Goal: Task Accomplishment & Management: Manage account settings

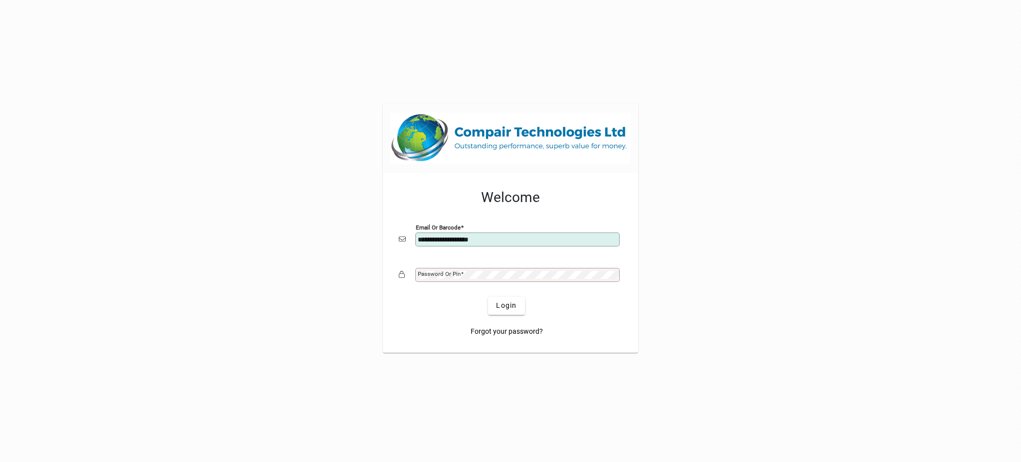
type input "**********"
click at [488, 297] on button "Login" at bounding box center [506, 306] width 36 height 18
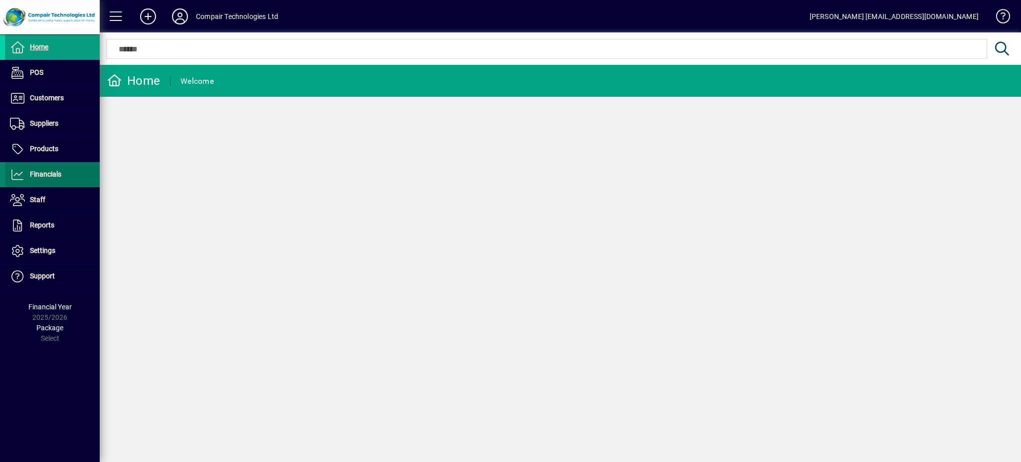
click at [51, 176] on span "Financials" at bounding box center [45, 174] width 31 height 8
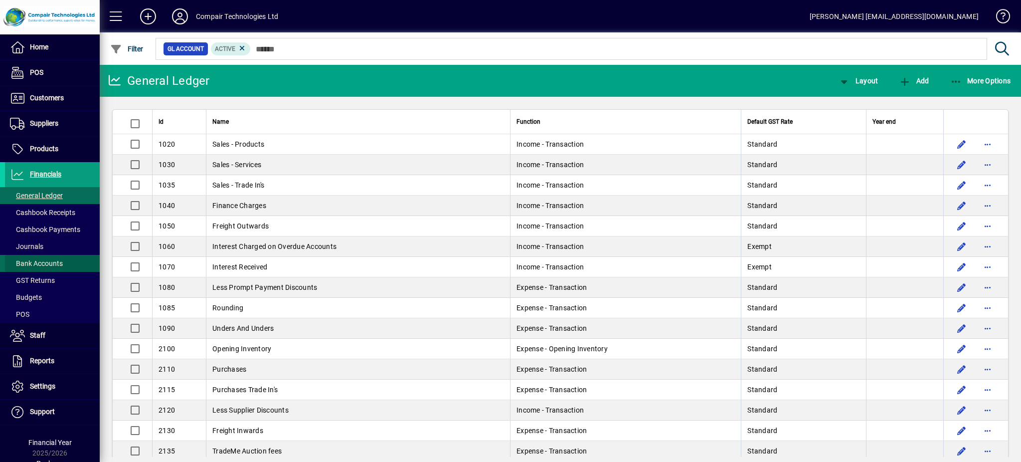
click at [52, 257] on span at bounding box center [52, 263] width 95 height 24
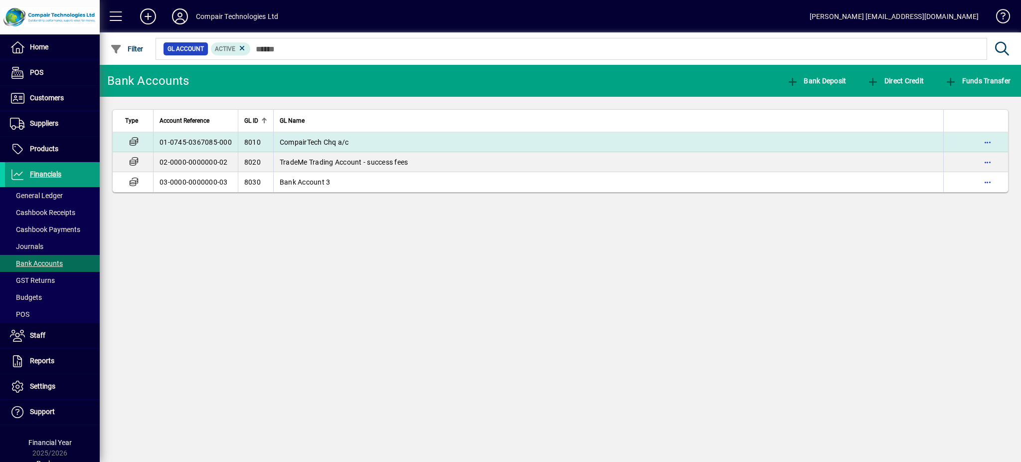
click at [199, 135] on td "01-0745-0367085-000" at bounding box center [195, 142] width 85 height 20
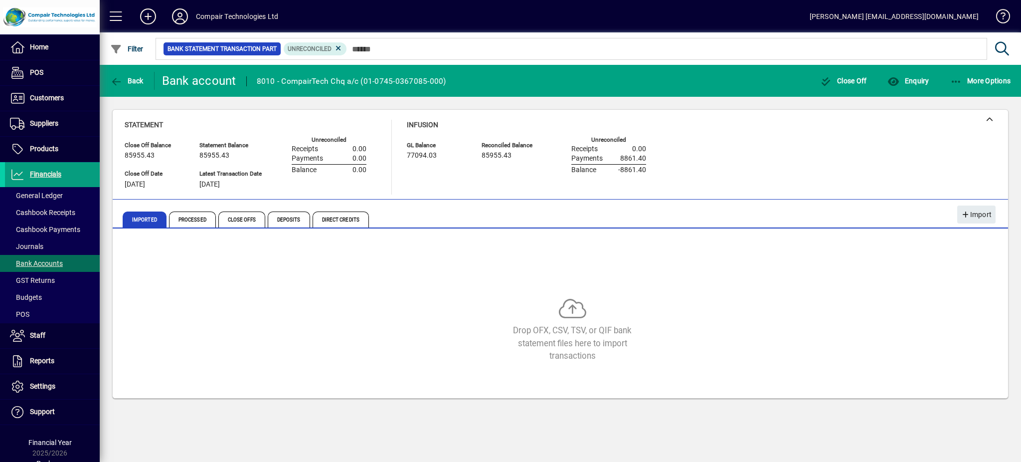
click at [574, 307] on icon at bounding box center [572, 311] width 27 height 27
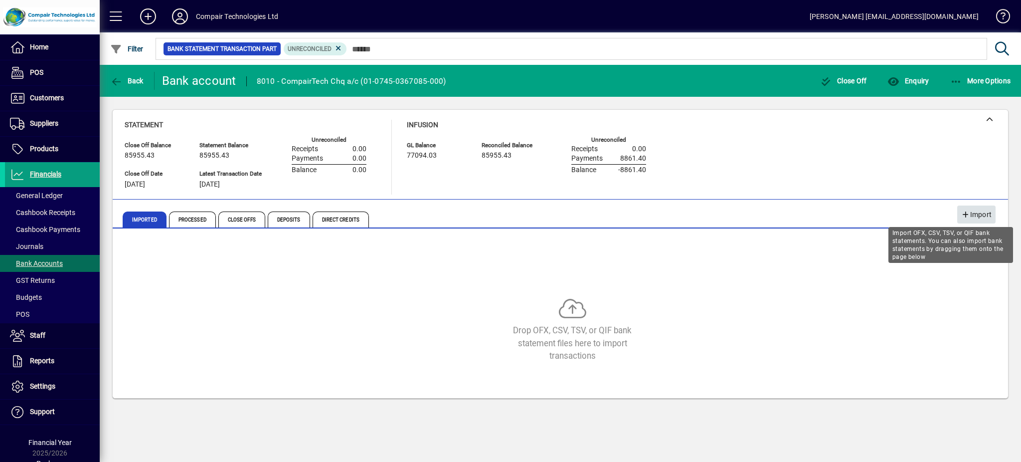
click at [976, 215] on span "Import" at bounding box center [977, 214] width 30 height 16
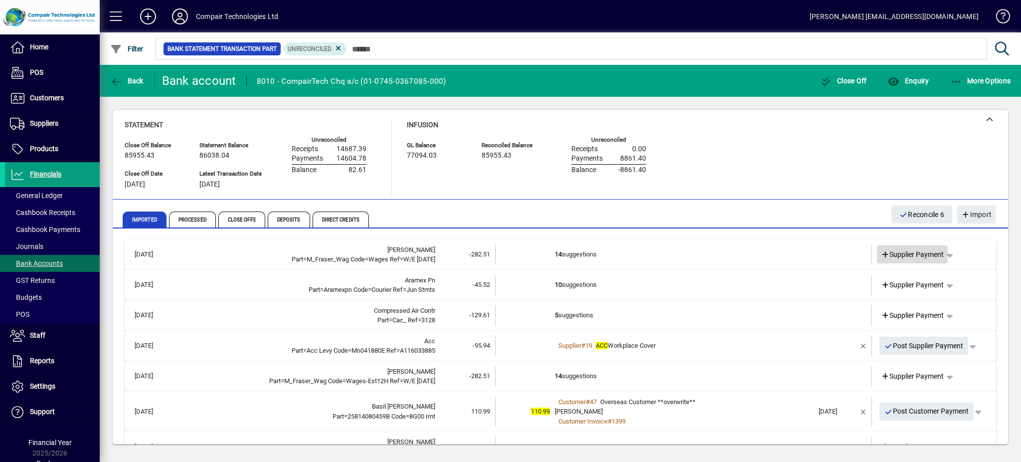
click at [915, 254] on span "Supplier Payment" at bounding box center [912, 254] width 63 height 10
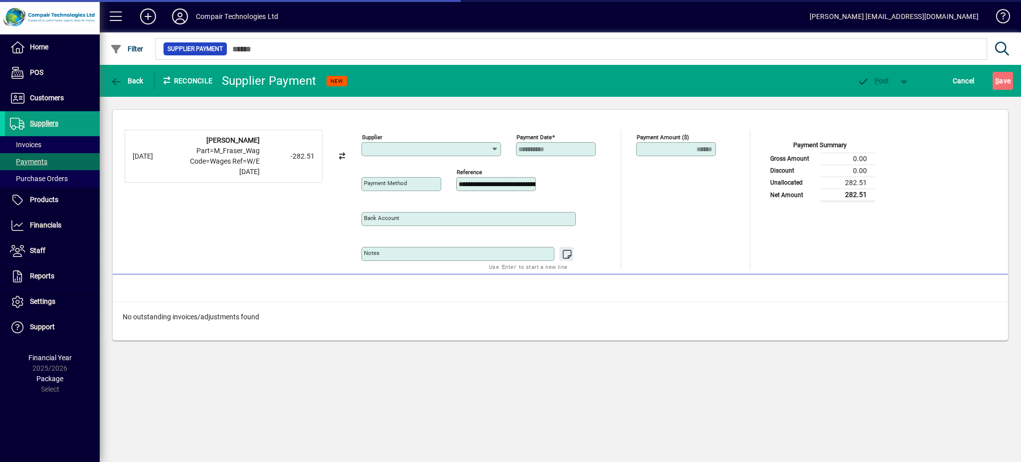
type input "**********"
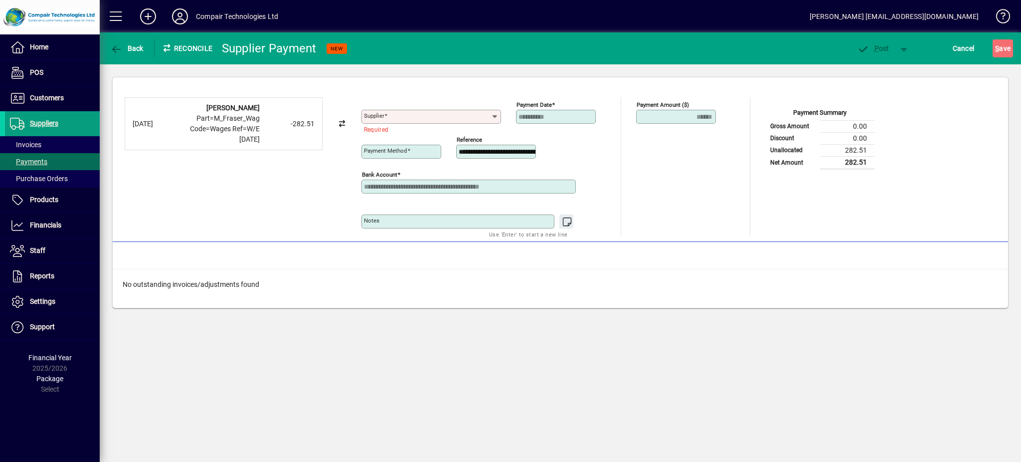
click at [340, 124] on icon at bounding box center [342, 123] width 9 height 7
click at [234, 102] on div "06/08/2025 M Fraser Part=M_Fraser_Wag Code=Wages Ref=W/E 03/08/25 -282.51" at bounding box center [224, 123] width 198 height 53
click at [232, 117] on span "Part=M_Fraser_Wag Code=Wages Ref=W/E [DATE]" at bounding box center [225, 128] width 70 height 29
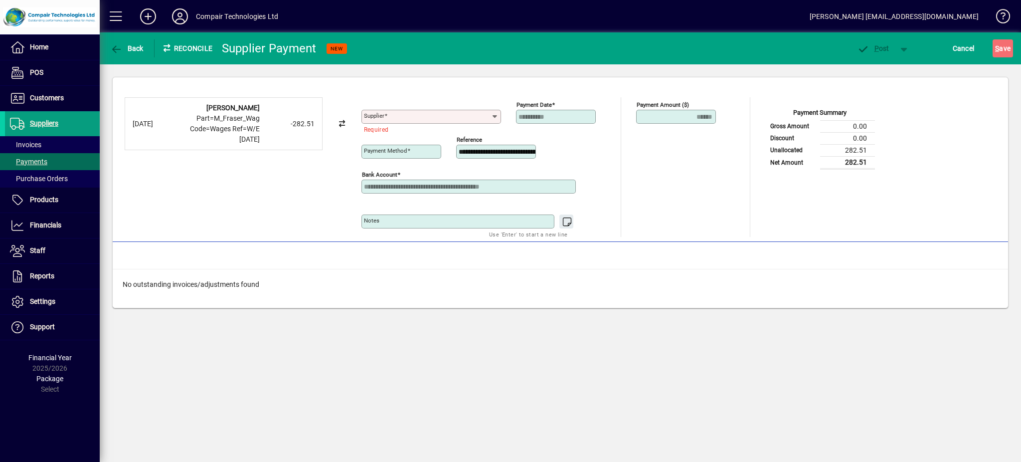
click at [232, 117] on span "Part=M_Fraser_Wag Code=Wages Ref=W/E [DATE]" at bounding box center [225, 128] width 70 height 29
click at [156, 128] on div "[DATE]" at bounding box center [153, 124] width 40 height 10
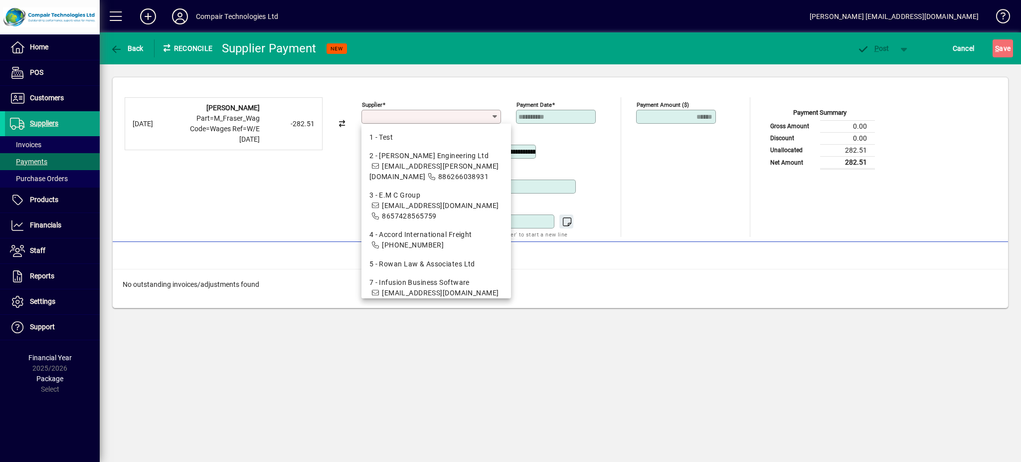
click at [383, 120] on input "Supplier" at bounding box center [427, 117] width 127 height 8
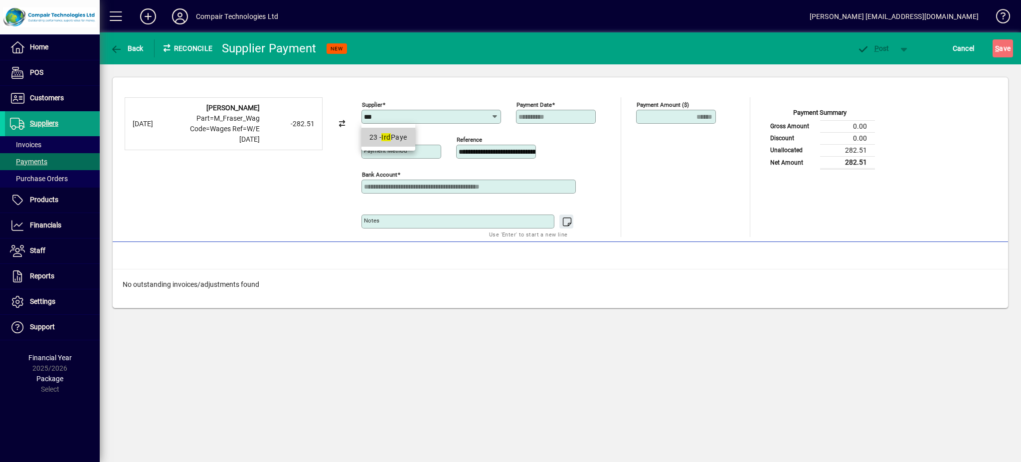
click at [393, 138] on div "23 - Ird Paye" at bounding box center [389, 137] width 38 height 10
type input "**********"
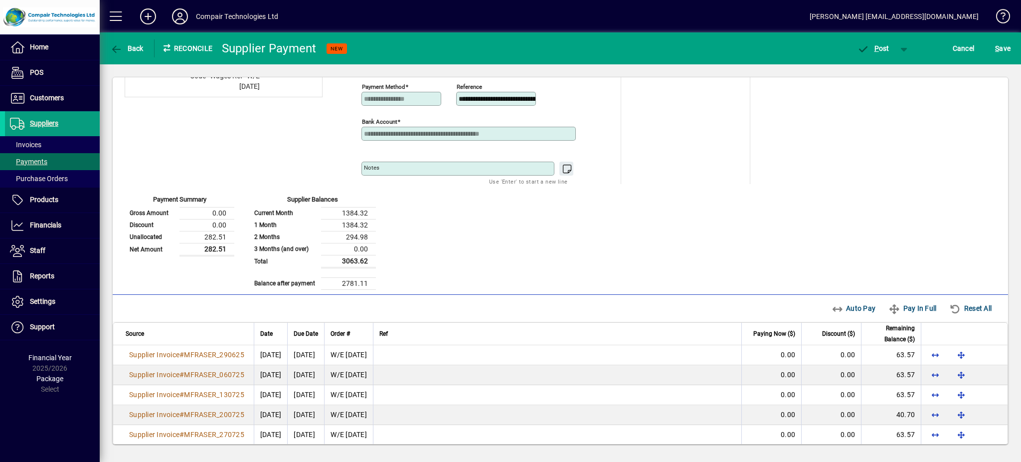
scroll to position [80, 0]
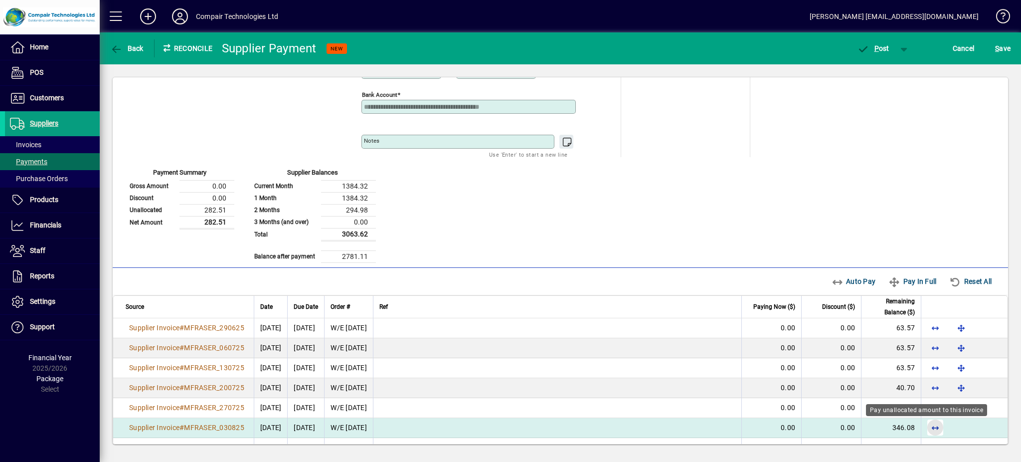
click at [927, 426] on span "button" at bounding box center [936, 427] width 24 height 24
click at [884, 51] on span "P ost" at bounding box center [873, 48] width 32 height 8
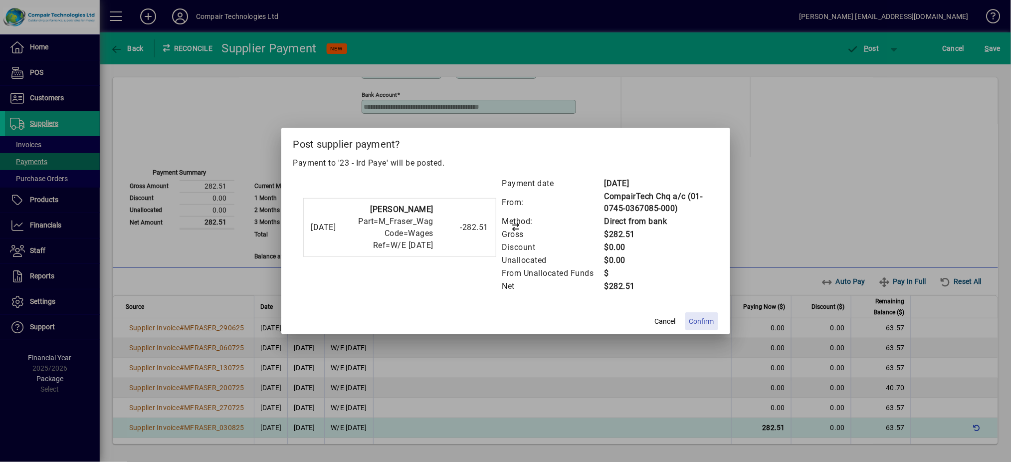
click at [705, 319] on span "Confirm" at bounding box center [701, 321] width 25 height 10
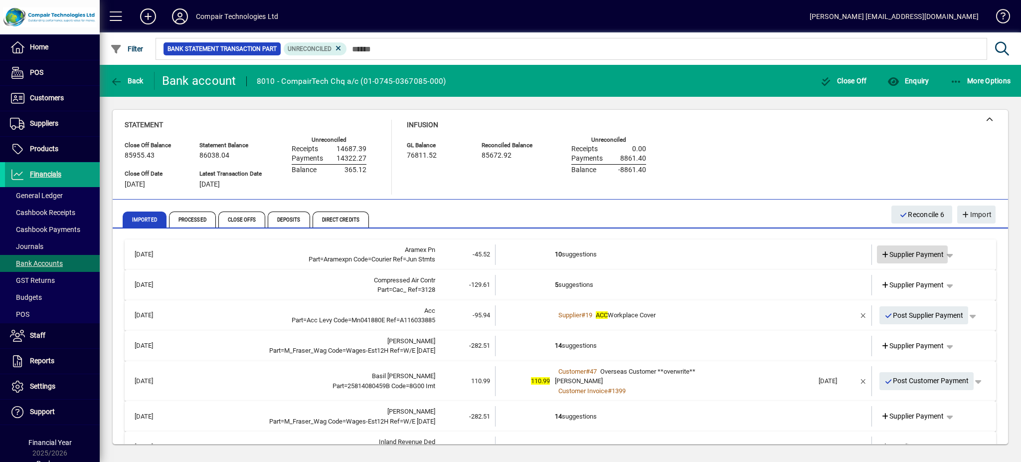
click at [908, 258] on span "Supplier Payment" at bounding box center [912, 254] width 63 height 10
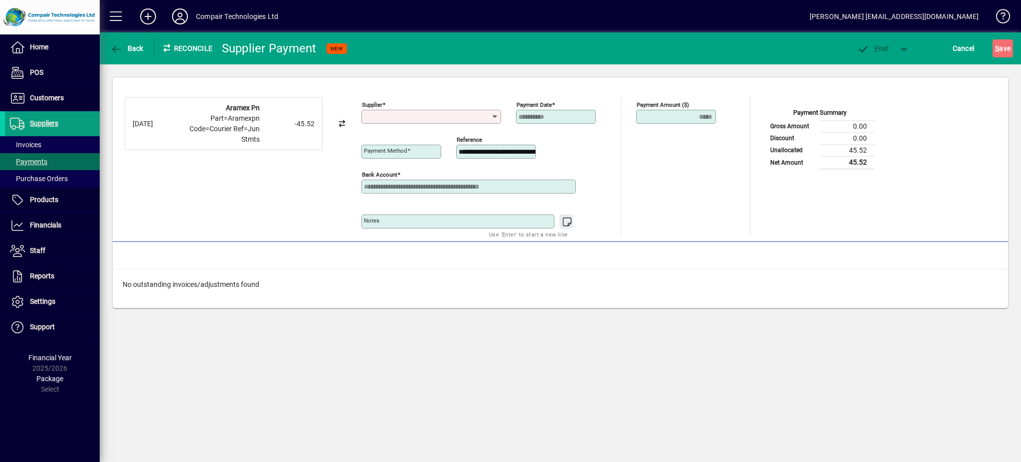
click at [415, 114] on input "Supplier" at bounding box center [427, 117] width 127 height 8
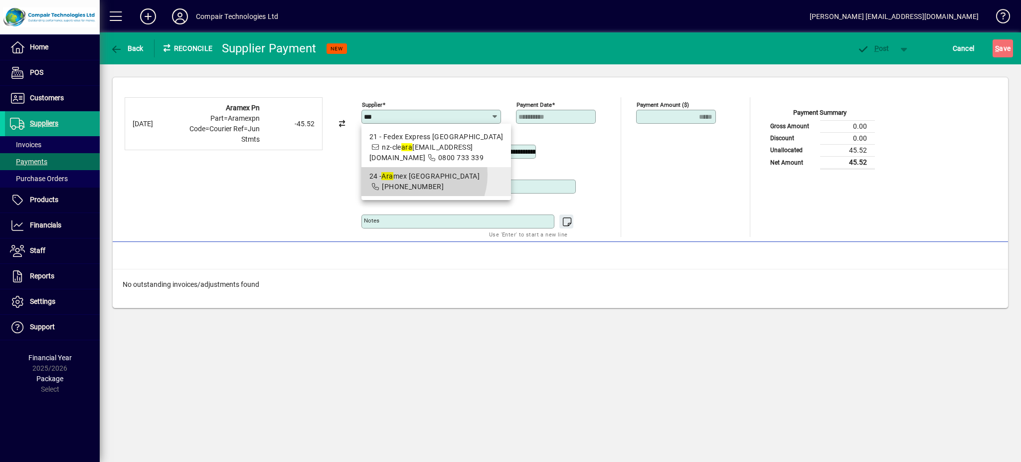
click at [415, 175] on div "24 - Ara mex Palmerston North" at bounding box center [437, 176] width 134 height 10
type input "**********"
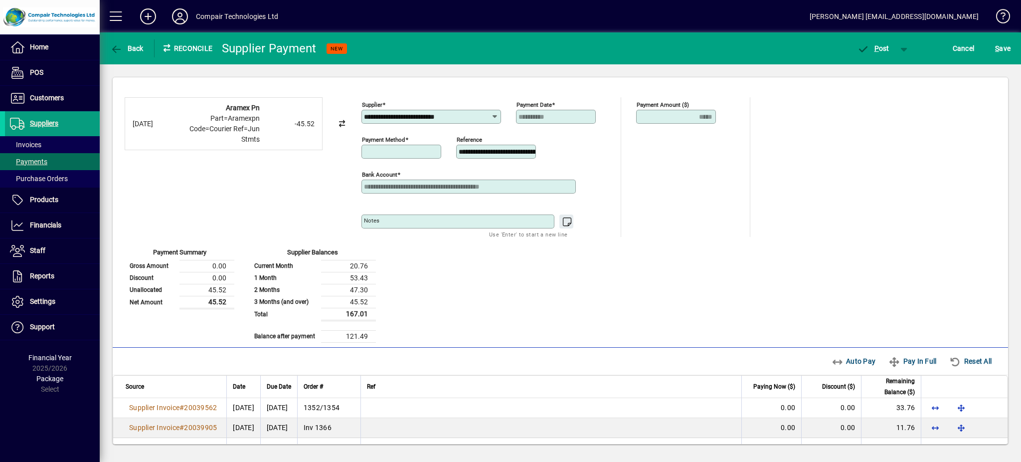
type input "**********"
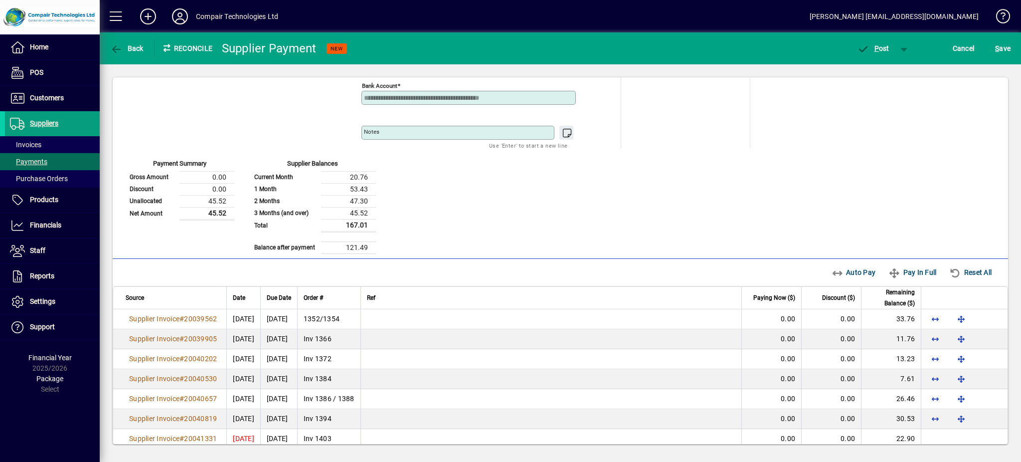
scroll to position [115, 0]
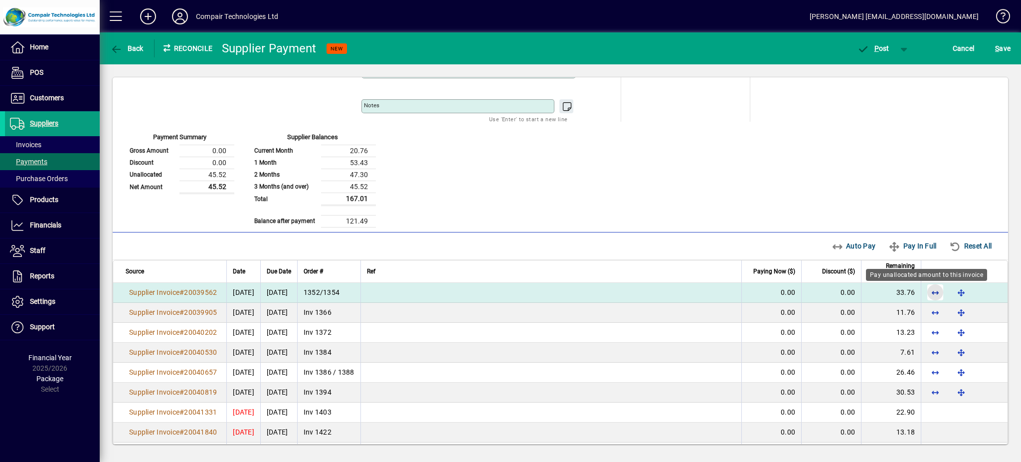
click at [926, 290] on span "button" at bounding box center [936, 292] width 24 height 24
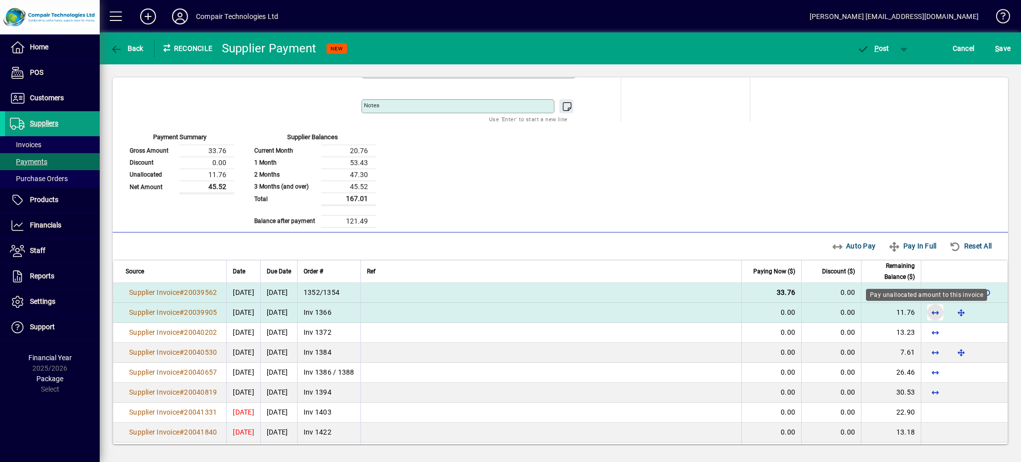
click at [924, 311] on span "button" at bounding box center [936, 312] width 24 height 24
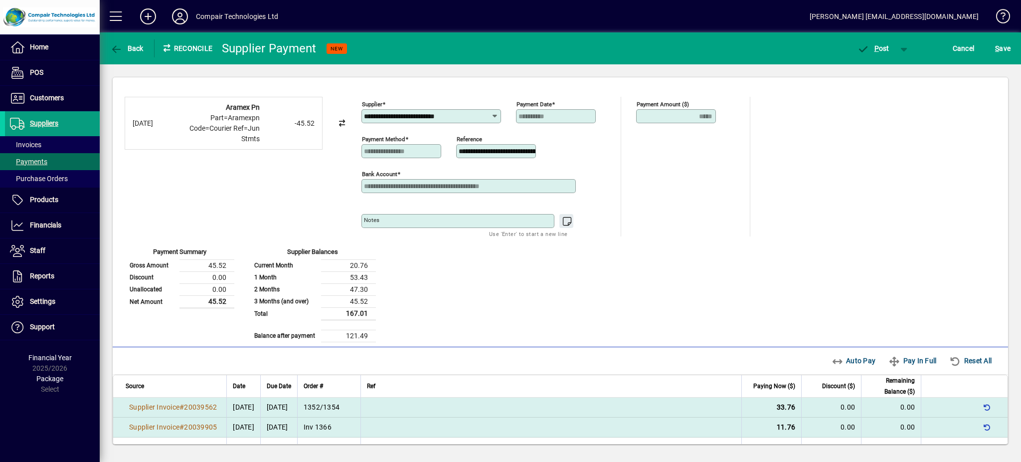
scroll to position [0, 0]
click at [884, 53] on span "button" at bounding box center [873, 48] width 42 height 24
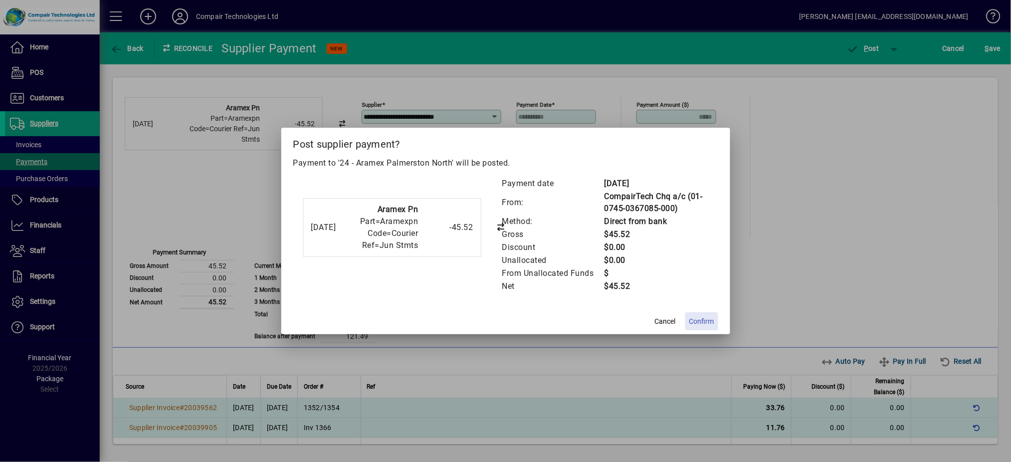
click at [708, 322] on span "Confirm" at bounding box center [701, 321] width 25 height 10
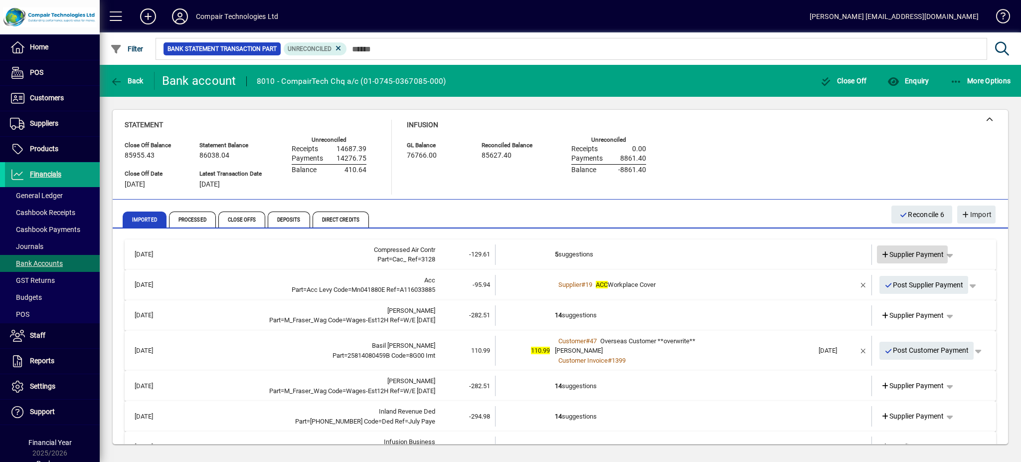
click at [919, 255] on span "Supplier Payment" at bounding box center [912, 254] width 63 height 10
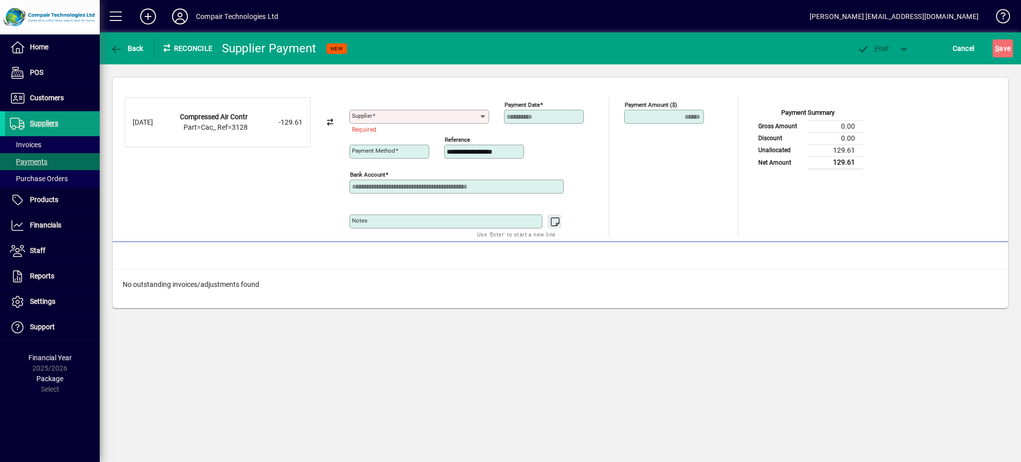
click at [331, 119] on icon at bounding box center [330, 122] width 9 height 7
click at [192, 116] on strong "Compressed Air Contr" at bounding box center [214, 117] width 68 height 8
click at [162, 124] on div "11/08/2025" at bounding box center [153, 122] width 40 height 10
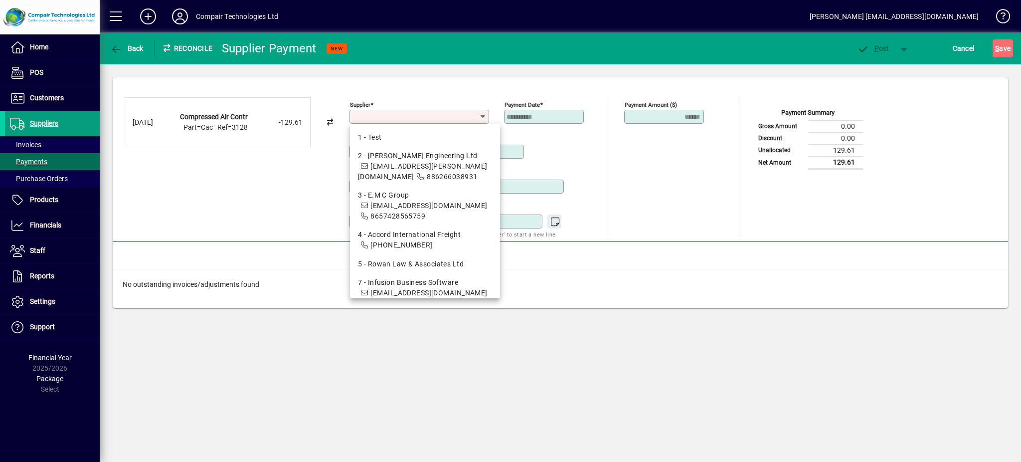
click at [380, 119] on input "Supplier" at bounding box center [415, 117] width 127 height 8
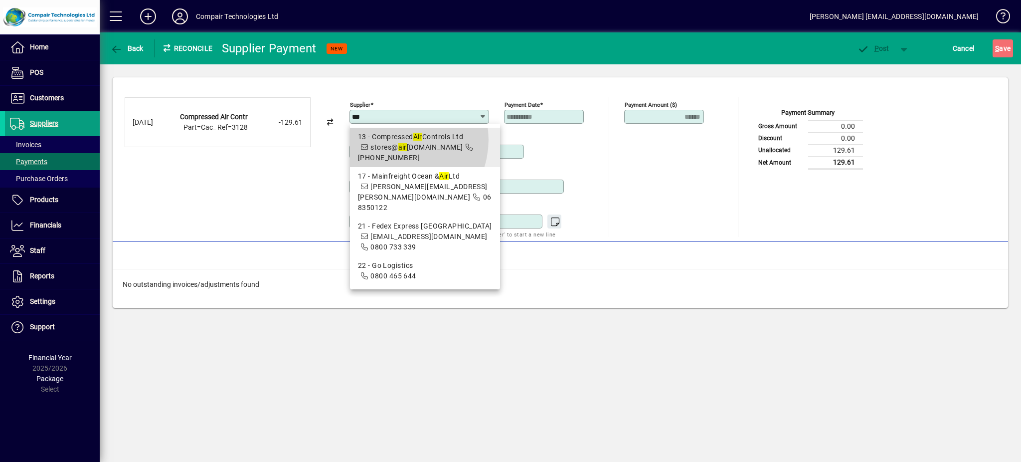
click at [396, 140] on div "13 - Compressed Air Controls Ltd" at bounding box center [425, 137] width 134 height 10
type input "**********"
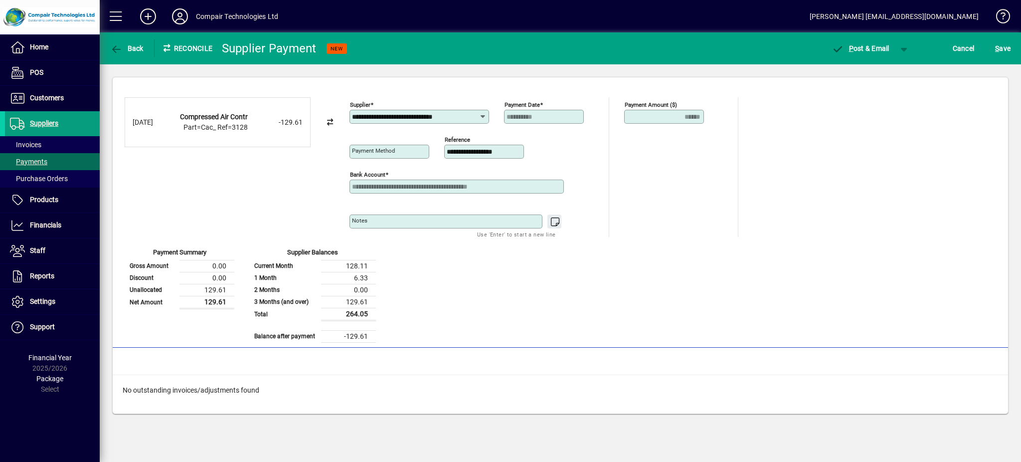
type input "**********"
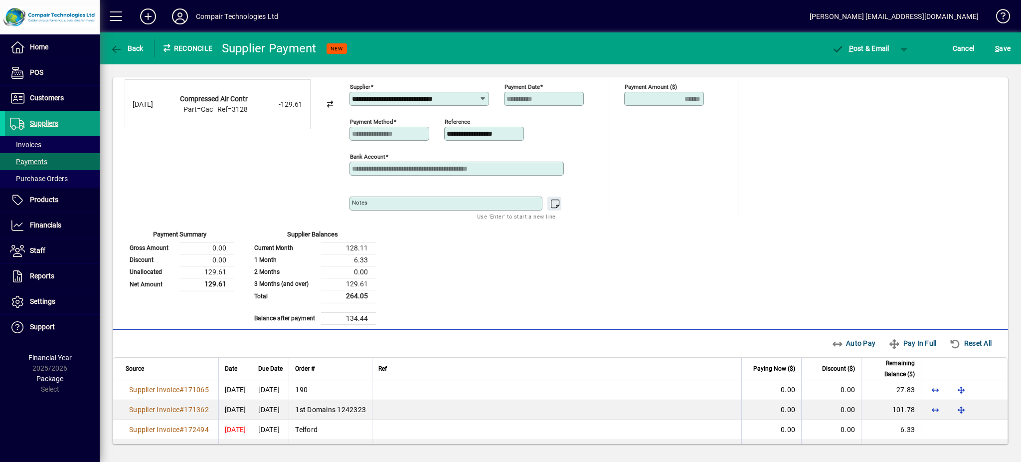
scroll to position [26, 0]
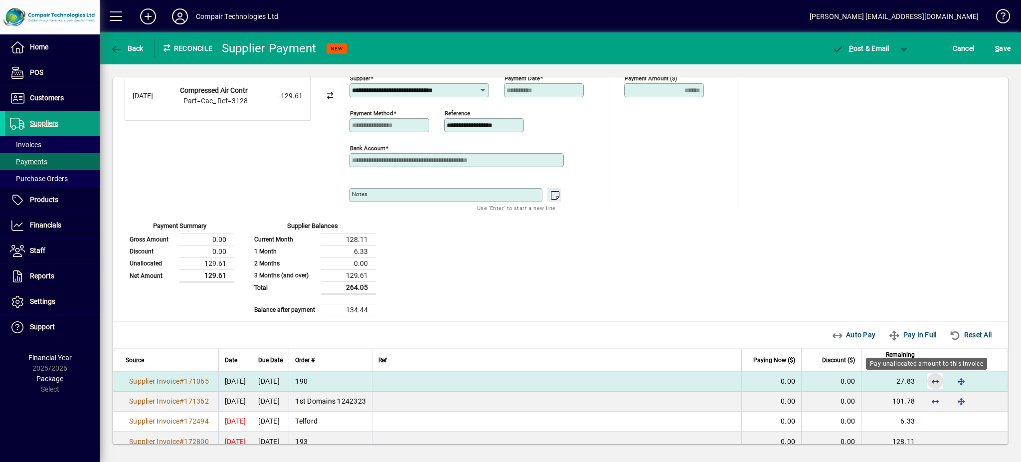
click at [926, 382] on span "button" at bounding box center [936, 381] width 24 height 24
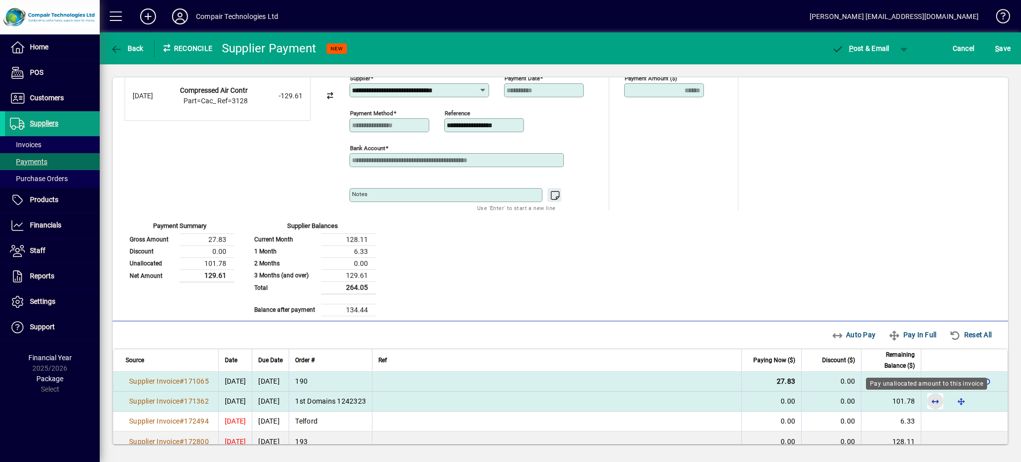
click at [926, 403] on span "button" at bounding box center [936, 401] width 24 height 24
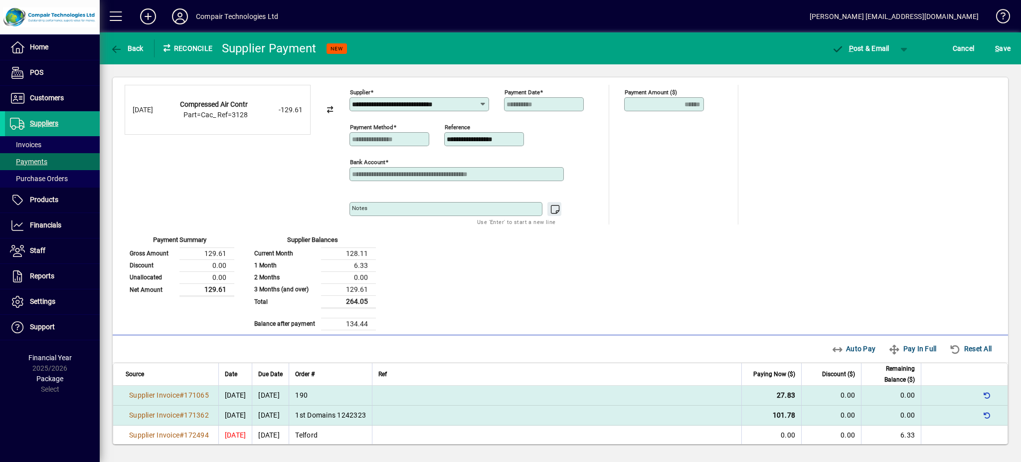
scroll to position [0, 0]
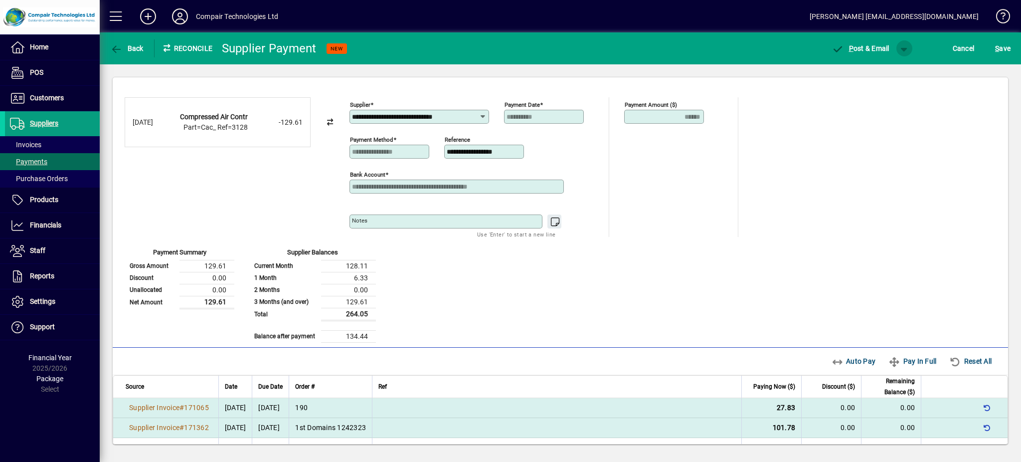
click at [908, 48] on span "button" at bounding box center [905, 48] width 24 height 24
click at [892, 64] on span "button" at bounding box center [878, 69] width 51 height 24
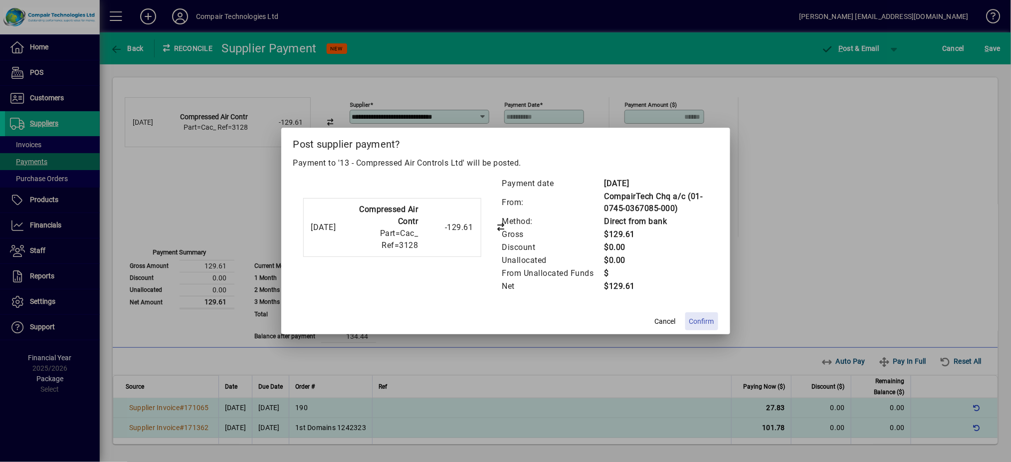
click at [709, 322] on span "Confirm" at bounding box center [701, 321] width 25 height 10
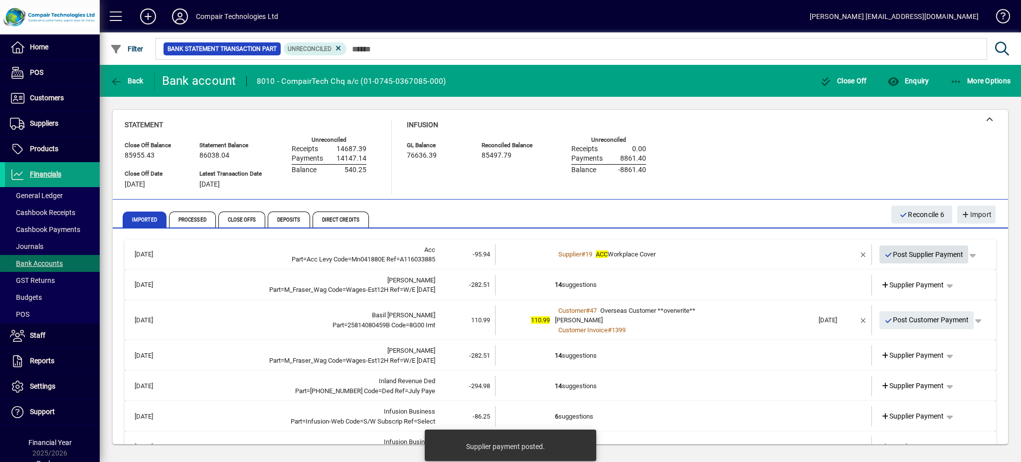
click at [911, 257] on span "Post Supplier Payment" at bounding box center [924, 254] width 79 height 16
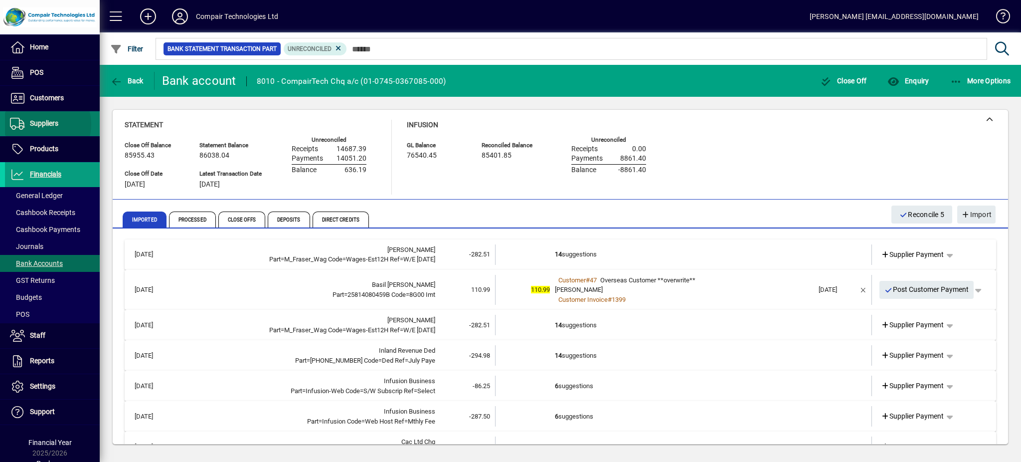
click at [40, 124] on span "Suppliers" at bounding box center [44, 123] width 28 height 8
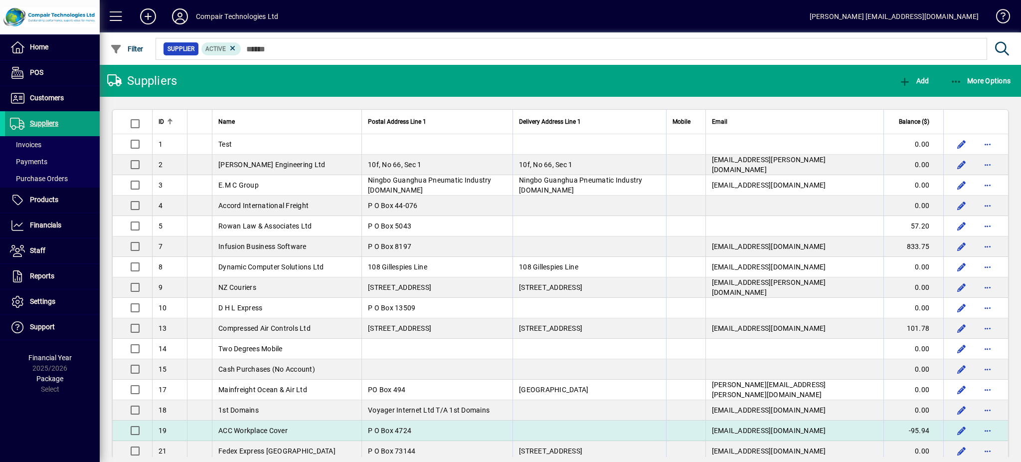
click at [278, 433] on span "ACC Workplace Cover" at bounding box center [252, 430] width 69 height 8
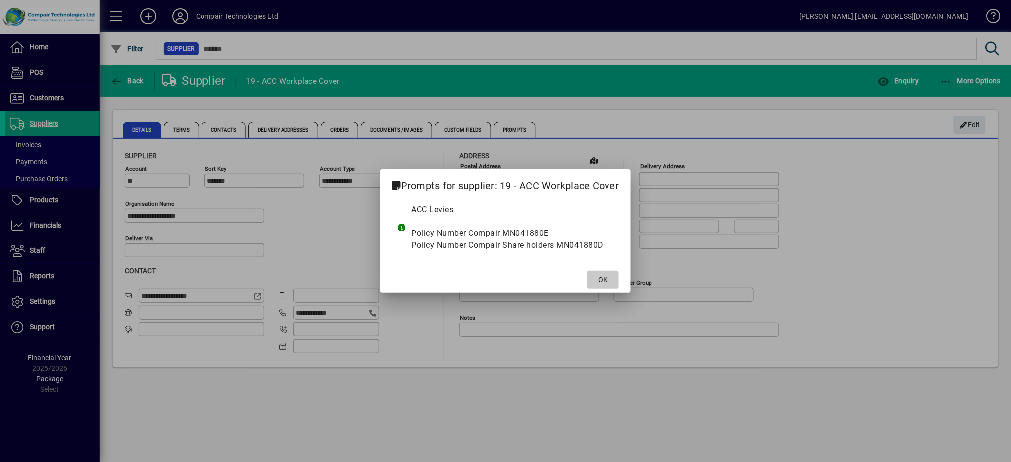
click at [599, 272] on span at bounding box center [603, 280] width 32 height 24
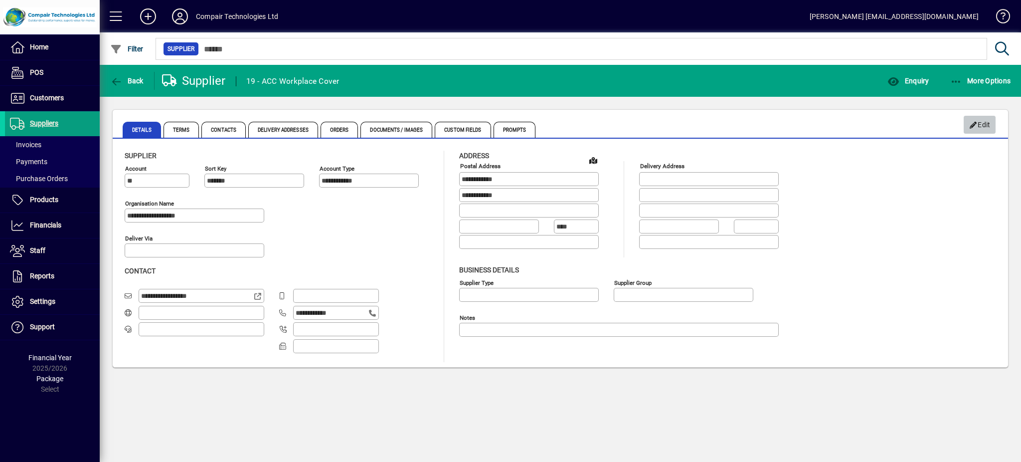
click at [976, 125] on icon "button" at bounding box center [973, 125] width 9 height 7
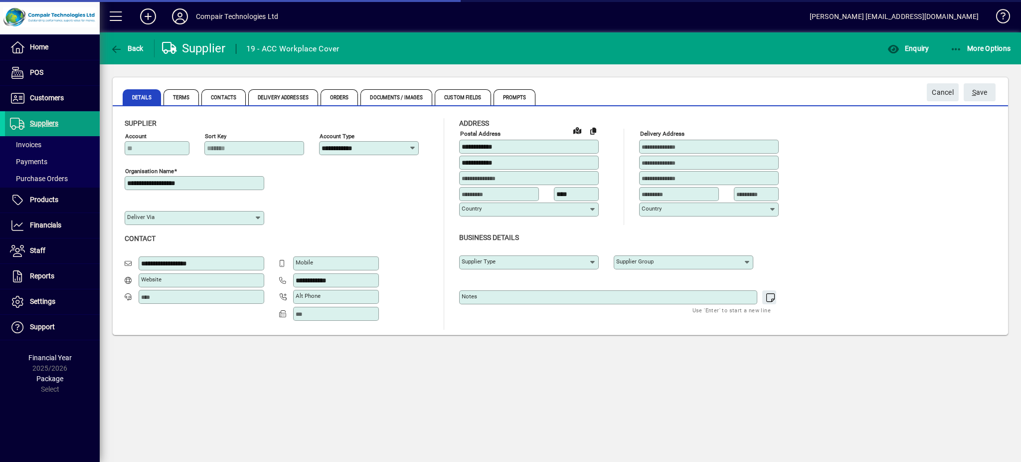
type input "**********"
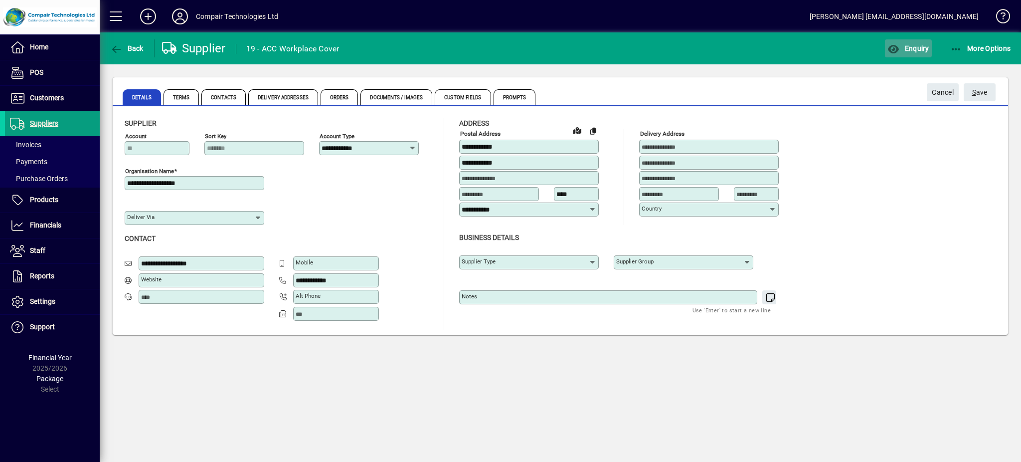
click at [918, 45] on span "Enquiry" at bounding box center [908, 48] width 41 height 8
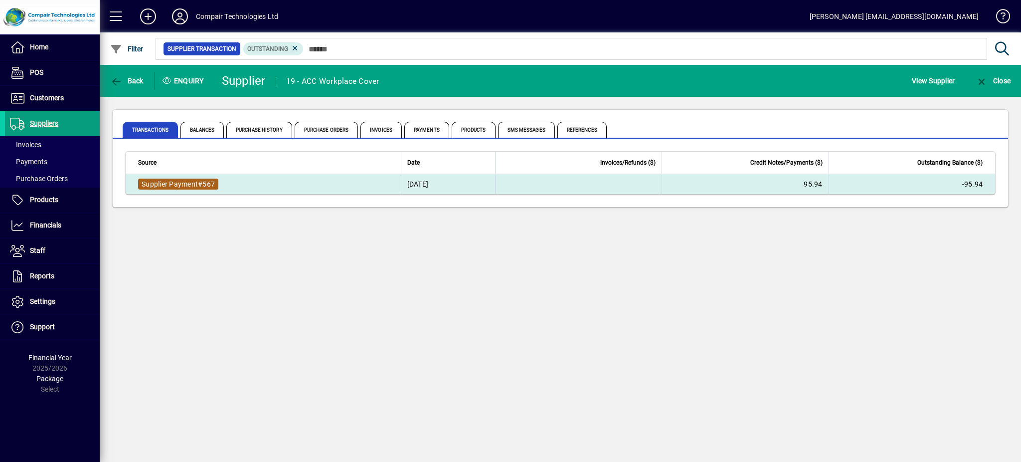
click at [208, 187] on span "567" at bounding box center [208, 184] width 12 height 8
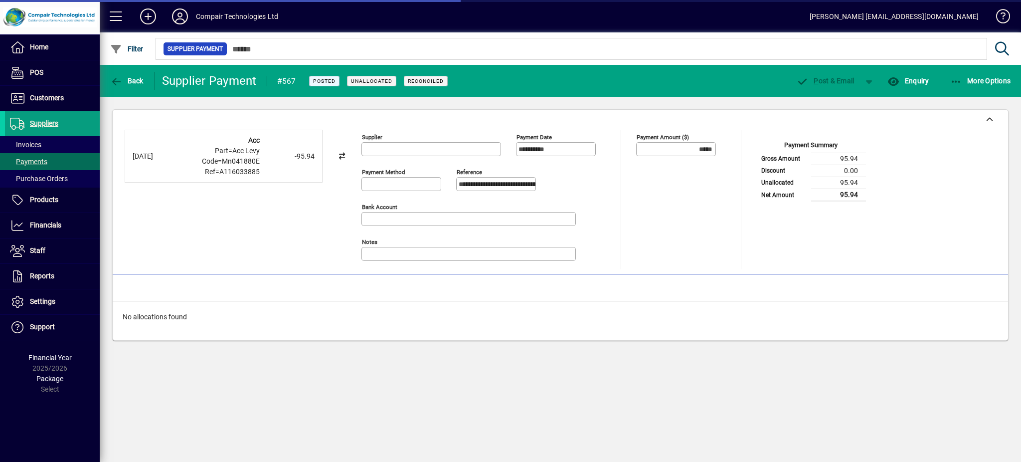
type input "**********"
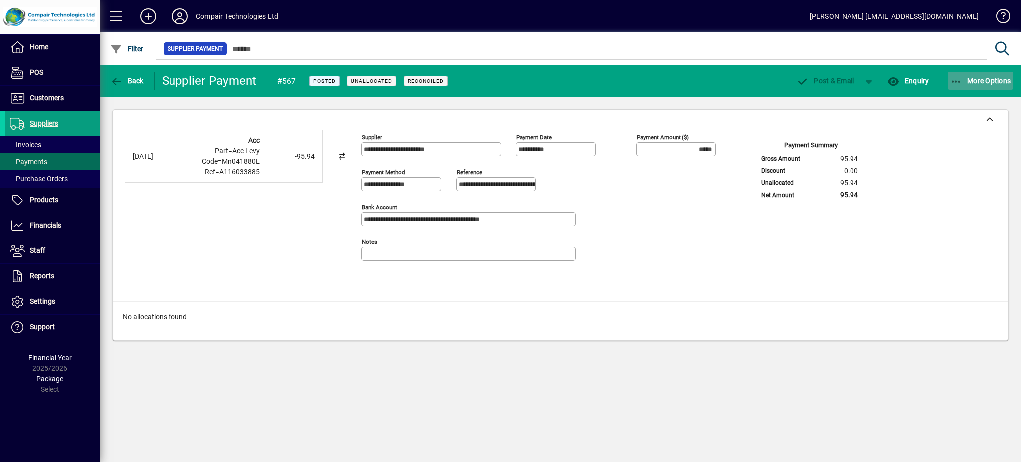
click at [977, 86] on span "button" at bounding box center [981, 81] width 66 height 24
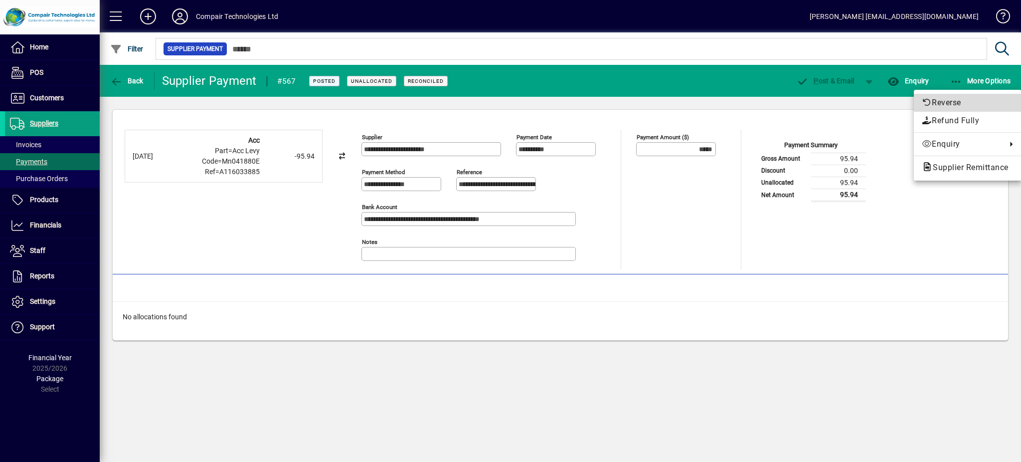
click at [959, 102] on span "Reverse" at bounding box center [968, 103] width 92 height 12
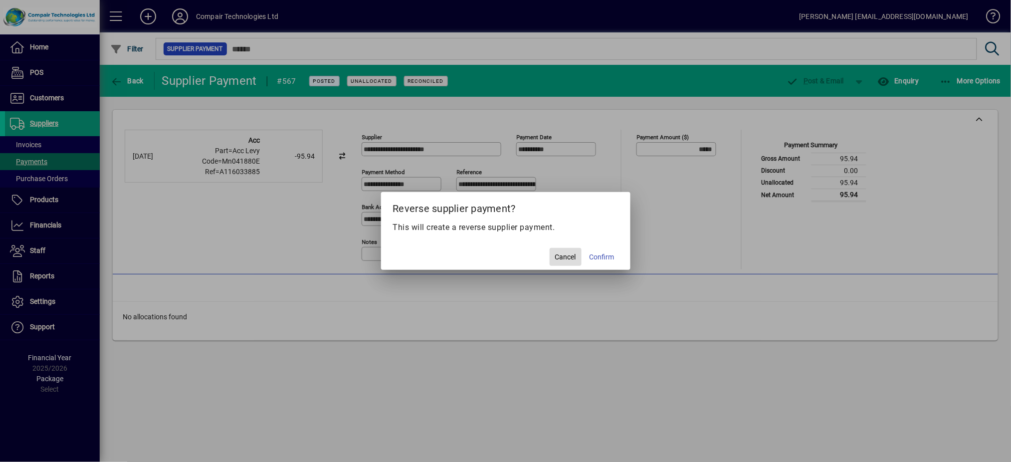
click at [563, 262] on span "Cancel" at bounding box center [565, 257] width 21 height 10
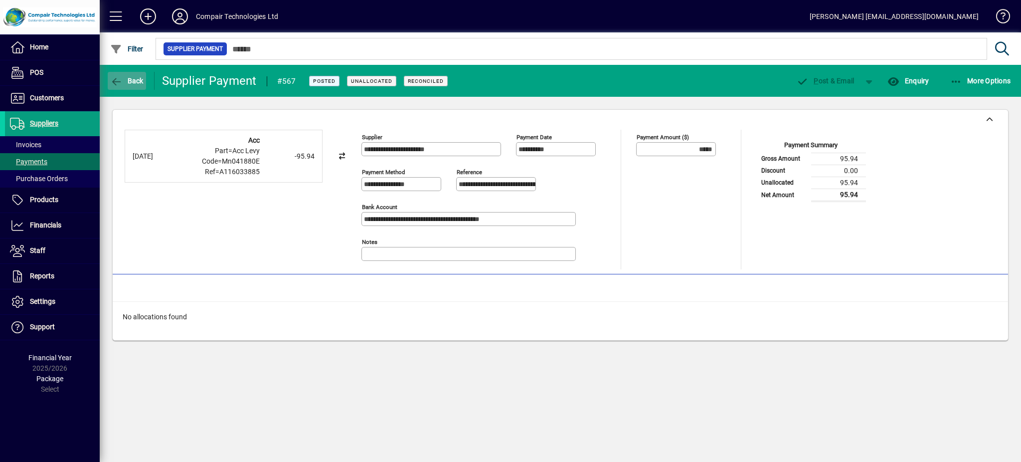
click at [136, 79] on span "Back" at bounding box center [126, 81] width 33 height 8
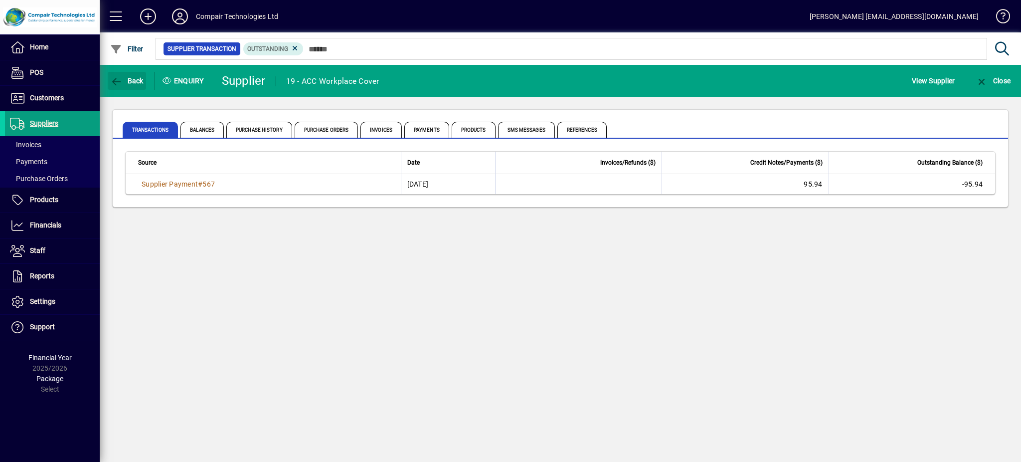
click at [136, 79] on span "Back" at bounding box center [126, 81] width 33 height 8
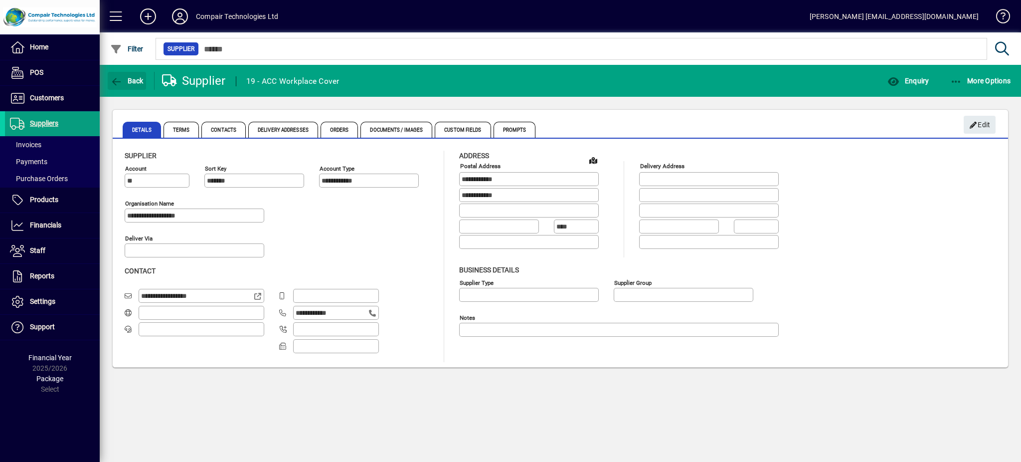
click at [136, 79] on span "Back" at bounding box center [126, 81] width 33 height 8
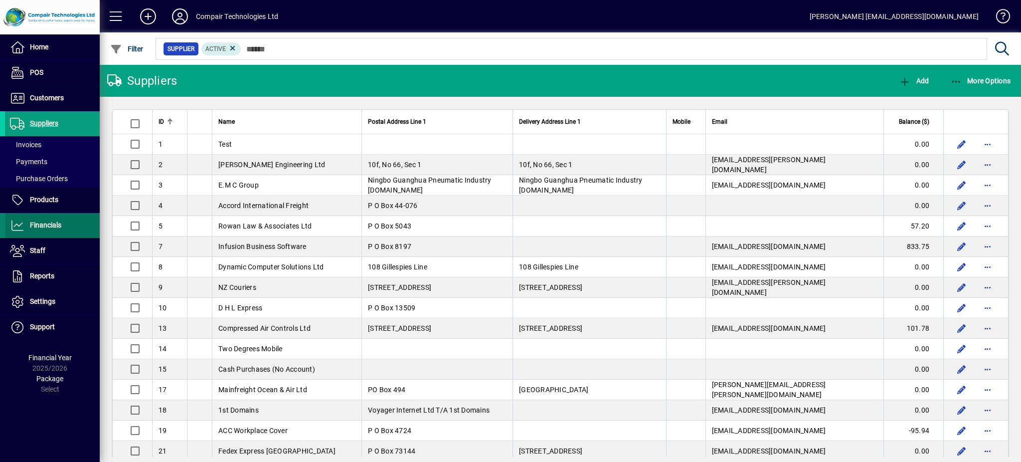
click at [55, 218] on span at bounding box center [52, 225] width 95 height 24
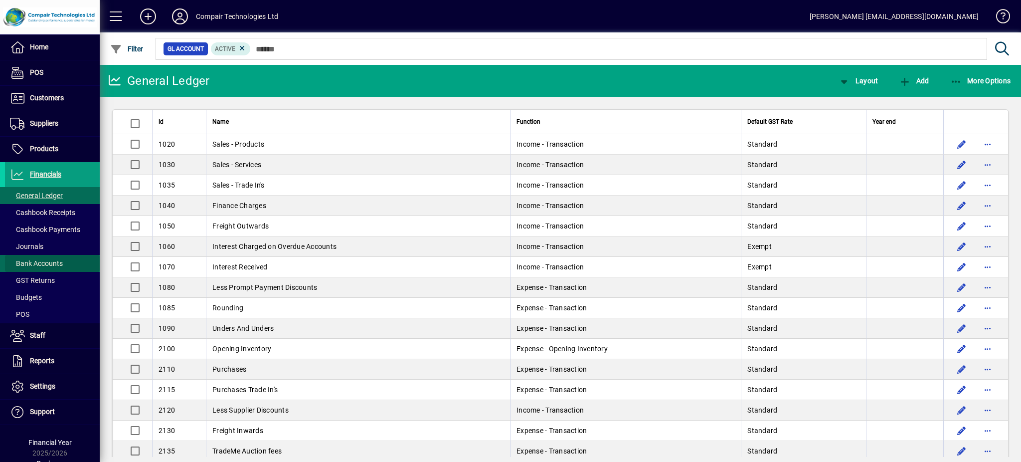
click at [62, 261] on span at bounding box center [52, 263] width 95 height 24
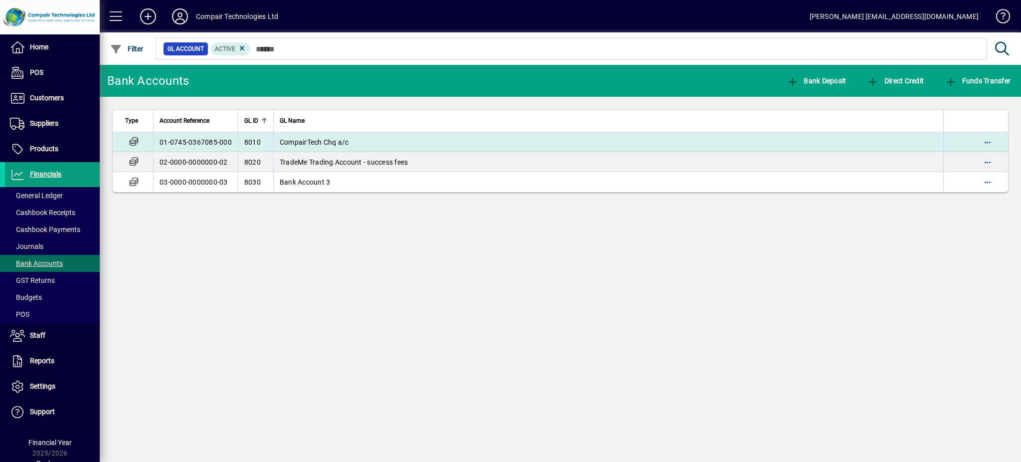
click at [221, 144] on td "01-0745-0367085-000" at bounding box center [195, 142] width 85 height 20
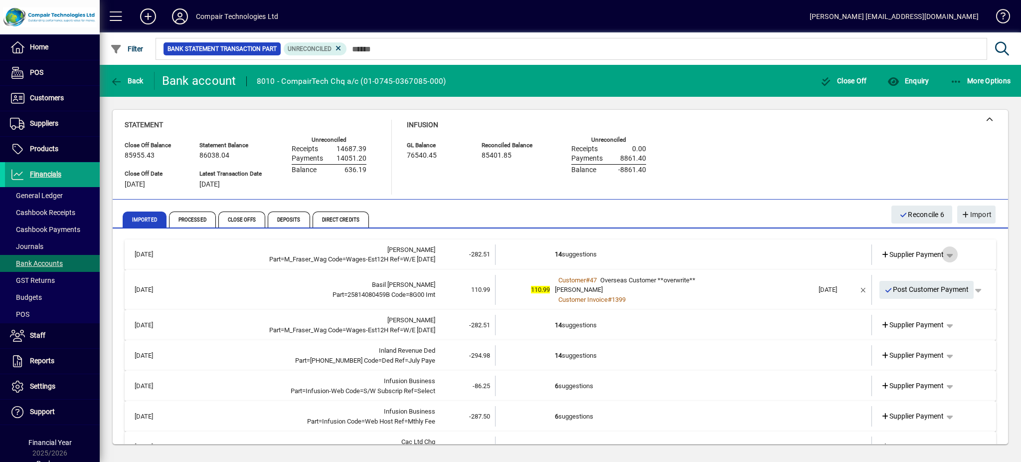
click at [946, 257] on span "button" at bounding box center [950, 254] width 24 height 24
click at [914, 253] on div at bounding box center [510, 231] width 1021 height 462
click at [899, 254] on span "Supplier Payment" at bounding box center [912, 254] width 63 height 10
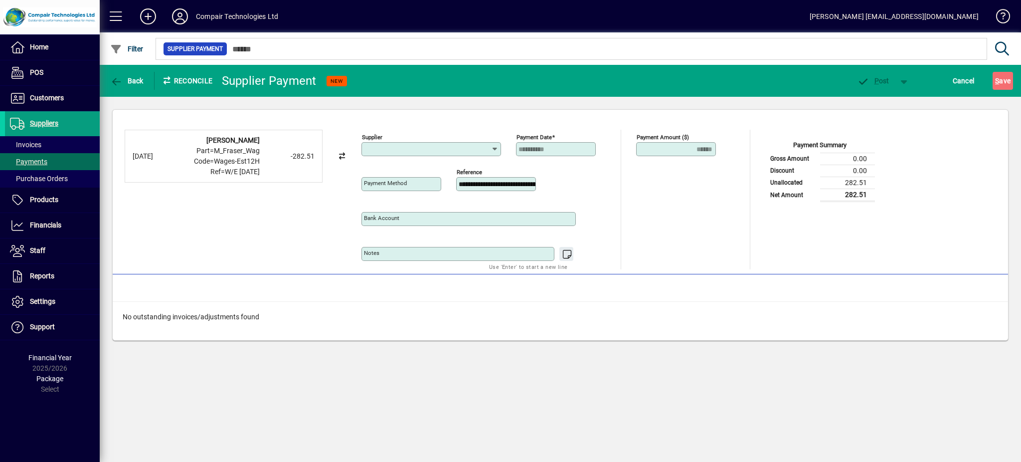
type input "**********"
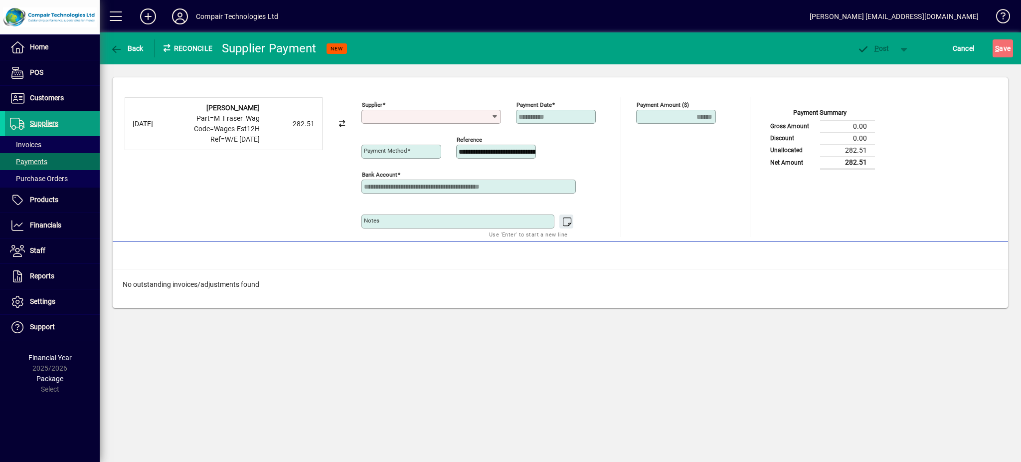
click at [447, 115] on input "Supplier" at bounding box center [427, 117] width 127 height 8
click at [399, 144] on mat-option "23 - Ird Paye" at bounding box center [389, 137] width 54 height 19
type input "**********"
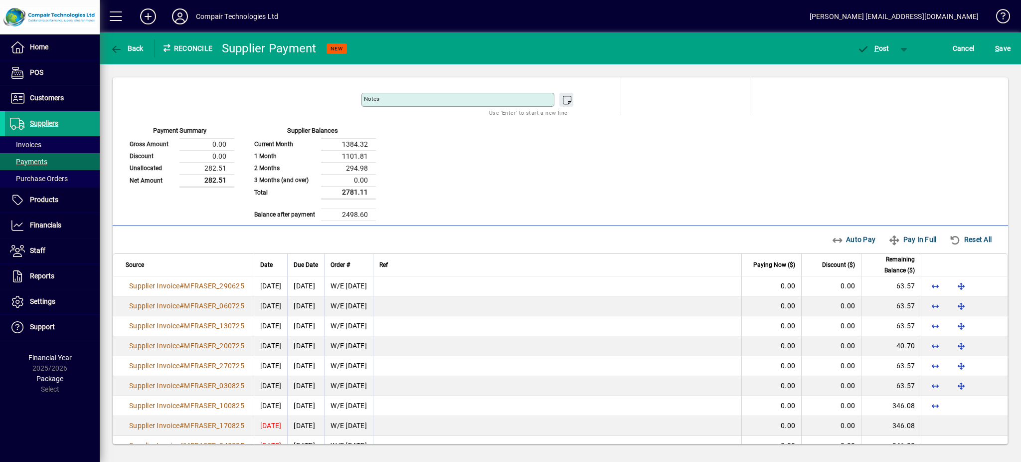
scroll to position [133, 0]
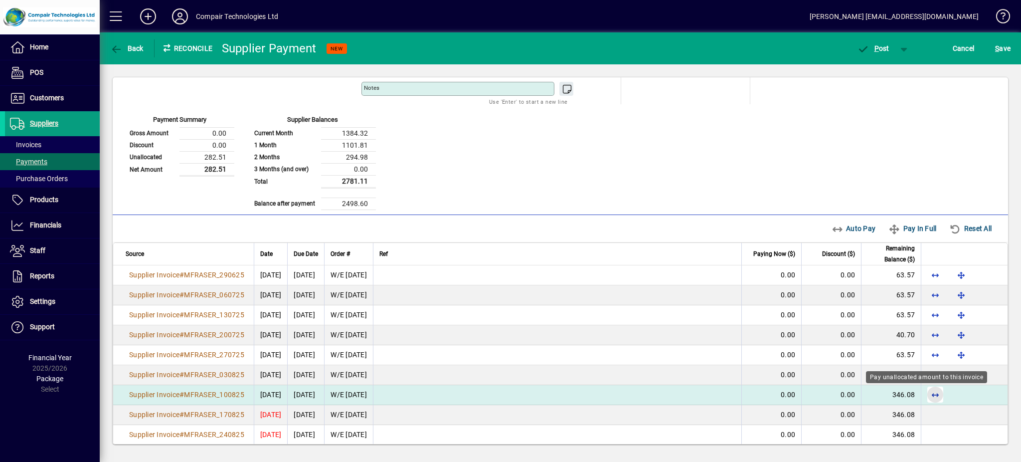
click at [924, 396] on span "button" at bounding box center [936, 395] width 24 height 24
click at [872, 53] on span "button" at bounding box center [873, 48] width 42 height 24
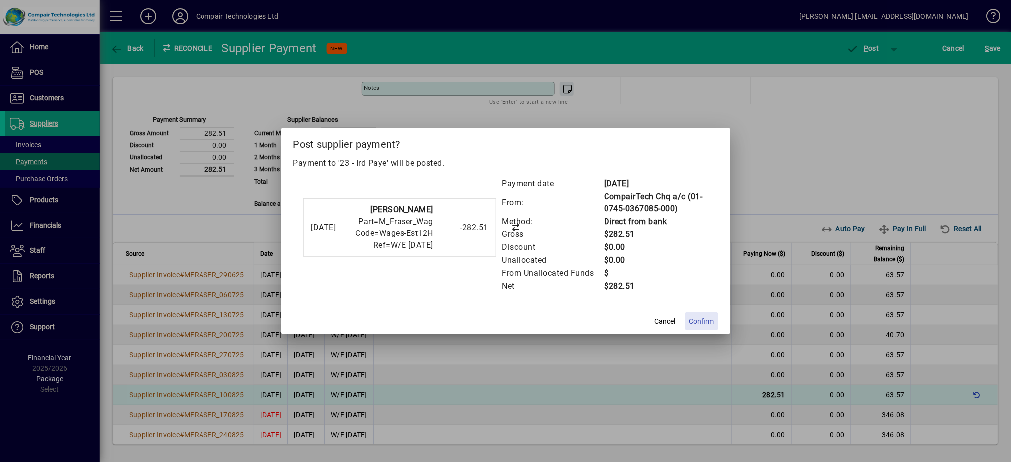
click at [700, 325] on span "Confirm" at bounding box center [701, 321] width 25 height 10
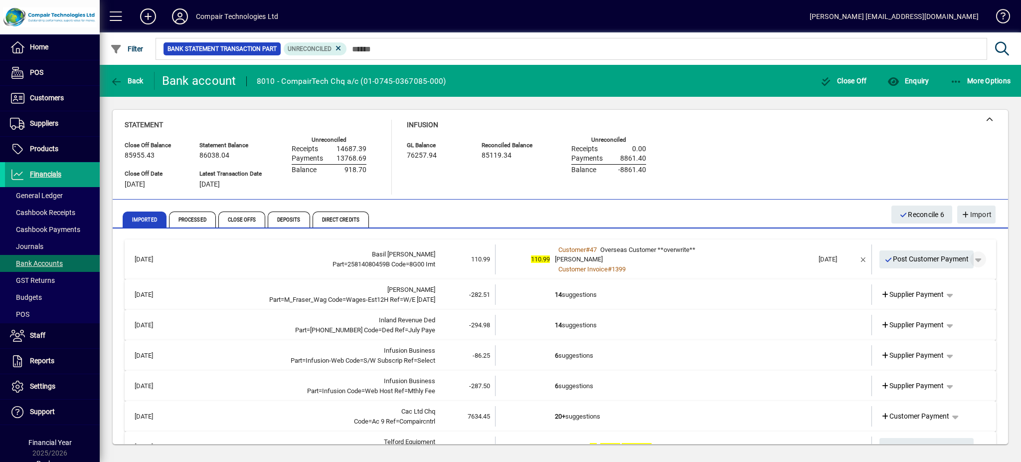
click at [970, 258] on span "button" at bounding box center [979, 259] width 24 height 24
click at [967, 279] on span "Customer Payment" at bounding box center [937, 280] width 73 height 12
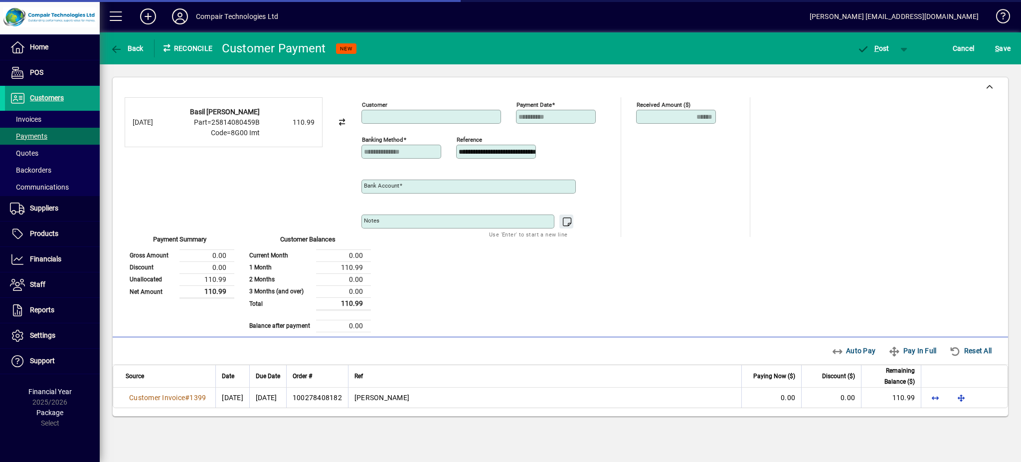
type input "**********"
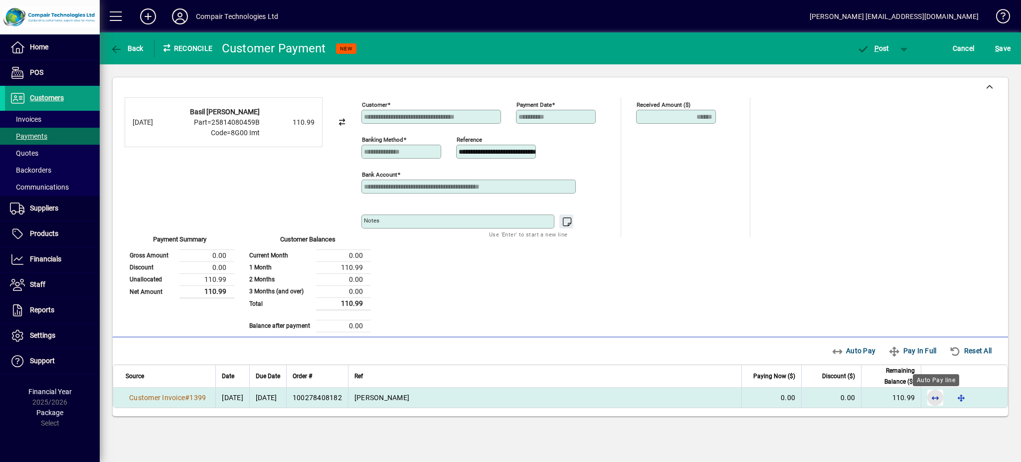
click at [930, 399] on span "button" at bounding box center [936, 398] width 24 height 24
click at [884, 47] on span "P ost" at bounding box center [873, 48] width 32 height 8
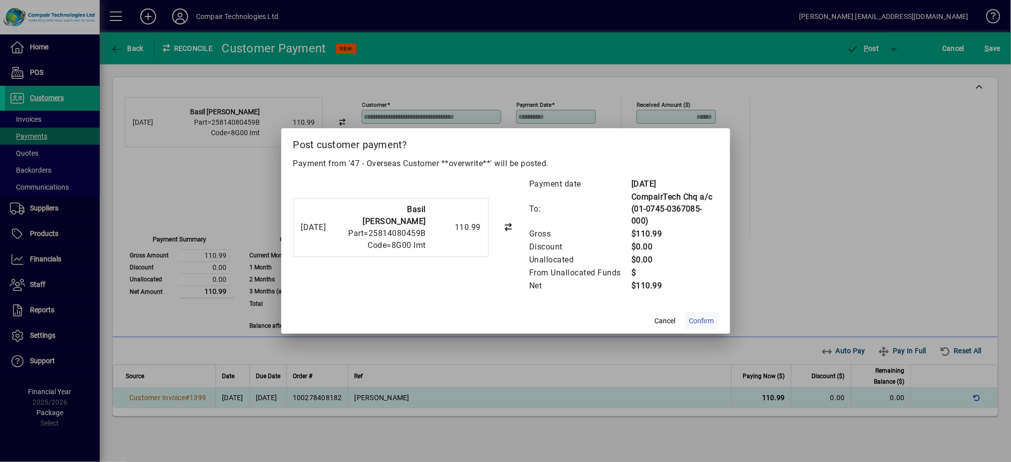
click at [706, 323] on span "Confirm" at bounding box center [701, 321] width 25 height 10
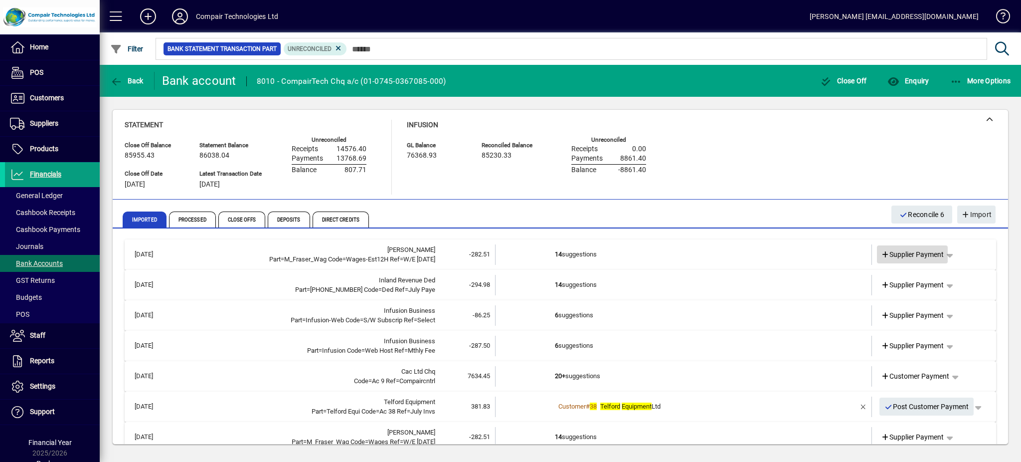
click at [905, 253] on span "Supplier Payment" at bounding box center [912, 254] width 63 height 10
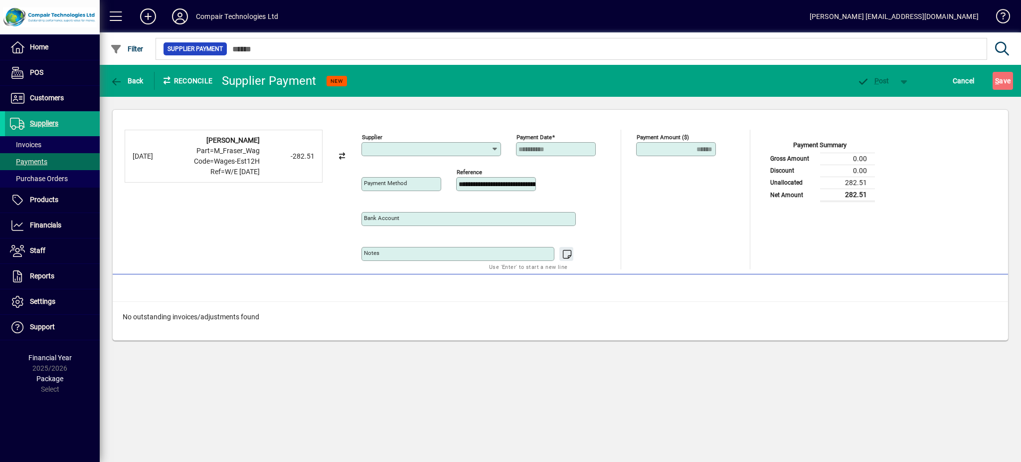
type input "**********"
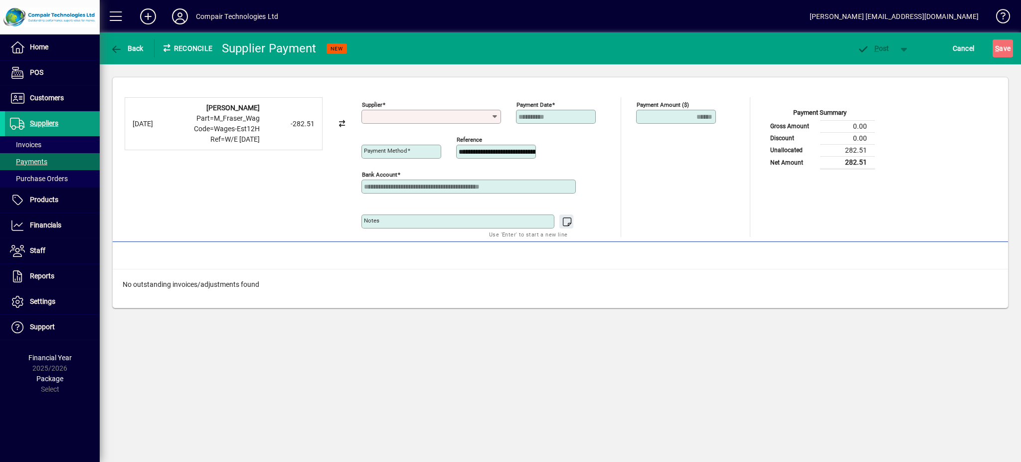
click at [472, 115] on input "Supplier" at bounding box center [427, 117] width 127 height 8
click at [393, 140] on div "23 - Ird Paye" at bounding box center [389, 137] width 38 height 10
type input "**********"
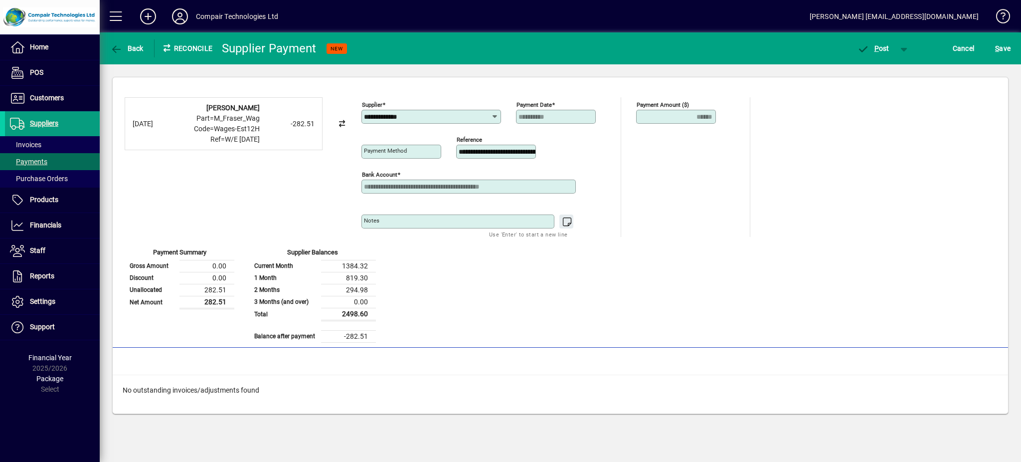
type input "**********"
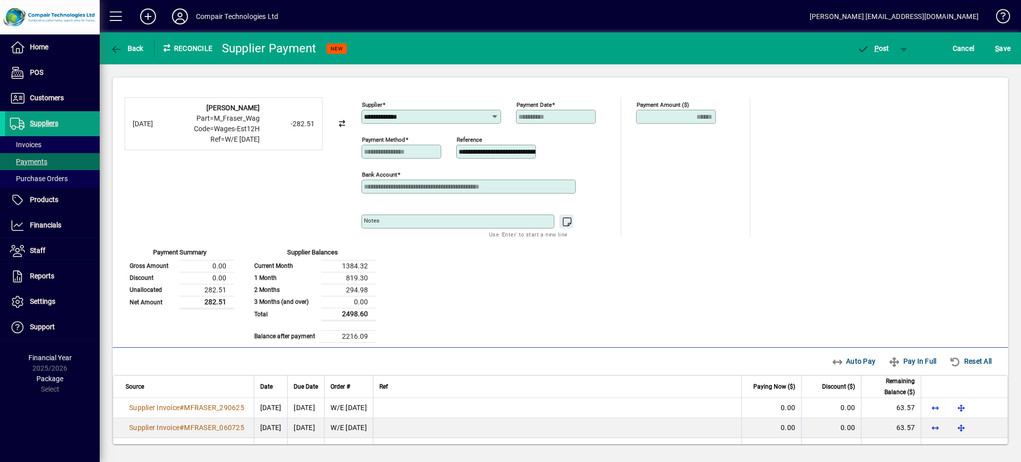
scroll to position [221, 0]
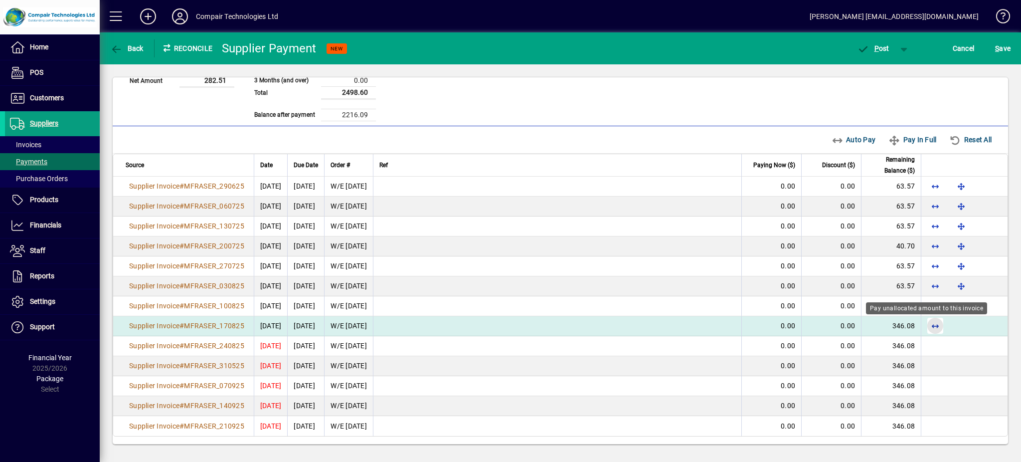
click at [926, 328] on span "button" at bounding box center [936, 326] width 24 height 24
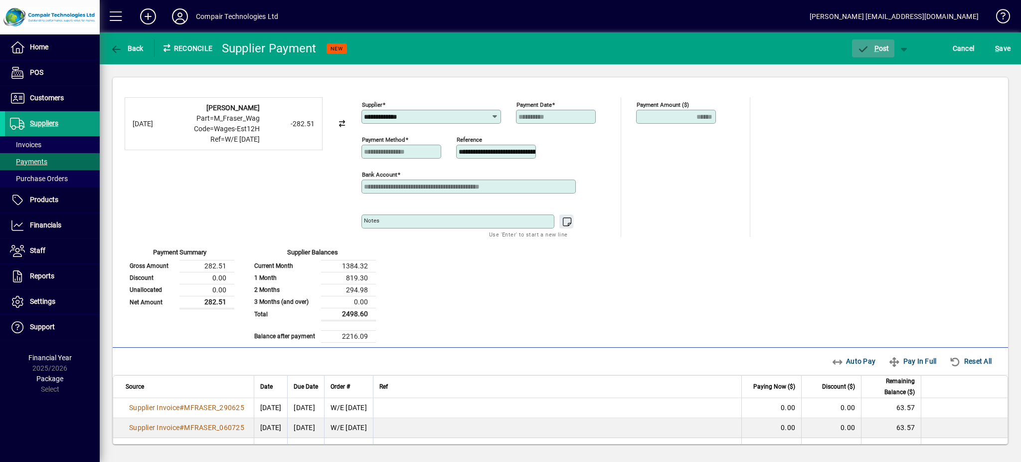
click at [878, 51] on span "P" at bounding box center [877, 48] width 4 height 8
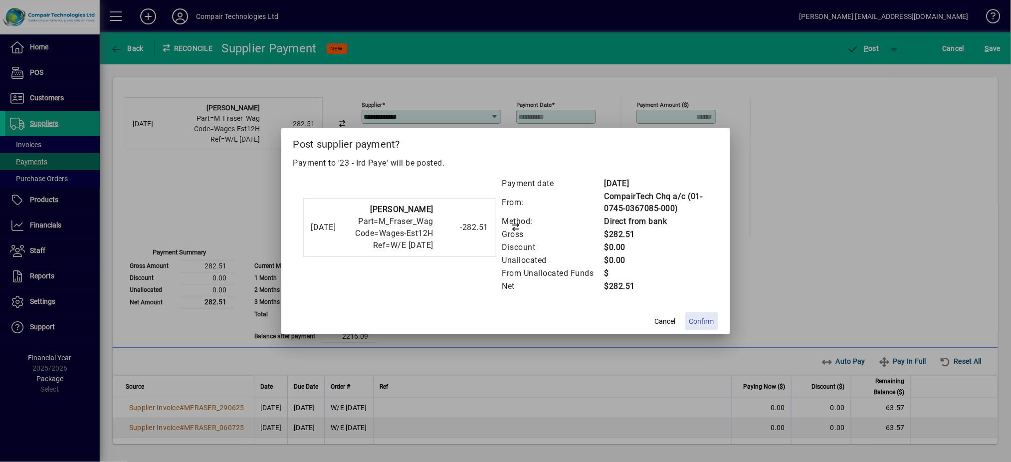
click at [704, 318] on span "Confirm" at bounding box center [701, 321] width 25 height 10
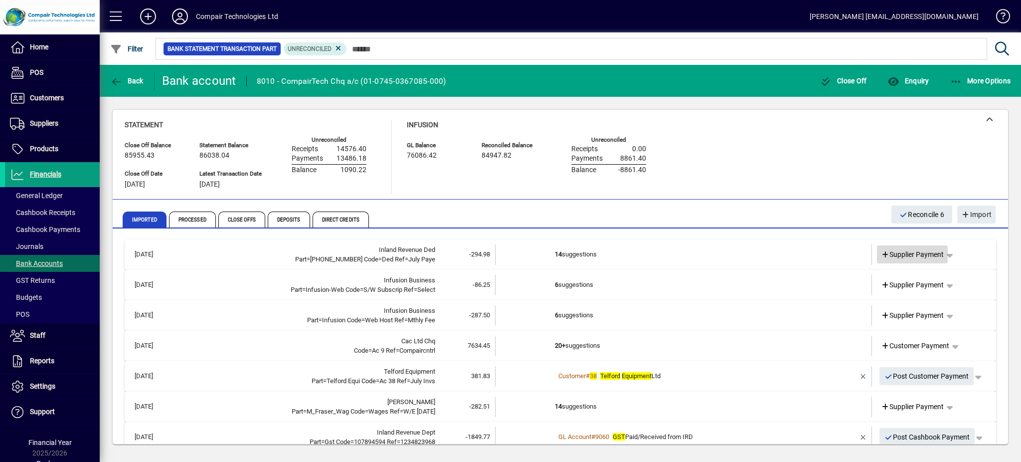
click at [899, 254] on span "Supplier Payment" at bounding box center [912, 254] width 63 height 10
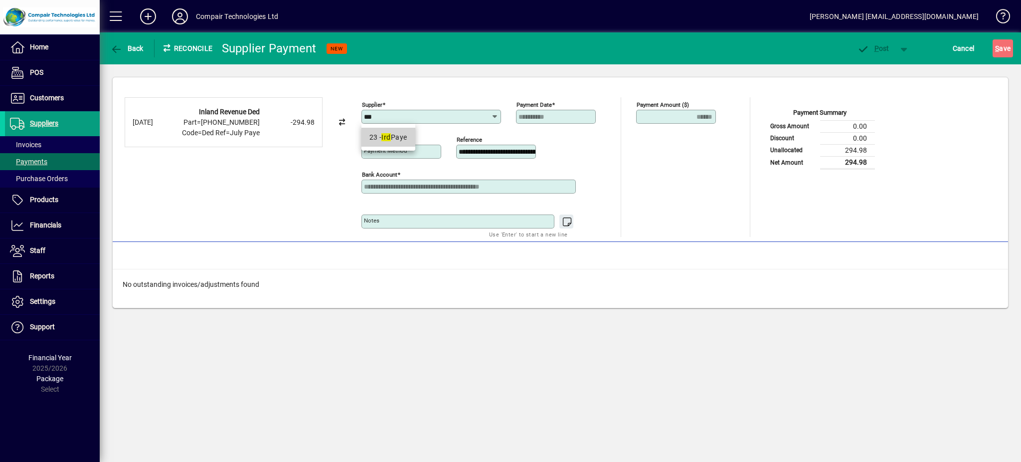
click at [390, 140] on em "Ird" at bounding box center [386, 137] width 9 height 8
type input "**********"
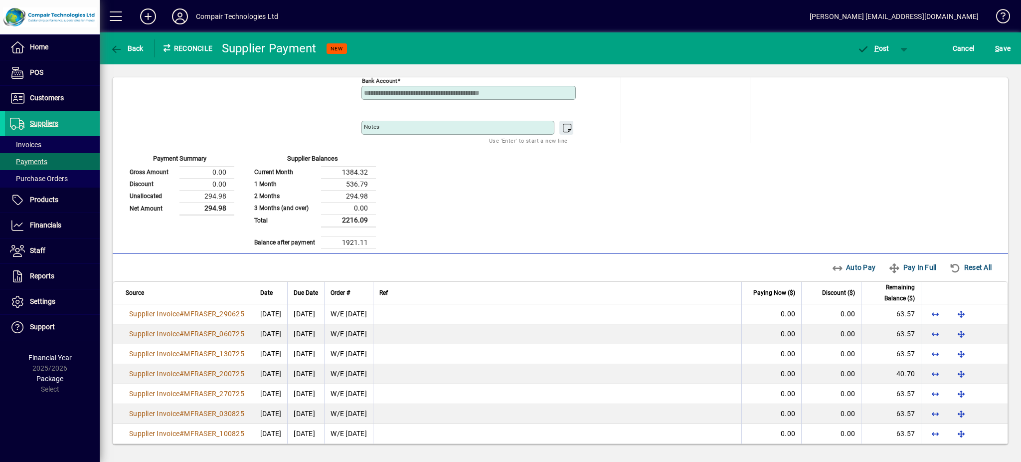
scroll to position [97, 0]
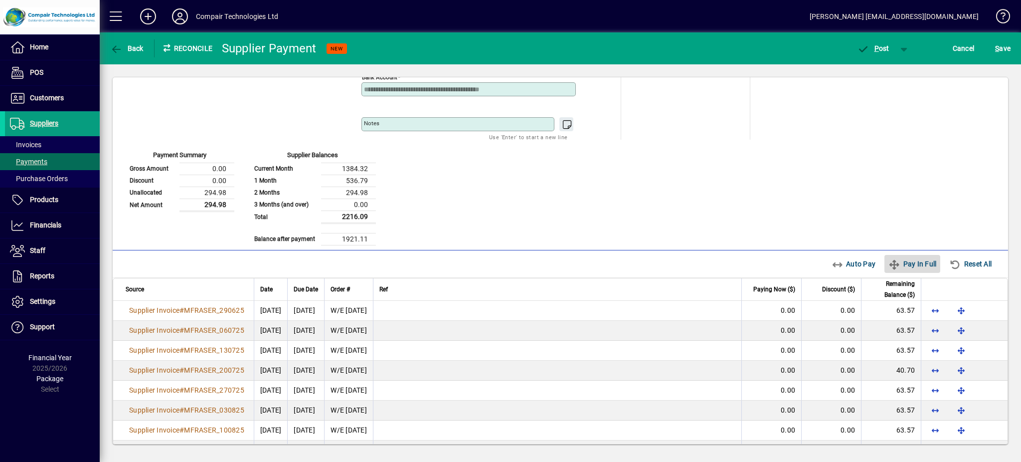
click at [889, 263] on icon "button" at bounding box center [895, 265] width 12 height 10
type input "****"
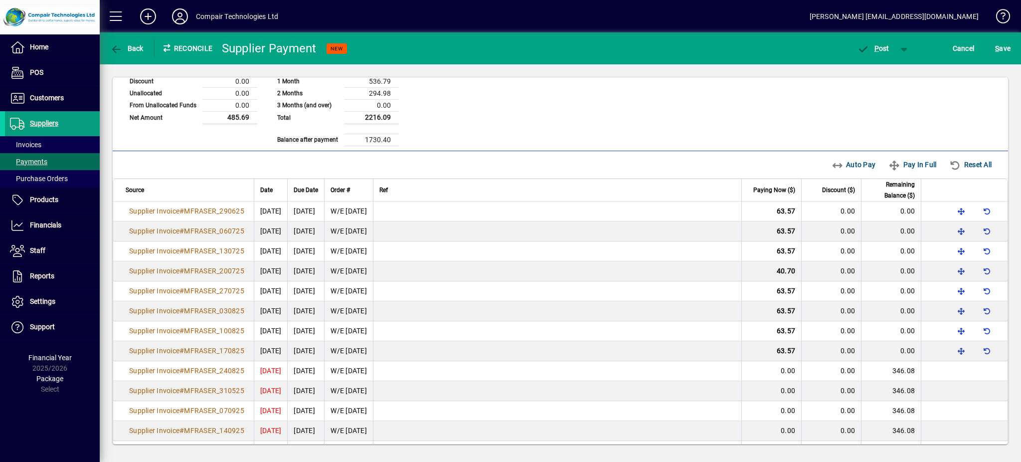
scroll to position [203, 0]
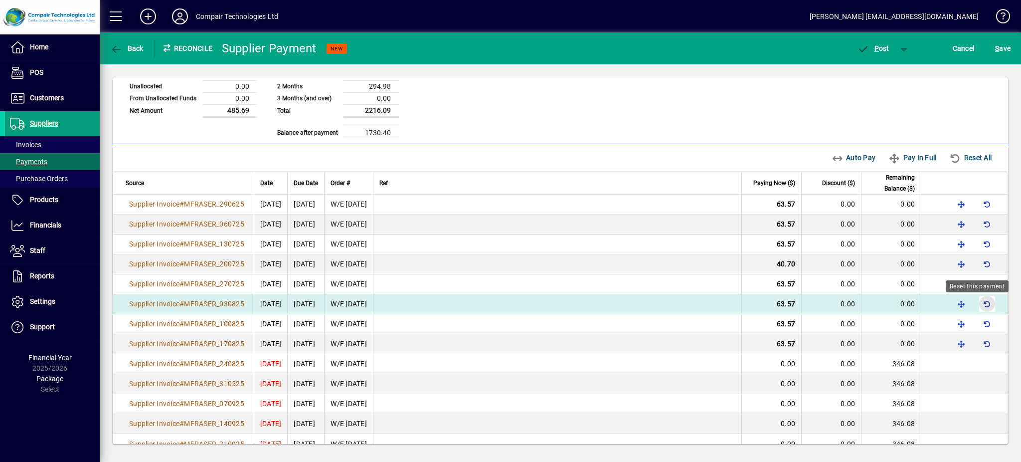
click at [975, 304] on span "button" at bounding box center [987, 304] width 24 height 24
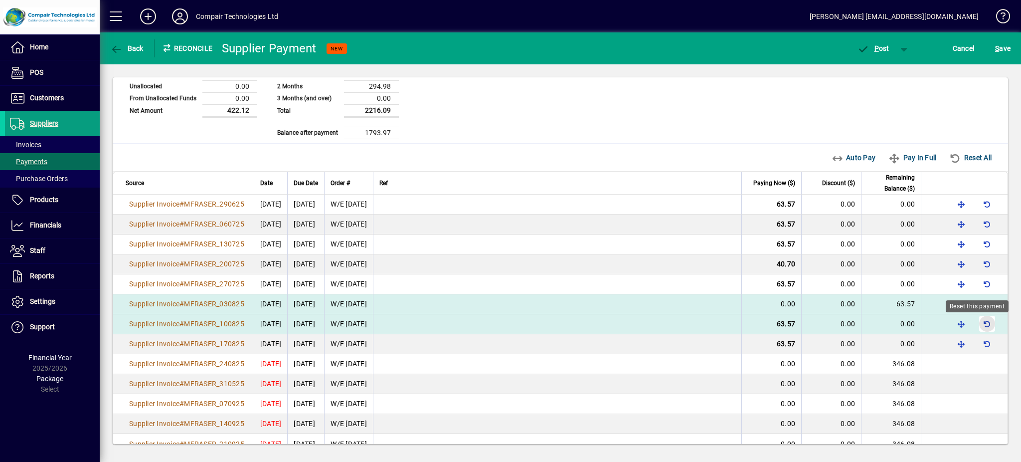
click at [978, 324] on span "button" at bounding box center [987, 324] width 24 height 24
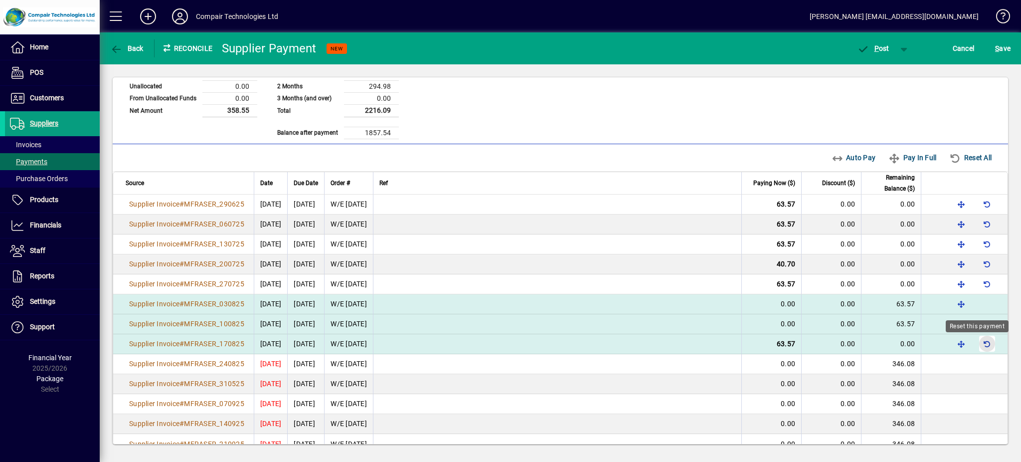
click at [977, 343] on span "button" at bounding box center [987, 344] width 24 height 24
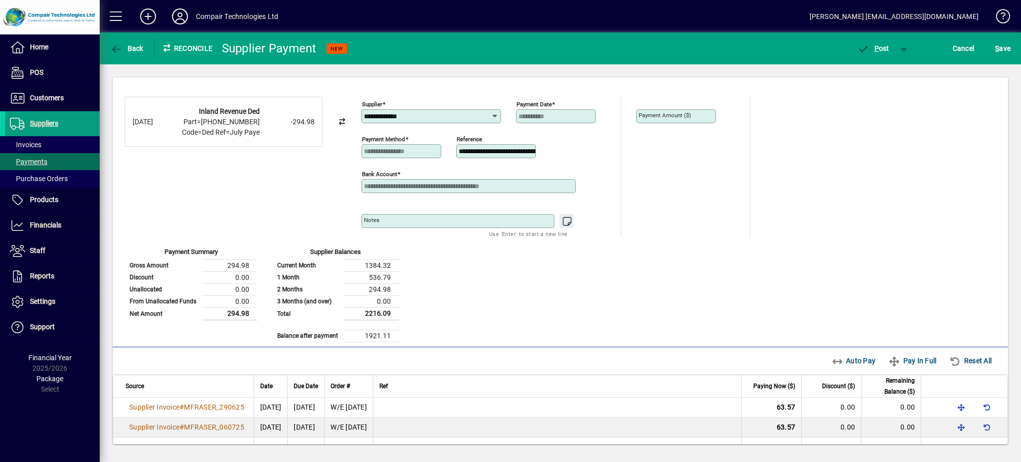
scroll to position [0, 0]
click at [674, 115] on mat-label "Payment Amount ($)" at bounding box center [665, 115] width 52 height 7
click at [950, 362] on icon "button" at bounding box center [956, 362] width 12 height 10
click at [838, 357] on div "Auto Pay Pay In Full Reset All" at bounding box center [915, 361] width 174 height 18
click at [828, 363] on div "Auto Pay Pay In Full Reset All" at bounding box center [915, 361] width 174 height 18
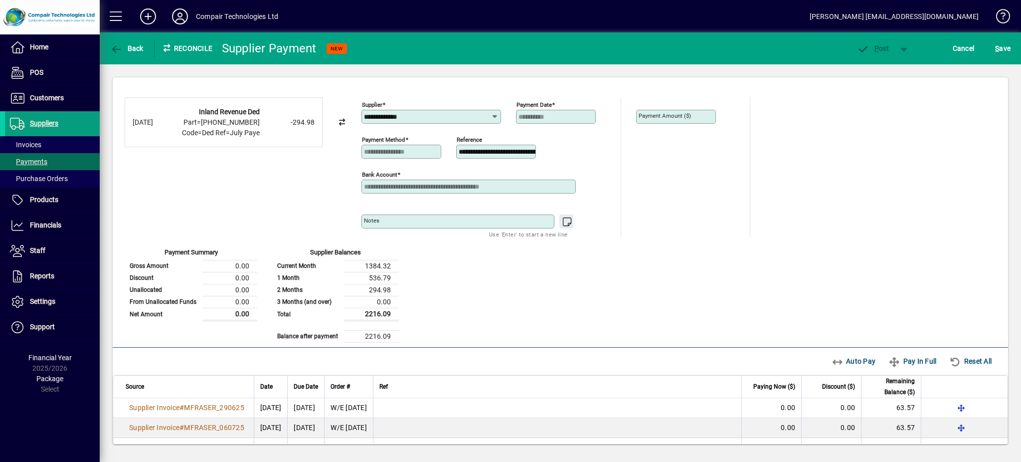
click at [846, 363] on div "Auto Pay Pay In Full Reset All" at bounding box center [915, 361] width 174 height 18
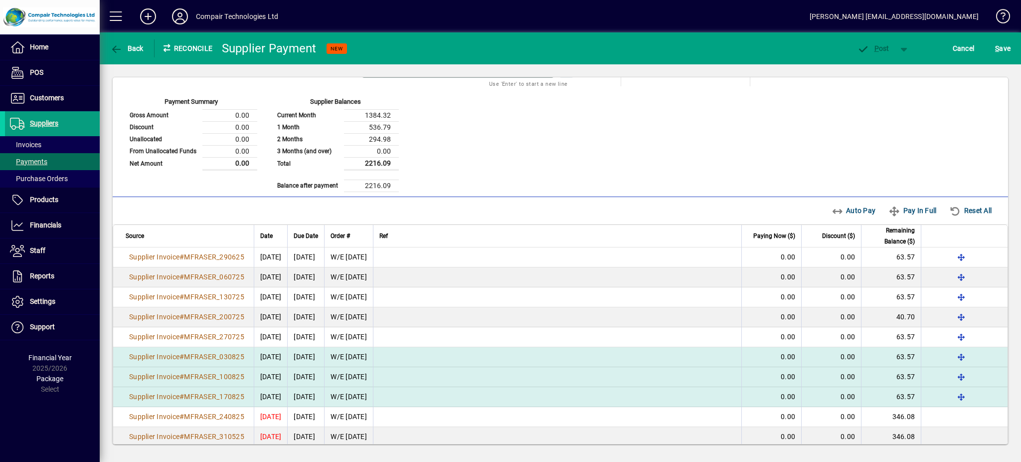
scroll to position [160, 0]
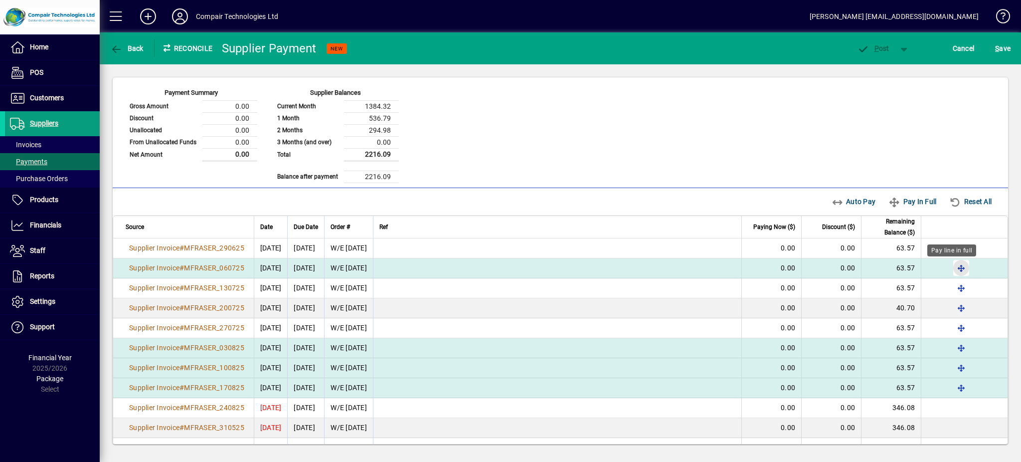
click at [950, 270] on span "button" at bounding box center [962, 268] width 24 height 24
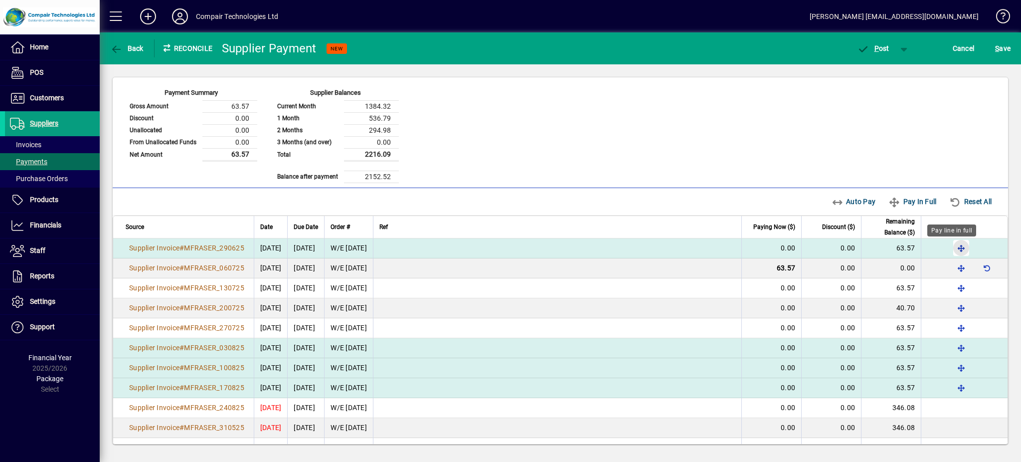
click at [951, 247] on span "button" at bounding box center [962, 248] width 24 height 24
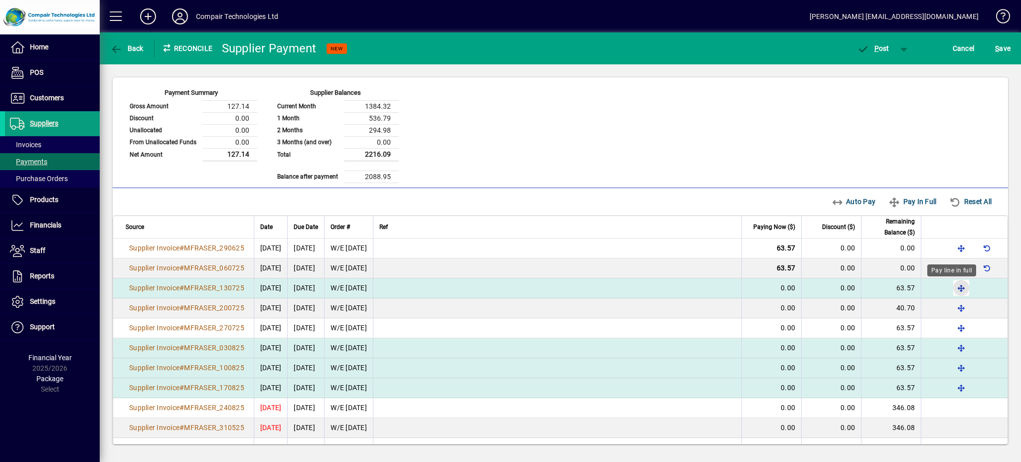
click at [956, 292] on span "button" at bounding box center [962, 288] width 24 height 24
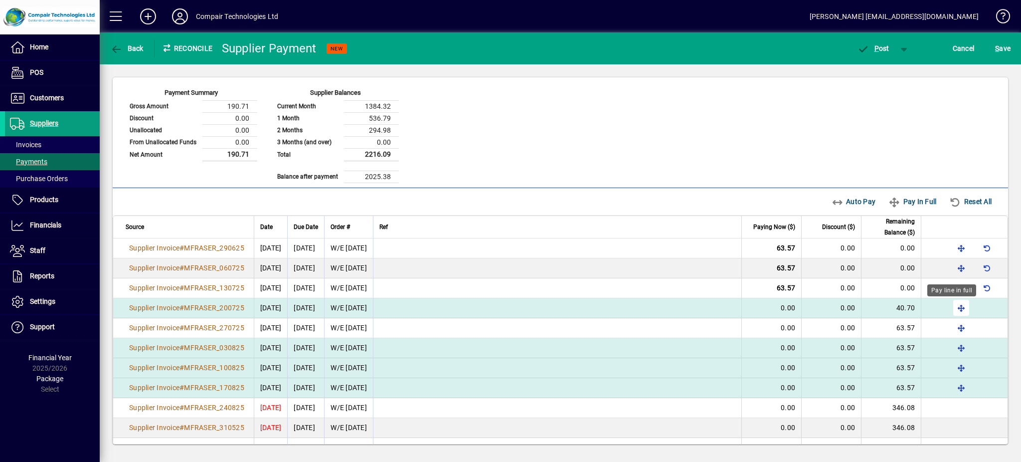
click at [955, 309] on span "button" at bounding box center [962, 308] width 24 height 24
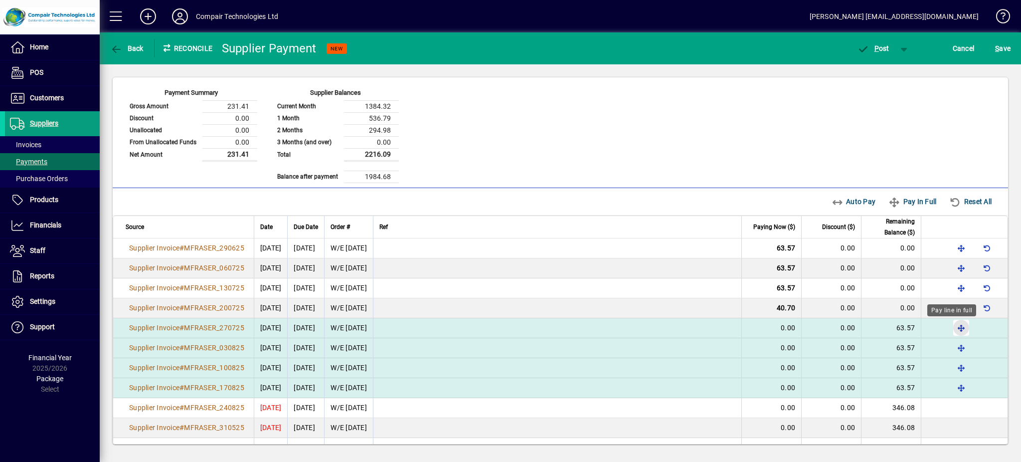
click at [954, 326] on span "button" at bounding box center [962, 328] width 24 height 24
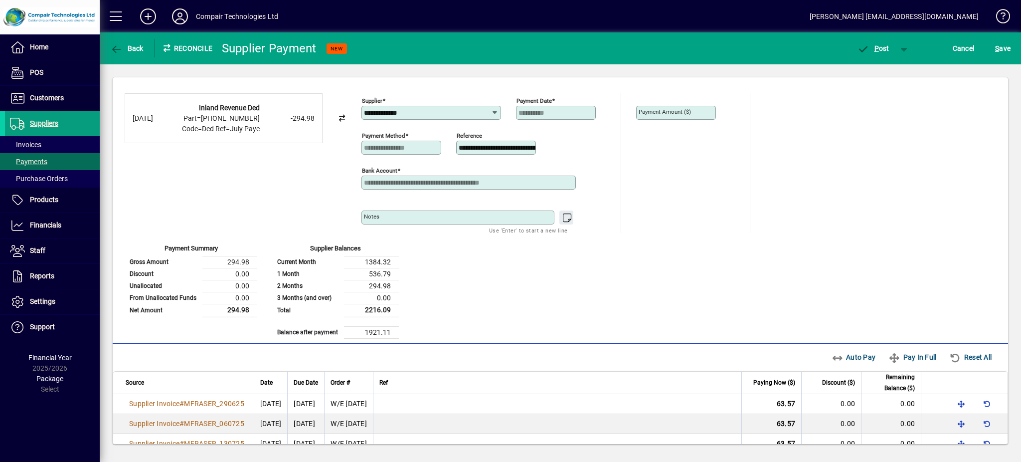
scroll to position [0, 0]
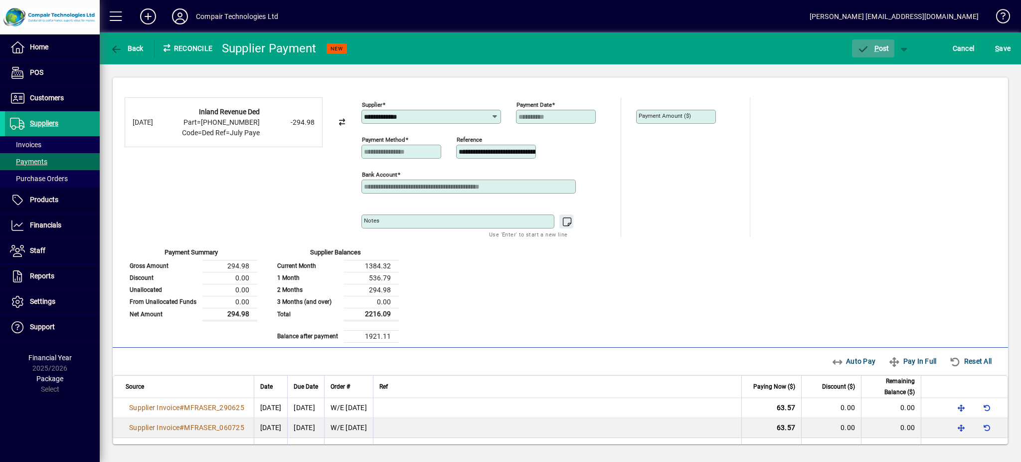
click at [882, 46] on span "P ost" at bounding box center [873, 48] width 32 height 8
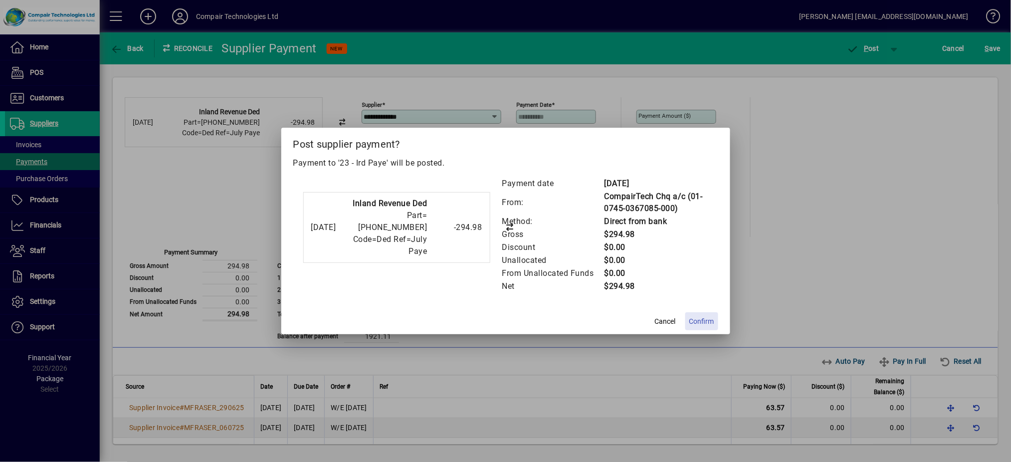
click at [703, 323] on span "Confirm" at bounding box center [701, 321] width 25 height 10
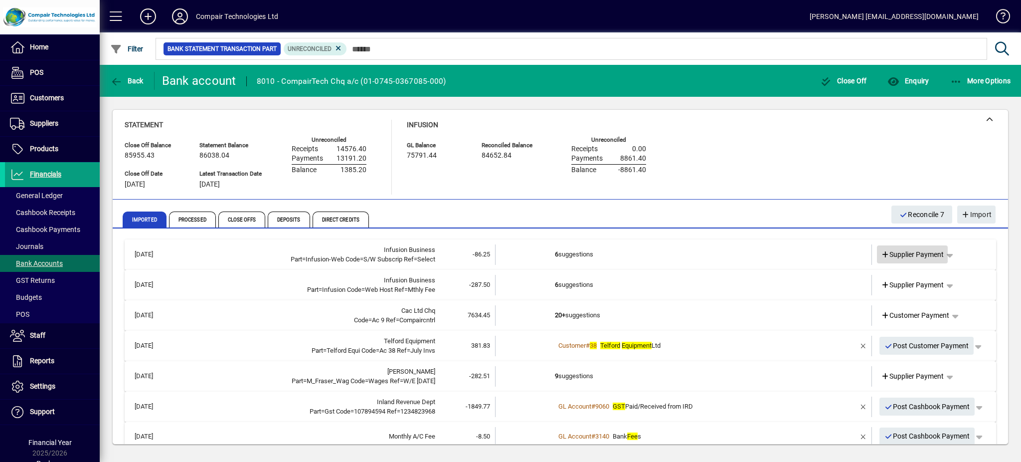
click at [908, 252] on span "Supplier Payment" at bounding box center [912, 254] width 63 height 10
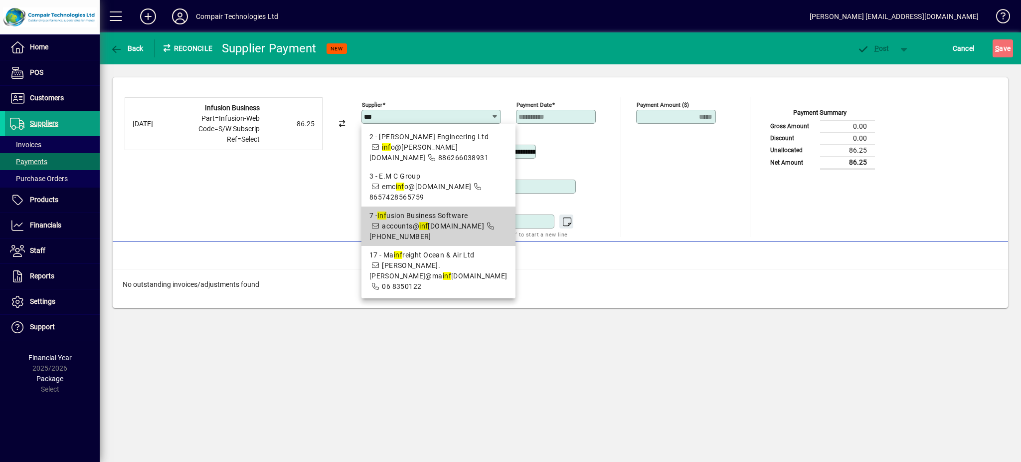
click at [445, 219] on div "7 - Inf usion Business Software" at bounding box center [439, 215] width 138 height 10
type input "**********"
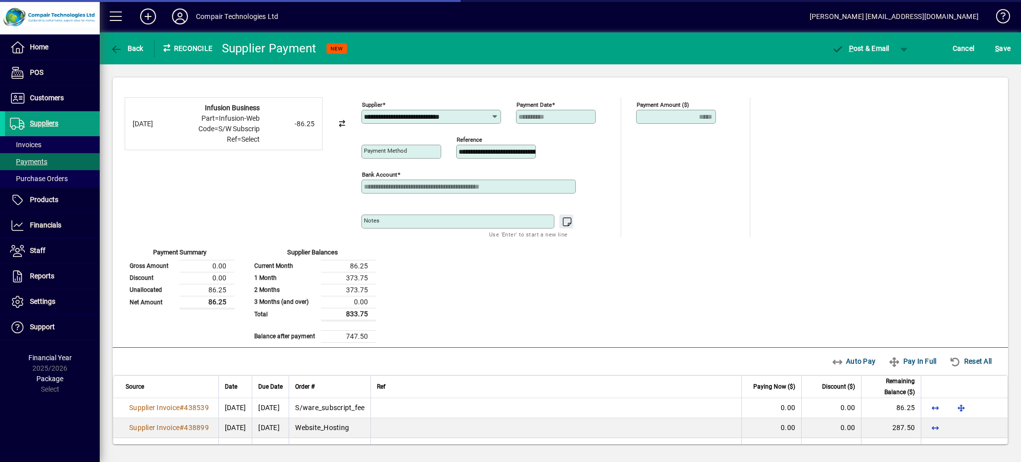
type input "**********"
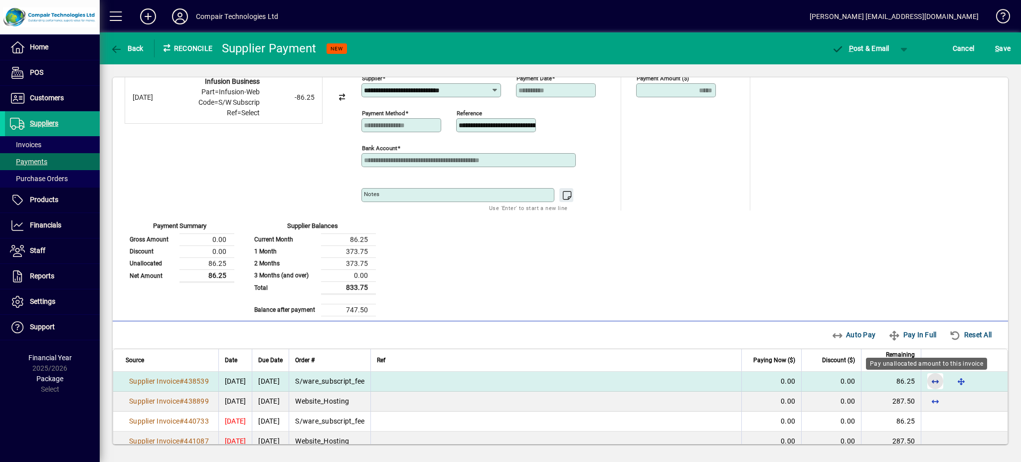
click at [924, 383] on span "button" at bounding box center [936, 381] width 24 height 24
click at [895, 50] on span "button" at bounding box center [905, 48] width 24 height 24
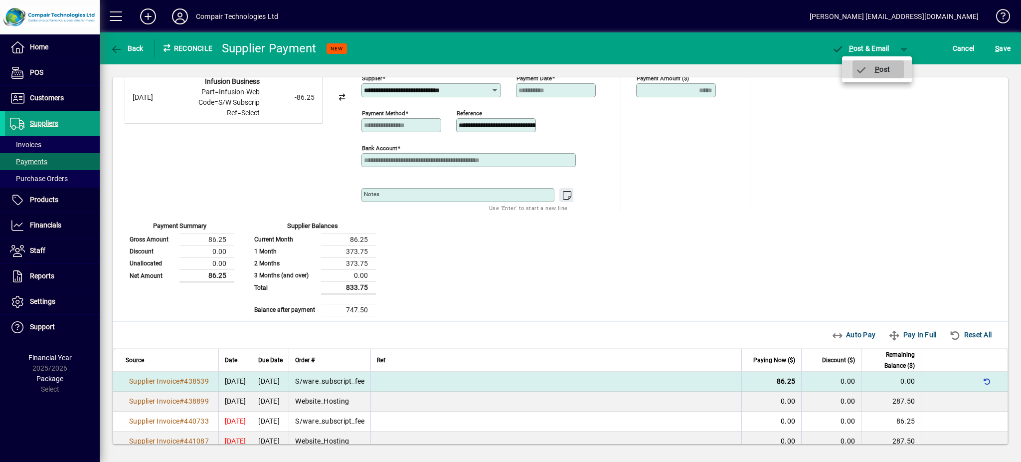
click at [887, 73] on span "button" at bounding box center [878, 69] width 51 height 24
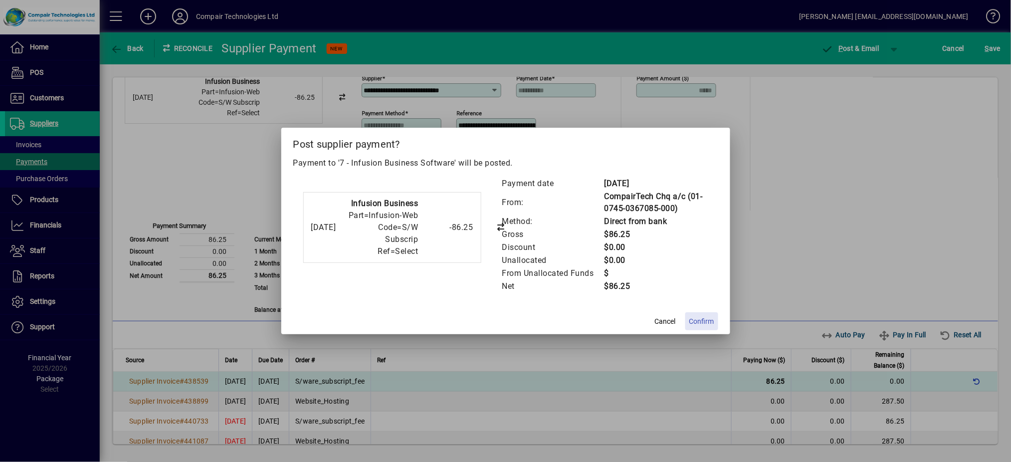
click at [700, 323] on span "Confirm" at bounding box center [701, 321] width 25 height 10
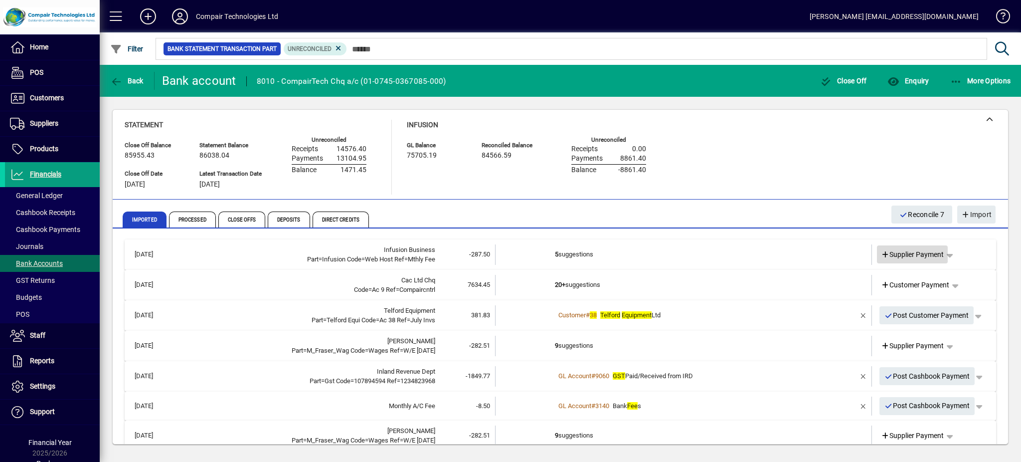
click at [905, 256] on span "Supplier Payment" at bounding box center [912, 254] width 63 height 10
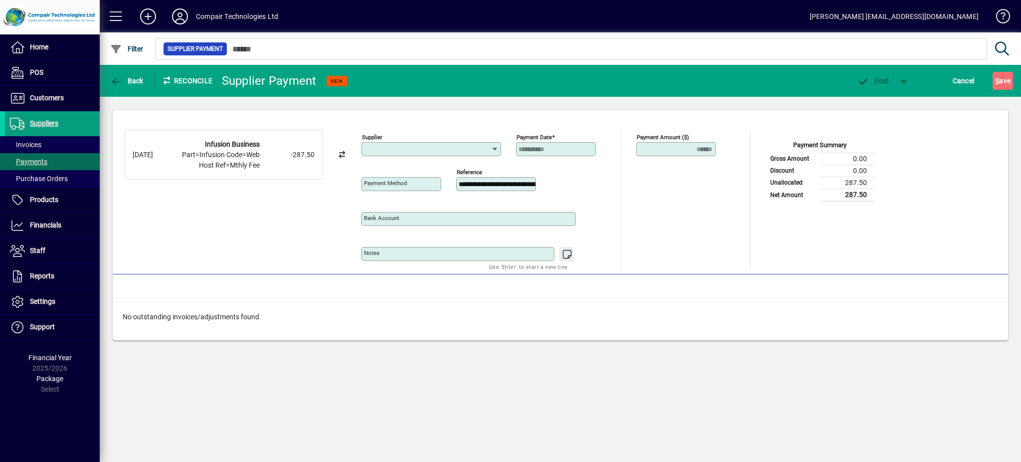
type input "**********"
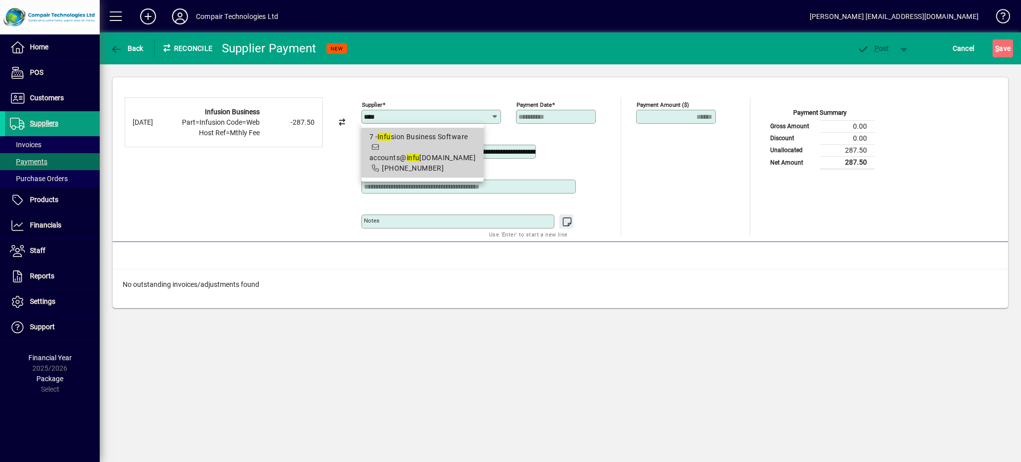
click at [456, 135] on div "7 - Infu sion Business Software" at bounding box center [423, 137] width 106 height 10
type input "**********"
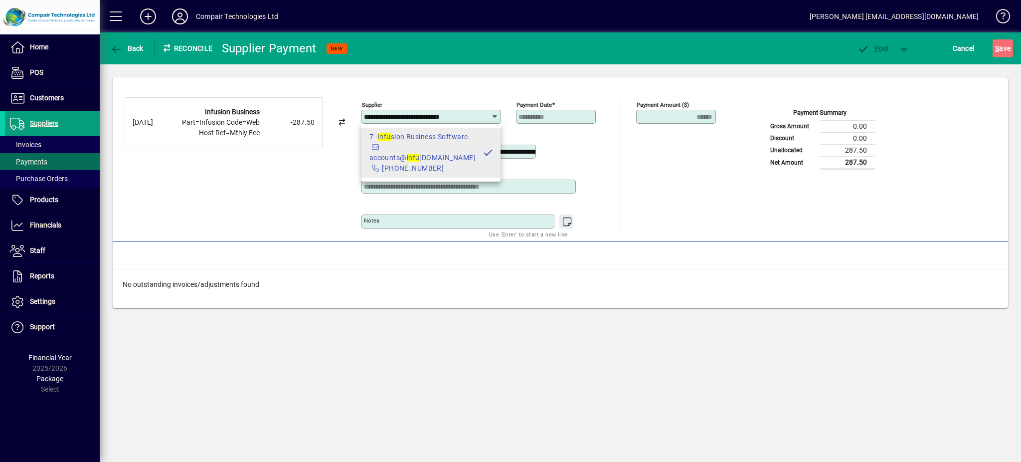
type input "**********"
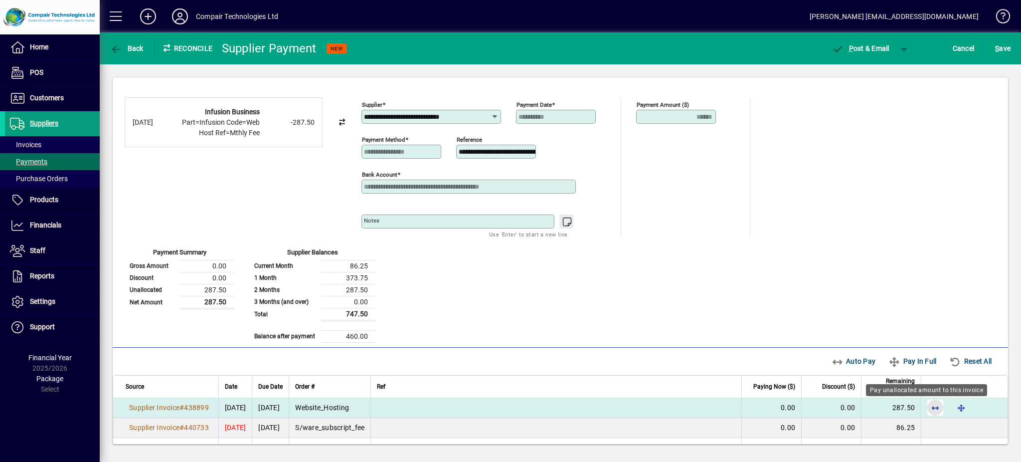
click at [924, 409] on span "button" at bounding box center [936, 407] width 24 height 24
click at [907, 45] on span "button" at bounding box center [905, 48] width 24 height 24
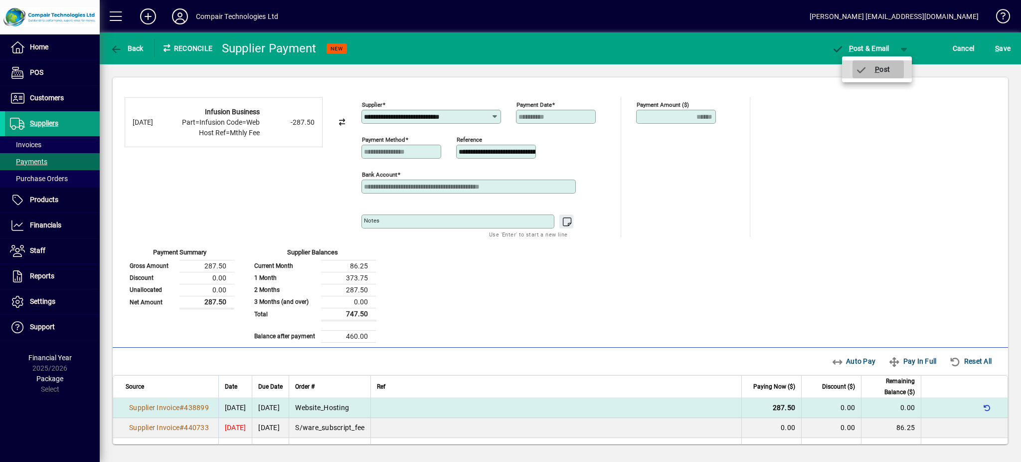
click at [896, 68] on span "button" at bounding box center [878, 69] width 51 height 24
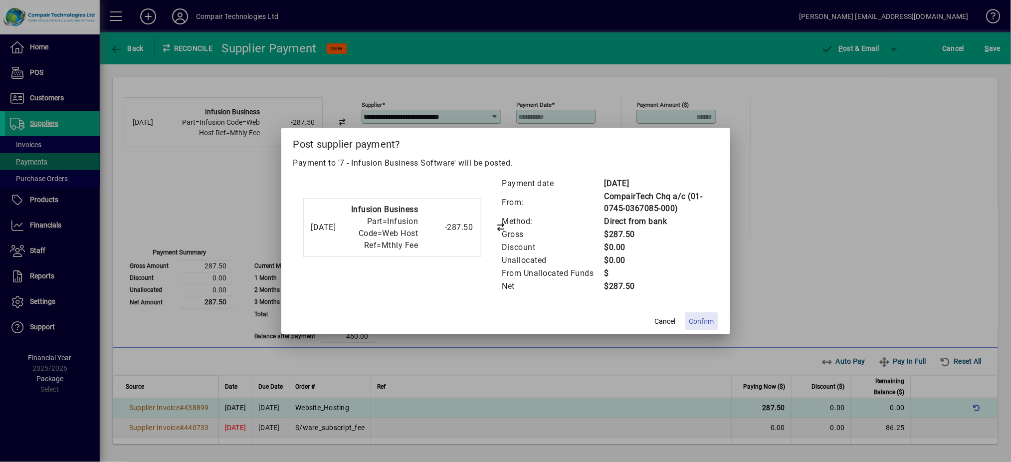
click at [701, 323] on span "Confirm" at bounding box center [701, 321] width 25 height 10
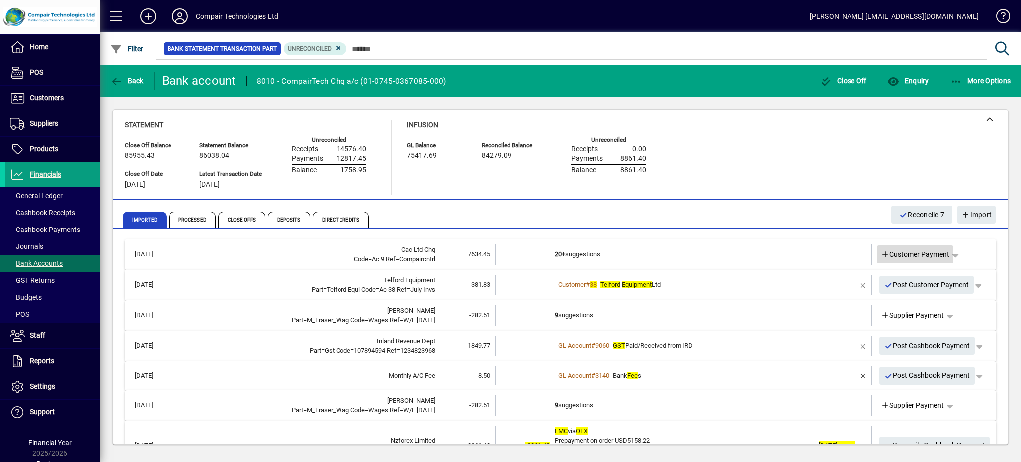
click at [915, 255] on span "Customer Payment" at bounding box center [915, 254] width 69 height 10
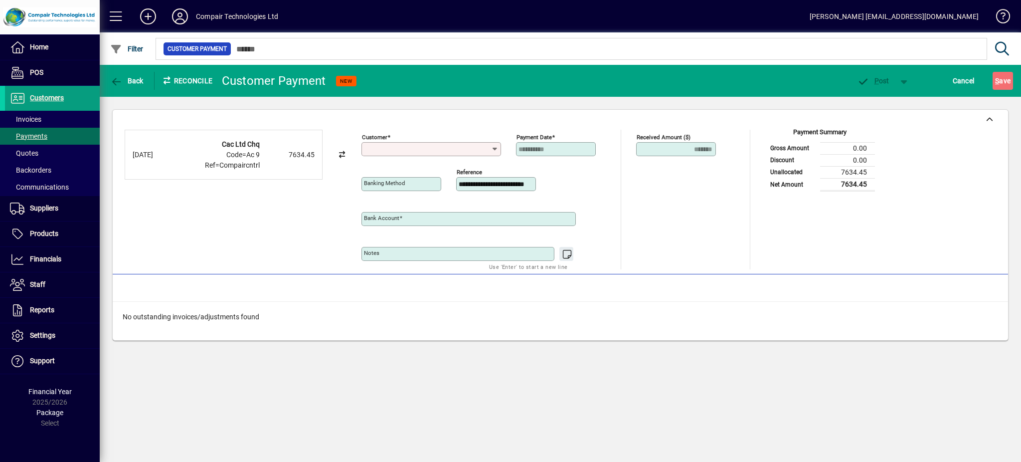
type input "**********"
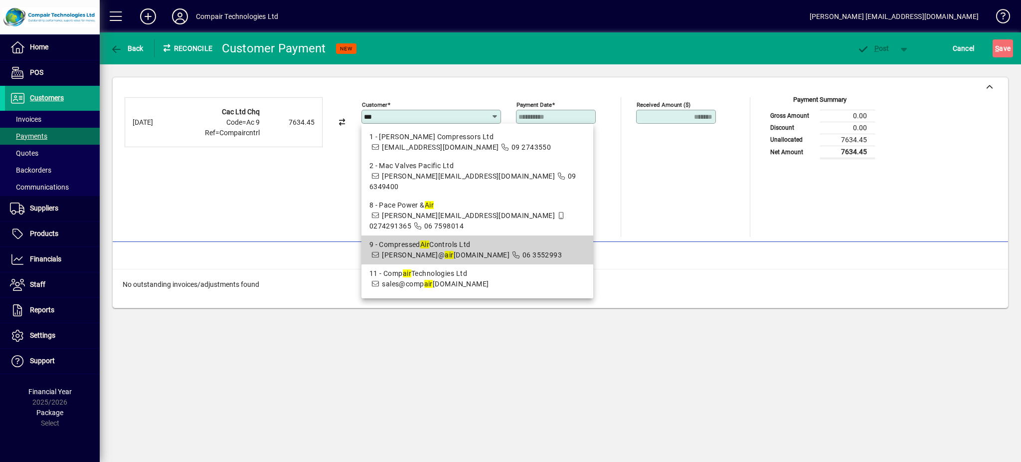
click at [477, 239] on div "9 - Compressed Air Controls Ltd" at bounding box center [478, 244] width 216 height 10
type input "**********"
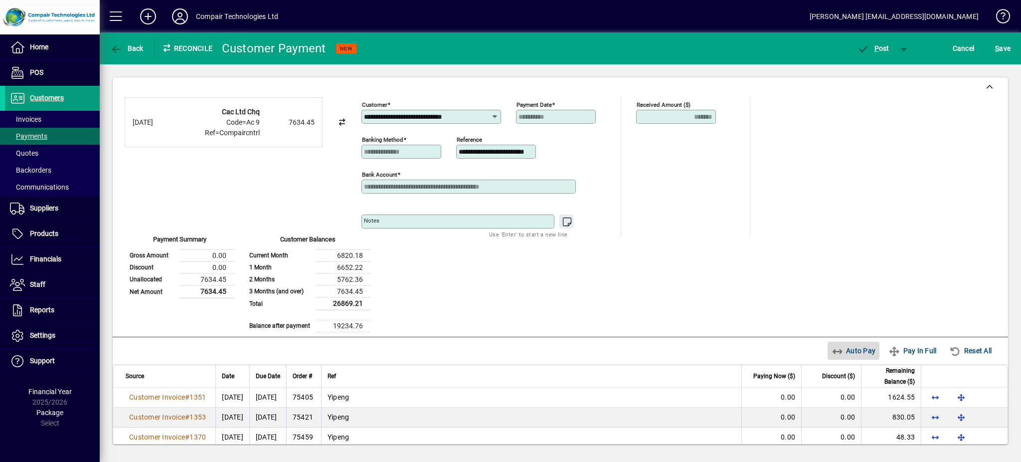
click at [832, 355] on icon "button" at bounding box center [838, 352] width 12 height 10
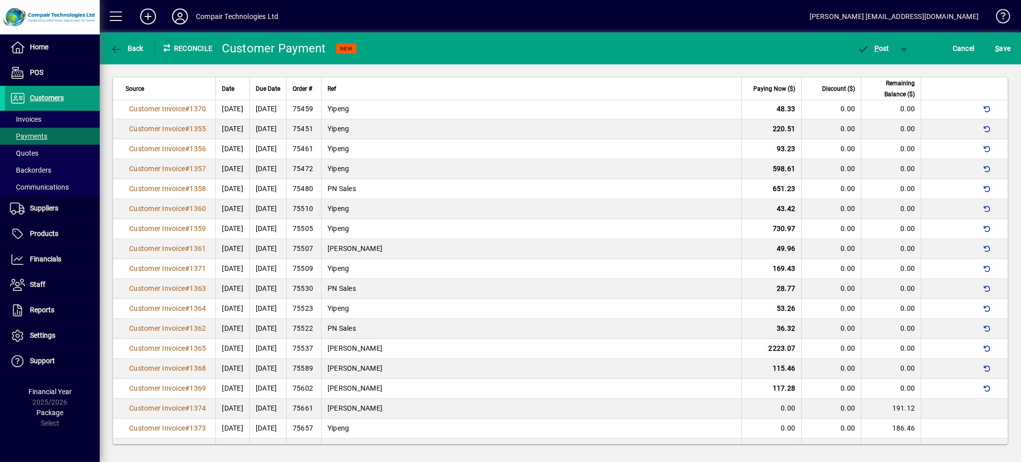
scroll to position [7, 0]
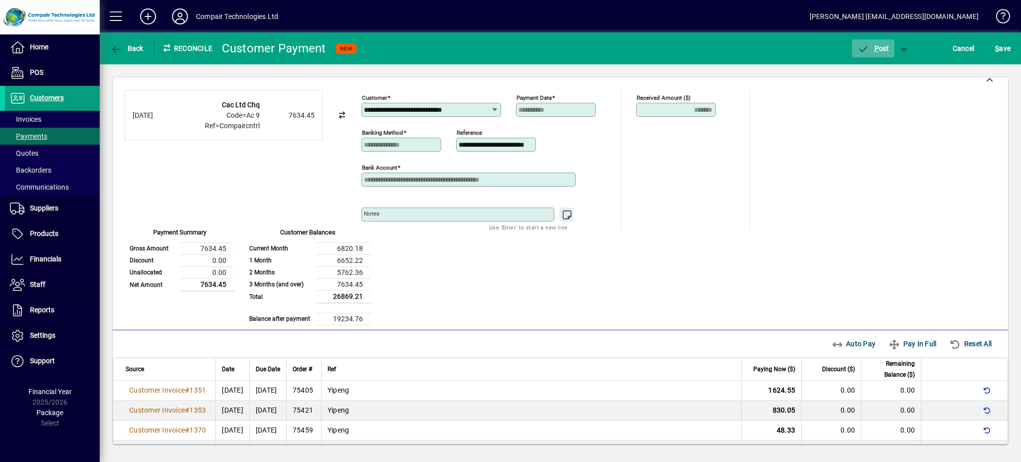
click at [880, 46] on span "P ost" at bounding box center [873, 48] width 32 height 8
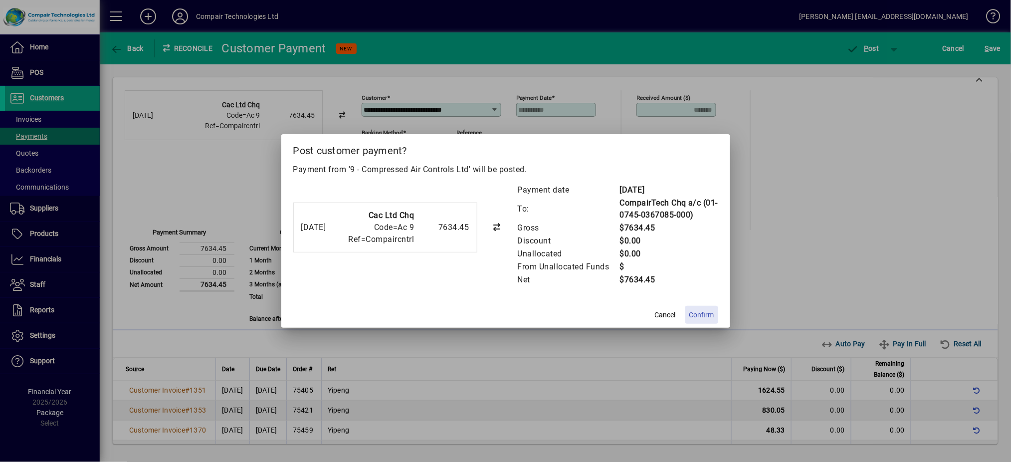
click at [698, 316] on span "Confirm" at bounding box center [701, 315] width 25 height 10
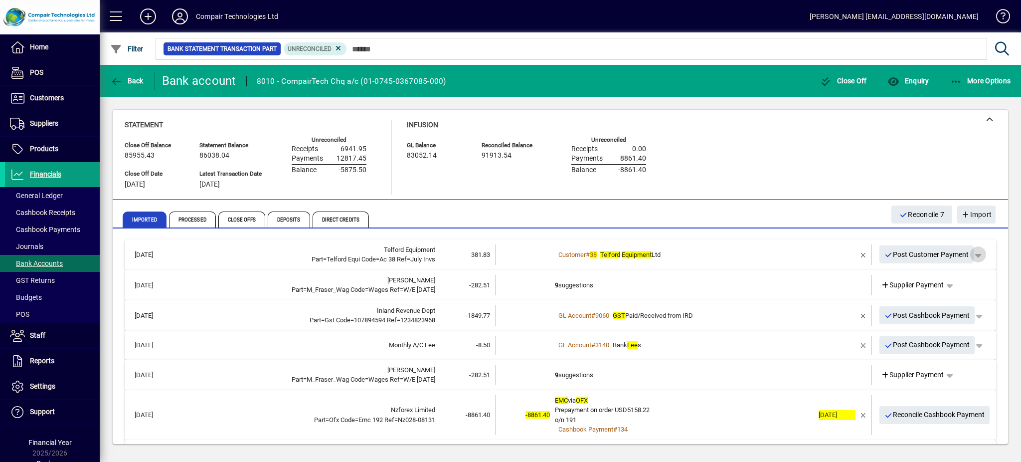
click at [972, 258] on span "button" at bounding box center [979, 254] width 24 height 24
click at [964, 275] on span "Customer Payment" at bounding box center [937, 275] width 73 height 12
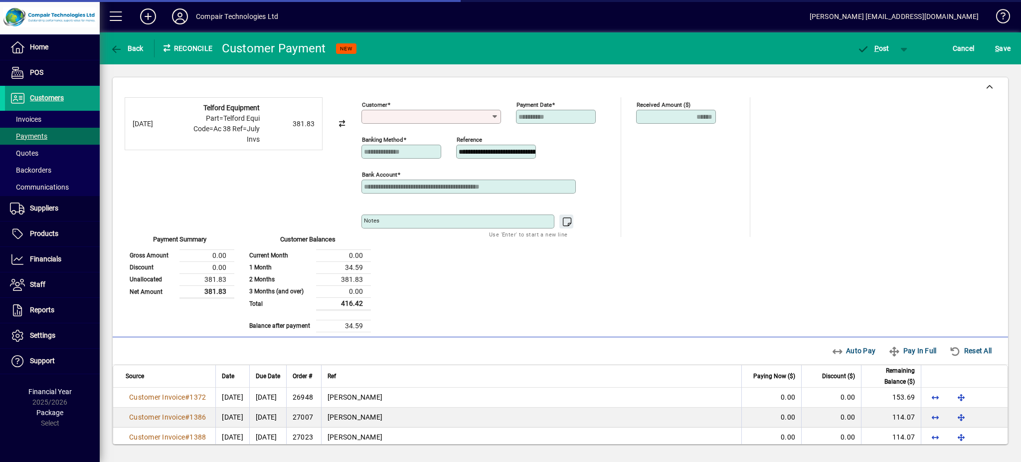
type input "**********"
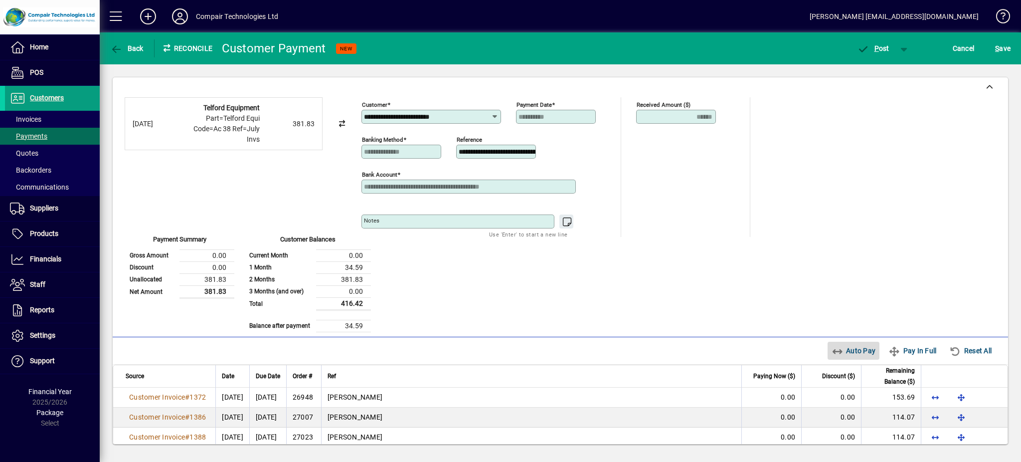
click at [851, 349] on span "Auto Pay" at bounding box center [854, 351] width 44 height 16
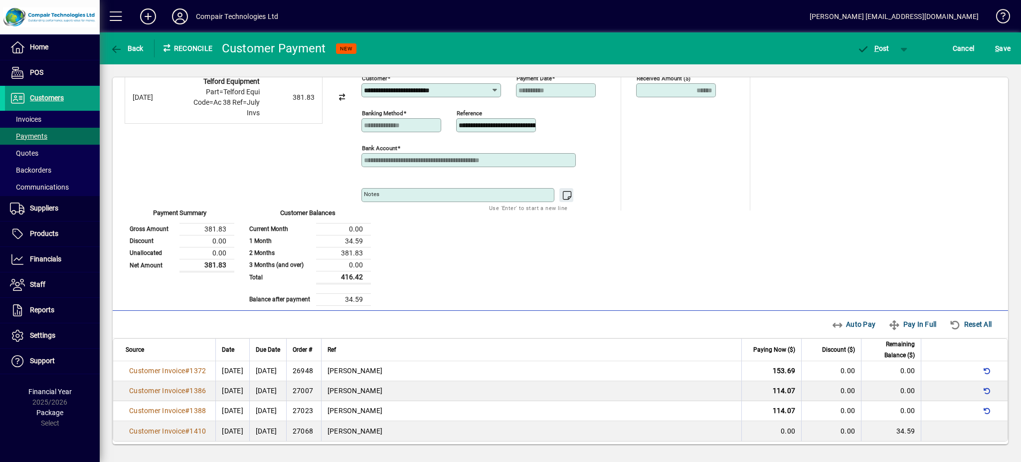
scroll to position [32, 0]
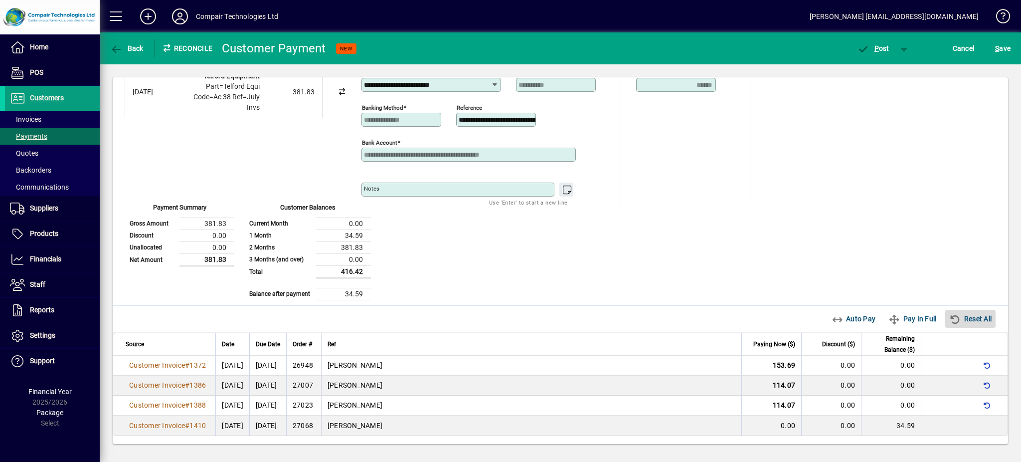
click at [960, 320] on span "Reset All" at bounding box center [971, 319] width 42 height 16
type input "****"
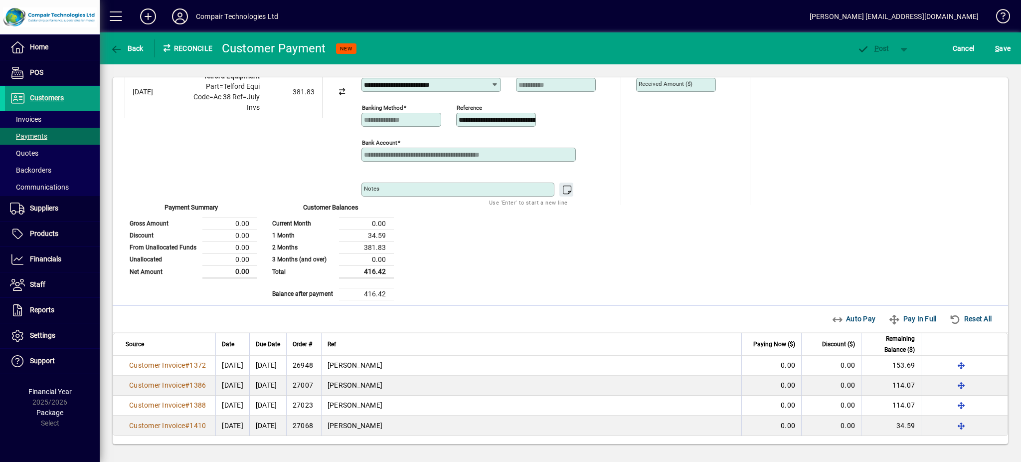
click at [851, 318] on div "Auto Pay Pay In Full Reset All" at bounding box center [915, 319] width 174 height 18
click at [839, 317] on div "Auto Pay Pay In Full Reset All" at bounding box center [915, 319] width 174 height 18
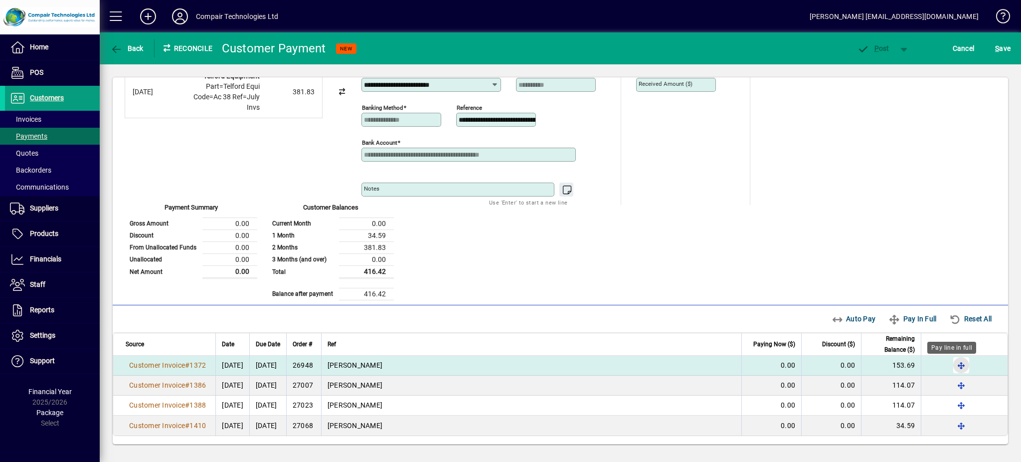
click at [950, 363] on span "button" at bounding box center [962, 365] width 24 height 24
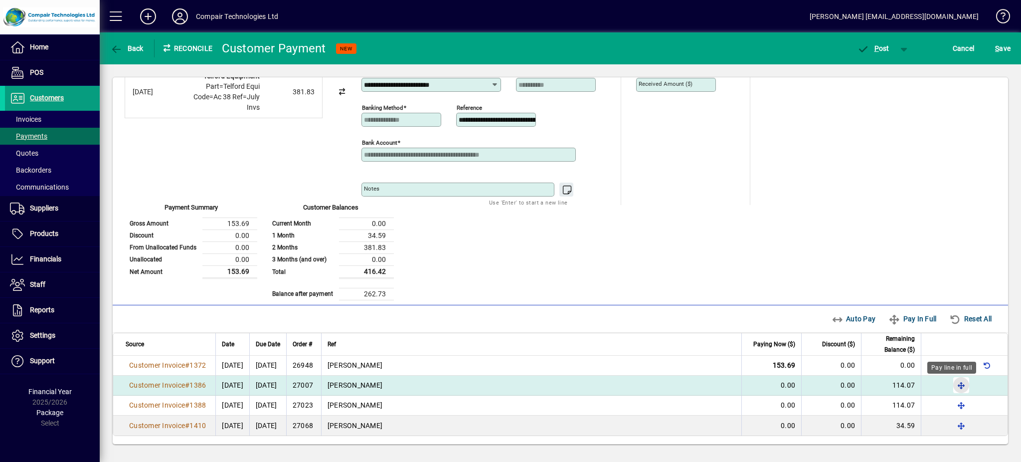
click at [954, 384] on span "button" at bounding box center [962, 385] width 24 height 24
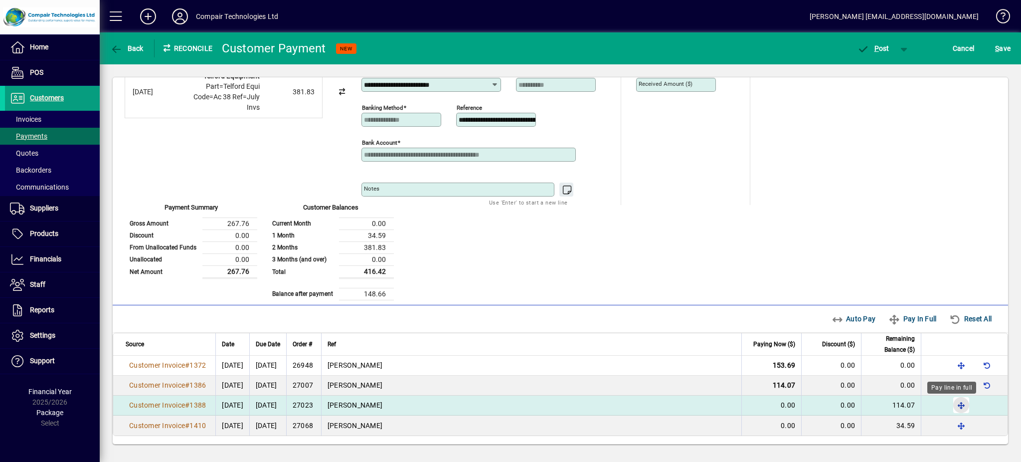
click at [954, 409] on span "button" at bounding box center [962, 405] width 24 height 24
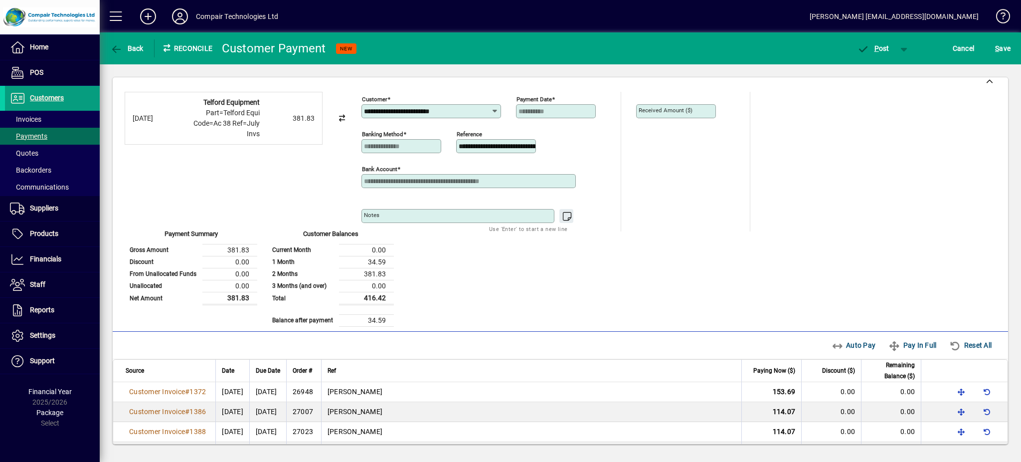
scroll to position [0, 0]
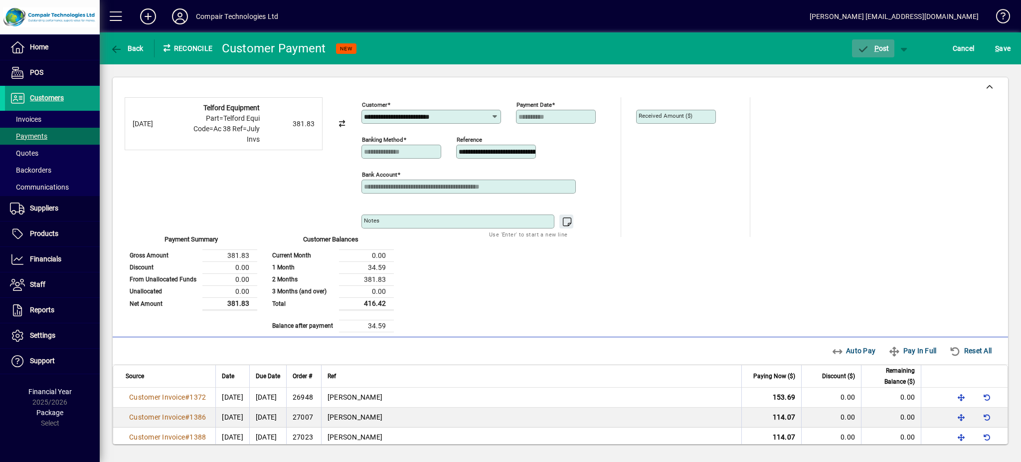
click at [878, 40] on span "button" at bounding box center [873, 48] width 42 height 24
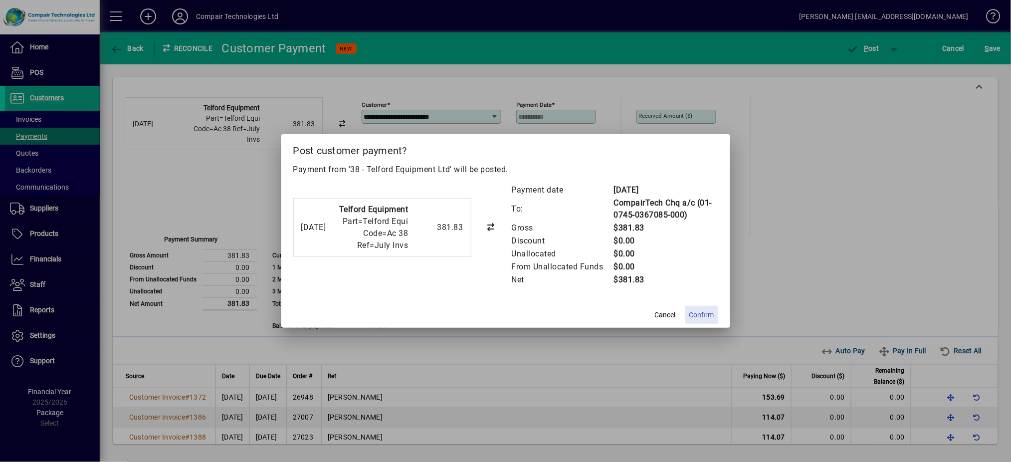
click at [706, 315] on span "Confirm" at bounding box center [701, 315] width 25 height 10
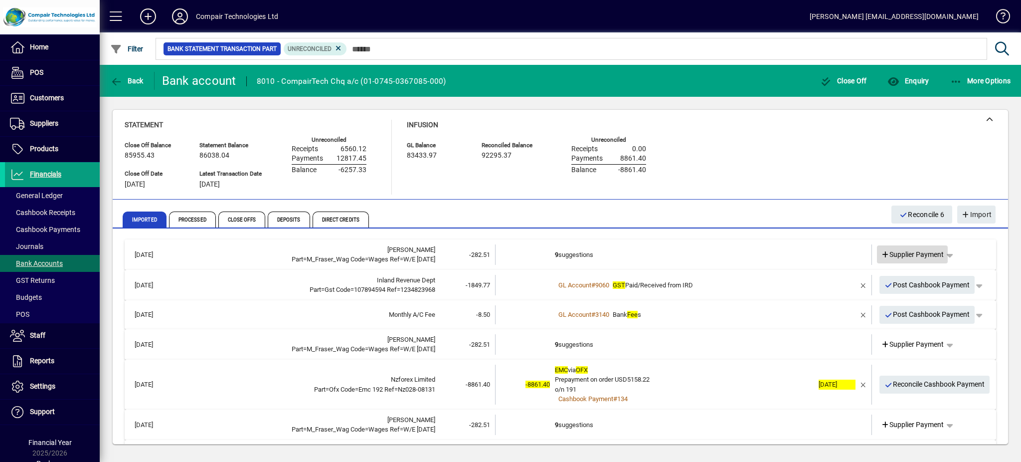
click at [914, 252] on span "Supplier Payment" at bounding box center [912, 254] width 63 height 10
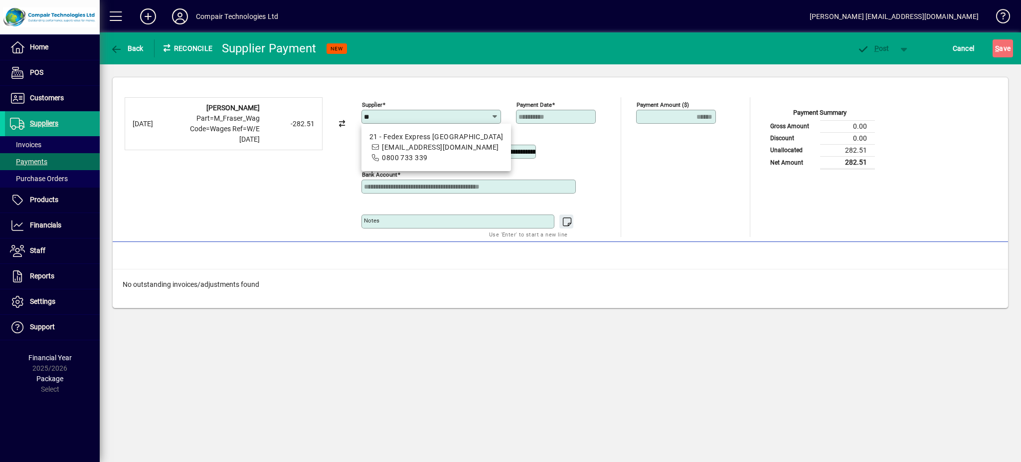
type input "*"
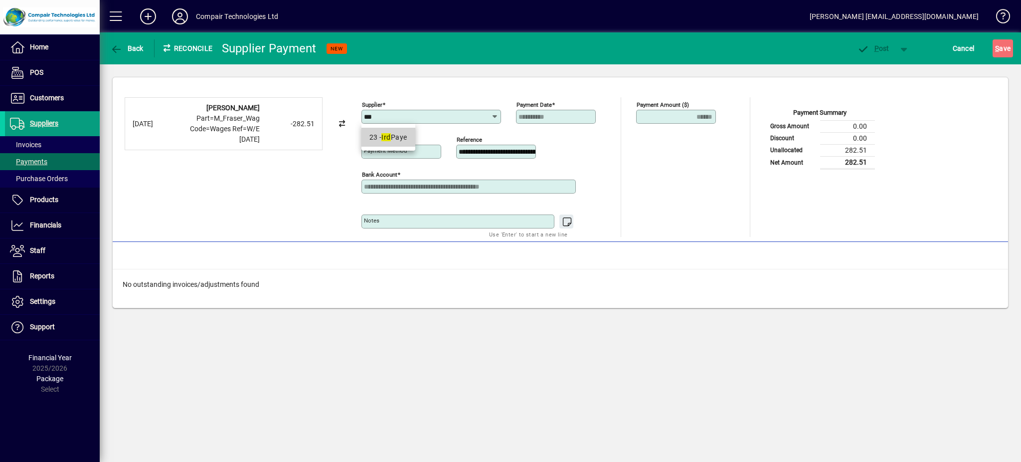
click at [397, 139] on div "23 - Ird Paye" at bounding box center [389, 137] width 38 height 10
type input "**********"
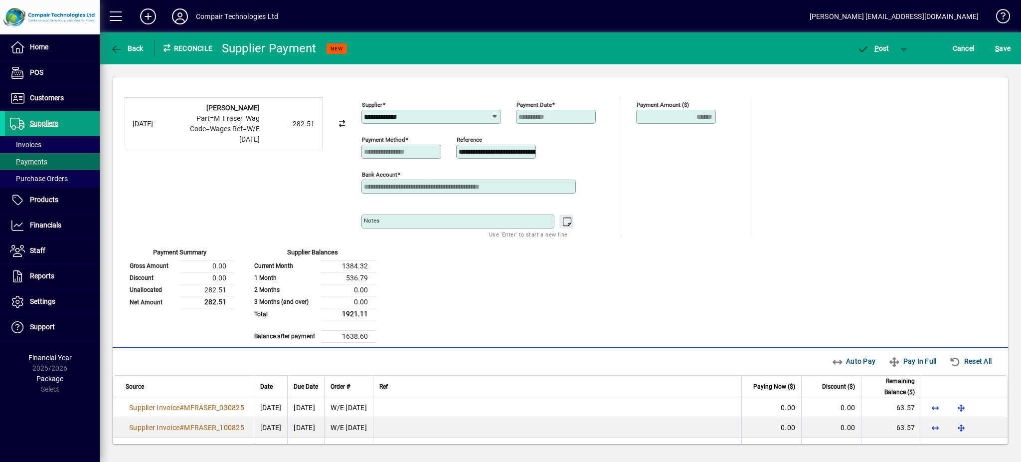
scroll to position [122, 0]
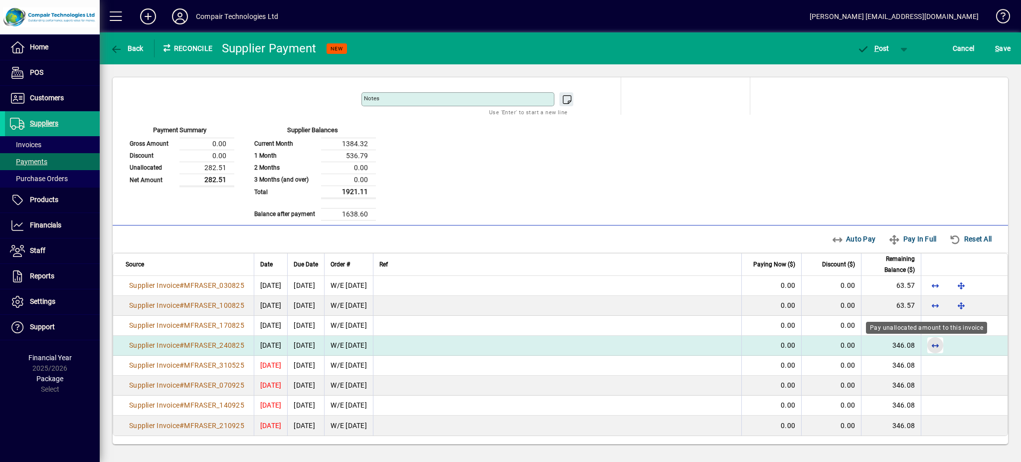
click at [926, 346] on span "button" at bounding box center [936, 345] width 24 height 24
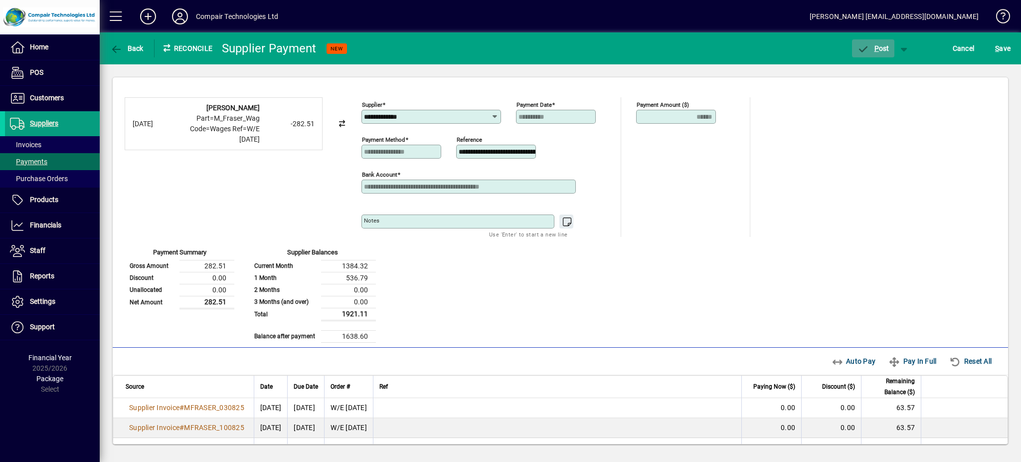
click at [876, 48] on span "P" at bounding box center [877, 48] width 4 height 8
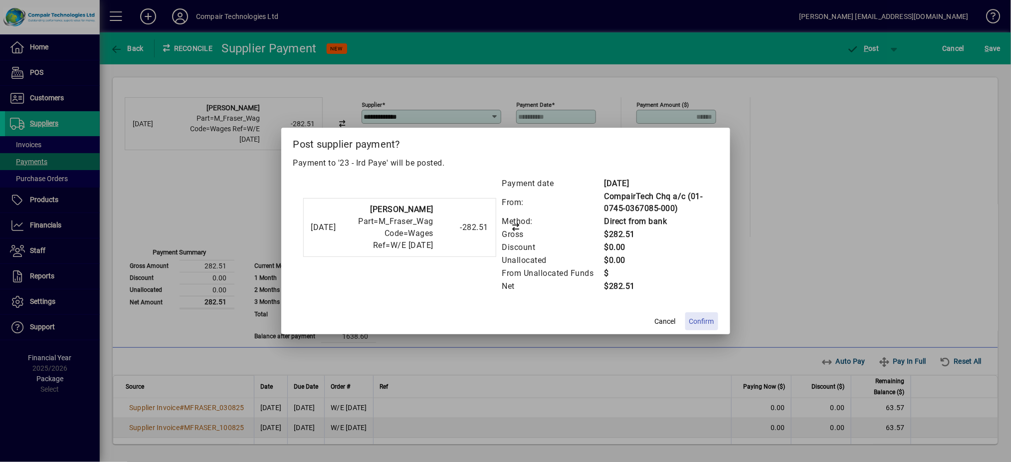
click at [699, 324] on span "Confirm" at bounding box center [701, 321] width 25 height 10
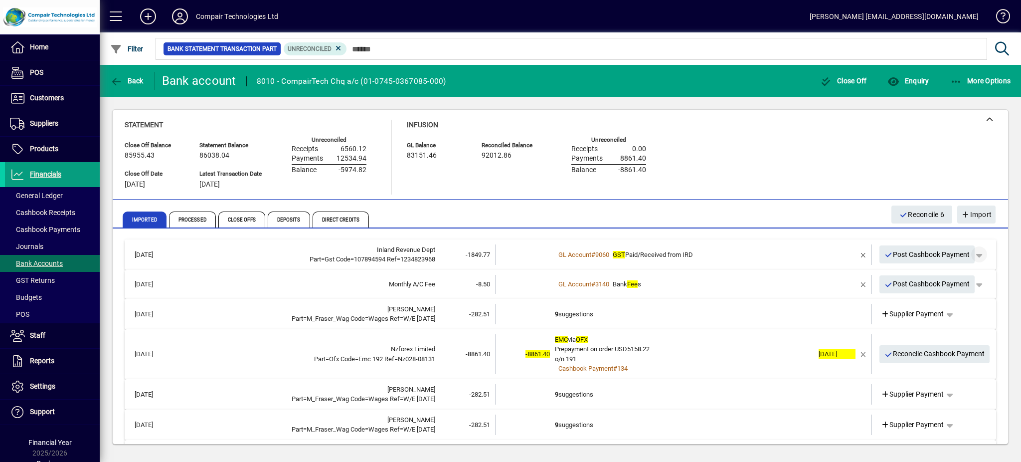
click at [973, 255] on span "button" at bounding box center [979, 254] width 24 height 24
click at [967, 272] on span "Cashbook Payment" at bounding box center [938, 275] width 74 height 12
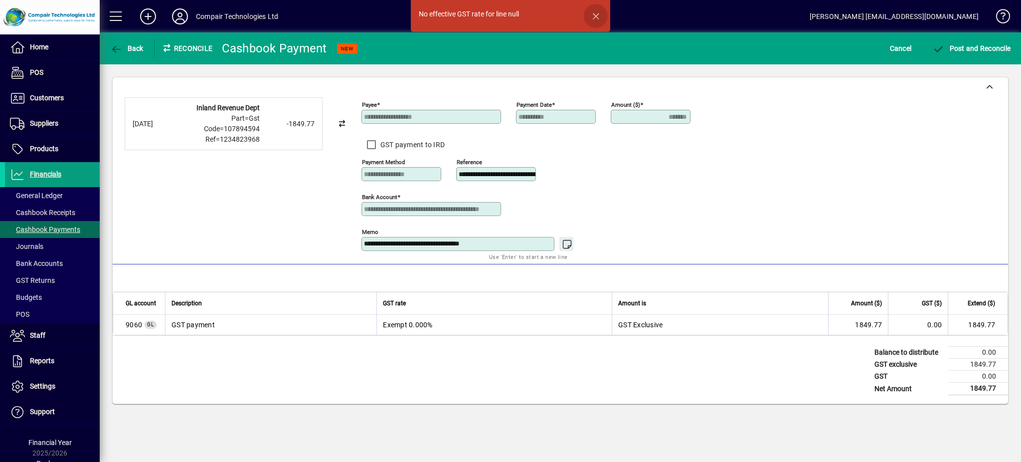
click at [597, 13] on span "button" at bounding box center [596, 16] width 24 height 24
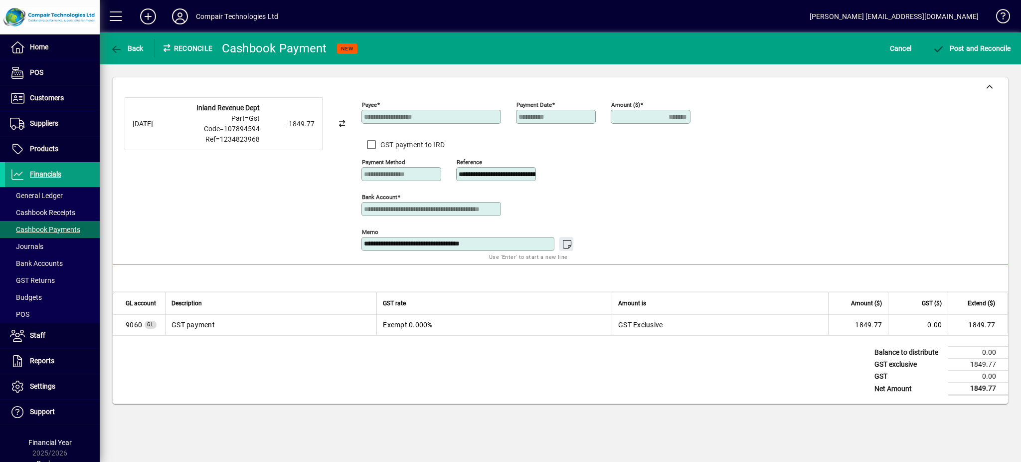
click at [459, 178] on input "**********" at bounding box center [497, 174] width 77 height 8
type input "*"
click at [493, 173] on input "**********" at bounding box center [497, 174] width 77 height 8
click at [490, 173] on input "**********" at bounding box center [497, 174] width 77 height 8
click at [475, 176] on input "**********" at bounding box center [497, 174] width 77 height 8
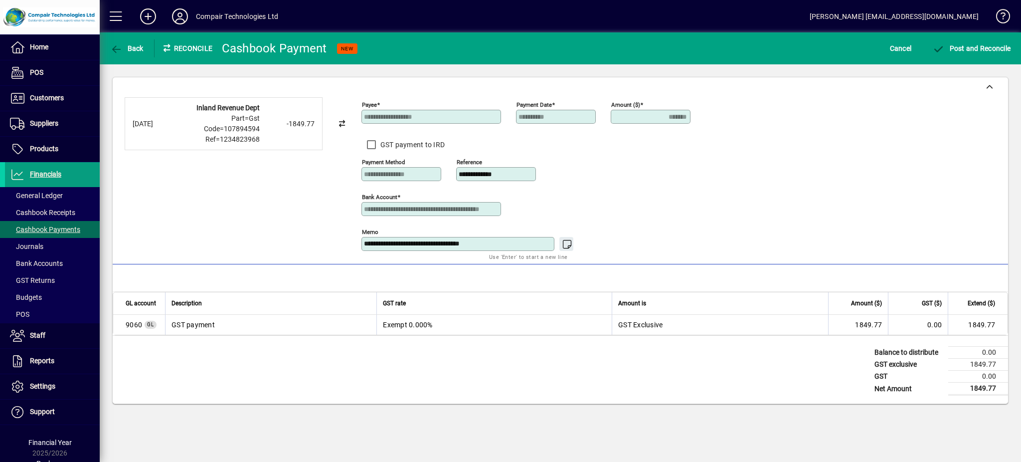
type input "**********"
click at [520, 243] on textarea "**********" at bounding box center [459, 244] width 190 height 8
type textarea "**********"
click at [952, 44] on span "Post and Reconcile" at bounding box center [972, 48] width 78 height 8
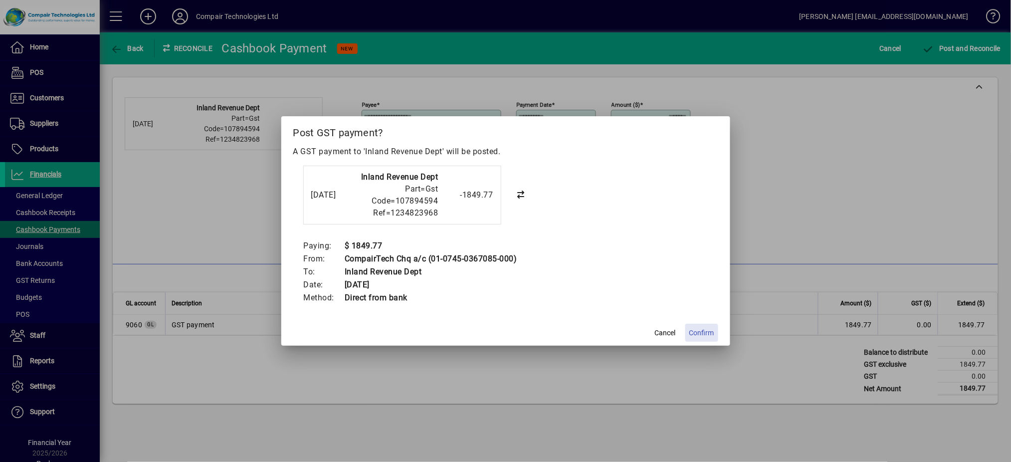
click at [693, 335] on span "Confirm" at bounding box center [701, 333] width 25 height 10
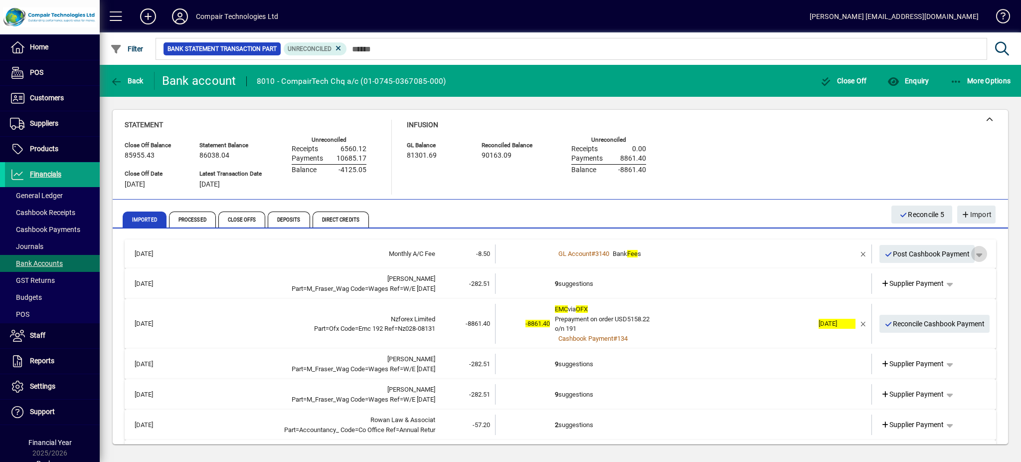
click at [967, 253] on span "button" at bounding box center [979, 254] width 24 height 24
click at [964, 267] on span at bounding box center [938, 274] width 82 height 24
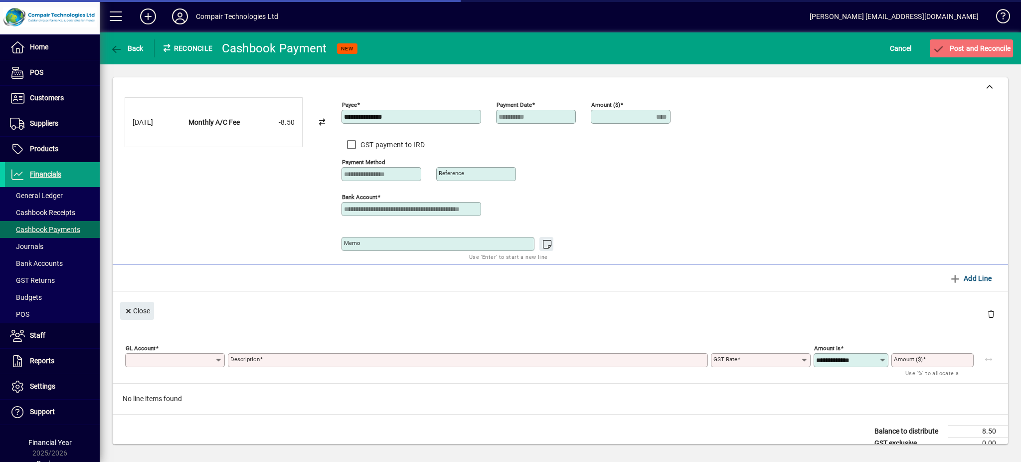
type input "****"
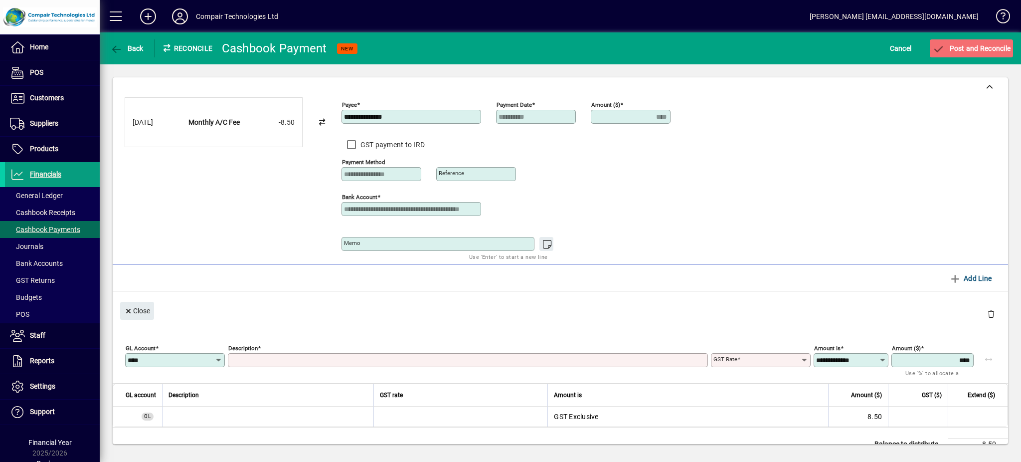
click at [524, 363] on input "Description" at bounding box center [468, 360] width 477 height 8
type input "*"
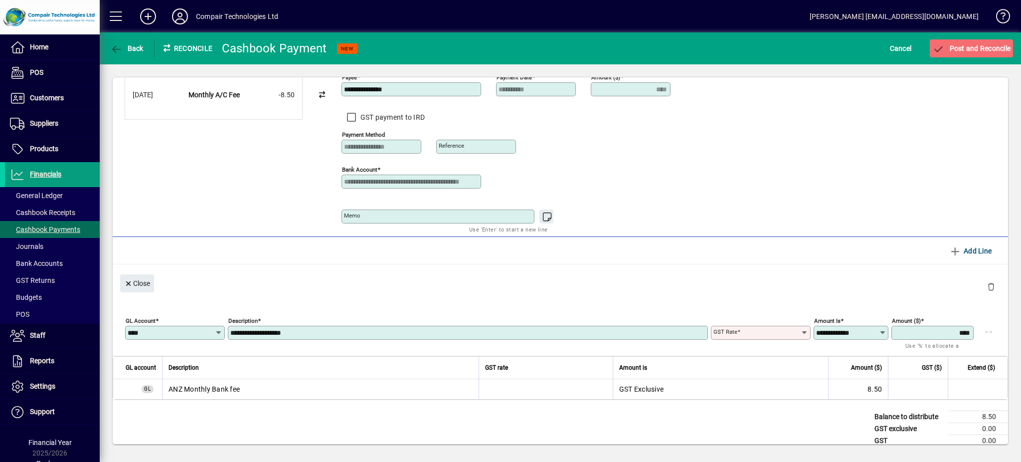
scroll to position [52, 0]
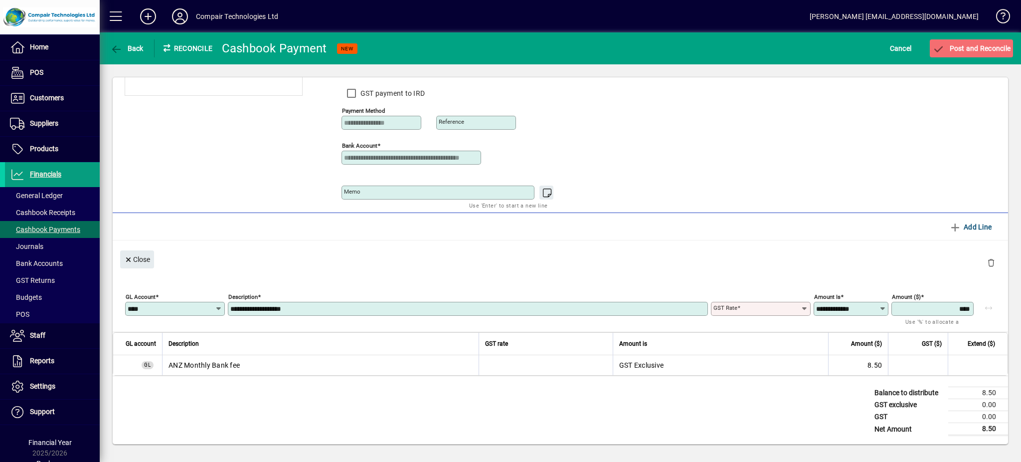
type input "**********"
click at [218, 309] on icon at bounding box center [219, 309] width 8 height 8
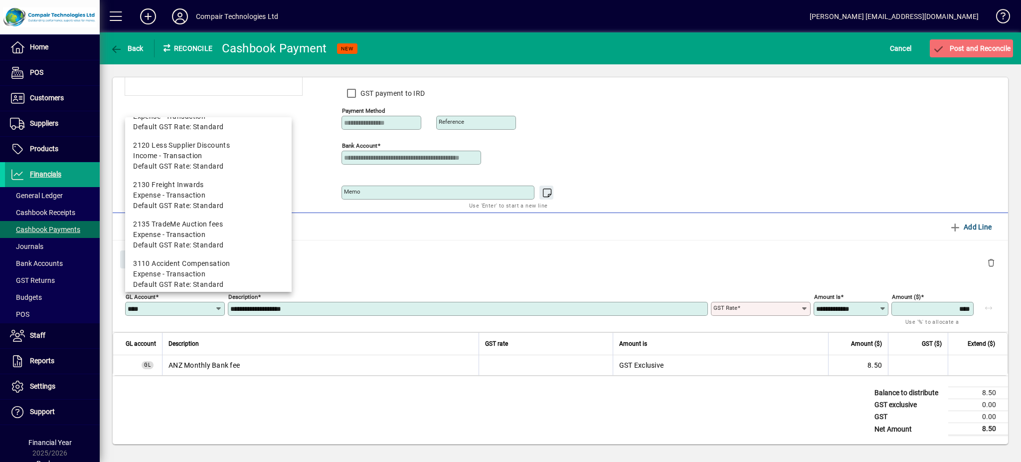
scroll to position [610, 0]
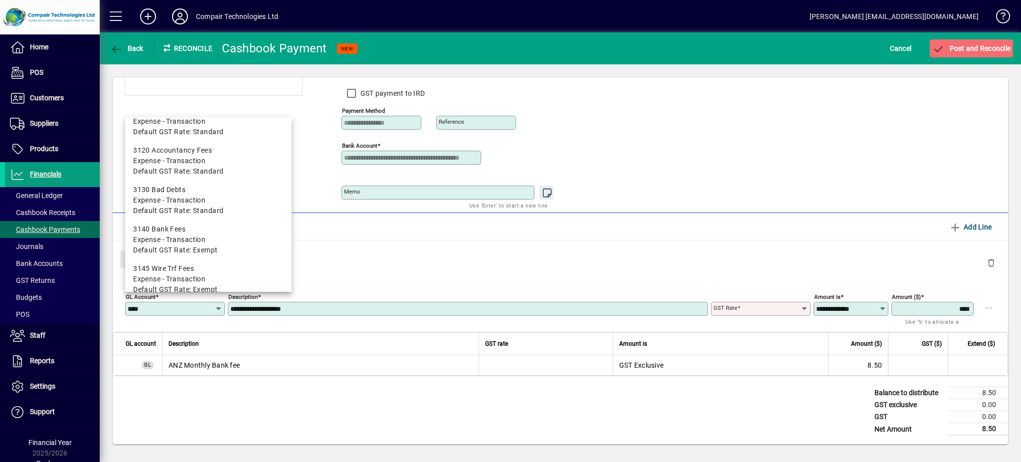
click at [350, 258] on div "Close" at bounding box center [561, 258] width 896 height 36
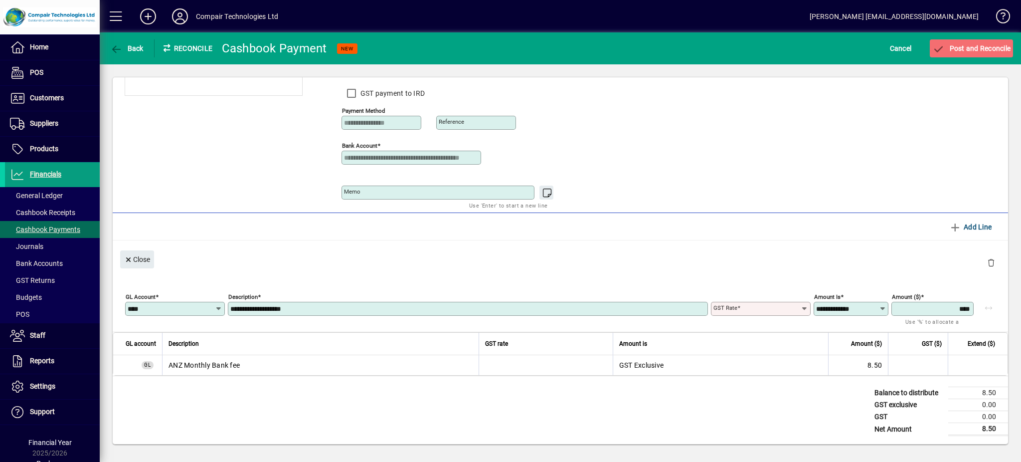
scroll to position [0, 0]
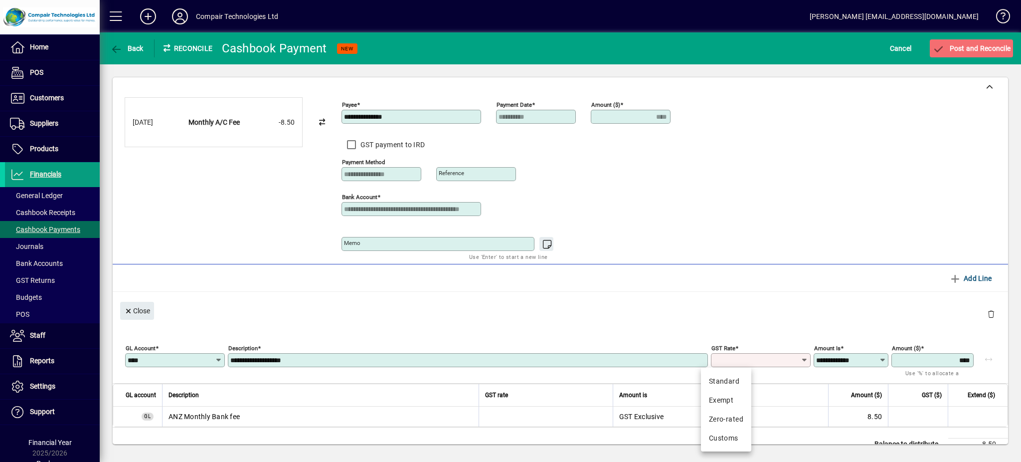
click at [773, 363] on input "GST rate" at bounding box center [757, 360] width 87 height 8
click at [738, 383] on div "Standard" at bounding box center [726, 381] width 34 height 10
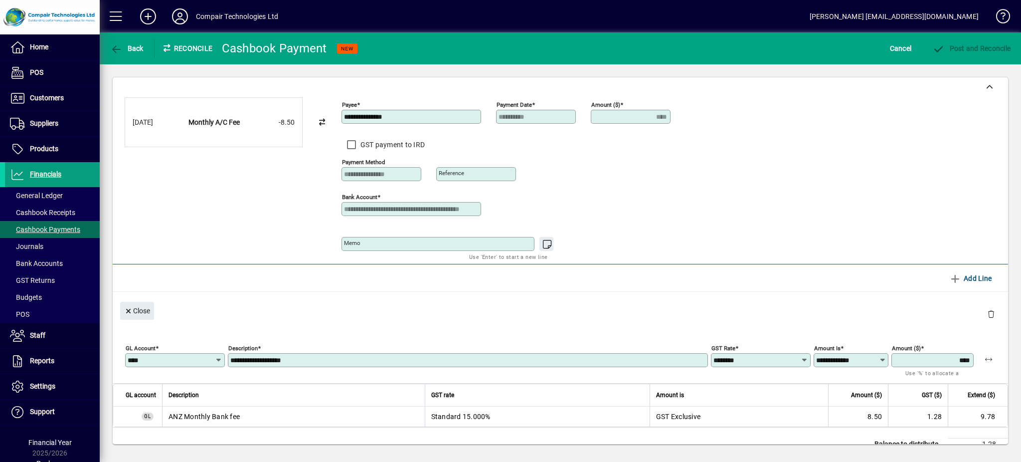
click at [755, 363] on input "********" at bounding box center [757, 360] width 87 height 8
click at [741, 396] on div "Exempt" at bounding box center [726, 400] width 34 height 10
type input "******"
click at [960, 43] on span "submit" at bounding box center [971, 48] width 83 height 24
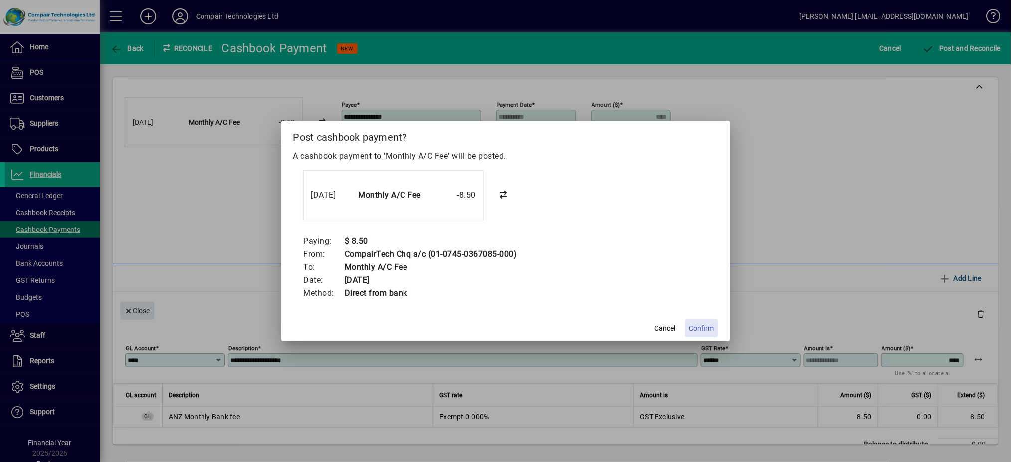
click at [697, 334] on span at bounding box center [701, 328] width 33 height 24
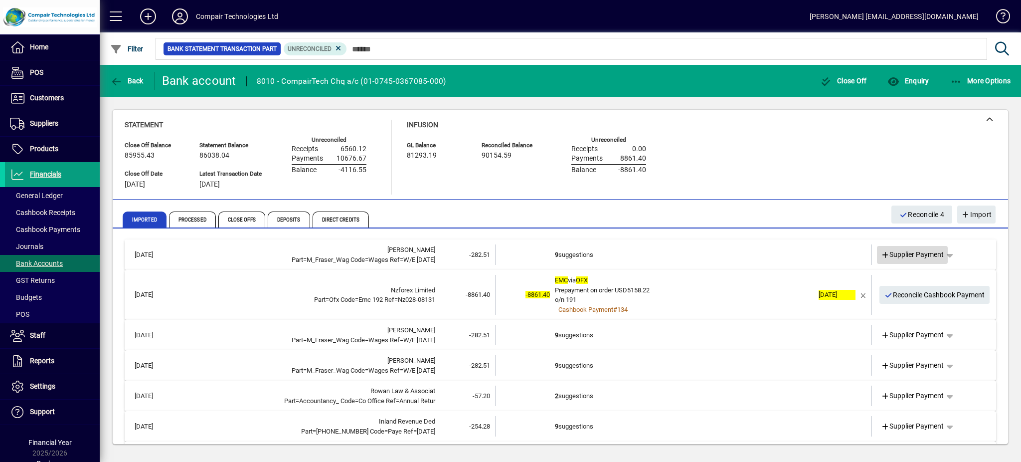
click at [901, 253] on span "Supplier Payment" at bounding box center [912, 254] width 63 height 10
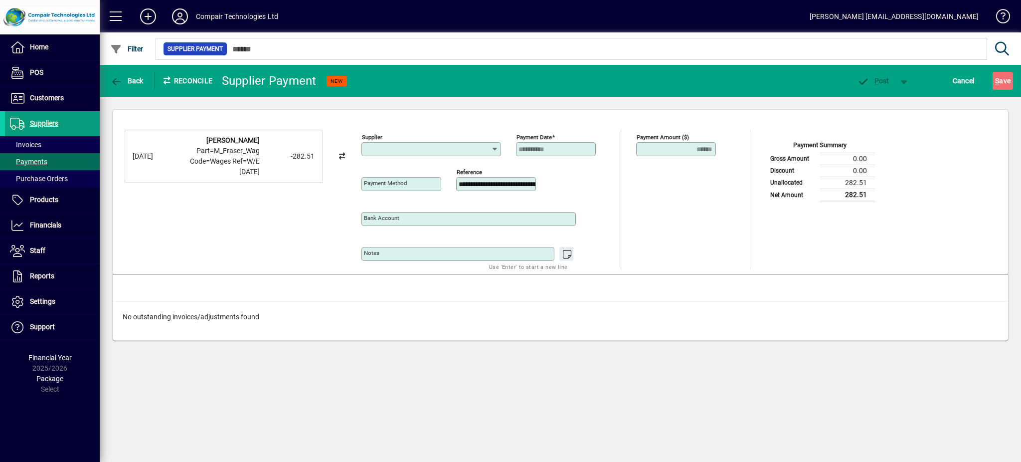
type input "**********"
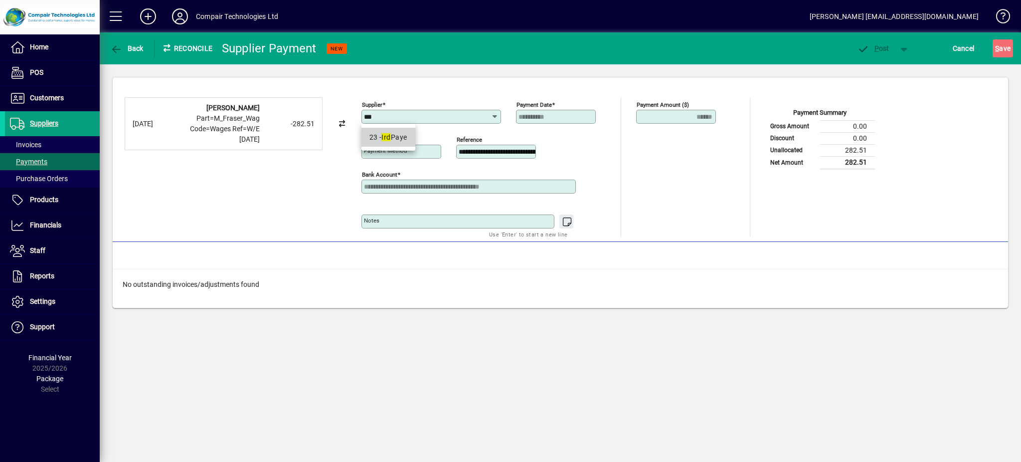
click at [401, 140] on div "23 - Ird Paye" at bounding box center [389, 137] width 38 height 10
type input "**********"
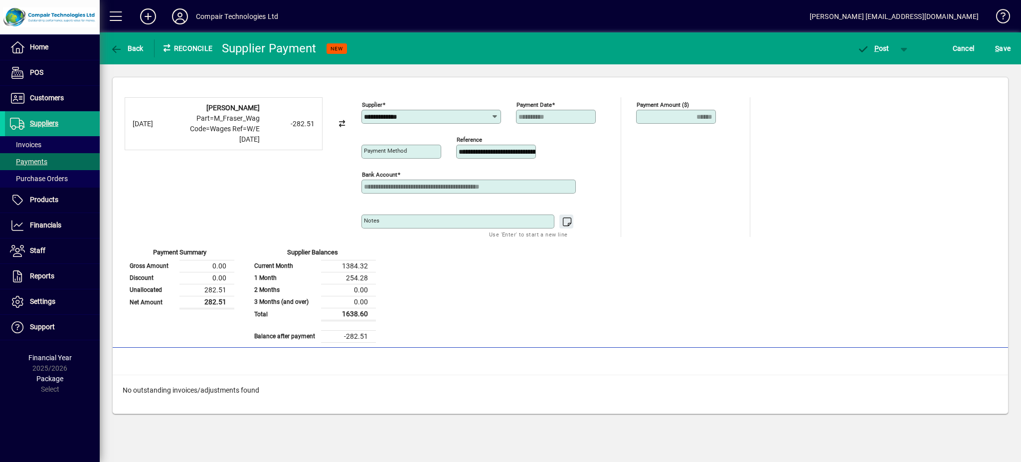
type input "**********"
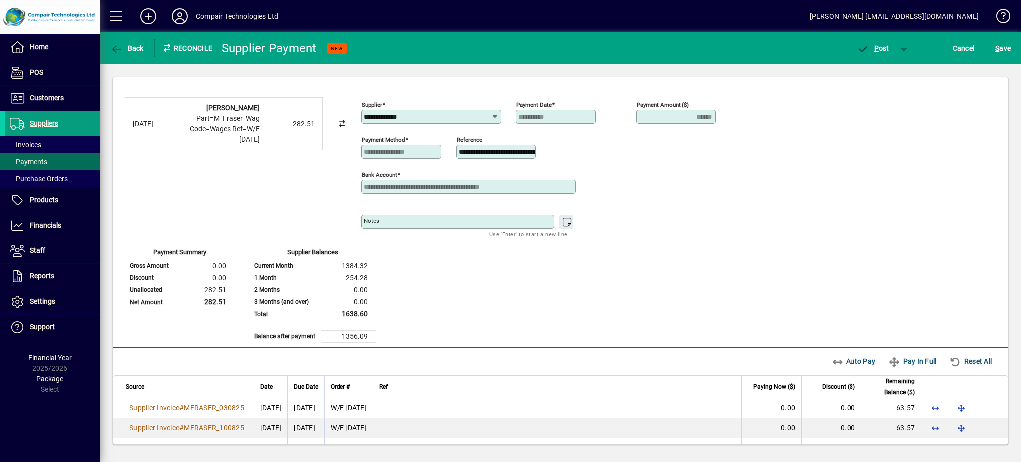
scroll to position [122, 0]
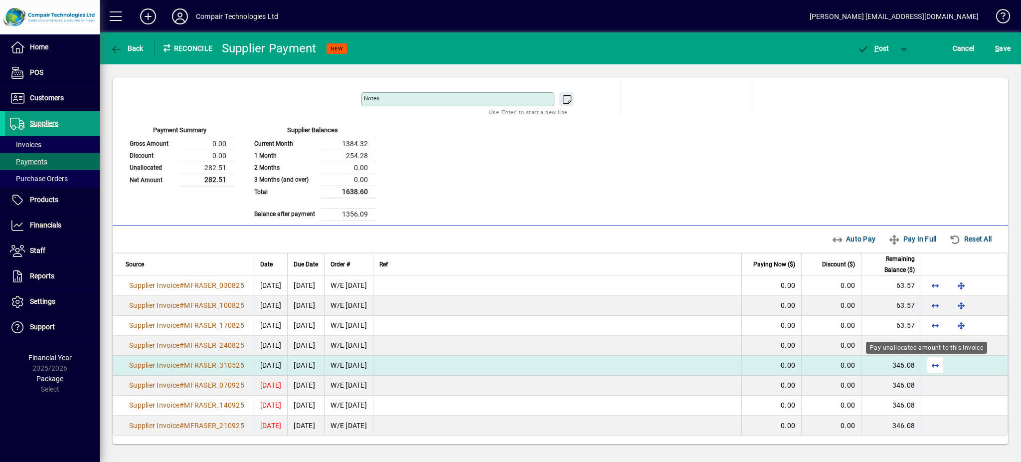
click at [927, 370] on span "button" at bounding box center [936, 365] width 24 height 24
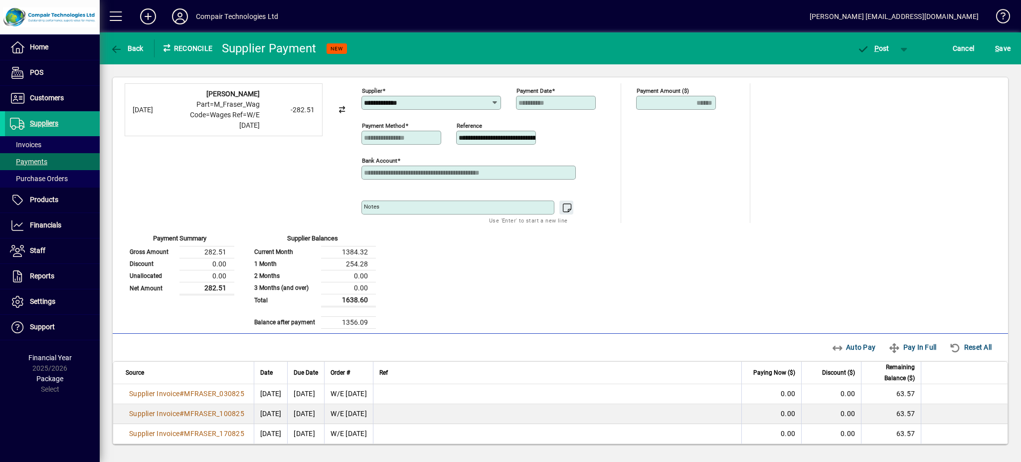
scroll to position [0, 0]
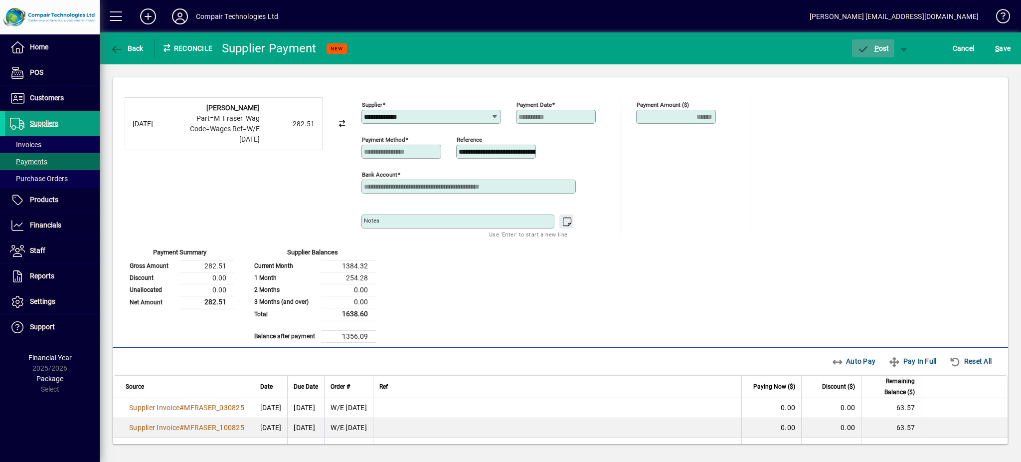
click at [881, 59] on span "button" at bounding box center [873, 48] width 42 height 24
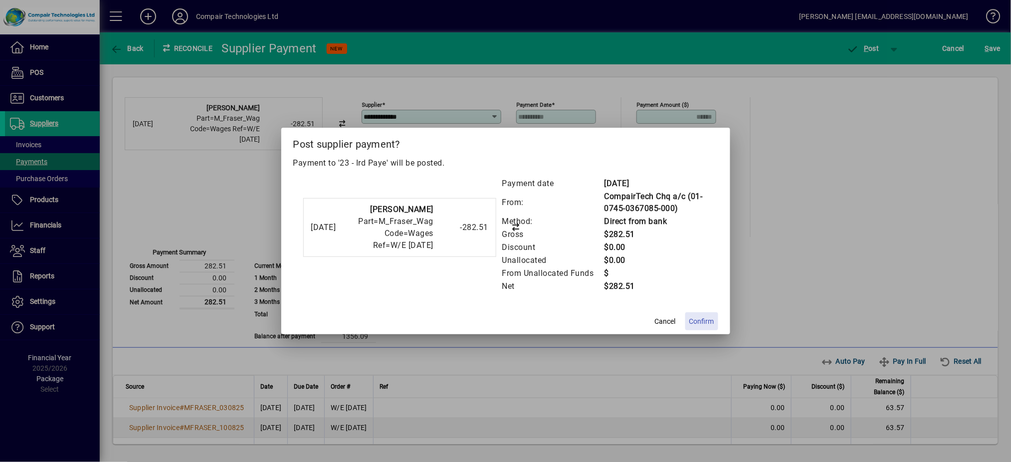
click at [706, 322] on span "Confirm" at bounding box center [701, 321] width 25 height 10
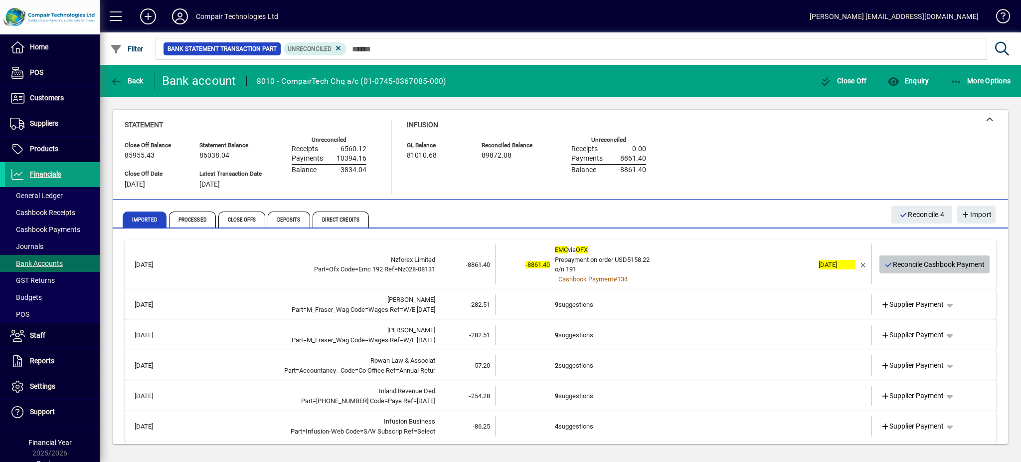
click at [899, 264] on span "Reconcile Cashbook Payment" at bounding box center [935, 264] width 101 height 16
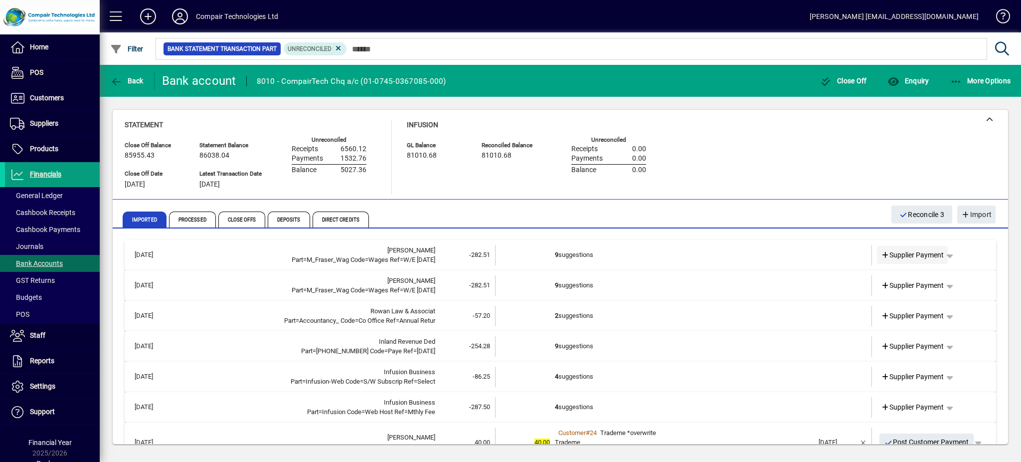
click at [925, 259] on span "Supplier Payment" at bounding box center [912, 255] width 63 height 10
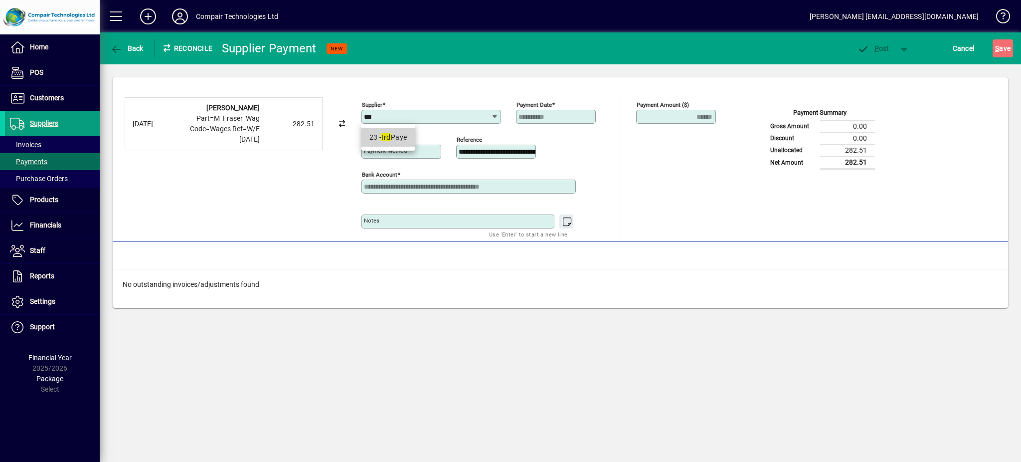
click at [394, 141] on div "23 - Ird Paye" at bounding box center [389, 137] width 38 height 10
type input "**********"
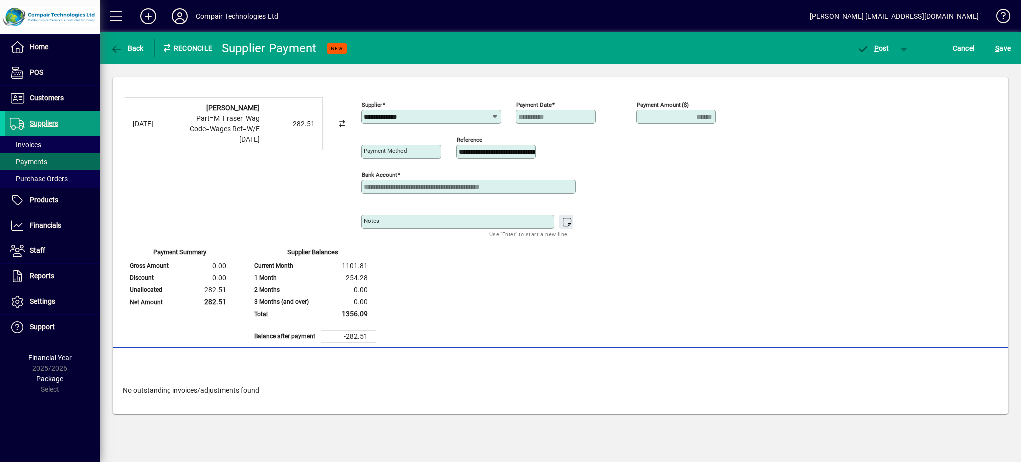
type input "**********"
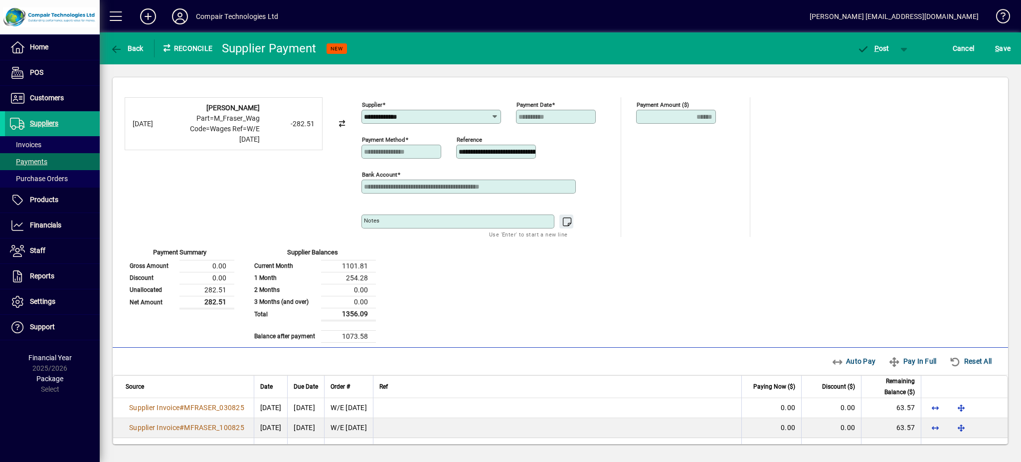
scroll to position [122, 0]
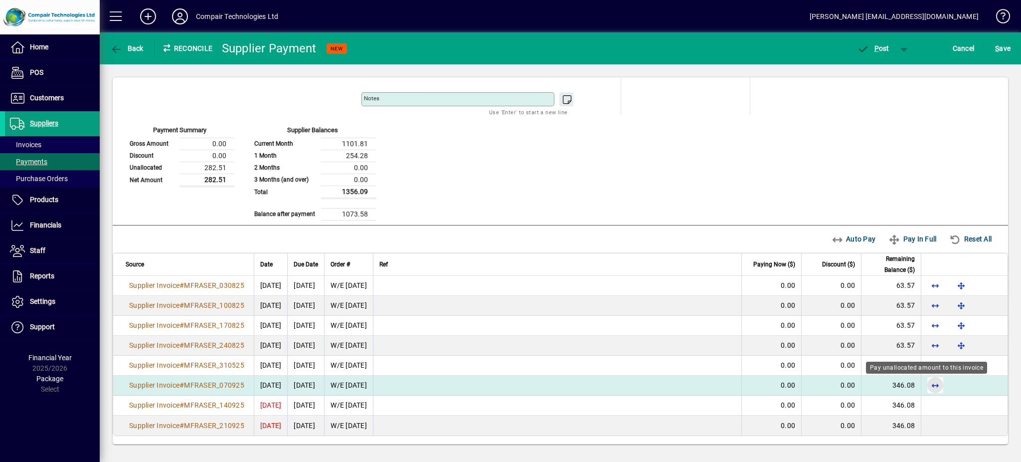
click at [924, 387] on span "button" at bounding box center [936, 385] width 24 height 24
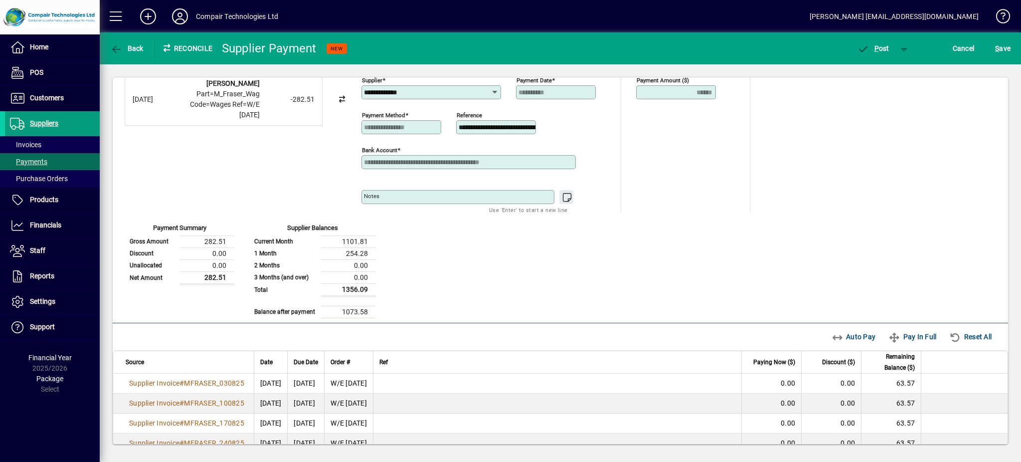
scroll to position [0, 0]
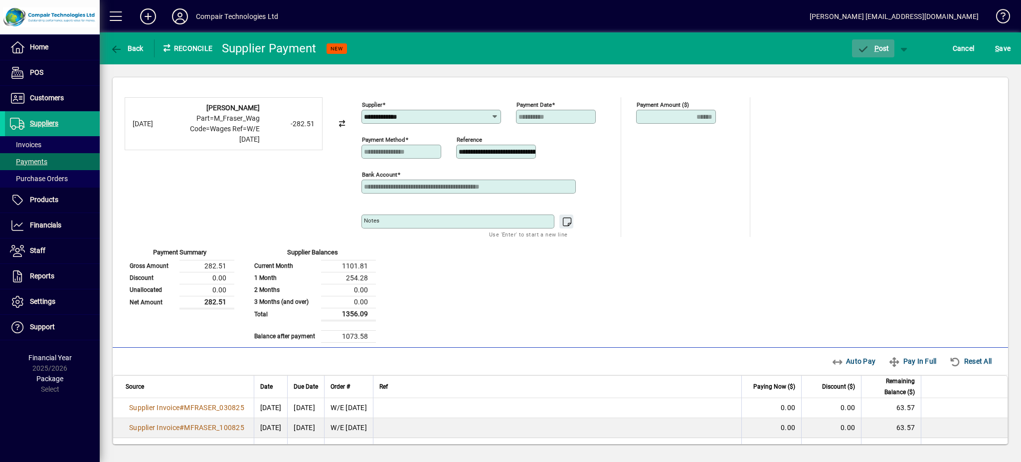
click at [884, 47] on span "P ost" at bounding box center [873, 48] width 32 height 8
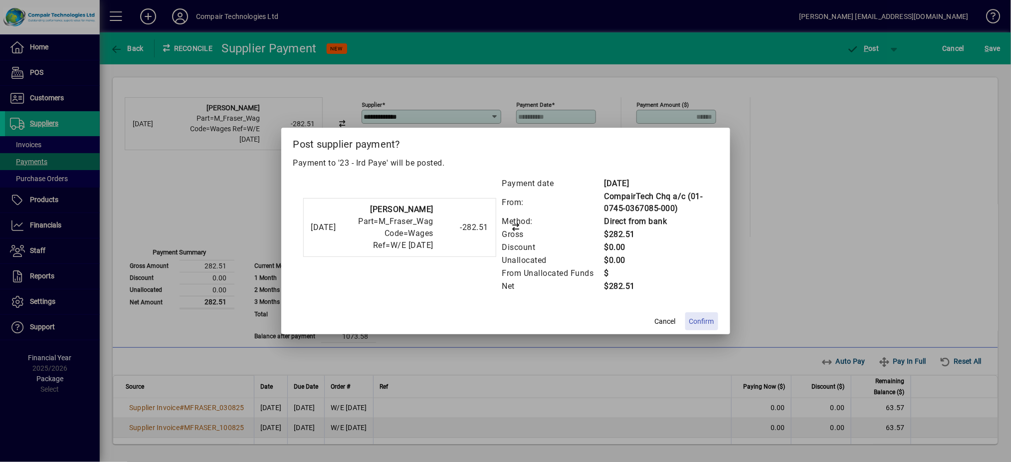
click at [700, 322] on span "Confirm" at bounding box center [701, 321] width 25 height 10
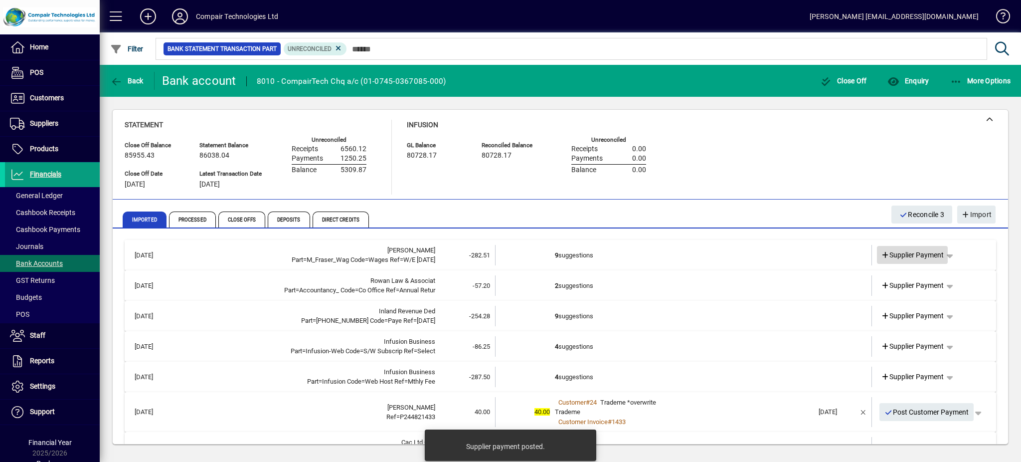
click at [891, 261] on span at bounding box center [912, 255] width 71 height 24
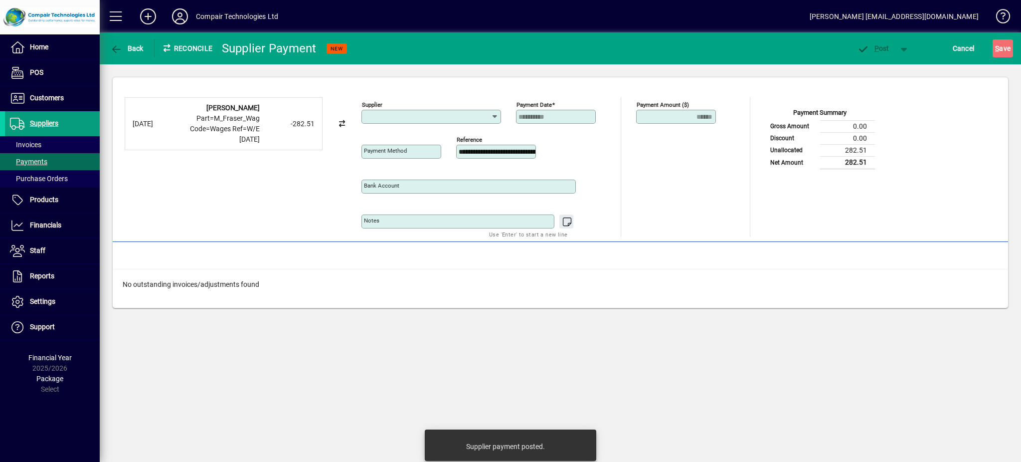
type input "**********"
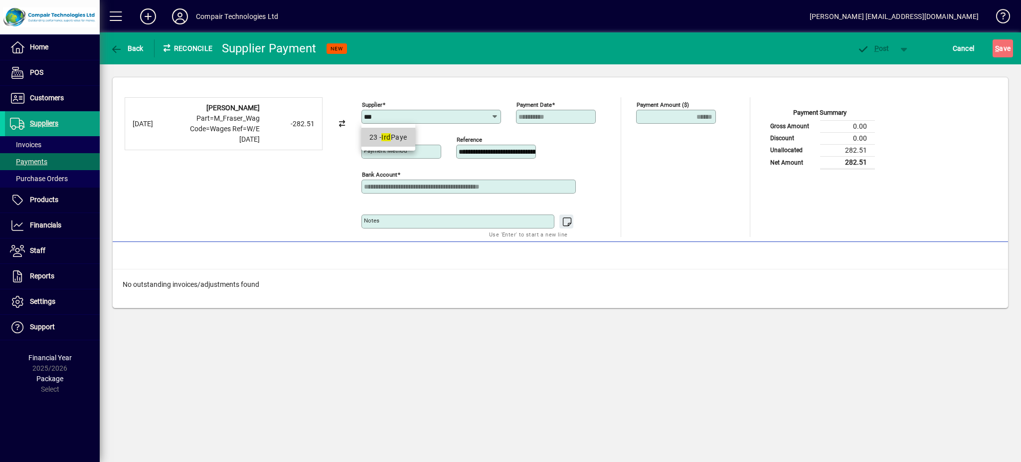
click at [390, 140] on em "Ird" at bounding box center [386, 137] width 9 height 8
type input "**********"
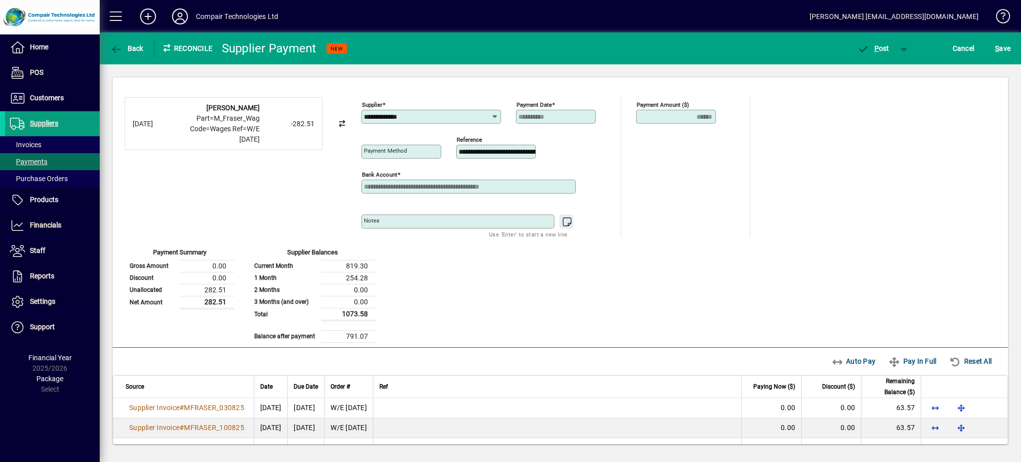
type input "**********"
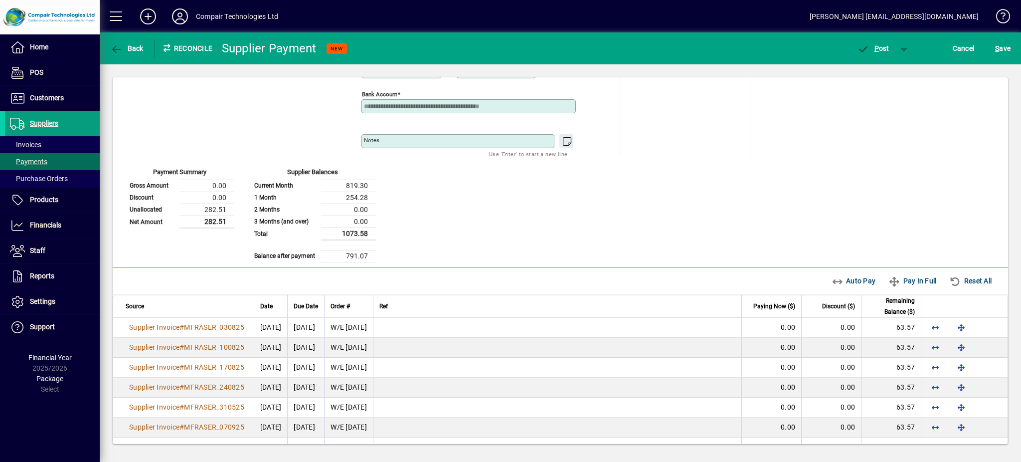
scroll to position [122, 0]
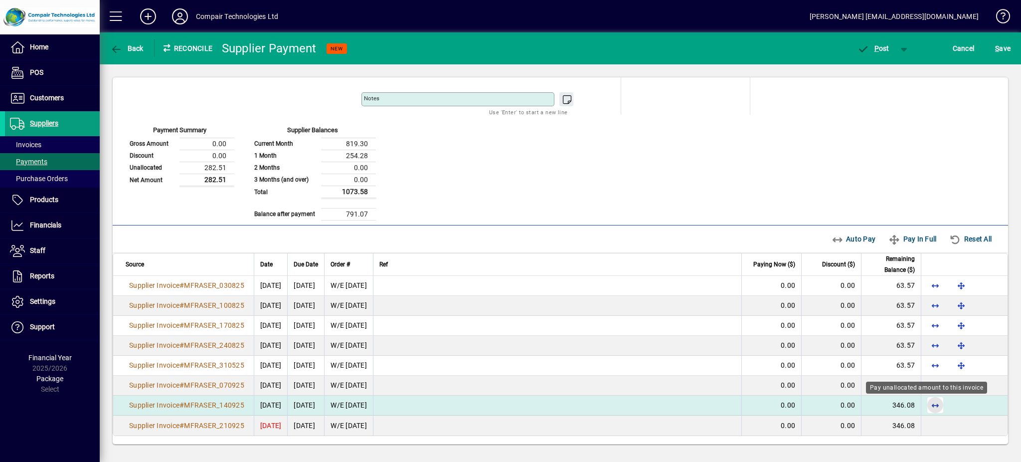
click at [929, 404] on span "button" at bounding box center [936, 405] width 24 height 24
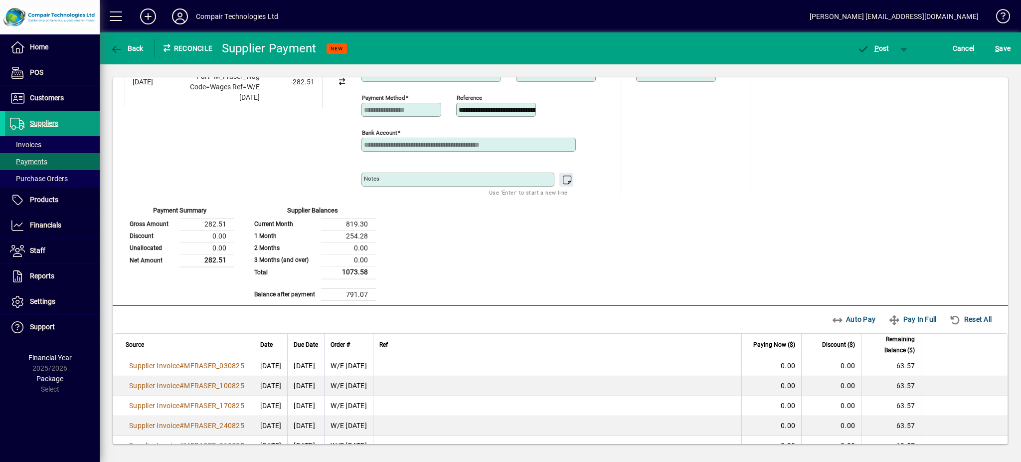
scroll to position [0, 0]
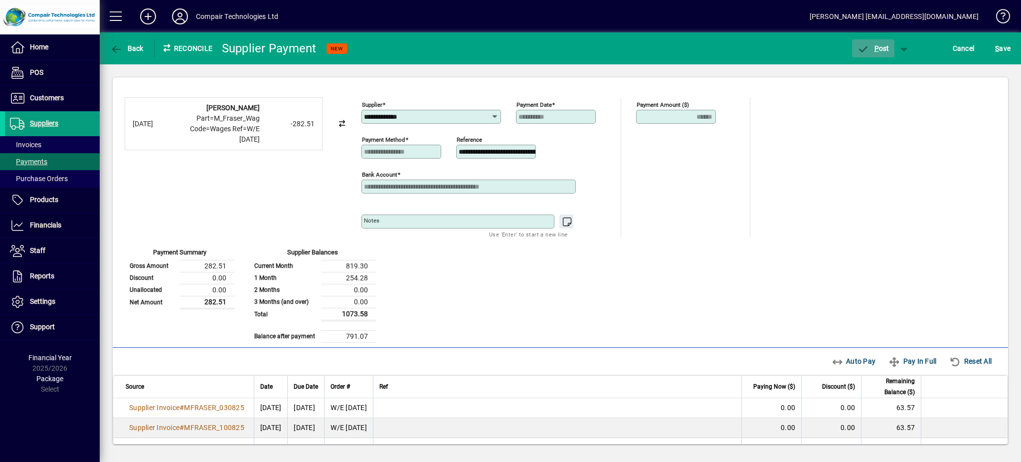
click at [879, 55] on span "button" at bounding box center [873, 48] width 42 height 24
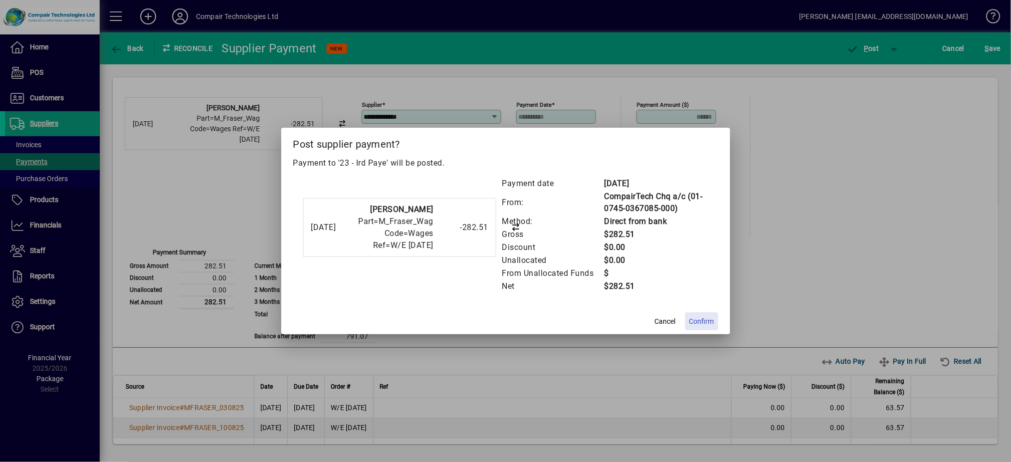
click at [704, 319] on span "Confirm" at bounding box center [701, 321] width 25 height 10
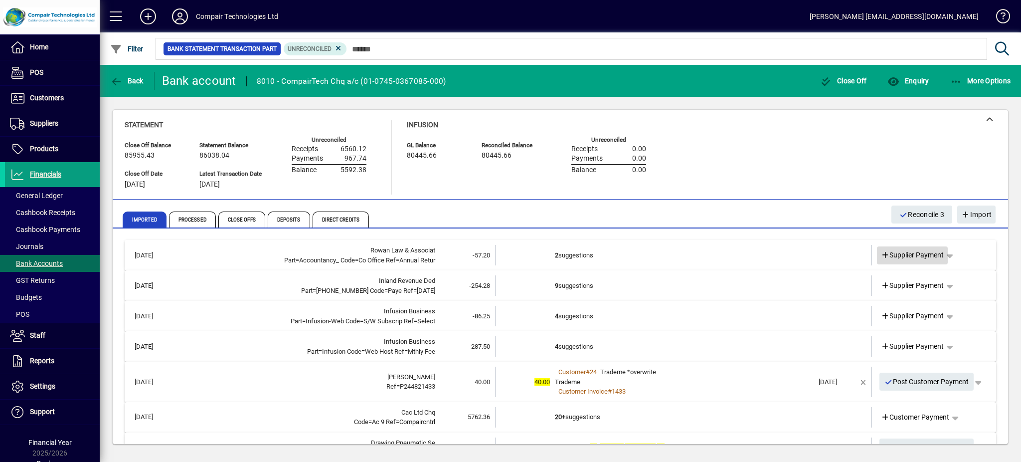
click at [900, 255] on span "Supplier Payment" at bounding box center [912, 255] width 63 height 10
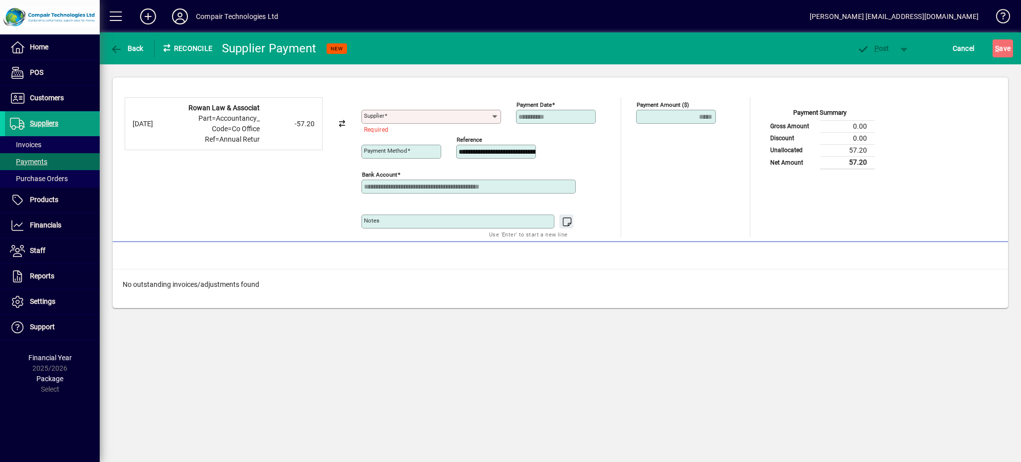
click at [498, 119] on icon at bounding box center [495, 117] width 8 height 8
click at [452, 135] on div "5 - Row an Law & Associates Ltd" at bounding box center [422, 137] width 104 height 10
type input "**********"
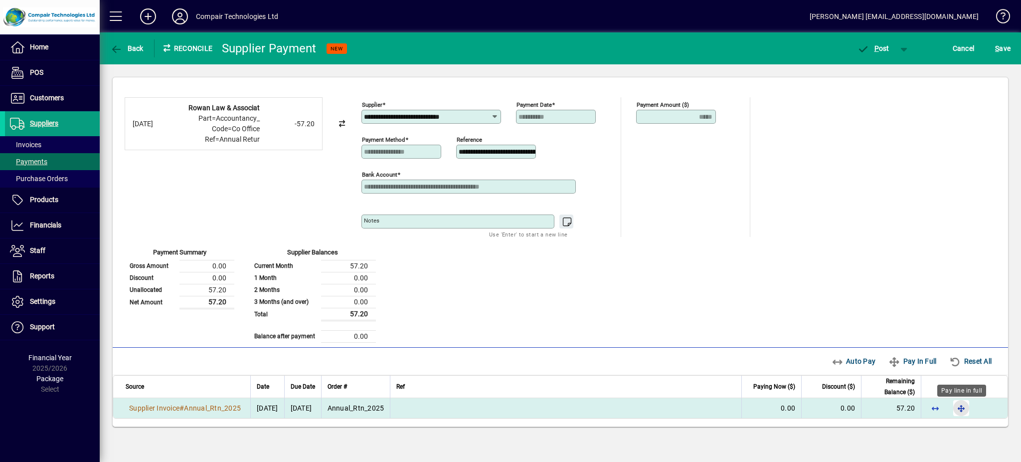
click at [961, 413] on span "button" at bounding box center [962, 408] width 24 height 24
click at [890, 48] on span "button" at bounding box center [873, 48] width 42 height 24
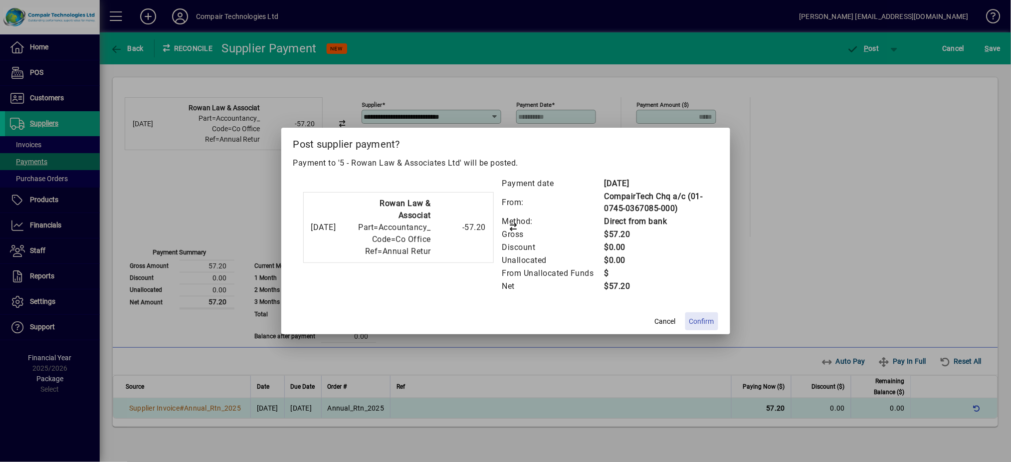
click at [703, 319] on span "Confirm" at bounding box center [701, 321] width 25 height 10
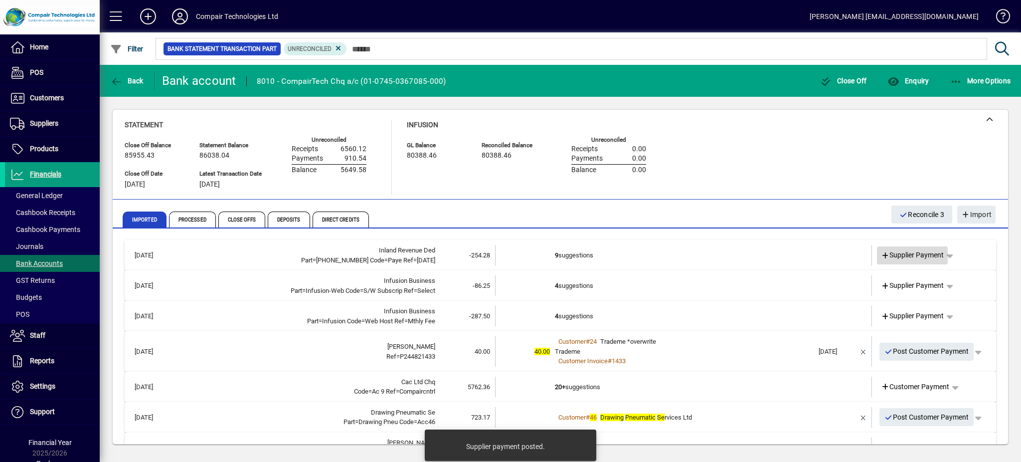
click at [894, 258] on span "Supplier Payment" at bounding box center [912, 255] width 63 height 10
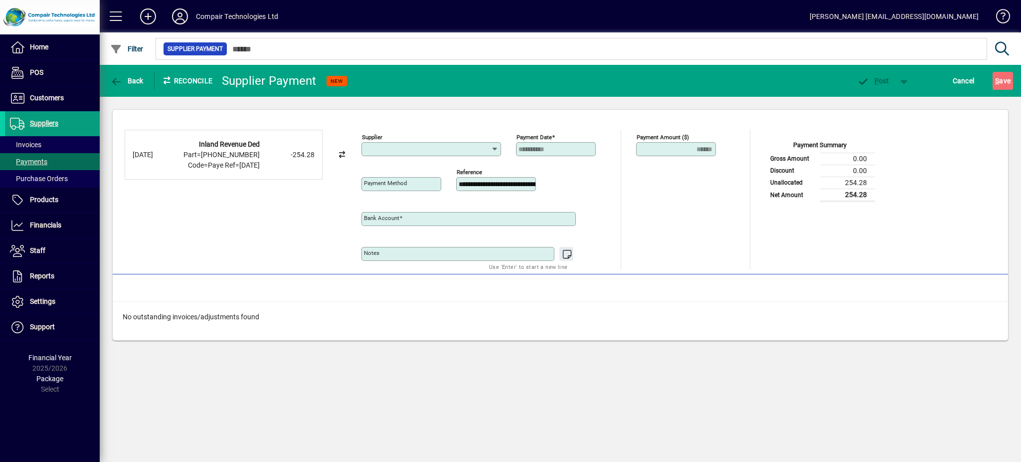
type input "**********"
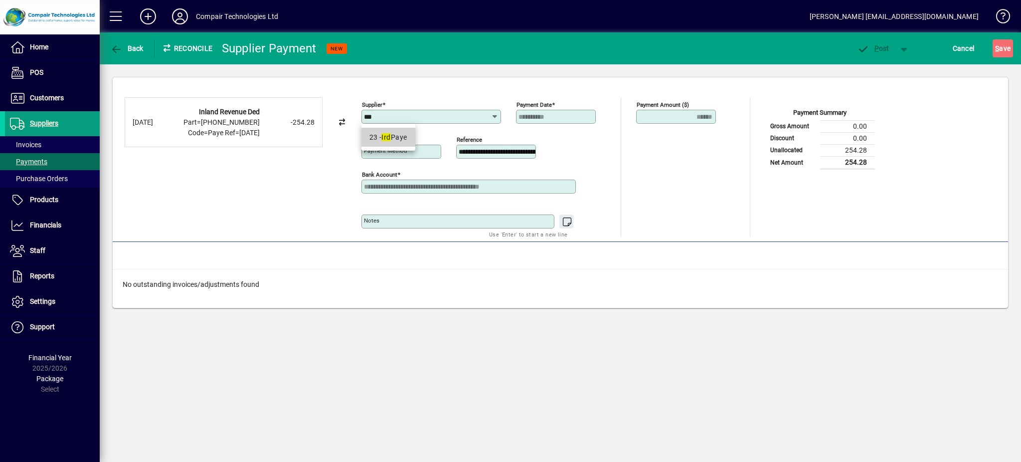
click at [389, 132] on div "23 - Ird Paye" at bounding box center [389, 137] width 38 height 10
type input "**********"
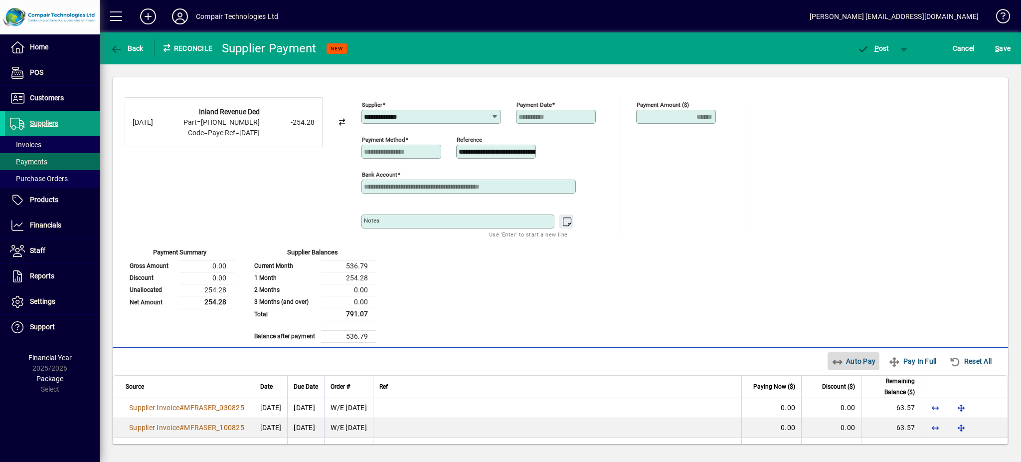
click at [843, 363] on span "Auto Pay" at bounding box center [854, 361] width 44 height 16
click at [880, 43] on span "button" at bounding box center [873, 48] width 42 height 24
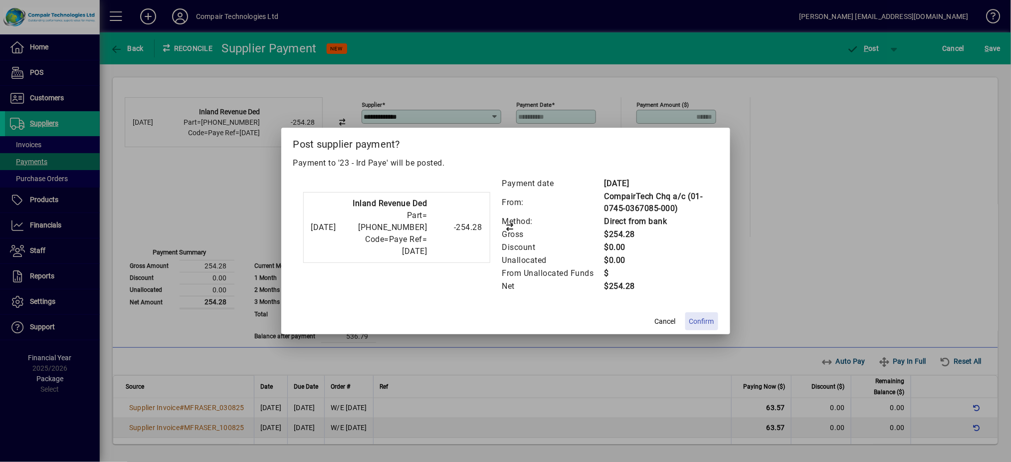
click at [699, 324] on span "Confirm" at bounding box center [701, 321] width 25 height 10
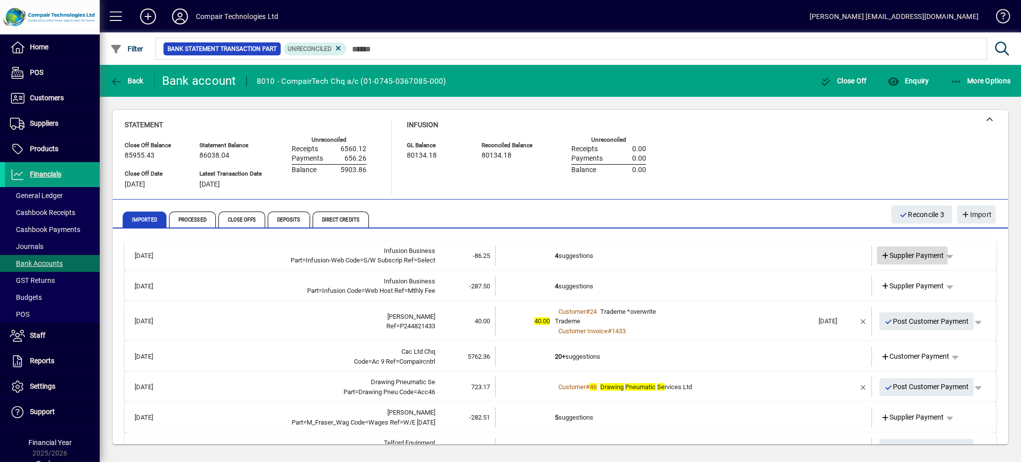
click at [913, 255] on span "Supplier Payment" at bounding box center [912, 255] width 63 height 10
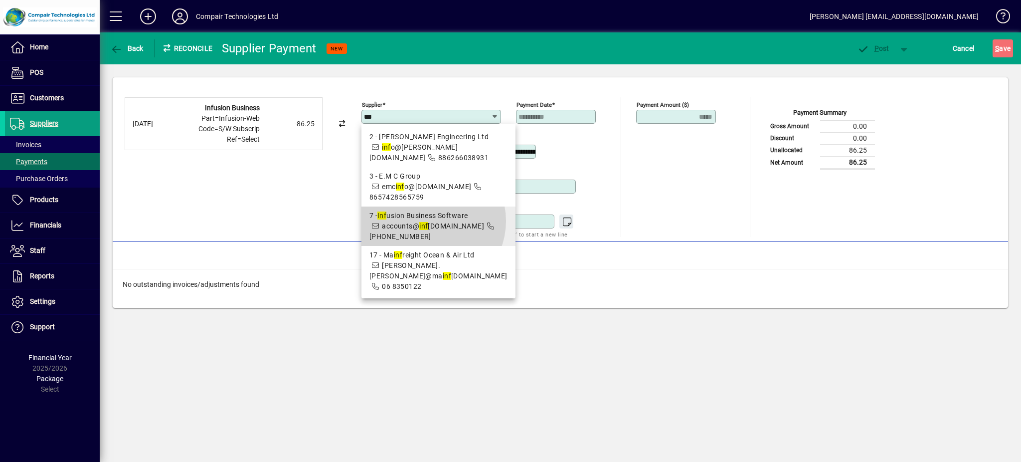
click at [429, 221] on span "7 - Inf usion Business Software accounts@ inf usionsoftware.co.nz 03-977-3645" at bounding box center [439, 225] width 138 height 31
type input "**********"
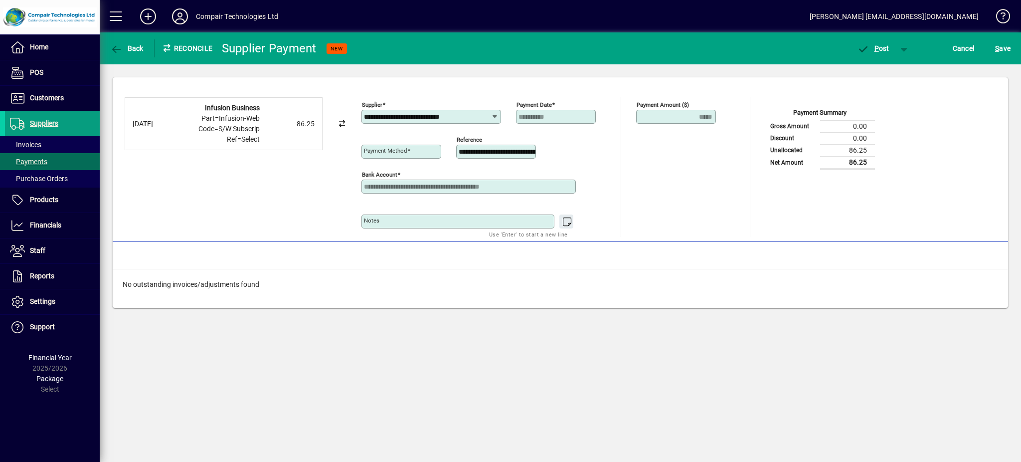
type input "**********"
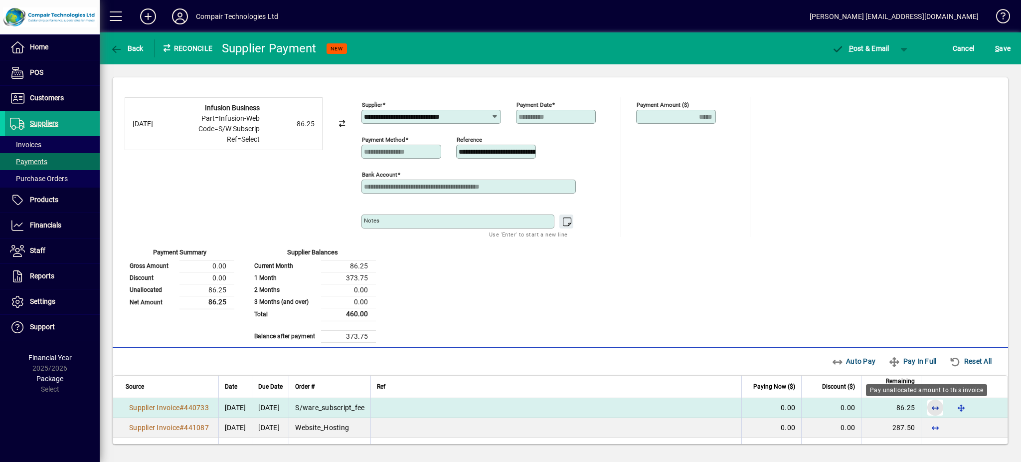
click at [924, 410] on span "button" at bounding box center [936, 407] width 24 height 24
click at [905, 49] on span "button" at bounding box center [905, 48] width 24 height 24
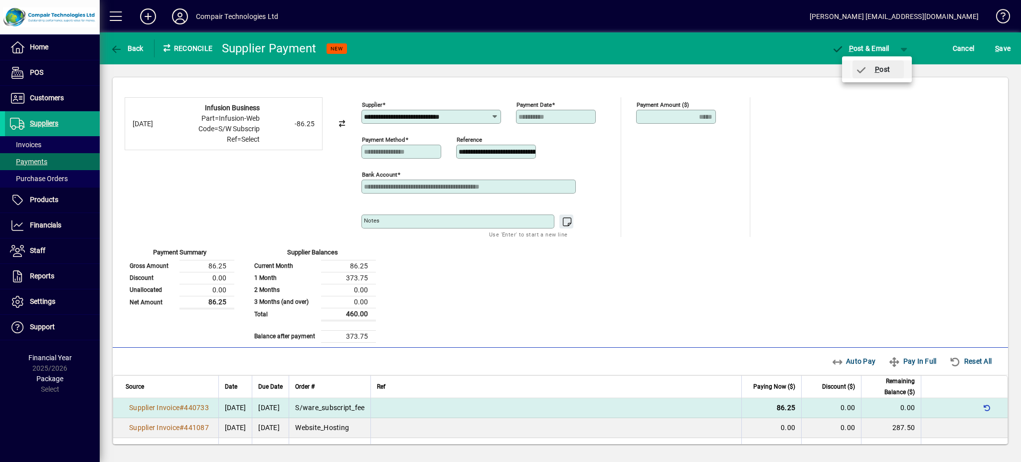
click at [884, 72] on span "P ost" at bounding box center [872, 69] width 35 height 8
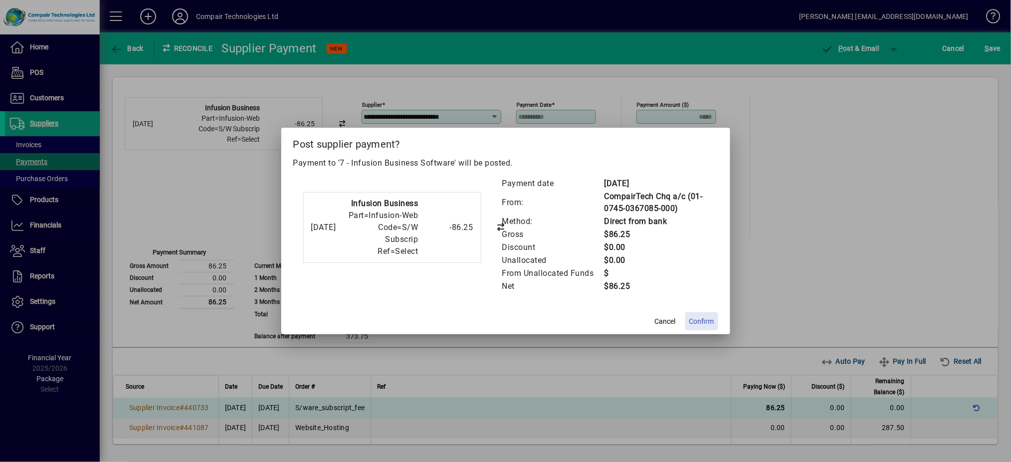
click at [712, 319] on span "Confirm" at bounding box center [701, 321] width 25 height 10
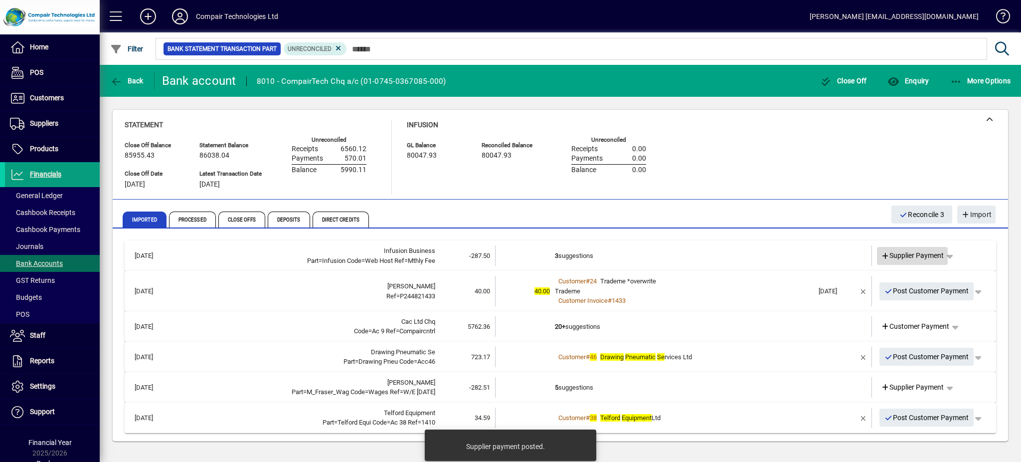
click at [910, 254] on span "Supplier Payment" at bounding box center [912, 255] width 63 height 10
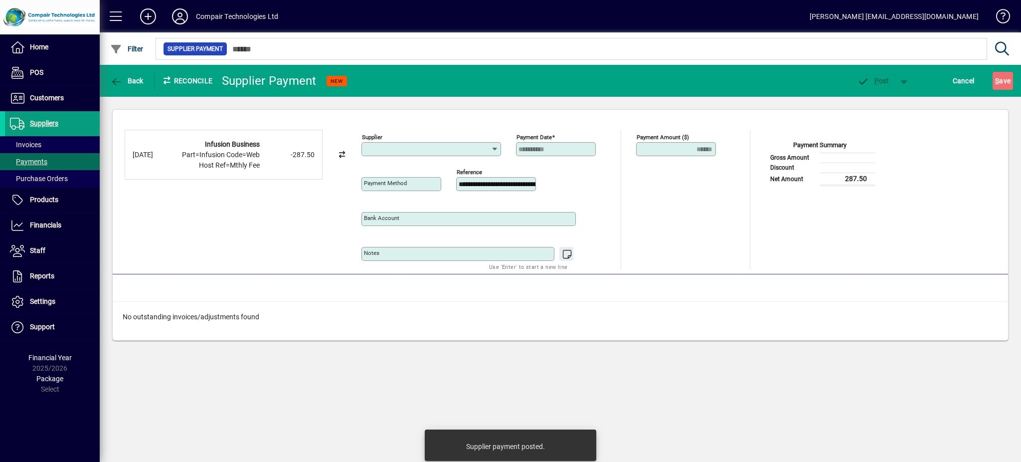
type input "**********"
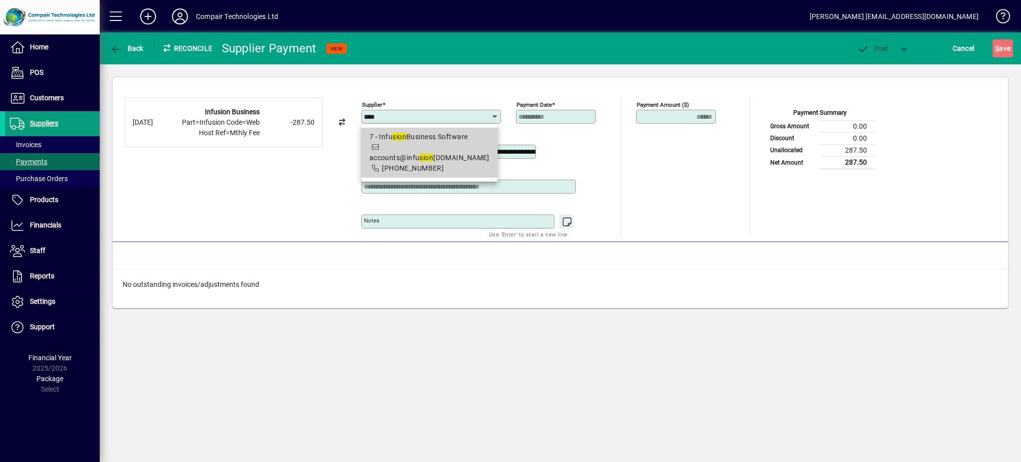
click at [447, 153] on span "7 - Infu sion Business Software accounts@infu sion software.co.nz 03-977-3645" at bounding box center [430, 153] width 120 height 42
type input "**********"
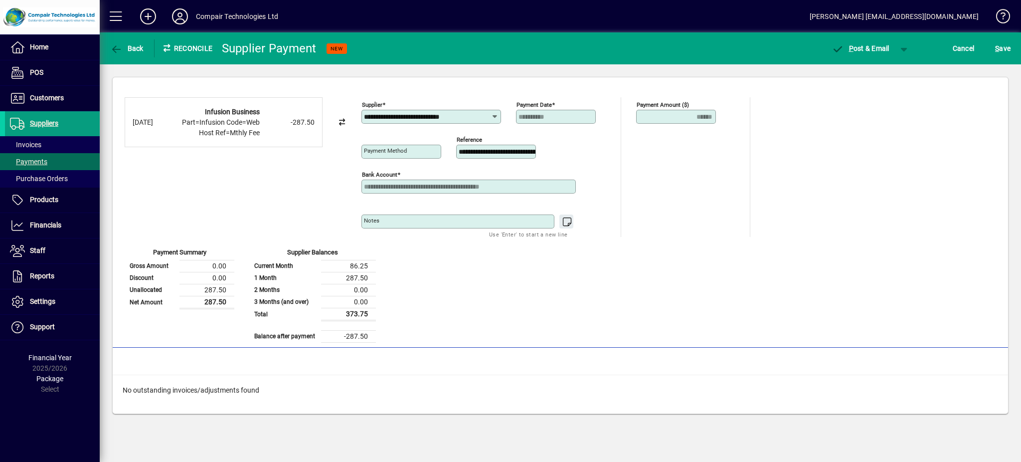
type input "**********"
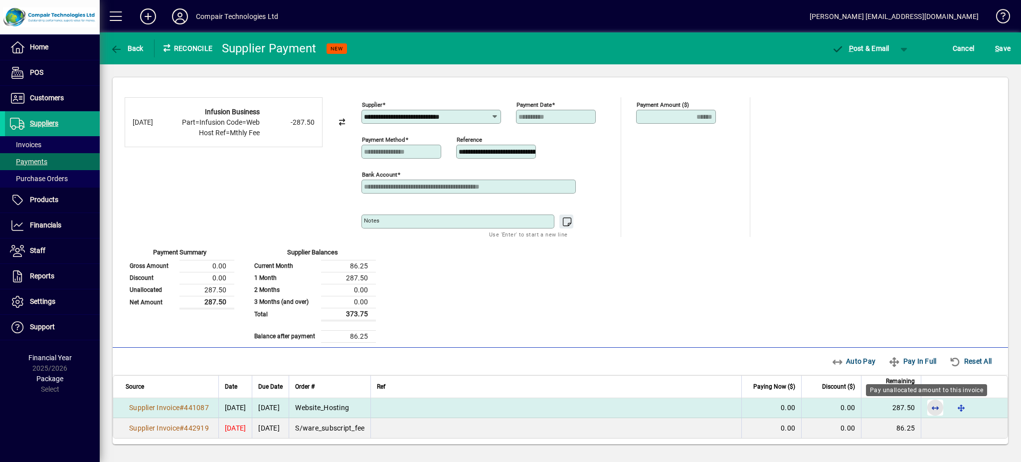
click at [924, 412] on span "button" at bounding box center [936, 407] width 24 height 24
click at [902, 49] on span "button" at bounding box center [905, 48] width 24 height 24
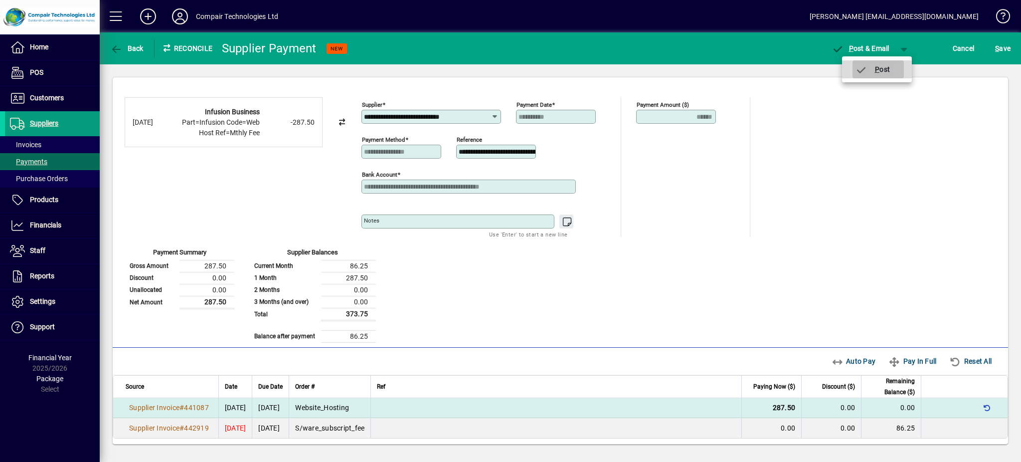
click at [893, 69] on span "button" at bounding box center [878, 69] width 51 height 24
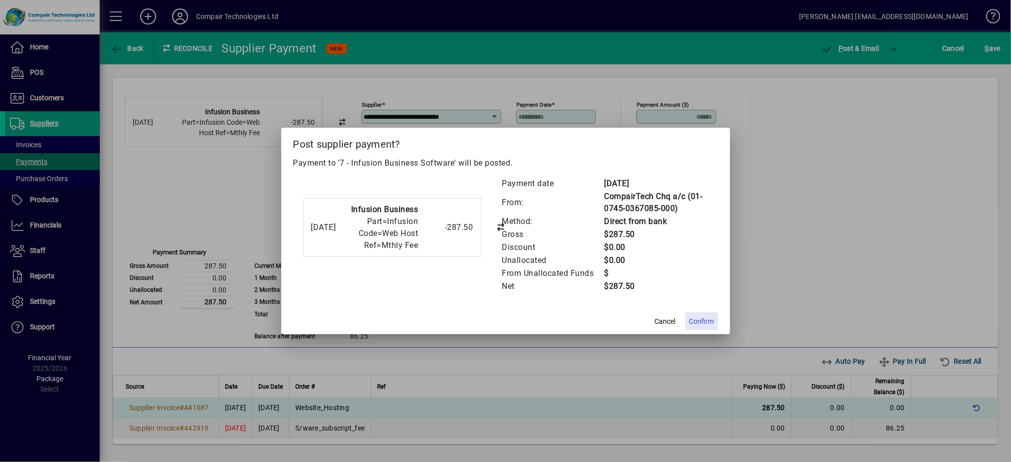
click at [700, 320] on span "Confirm" at bounding box center [701, 321] width 25 height 10
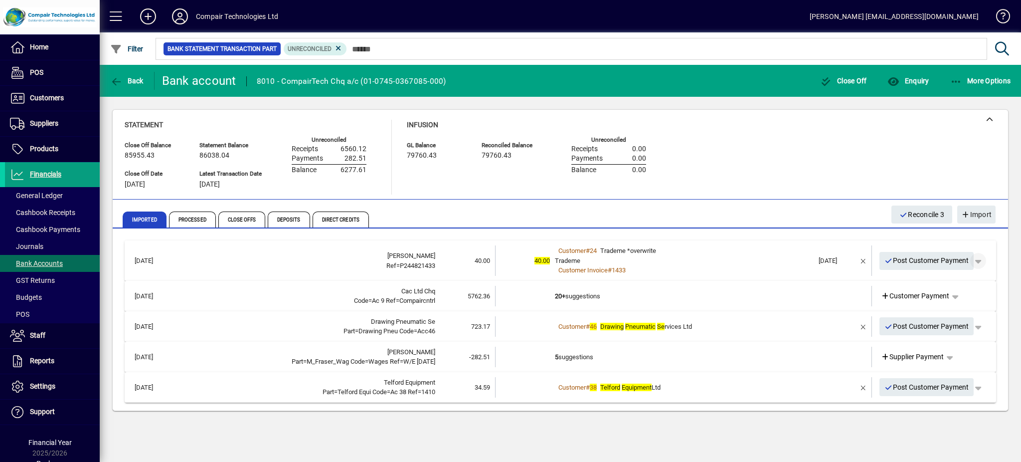
click at [985, 261] on span "button" at bounding box center [979, 261] width 24 height 24
click at [967, 279] on span "Customer Payment" at bounding box center [947, 281] width 73 height 12
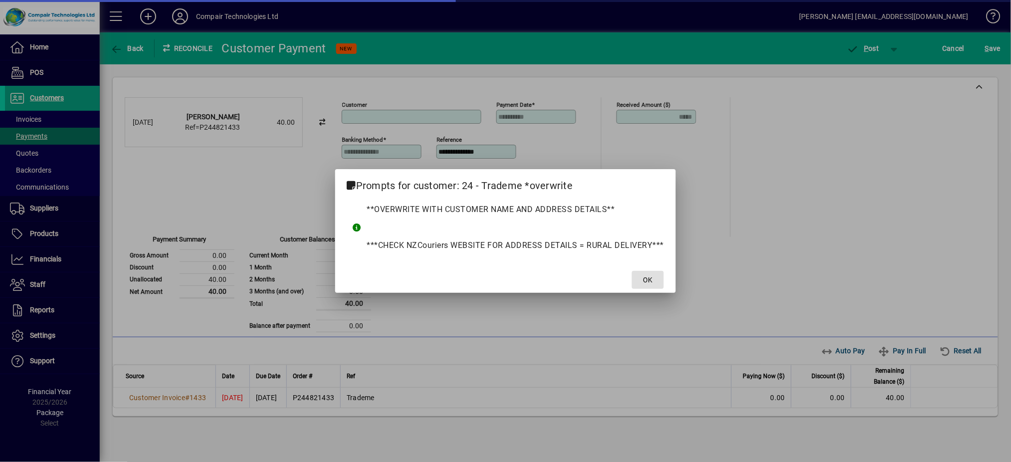
type input "**********"
click at [646, 279] on span "OK" at bounding box center [647, 280] width 9 height 10
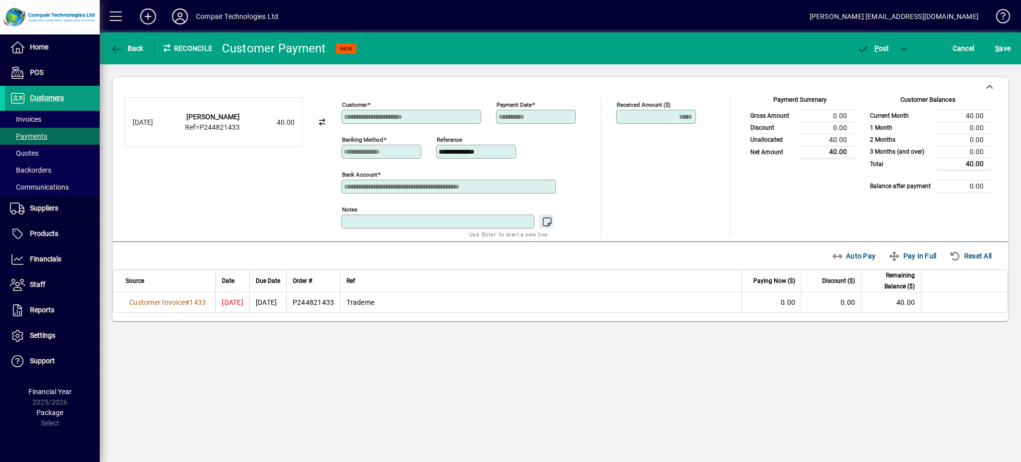
click at [374, 220] on textarea "Notes" at bounding box center [439, 221] width 190 height 8
click at [431, 302] on td "Trademe" at bounding box center [540, 302] width 401 height 20
click at [847, 262] on span "Auto Pay" at bounding box center [854, 256] width 44 height 16
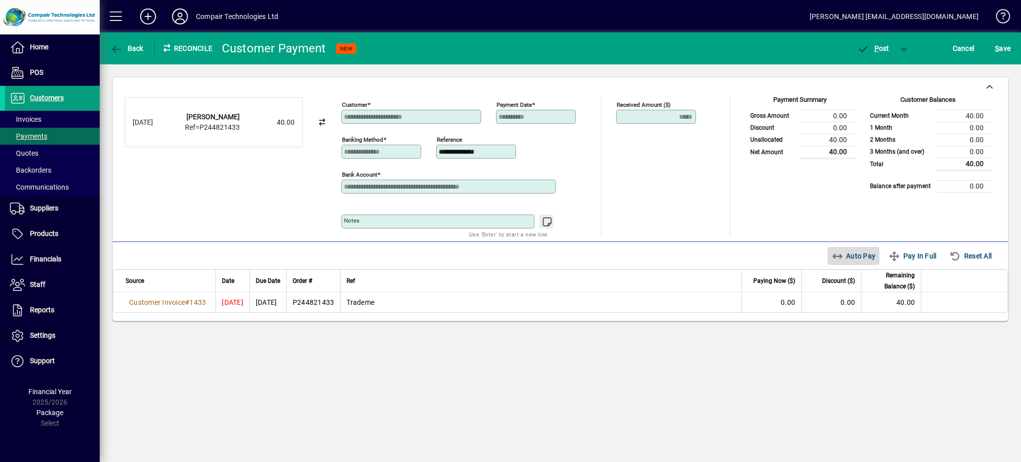
click at [852, 258] on span "Auto Pay" at bounding box center [854, 256] width 44 height 16
click at [788, 301] on span "0.00" at bounding box center [788, 302] width 14 height 8
click at [847, 259] on span "Auto Pay" at bounding box center [854, 256] width 44 height 16
click at [363, 225] on textarea "Notes" at bounding box center [439, 221] width 190 height 8
type textarea "**********"
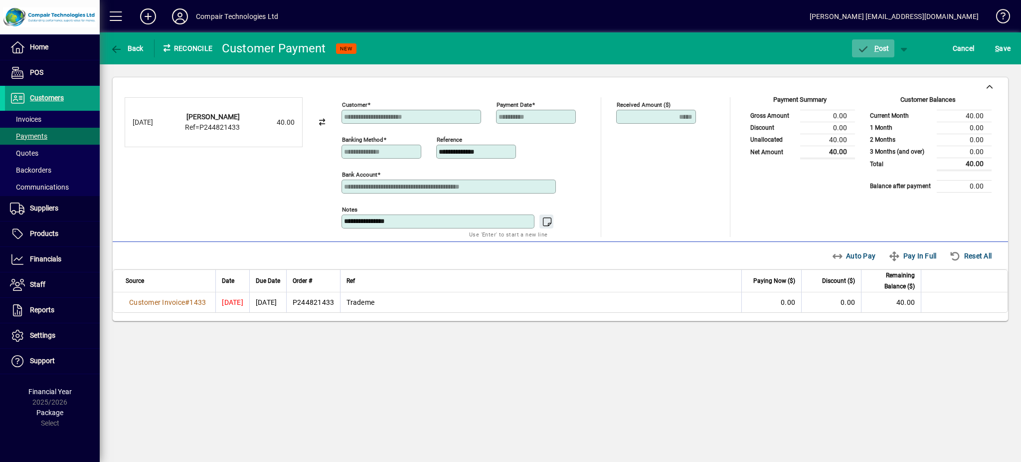
click at [878, 47] on span "P" at bounding box center [877, 48] width 4 height 8
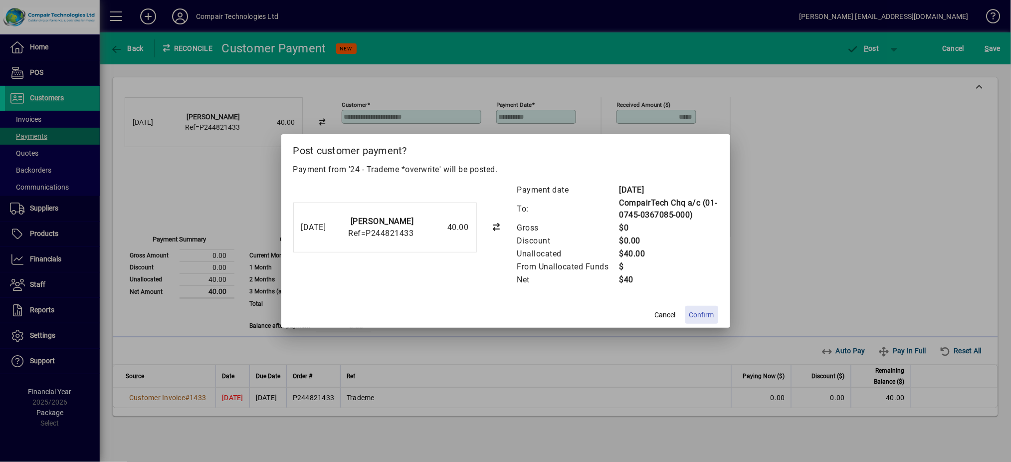
click at [702, 314] on span "Confirm" at bounding box center [701, 315] width 25 height 10
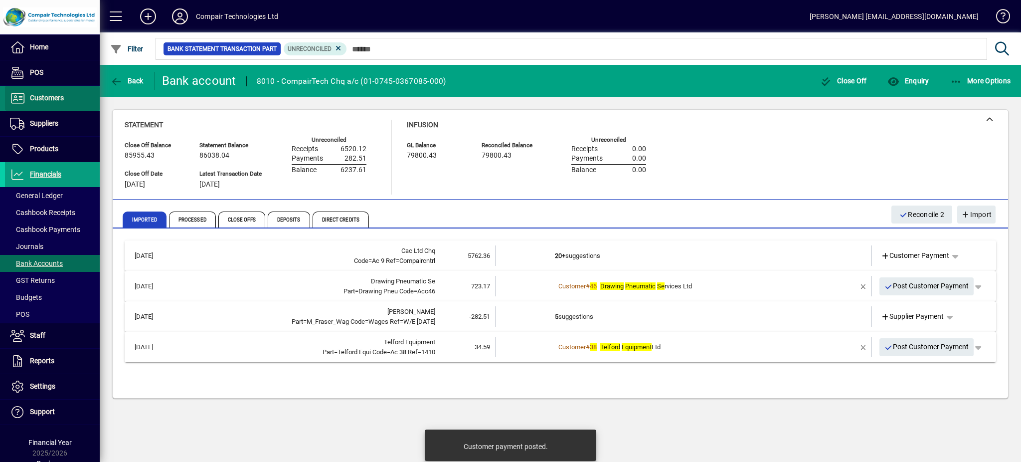
click at [54, 96] on span "Customers" at bounding box center [47, 98] width 34 height 8
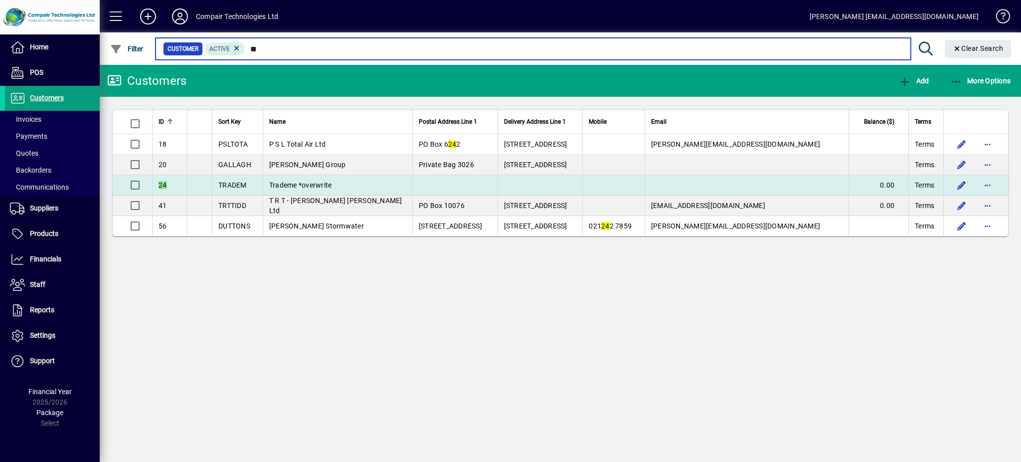
type input "**"
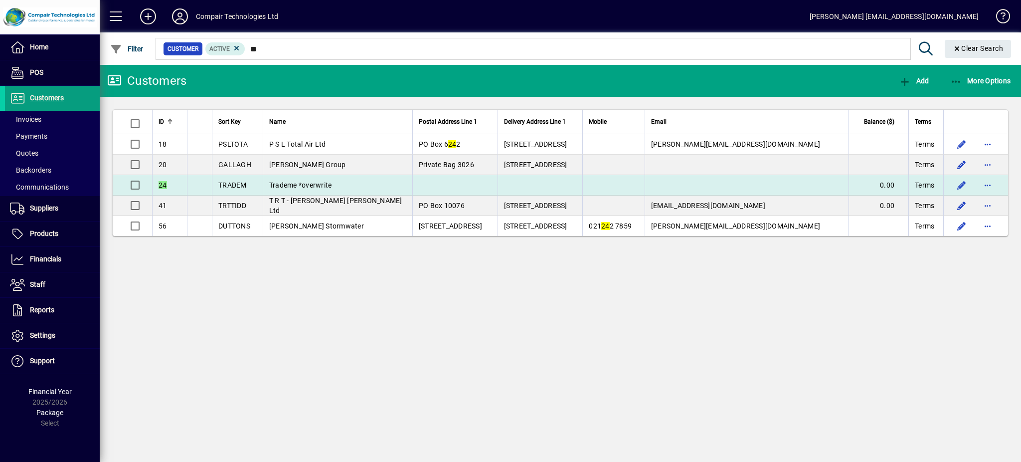
click at [305, 179] on td "Trademe *overwrite" at bounding box center [338, 185] width 150 height 20
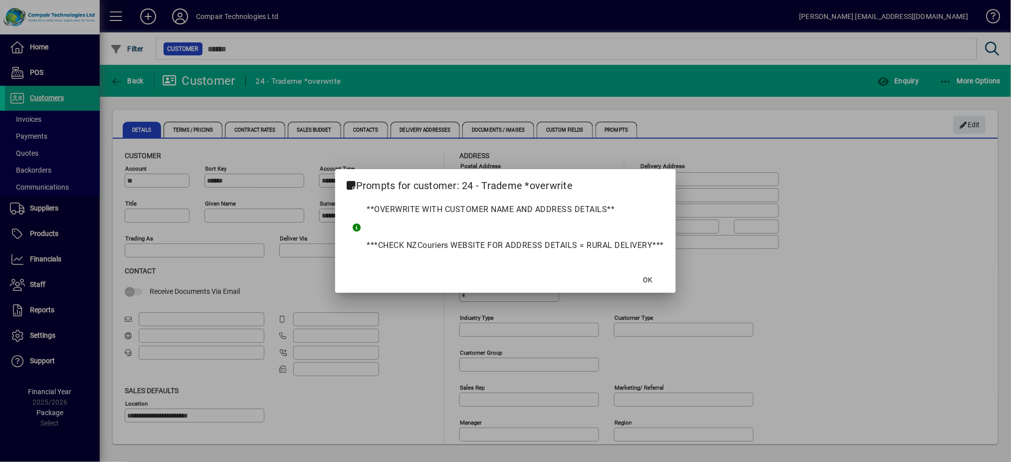
type input "**********"
click at [643, 285] on span "OK" at bounding box center [647, 280] width 9 height 10
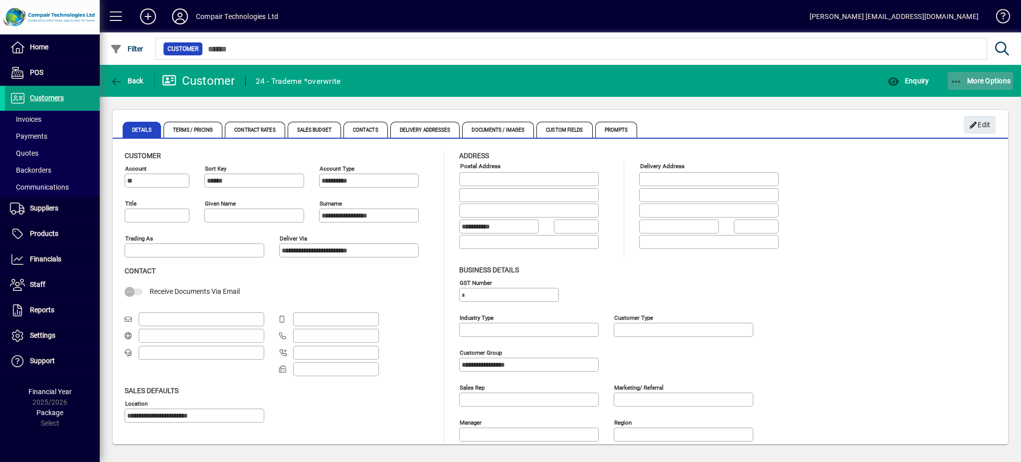
click at [982, 81] on span "More Options" at bounding box center [981, 81] width 61 height 8
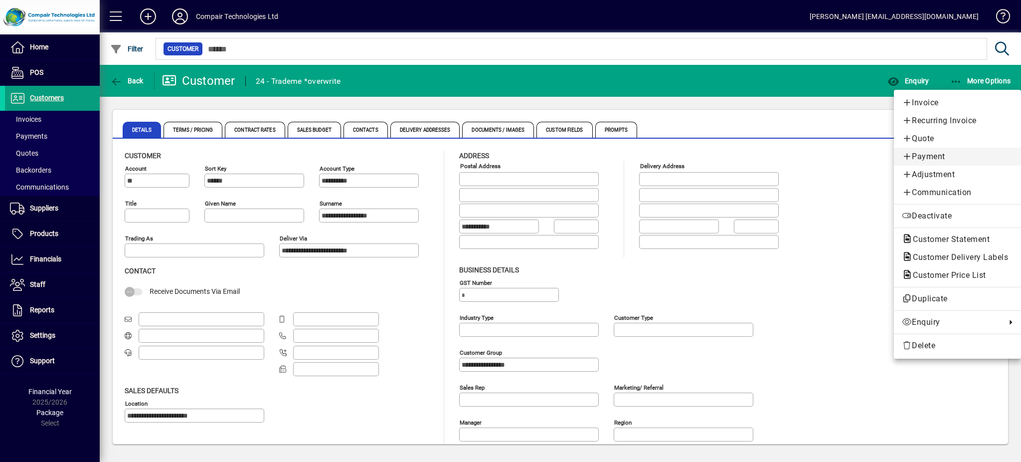
click at [952, 154] on span "Payment" at bounding box center [957, 157] width 111 height 12
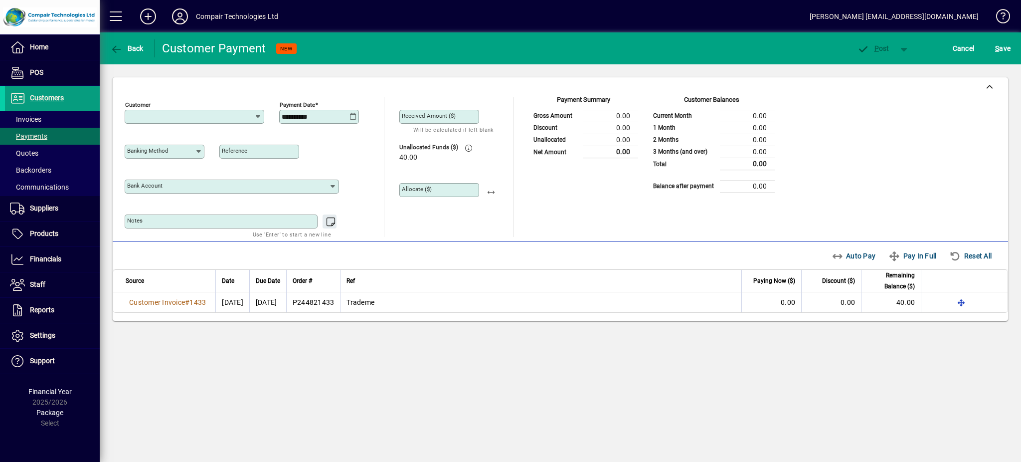
type input "**********"
click at [188, 219] on textarea "Notes" at bounding box center [222, 221] width 190 height 8
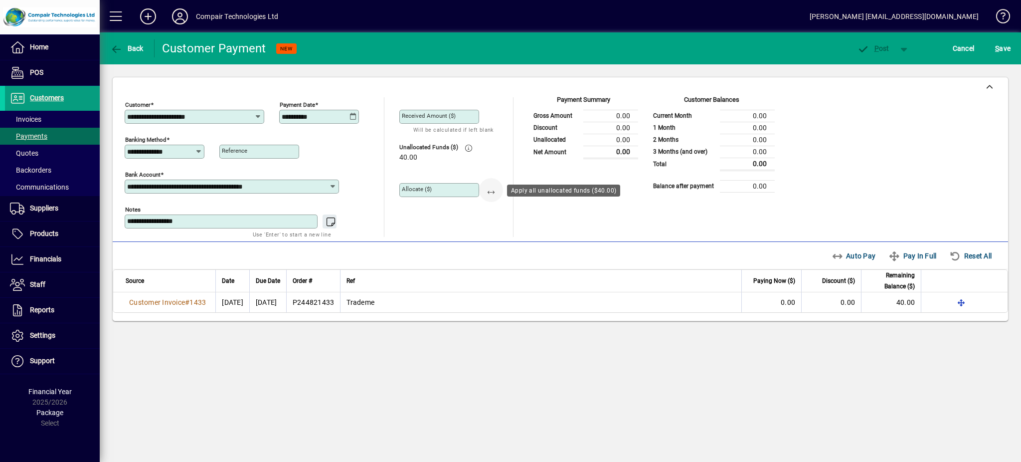
type textarea "**********"
click at [496, 192] on span "button" at bounding box center [491, 190] width 24 height 24
type input "*****"
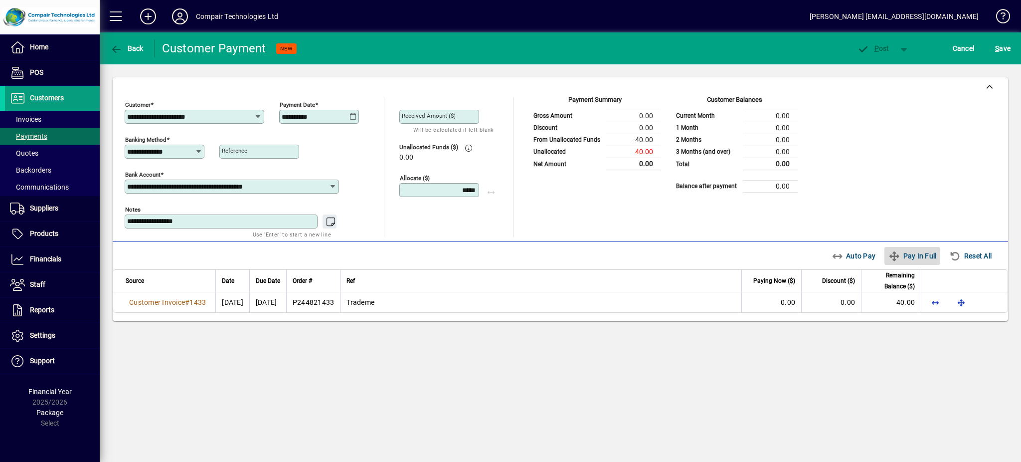
click at [907, 251] on span "Pay In Full" at bounding box center [913, 256] width 48 height 16
click at [882, 52] on span "button" at bounding box center [873, 48] width 42 height 24
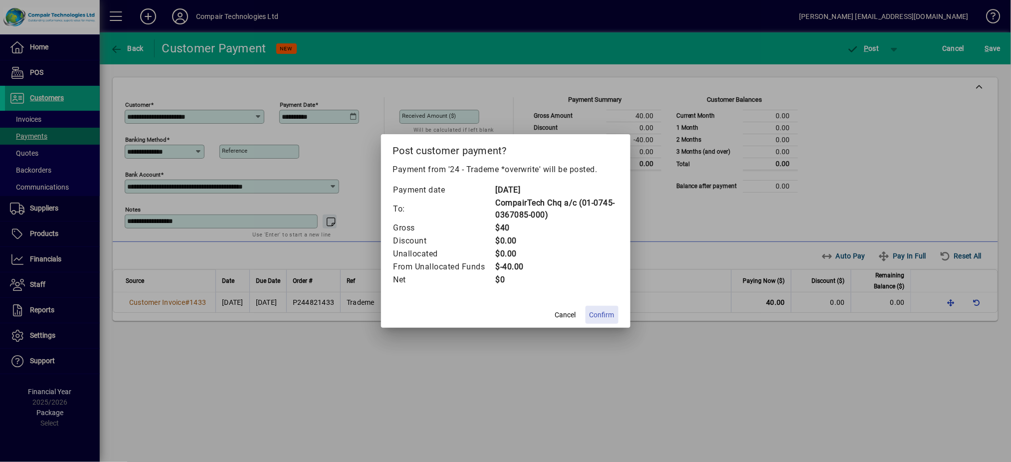
click at [612, 314] on span "Confirm" at bounding box center [601, 315] width 25 height 10
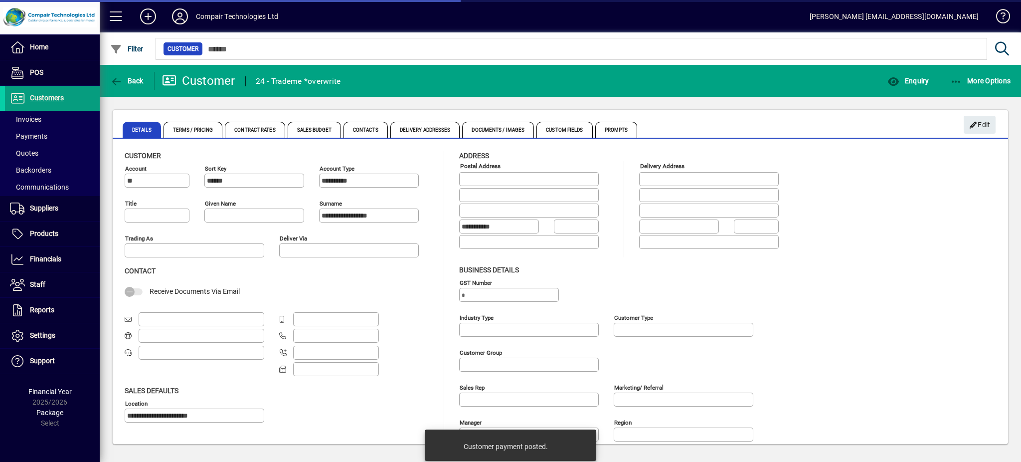
type input "**********"
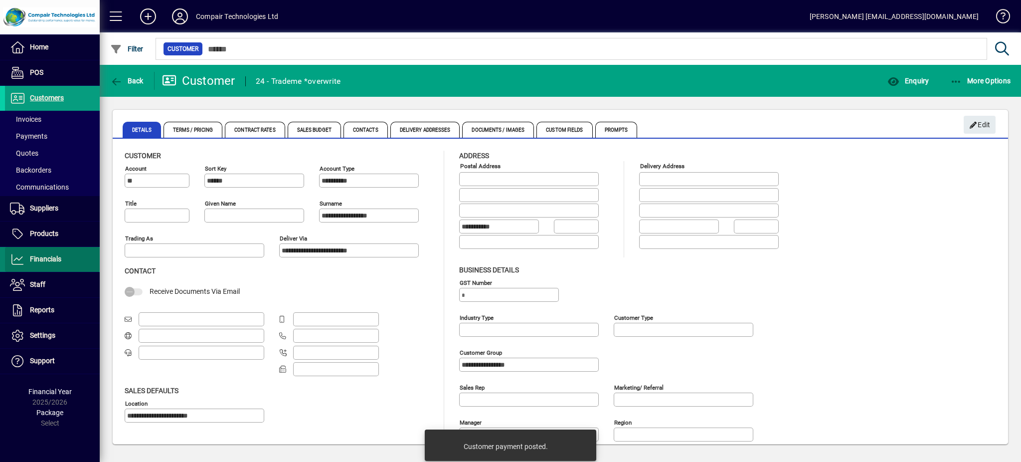
click at [51, 260] on span "Financials" at bounding box center [45, 259] width 31 height 8
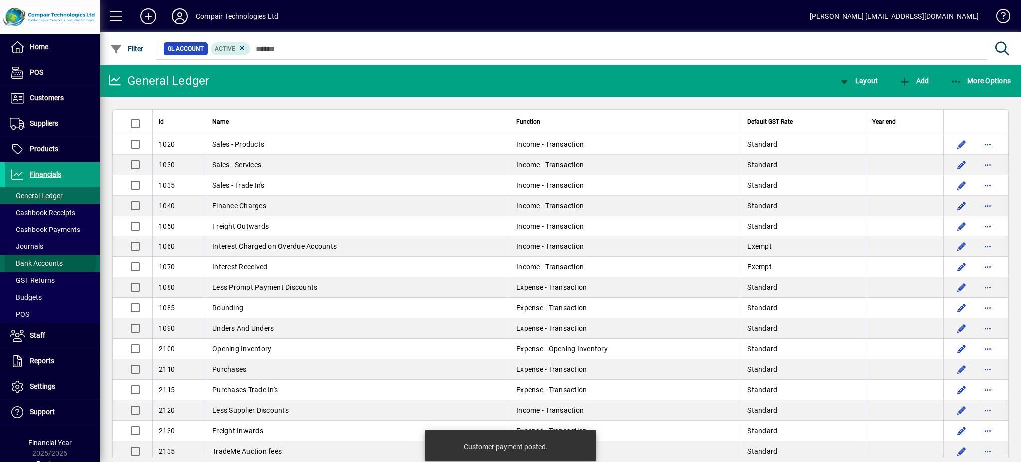
click at [50, 261] on span "Bank Accounts" at bounding box center [36, 263] width 53 height 8
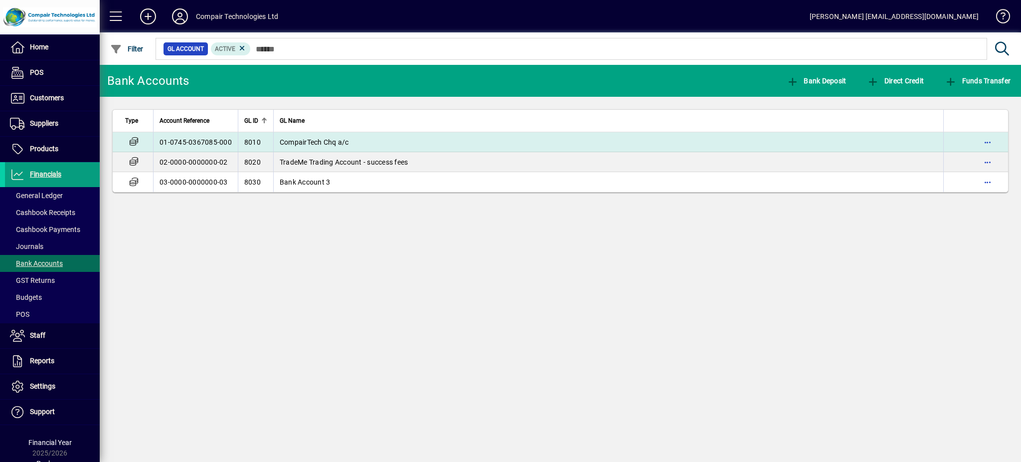
click at [208, 143] on td "01-0745-0367085-000" at bounding box center [195, 142] width 85 height 20
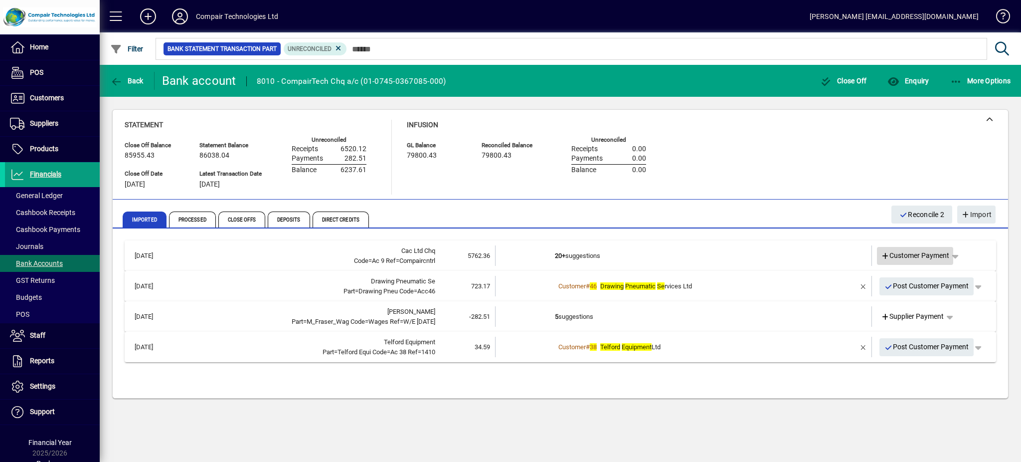
click at [926, 254] on span "Customer Payment" at bounding box center [915, 255] width 69 height 10
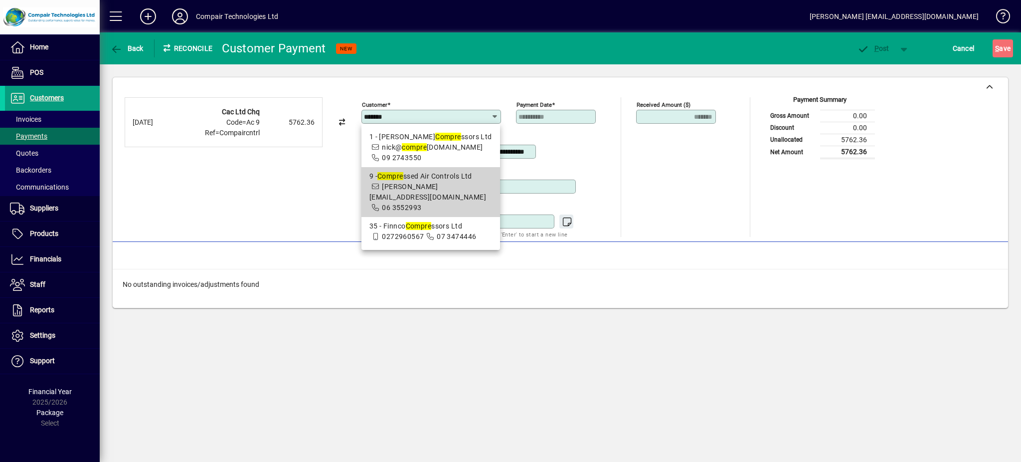
click at [455, 181] on div "9 - Compre ssed Air Controls Ltd" at bounding box center [431, 176] width 123 height 10
type input "**********"
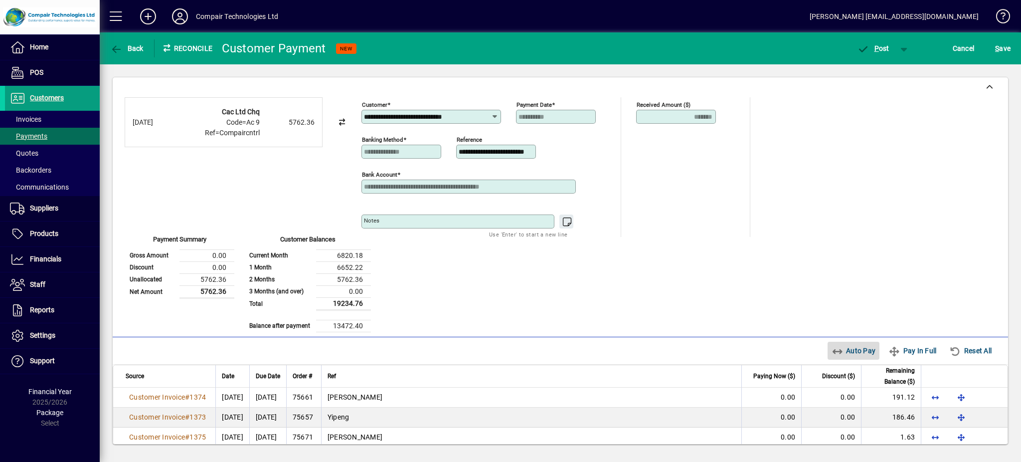
click at [839, 353] on span "Auto Pay" at bounding box center [854, 351] width 44 height 16
click at [873, 50] on span "P ost" at bounding box center [873, 48] width 32 height 8
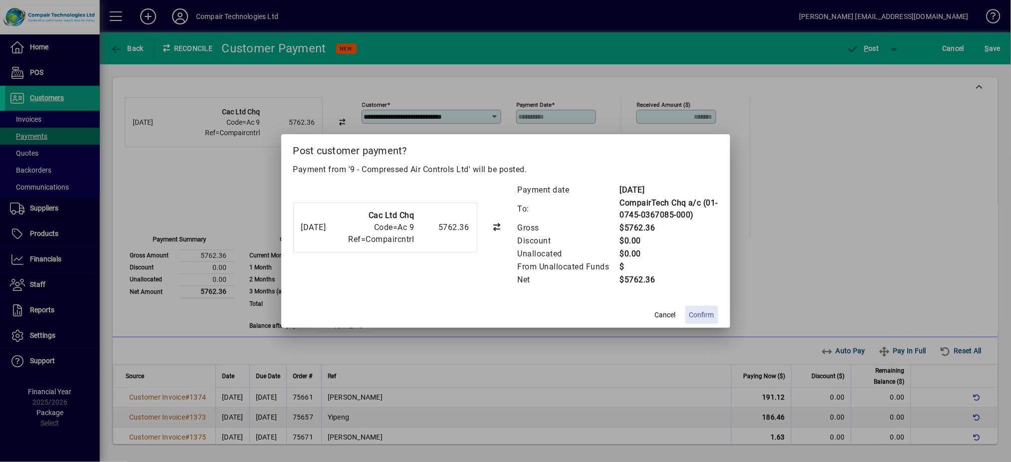
click at [699, 314] on span "Confirm" at bounding box center [701, 315] width 25 height 10
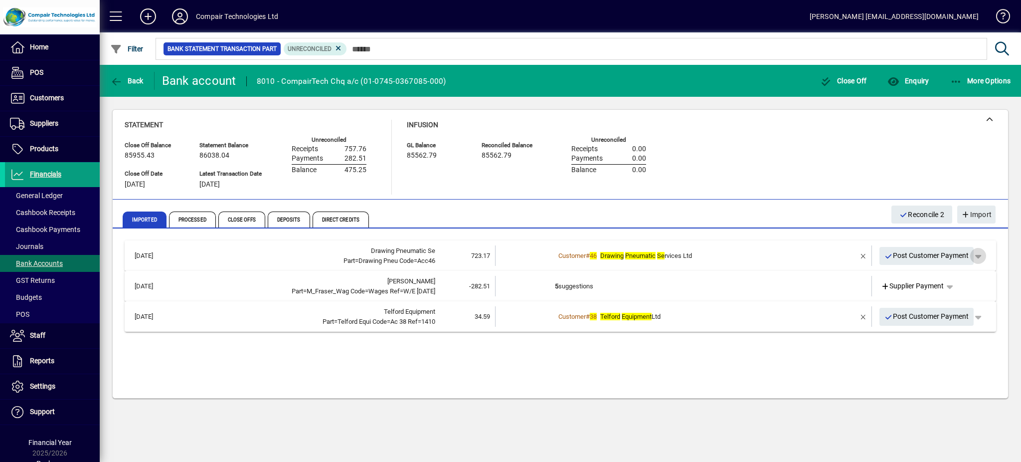
click at [978, 258] on span "button" at bounding box center [979, 256] width 24 height 24
click at [974, 271] on span "Customer Payment" at bounding box center [947, 276] width 73 height 12
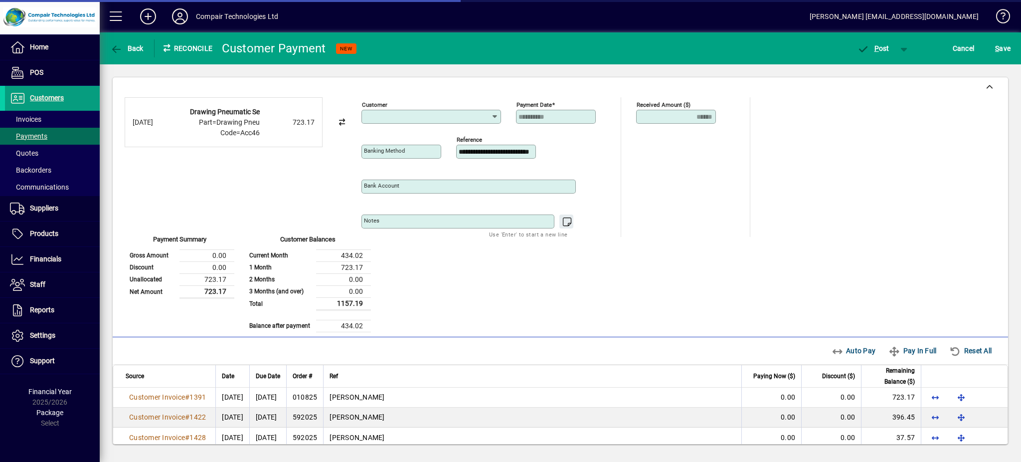
type input "**********"
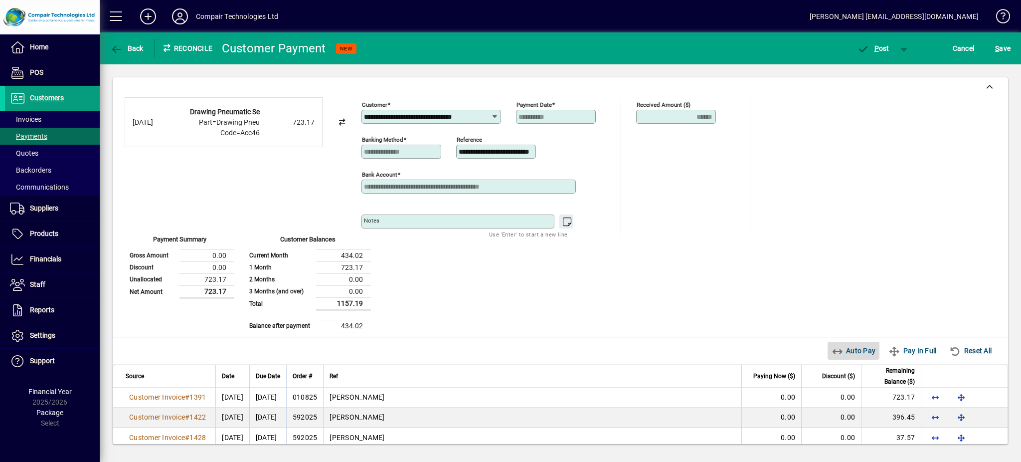
click at [846, 346] on span "Auto Pay" at bounding box center [854, 351] width 44 height 16
click at [955, 342] on span "button" at bounding box center [971, 351] width 50 height 24
type input "****"
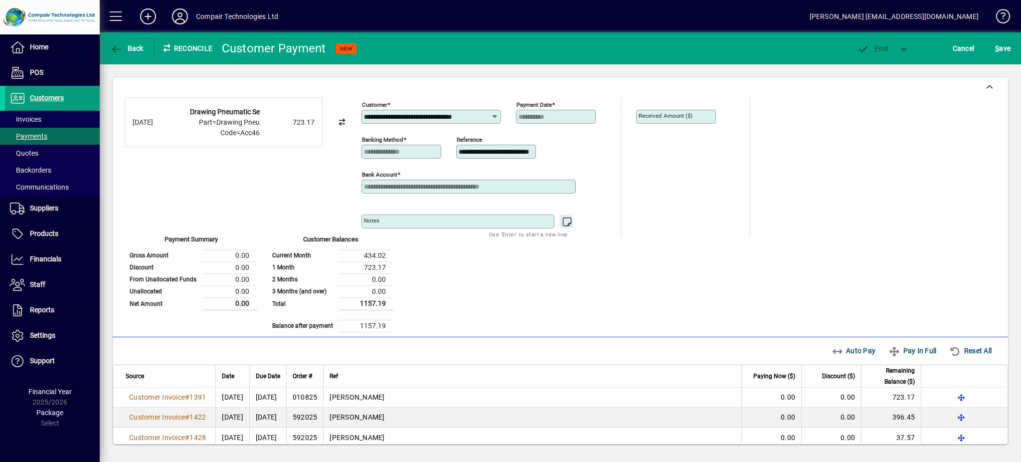
click at [842, 352] on div "Auto Pay Pay In Full Reset All" at bounding box center [915, 351] width 174 height 18
click at [828, 350] on div "Auto Pay Pay In Full Reset All" at bounding box center [915, 351] width 174 height 18
click at [683, 115] on mat-label "Received Amount ($)" at bounding box center [666, 115] width 54 height 7
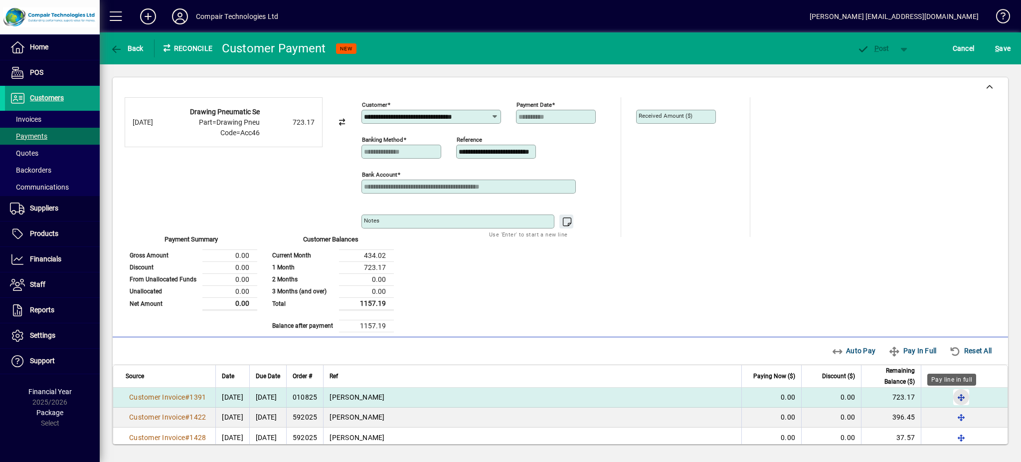
click at [950, 396] on span "button" at bounding box center [962, 397] width 24 height 24
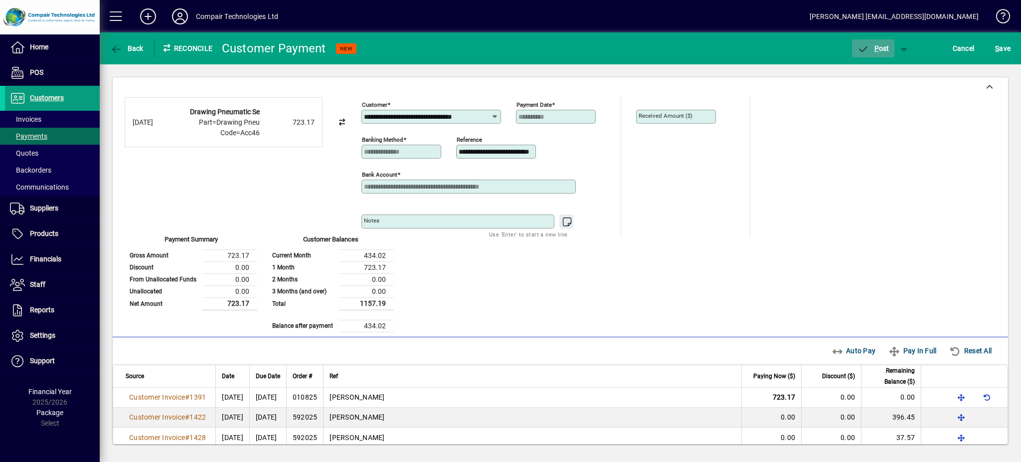
click at [885, 46] on span "P ost" at bounding box center [873, 48] width 32 height 8
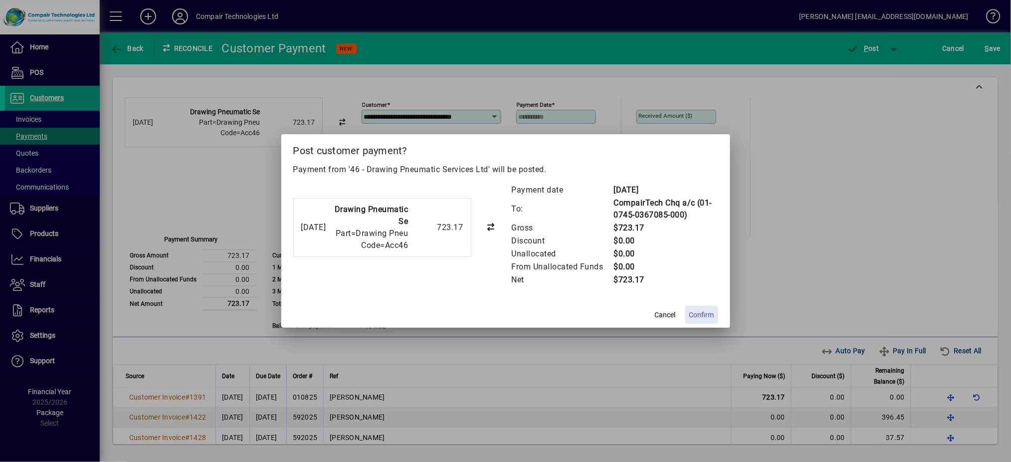
click at [699, 316] on span "Confirm" at bounding box center [701, 315] width 25 height 10
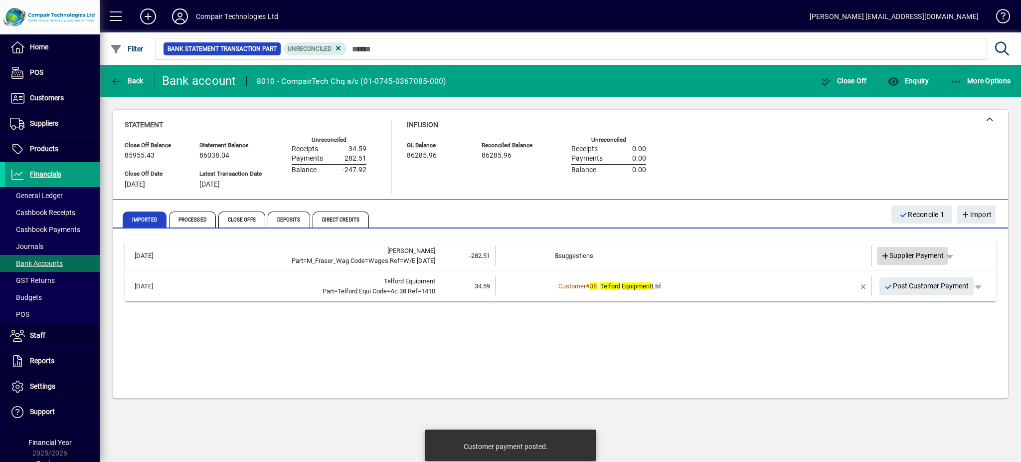
click at [919, 260] on span at bounding box center [912, 256] width 71 height 24
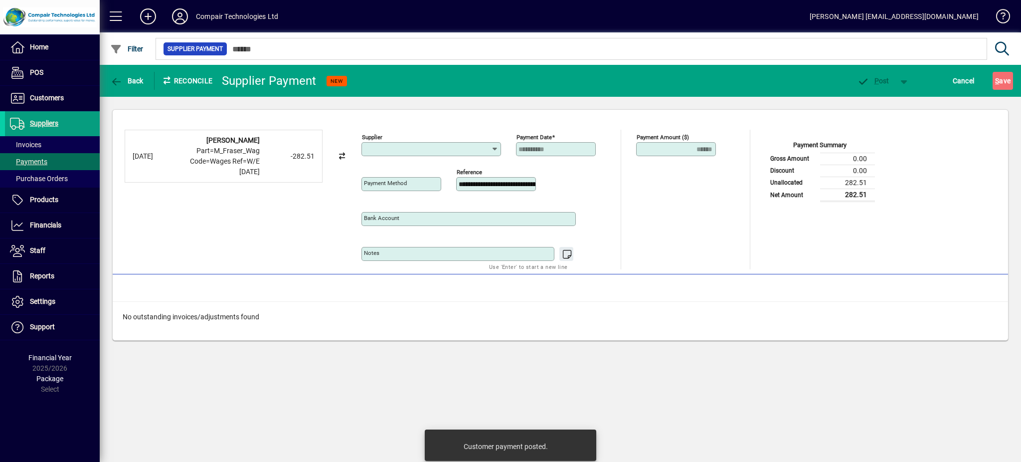
type input "**********"
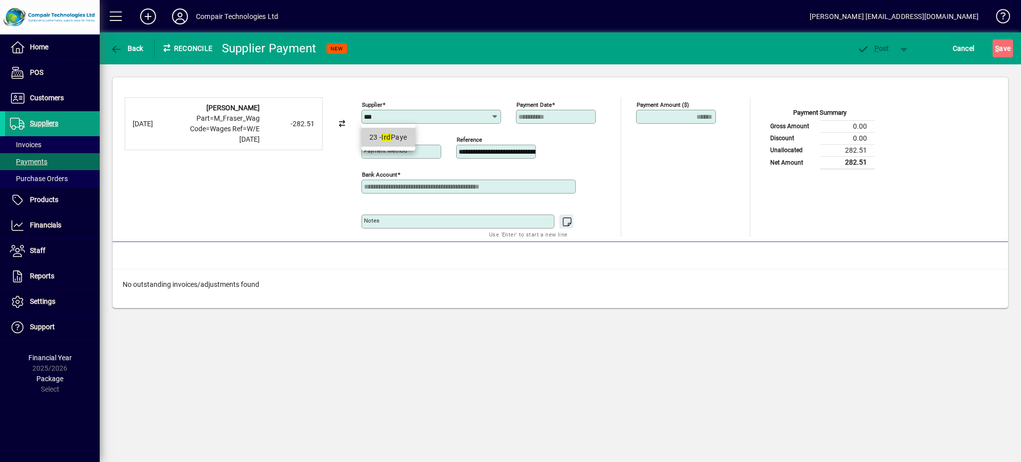
click at [407, 142] on div "23 - Ird Paye" at bounding box center [389, 137] width 38 height 10
type input "**********"
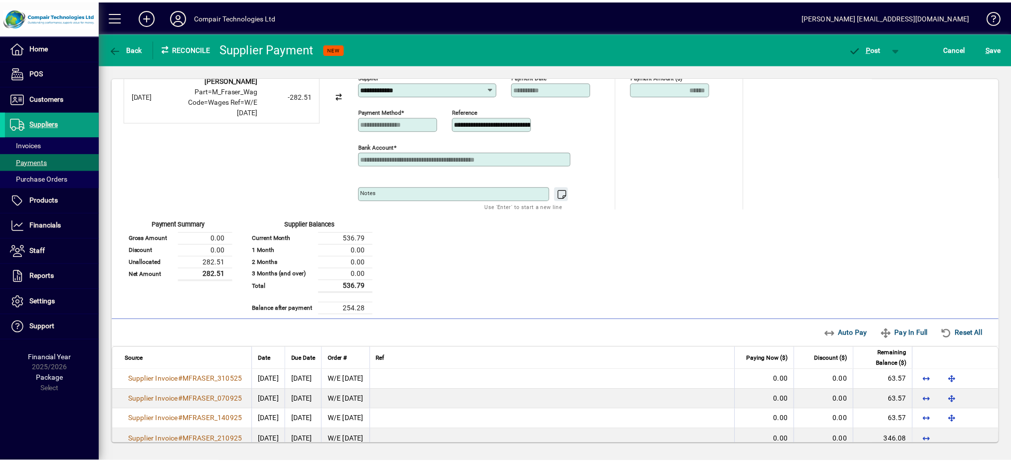
scroll to position [42, 0]
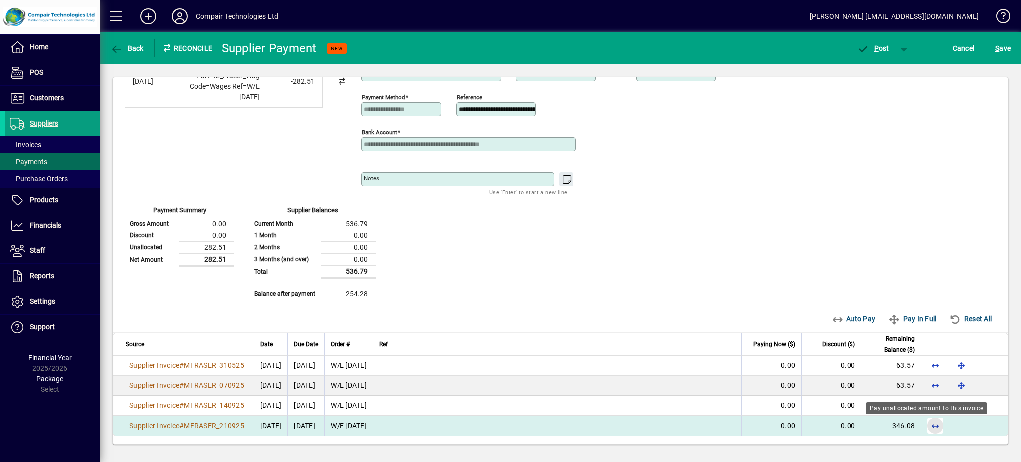
click at [927, 428] on span "button" at bounding box center [936, 425] width 24 height 24
click at [882, 49] on span "P ost" at bounding box center [873, 48] width 32 height 8
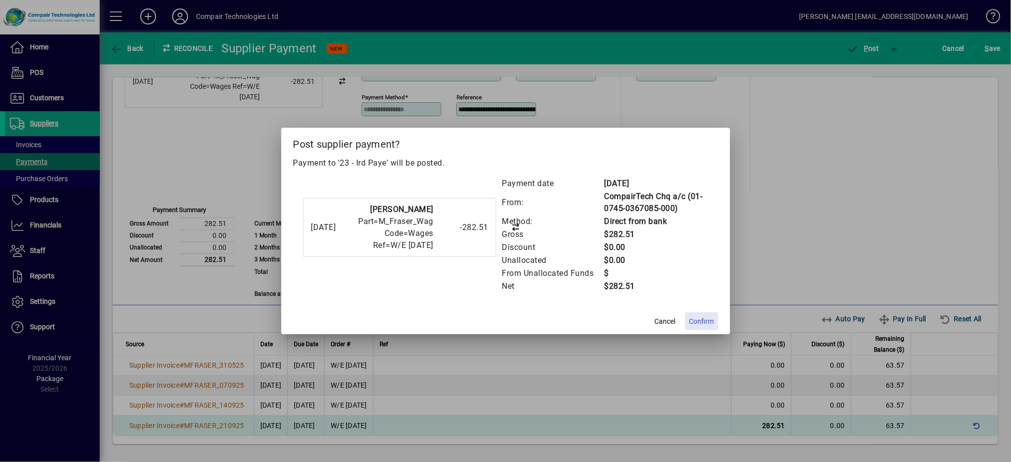
click at [699, 321] on span "Confirm" at bounding box center [701, 321] width 25 height 10
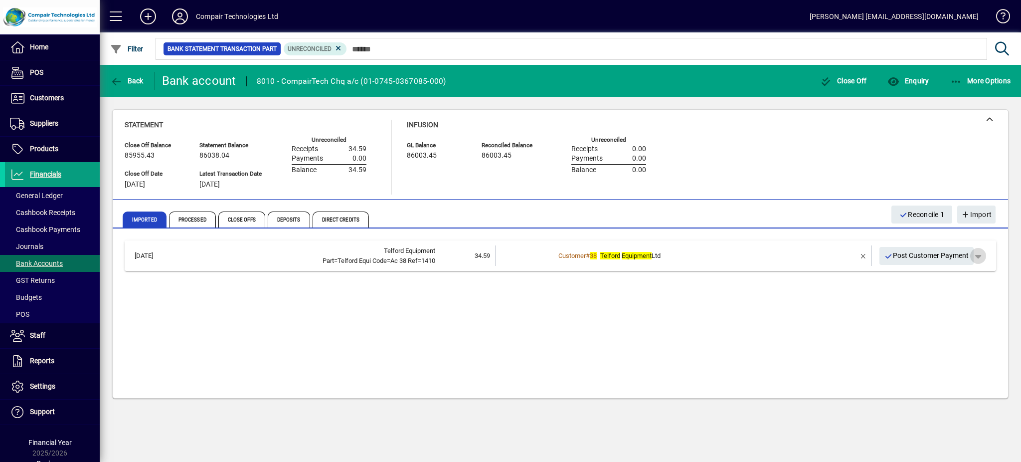
click at [978, 251] on span "button" at bounding box center [979, 256] width 24 height 24
click at [962, 276] on span "Customer Payment" at bounding box center [947, 276] width 73 height 12
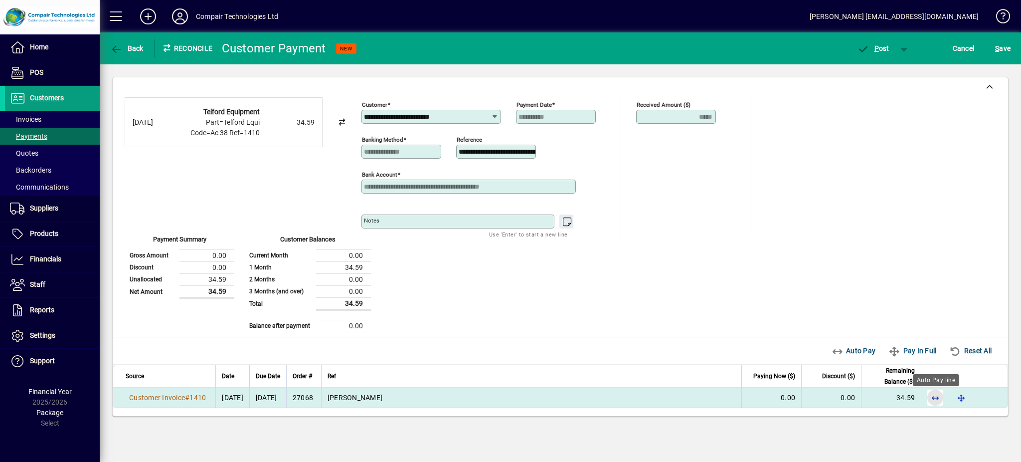
click at [932, 398] on span "button" at bounding box center [936, 398] width 24 height 24
click at [883, 48] on span "P ost" at bounding box center [873, 48] width 32 height 8
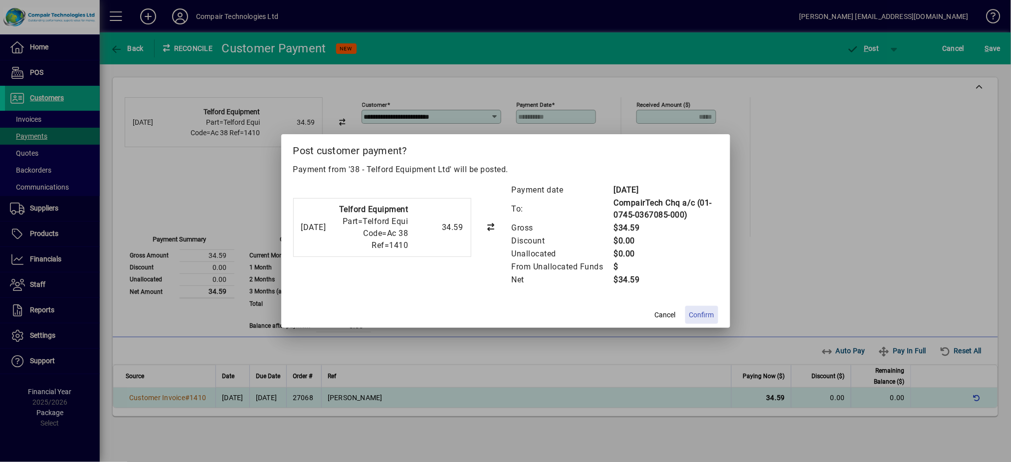
click at [705, 314] on span "Confirm" at bounding box center [701, 315] width 25 height 10
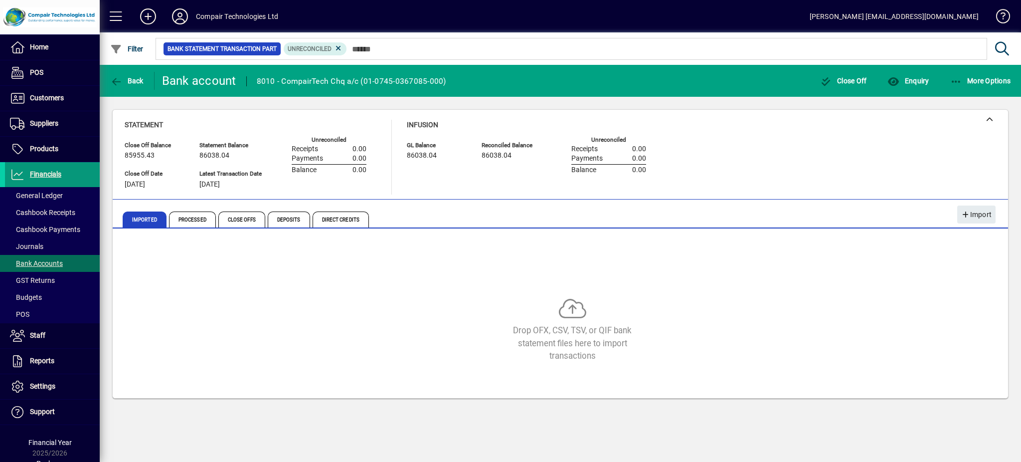
click at [58, 174] on span "Financials" at bounding box center [45, 174] width 31 height 8
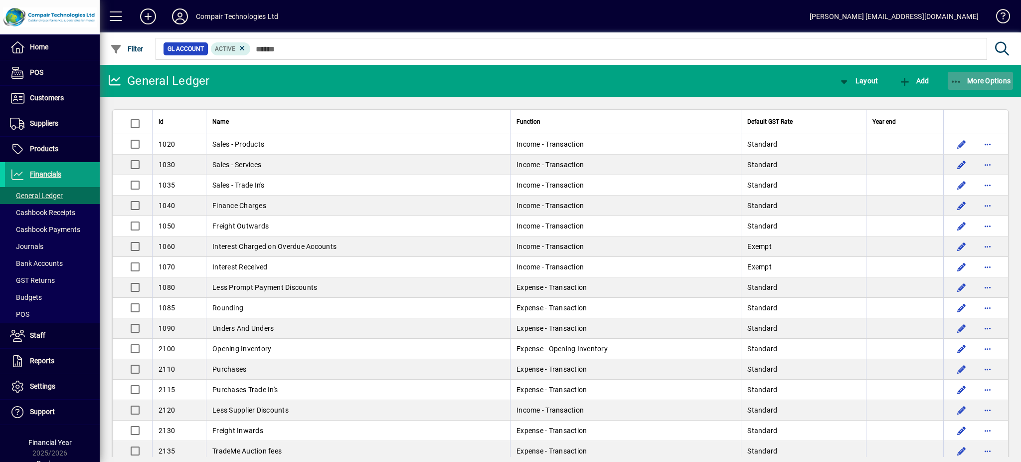
click at [971, 82] on span "More Options" at bounding box center [981, 81] width 61 height 8
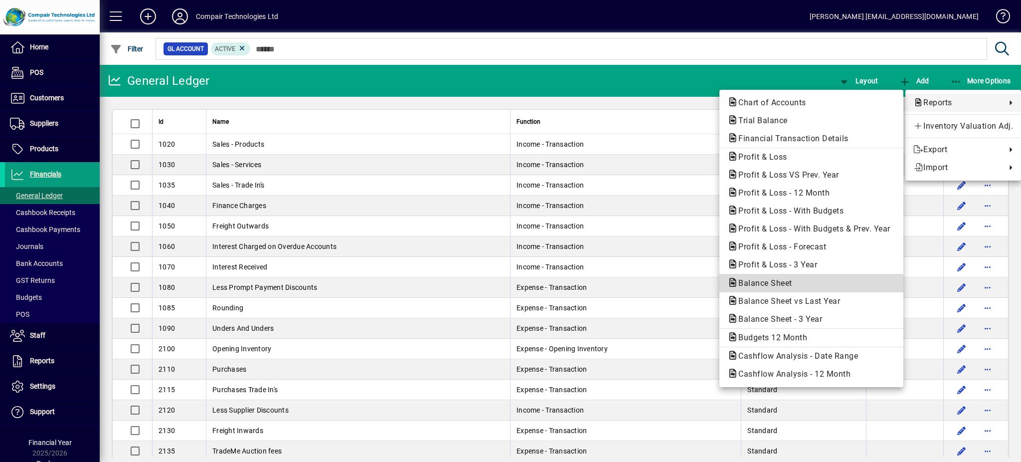
click at [802, 287] on span "Balance Sheet" at bounding box center [812, 283] width 168 height 12
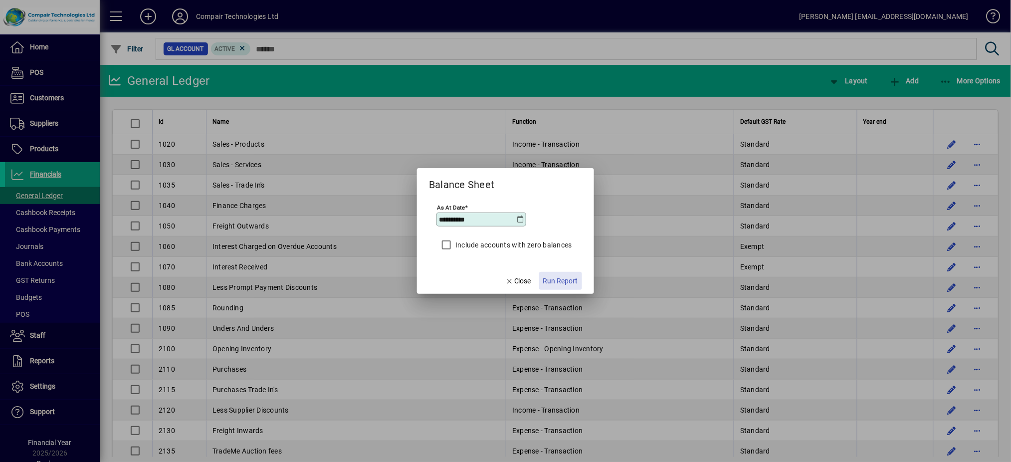
click at [557, 284] on span "Run Report" at bounding box center [560, 281] width 35 height 10
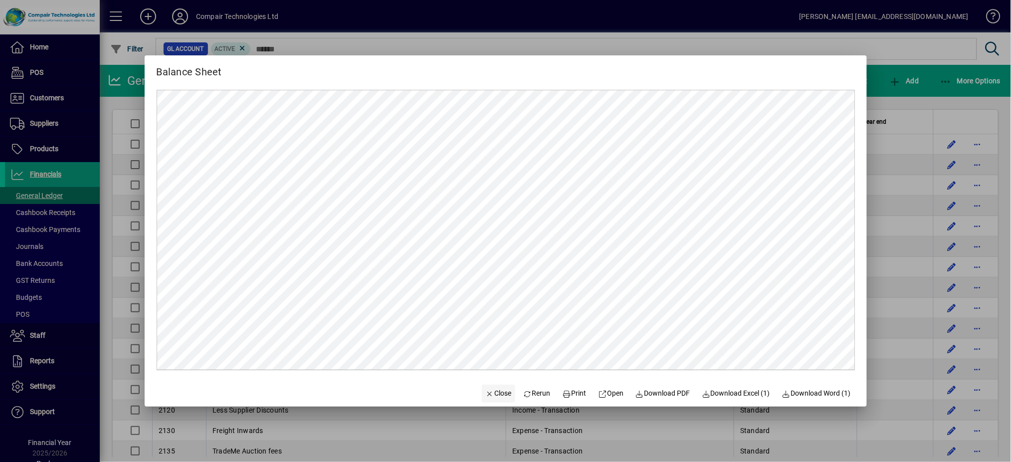
click at [496, 393] on span "Close" at bounding box center [499, 393] width 26 height 10
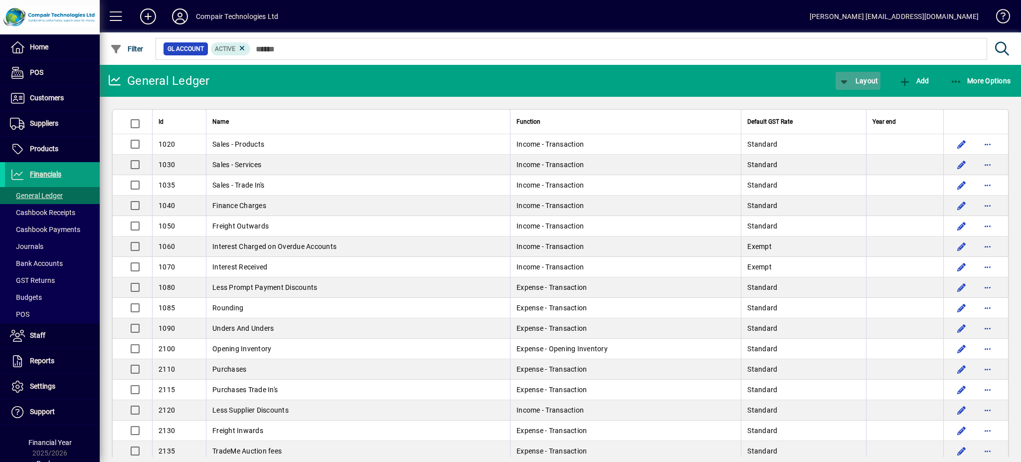
click at [868, 87] on span "button" at bounding box center [858, 81] width 45 height 24
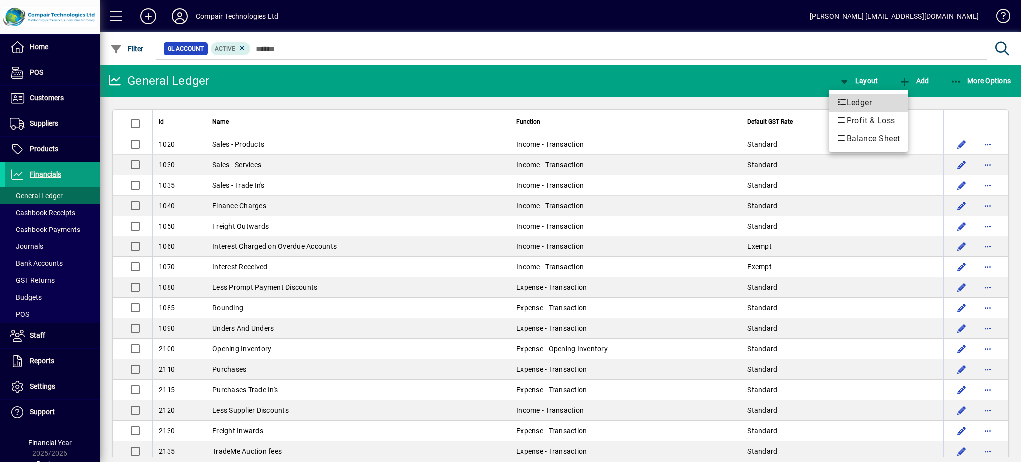
click at [866, 101] on span "Ledger" at bounding box center [869, 103] width 64 height 12
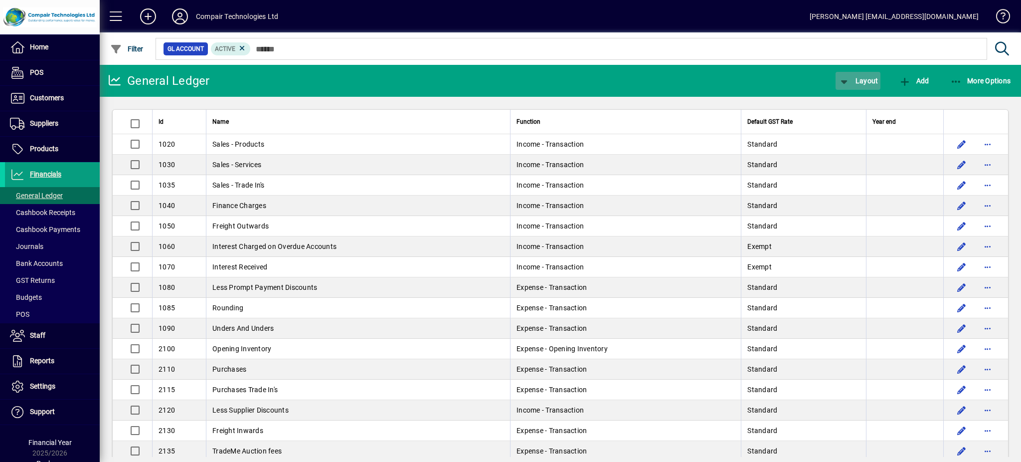
click at [866, 82] on span "Layout" at bounding box center [858, 81] width 40 height 8
click at [976, 79] on div at bounding box center [510, 231] width 1021 height 462
click at [976, 79] on span "More Options" at bounding box center [981, 81] width 61 height 8
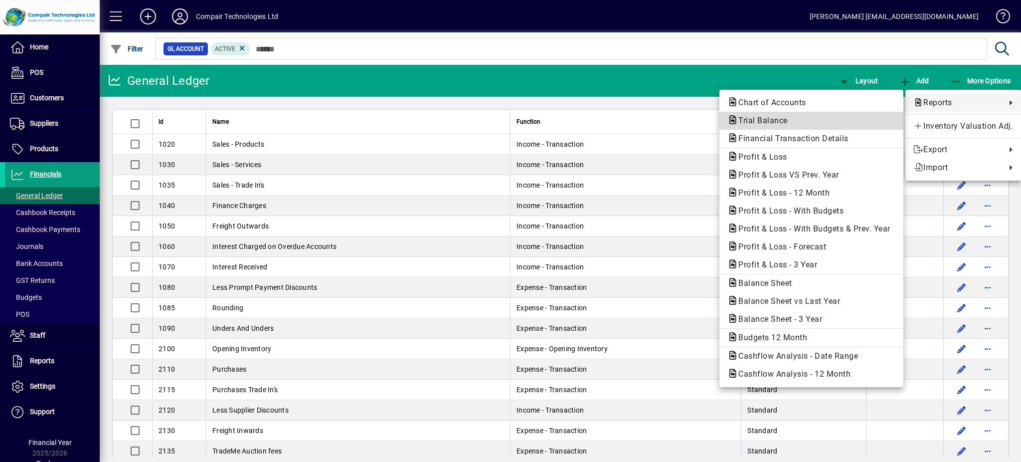
click at [844, 120] on span "Trial Balance" at bounding box center [812, 121] width 168 height 12
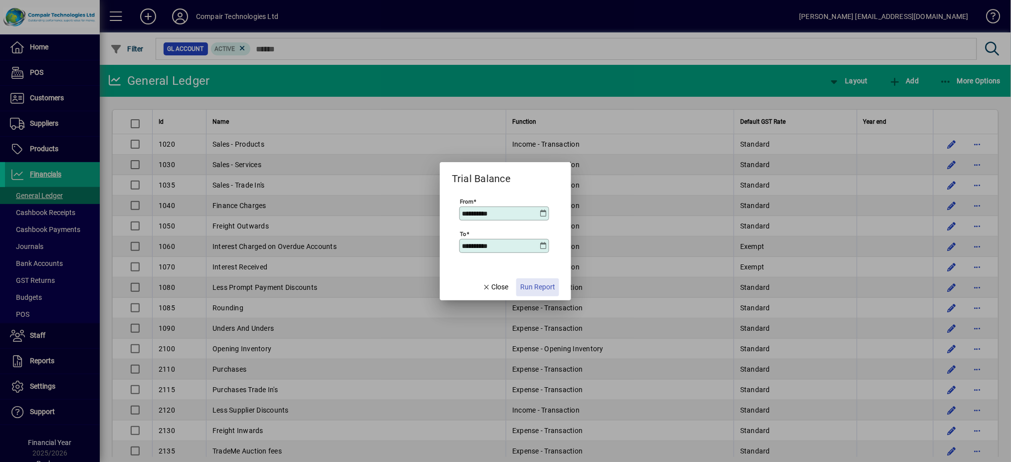
click at [540, 291] on span "Run Report" at bounding box center [537, 287] width 35 height 10
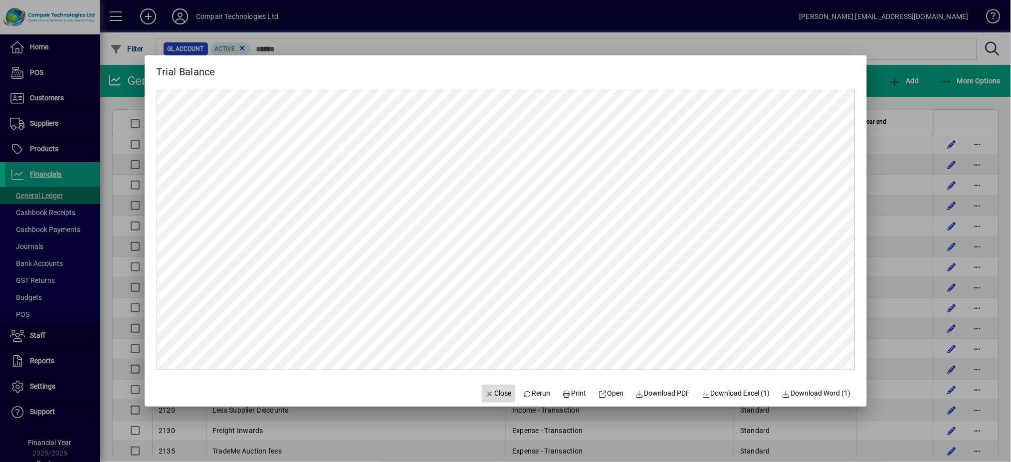
click at [495, 390] on span "Close" at bounding box center [499, 393] width 26 height 10
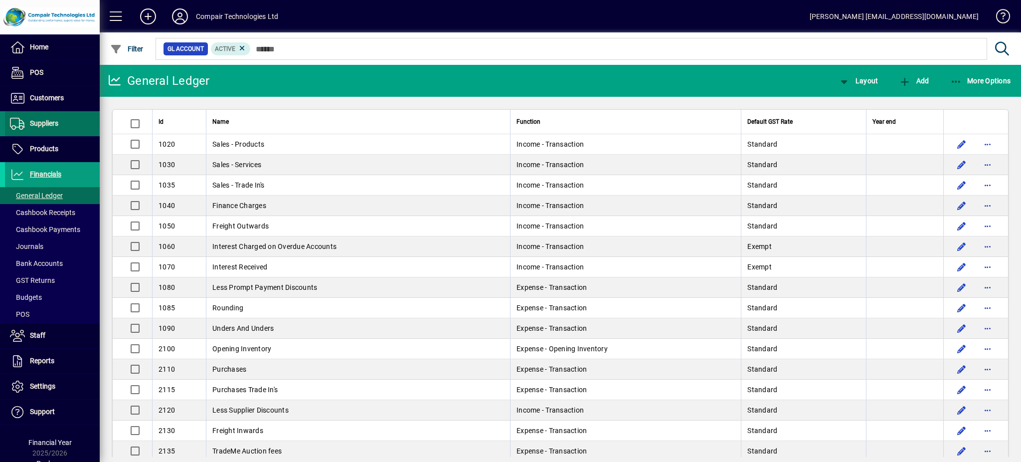
click at [61, 124] on span at bounding box center [52, 124] width 95 height 24
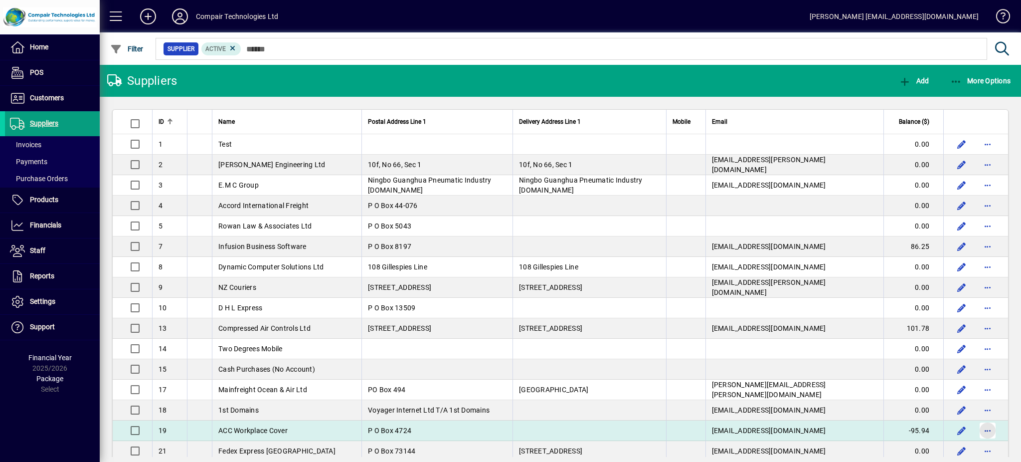
click at [976, 429] on span "button" at bounding box center [988, 430] width 24 height 24
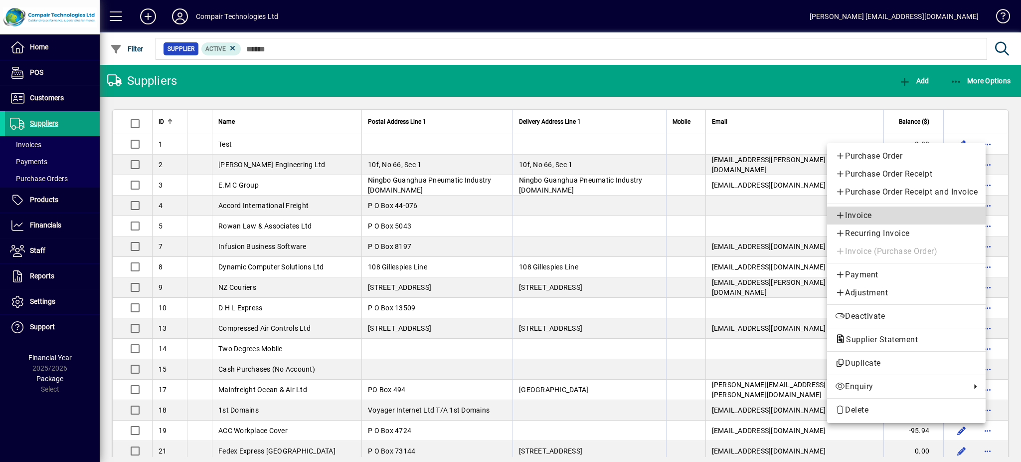
click at [863, 215] on span "Invoice" at bounding box center [906, 215] width 143 height 12
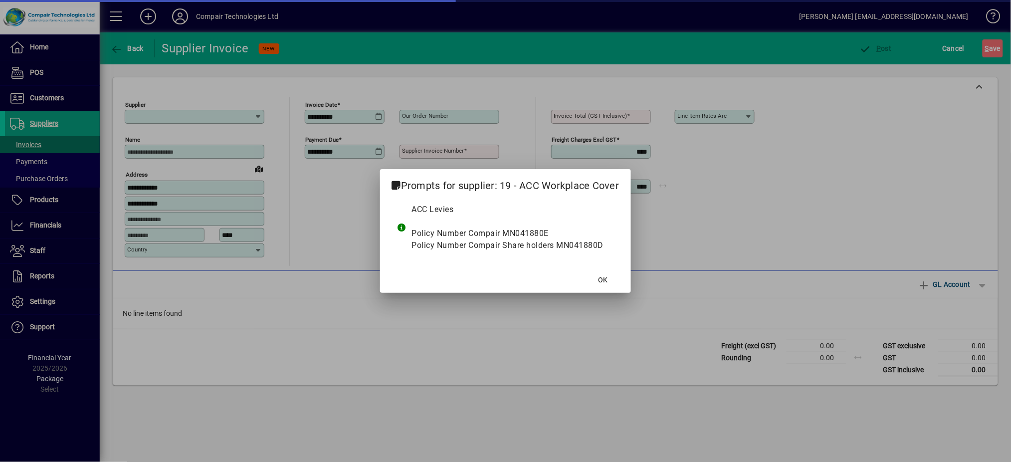
type input "**********"
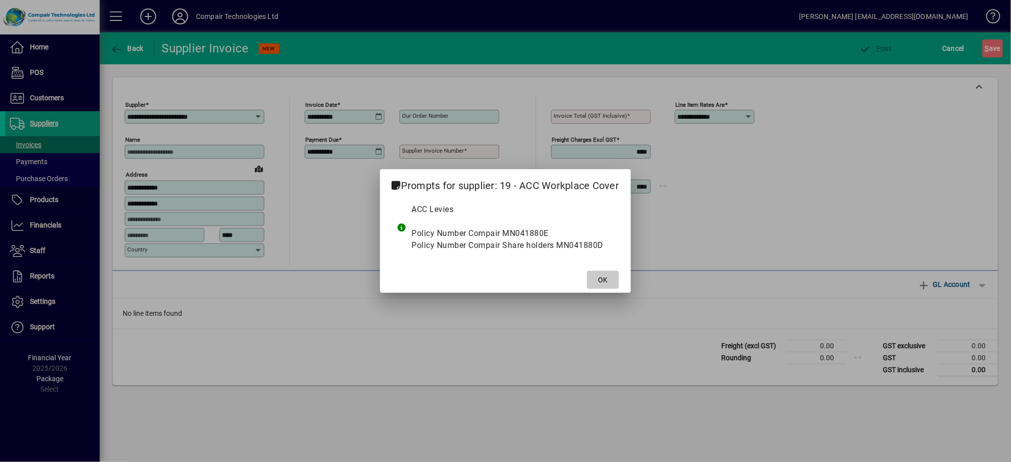
click at [603, 283] on span "OK" at bounding box center [602, 280] width 9 height 10
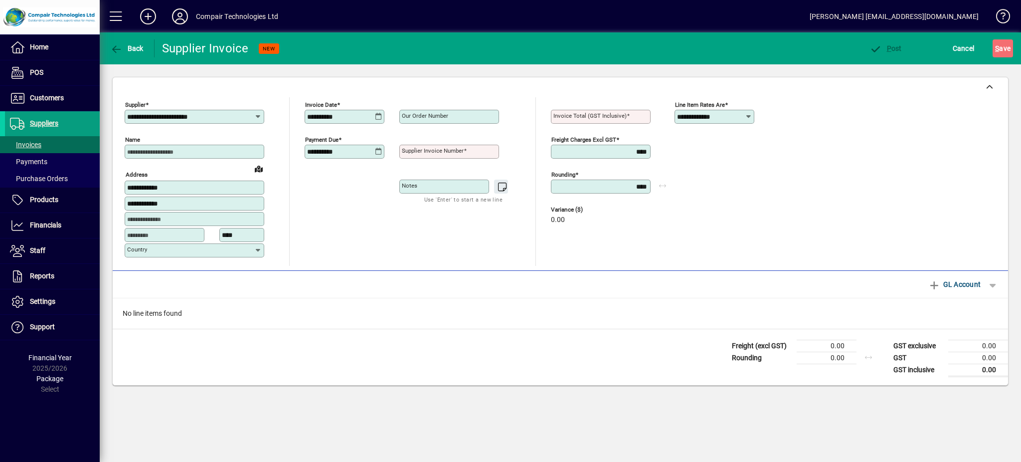
click at [380, 118] on icon at bounding box center [378, 117] width 7 height 8
click at [415, 150] on span "Previous month" at bounding box center [420, 145] width 20 height 20
click at [441, 145] on span "Next month" at bounding box center [440, 145] width 20 height 20
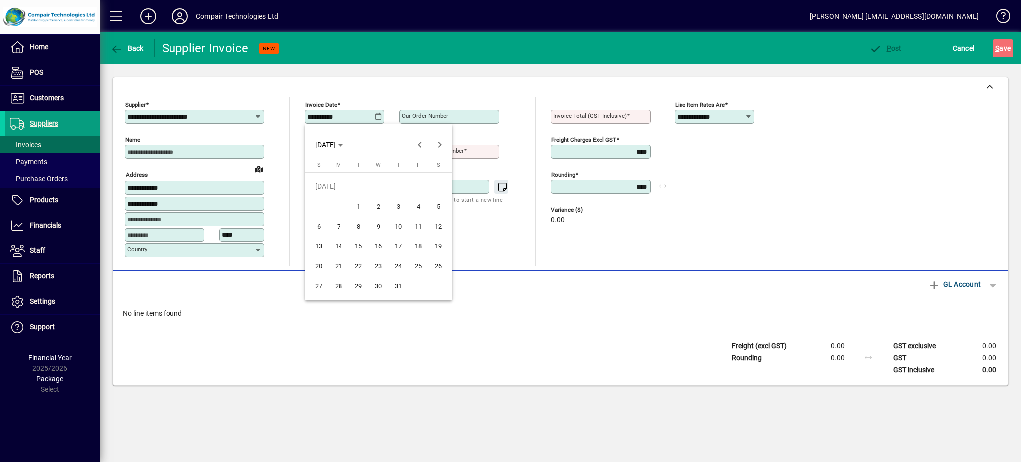
click at [340, 221] on span "7" at bounding box center [339, 226] width 18 height 18
type input "**********"
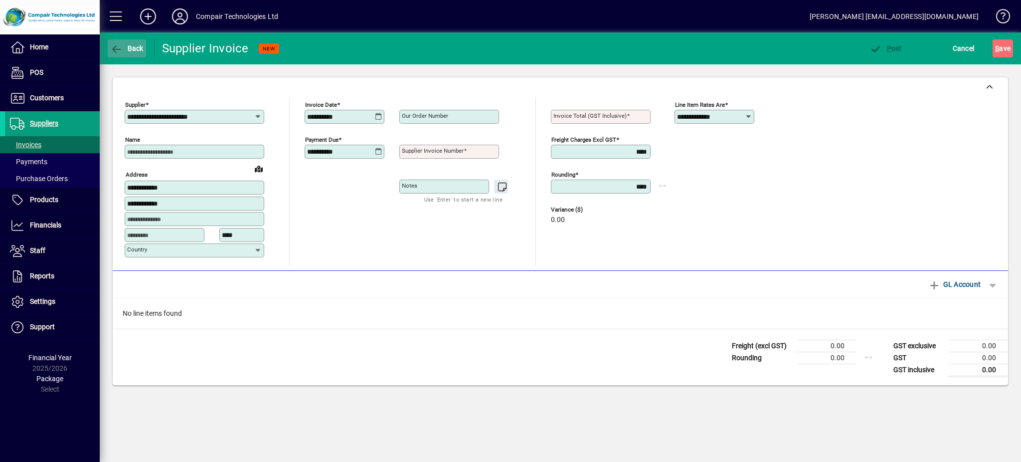
click at [133, 53] on span "button" at bounding box center [127, 48] width 38 height 24
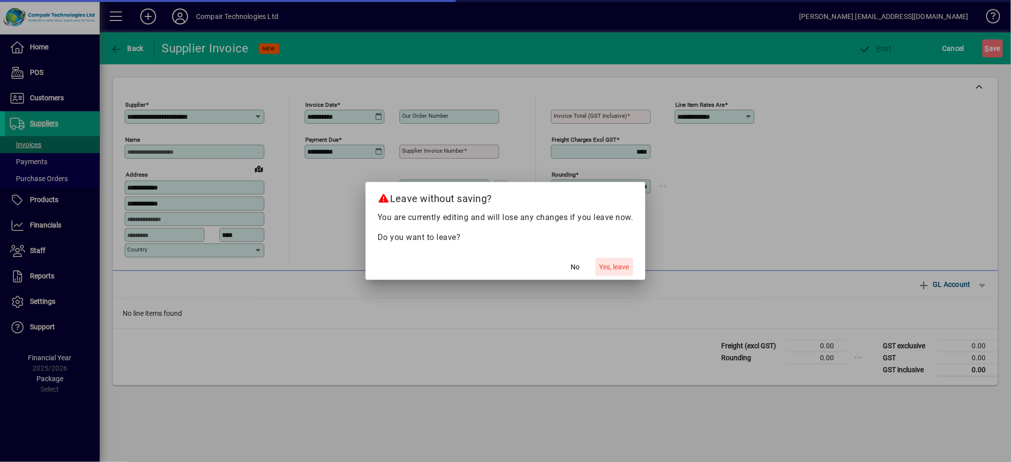
click at [626, 263] on span "Yes, leave" at bounding box center [614, 267] width 30 height 10
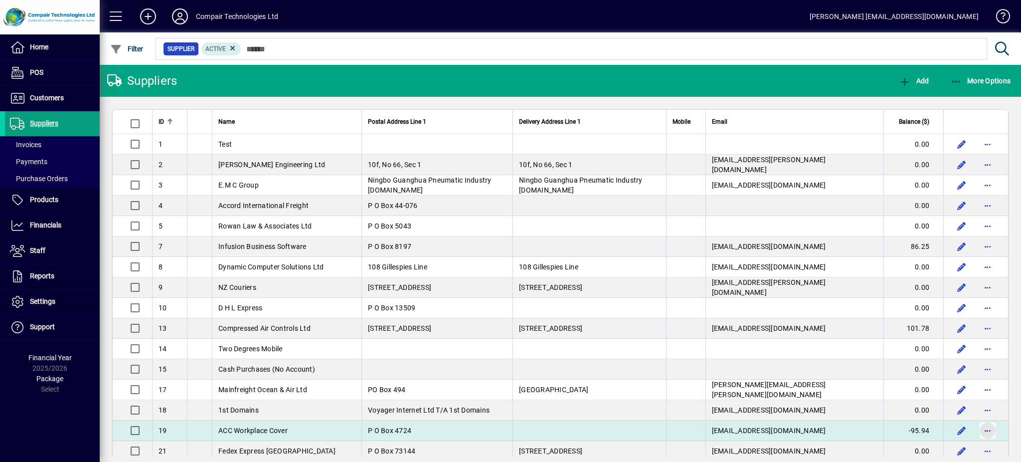
click at [978, 430] on span "button" at bounding box center [988, 430] width 24 height 24
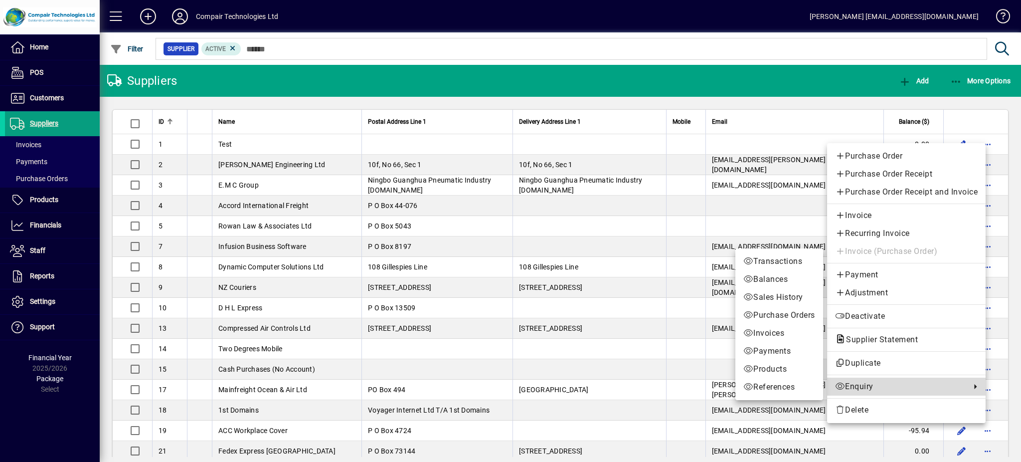
click at [903, 389] on span "Enquiry" at bounding box center [900, 387] width 131 height 12
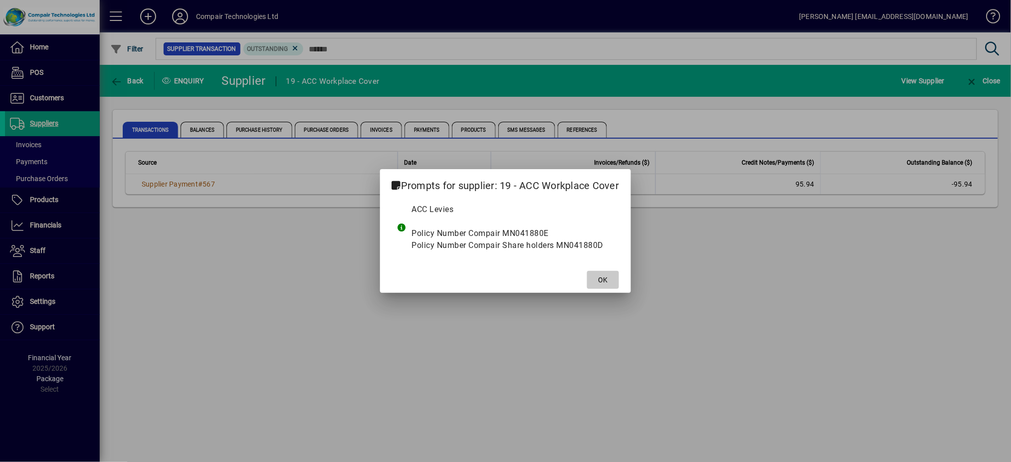
click at [602, 284] on span "OK" at bounding box center [602, 280] width 9 height 10
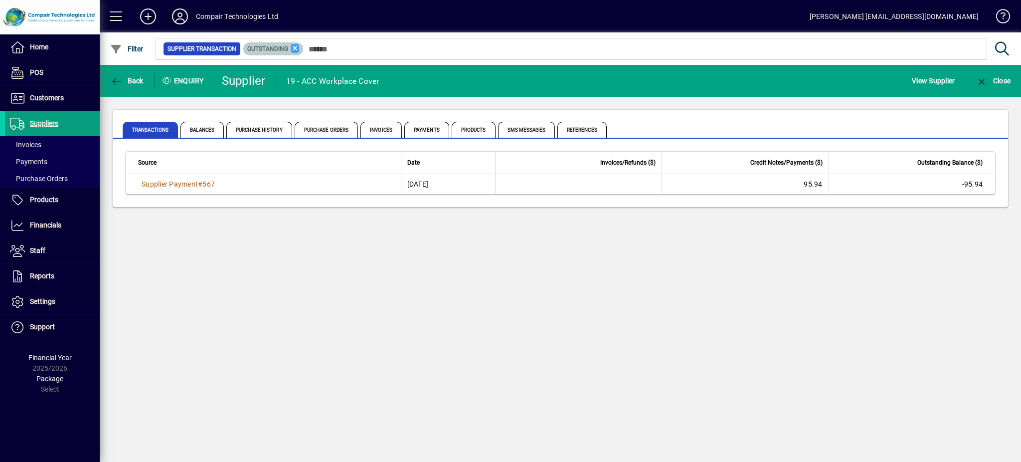
click at [293, 44] on icon at bounding box center [295, 48] width 9 height 9
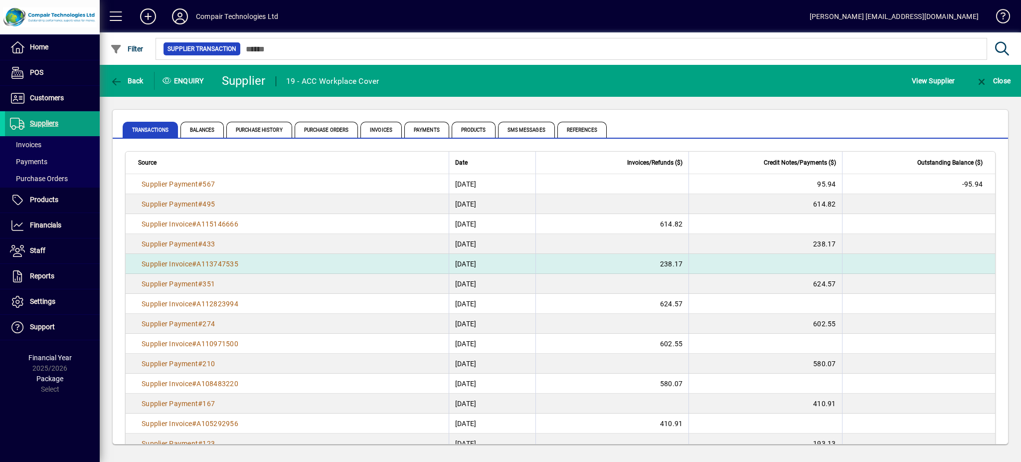
click at [246, 268] on td "Supplier Invoice # A113747535" at bounding box center [287, 264] width 323 height 20
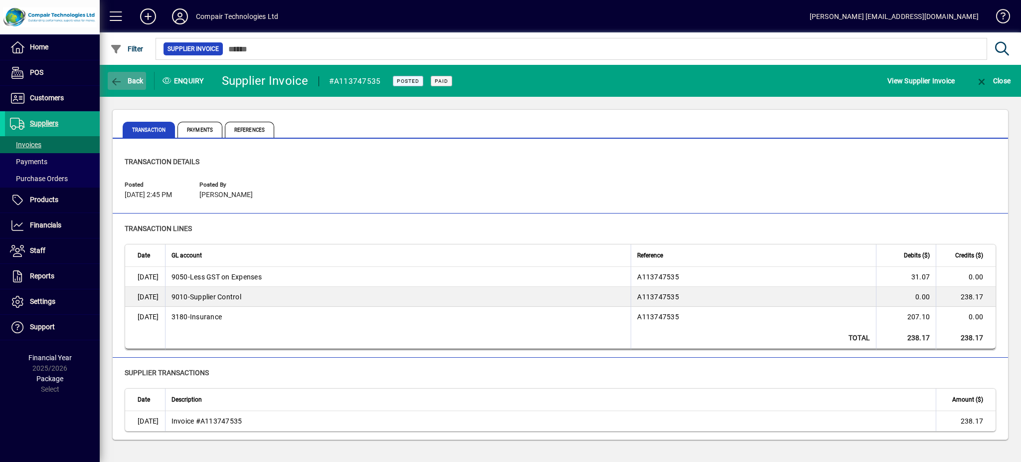
click at [128, 74] on span "button" at bounding box center [127, 81] width 38 height 24
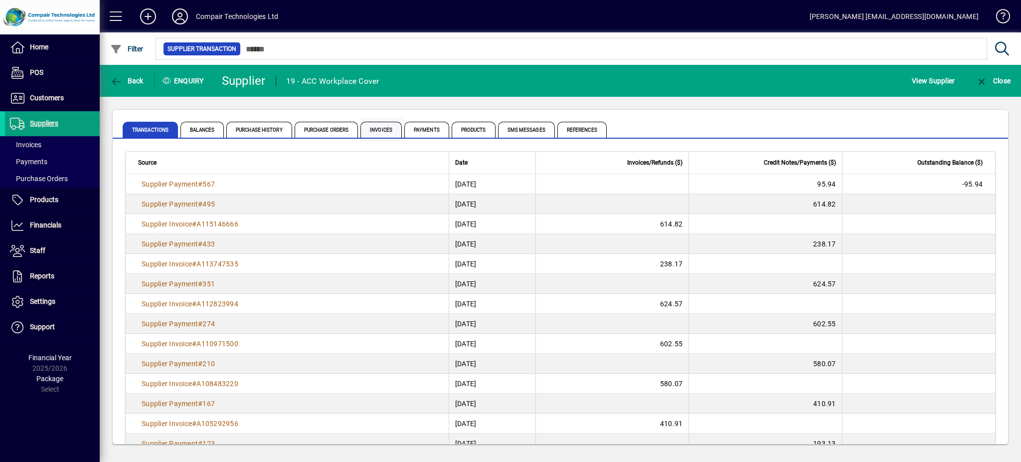
click at [389, 124] on span "Invoices" at bounding box center [381, 130] width 41 height 16
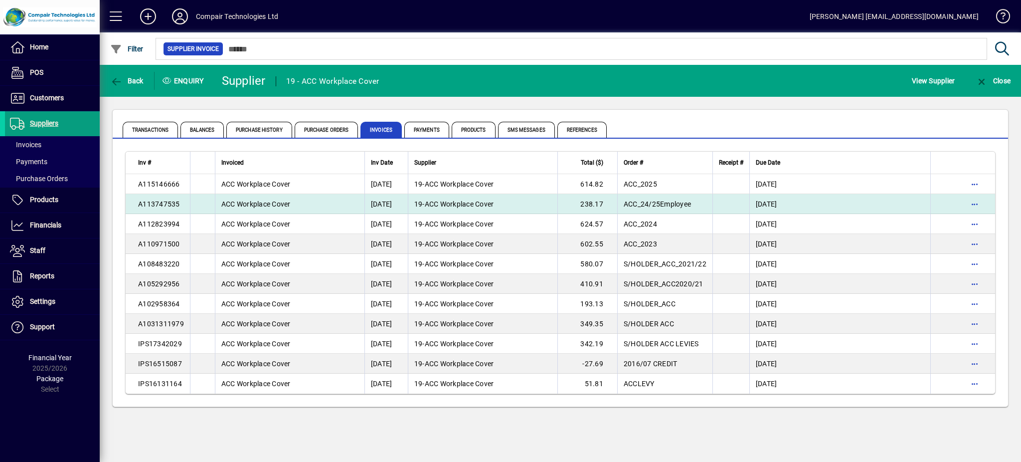
click at [264, 206] on span "ACC Workplace Cover" at bounding box center [255, 204] width 69 height 8
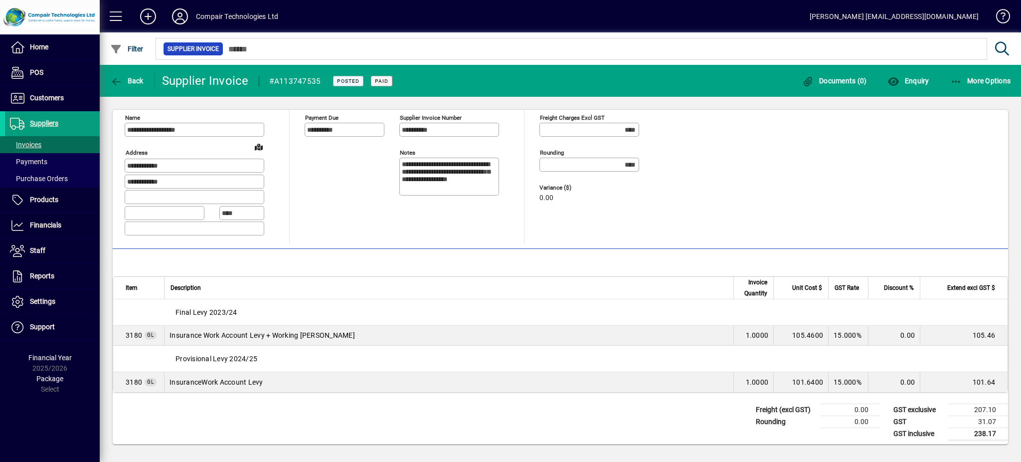
scroll to position [59, 0]
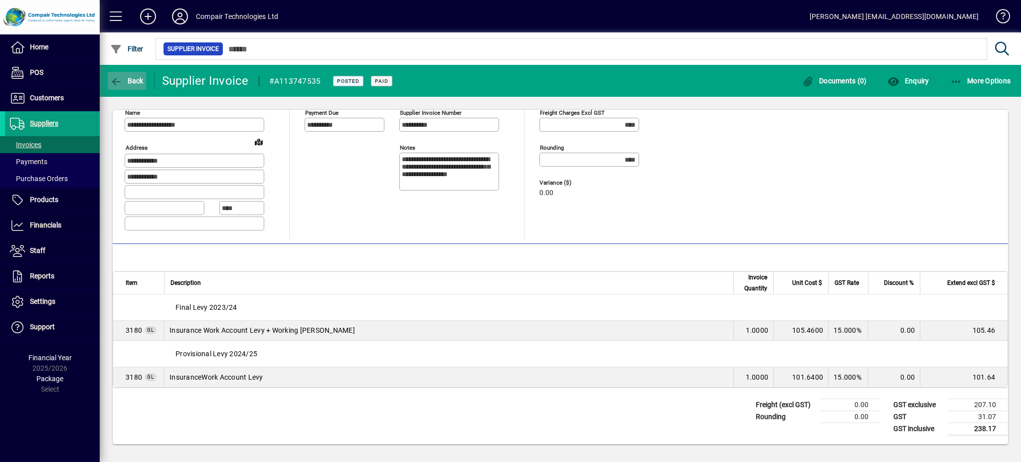
click at [125, 72] on span "button" at bounding box center [127, 81] width 38 height 24
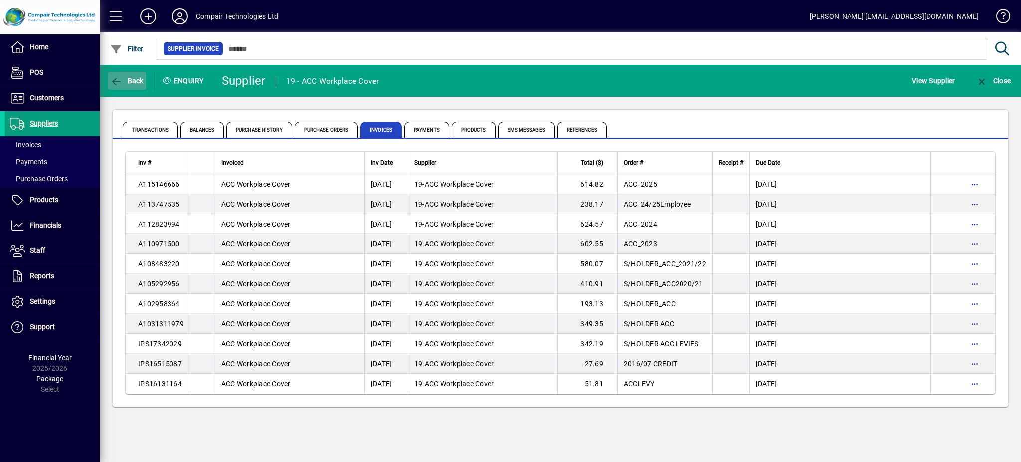
click at [128, 83] on span "Back" at bounding box center [126, 81] width 33 height 8
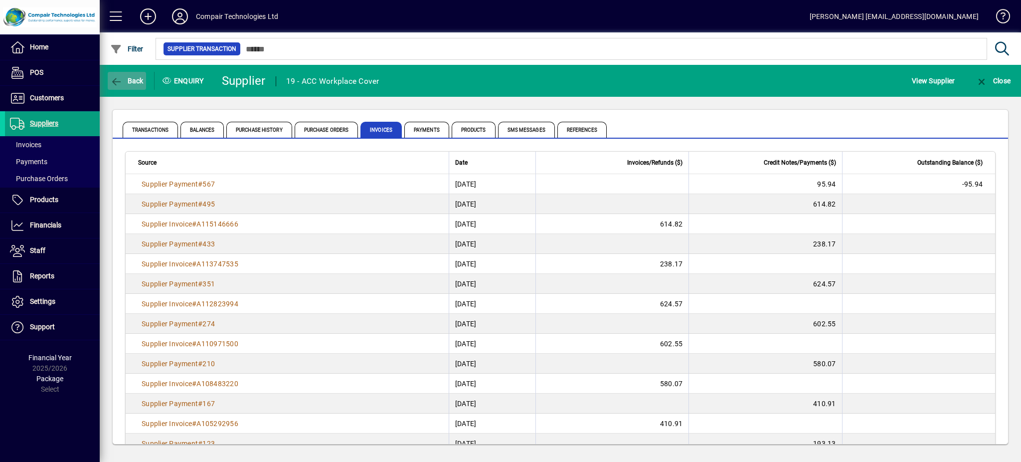
click at [128, 83] on span "Back" at bounding box center [126, 81] width 33 height 8
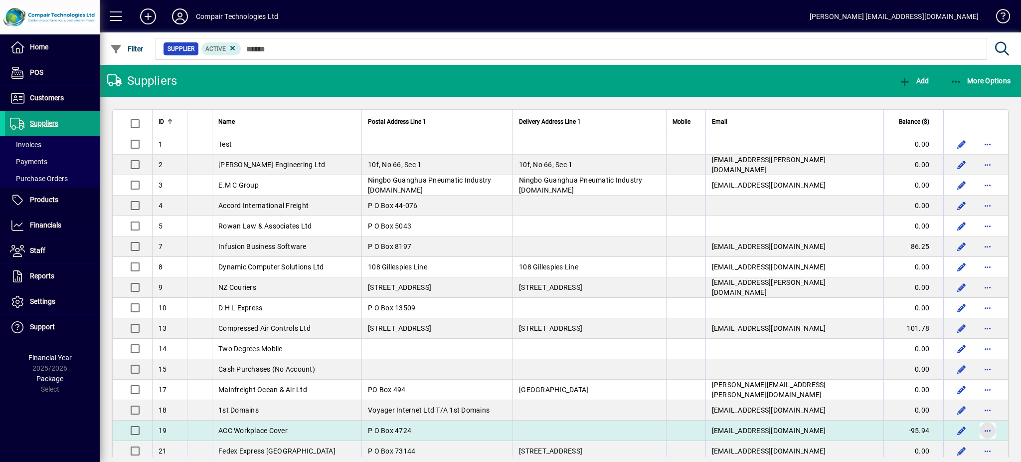
click at [977, 431] on span "button" at bounding box center [988, 430] width 24 height 24
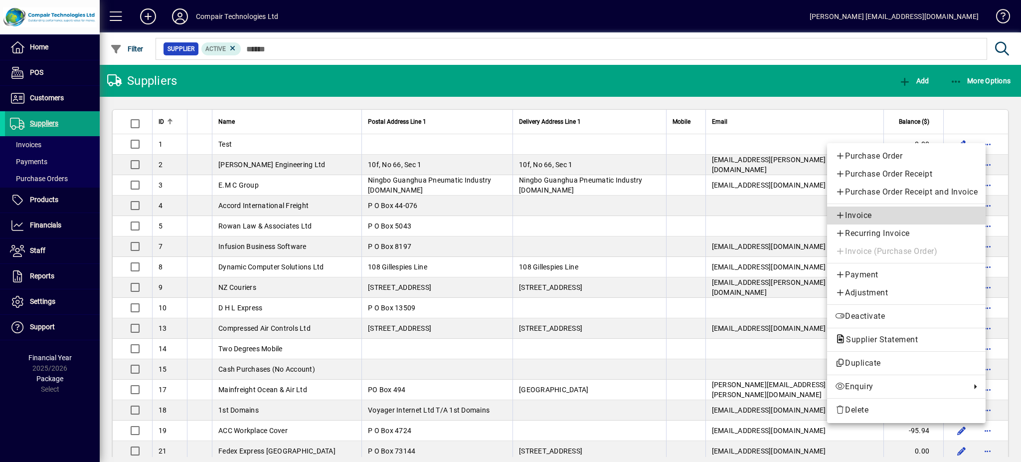
click at [863, 208] on link "Invoice" at bounding box center [906, 215] width 159 height 18
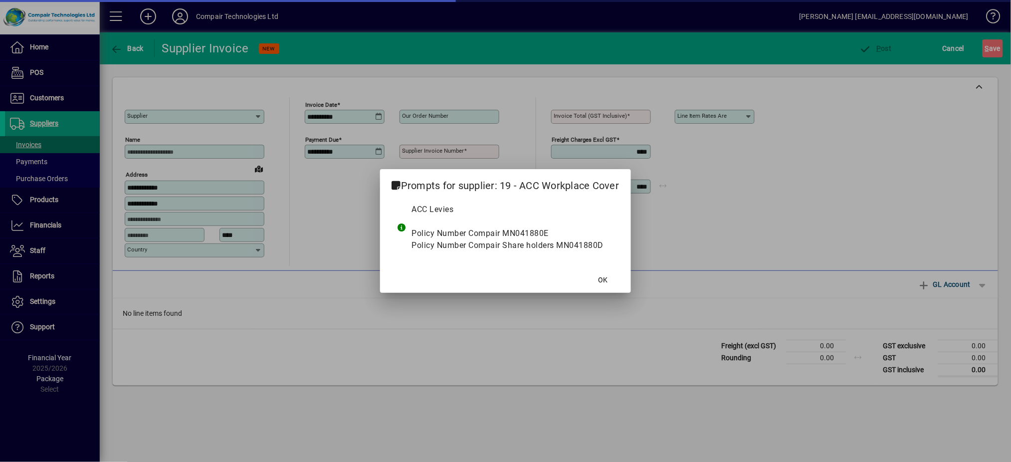
type input "**********"
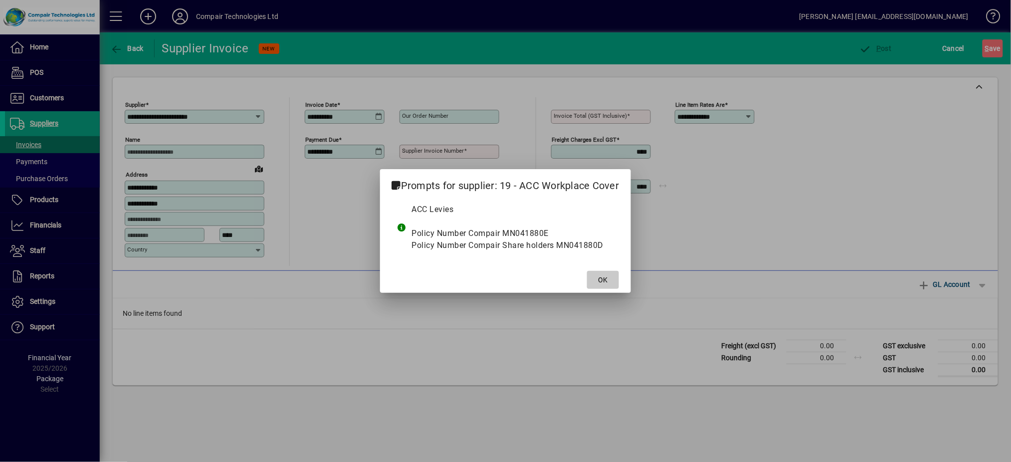
click at [600, 276] on span "OK" at bounding box center [602, 280] width 9 height 10
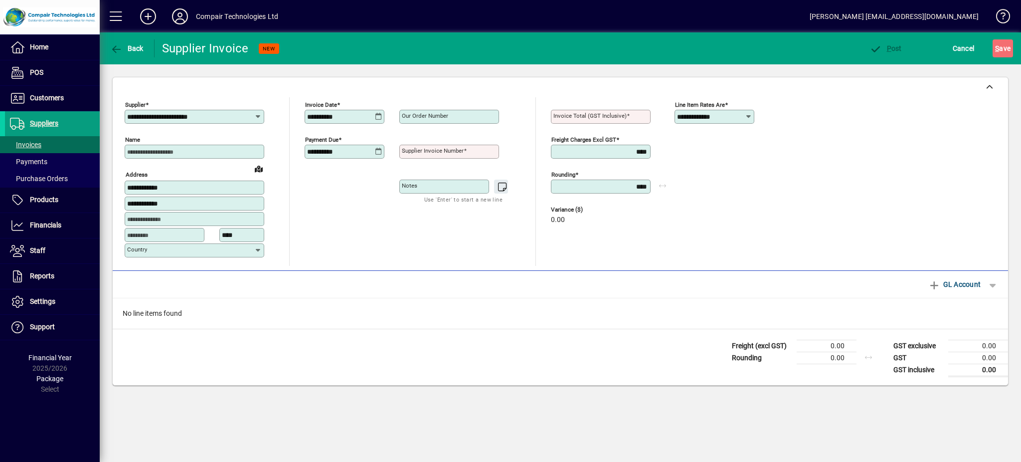
click at [384, 113] on div "**********" at bounding box center [345, 117] width 80 height 14
click at [380, 114] on icon at bounding box center [378, 117] width 7 height 8
click at [418, 145] on span "Previous month" at bounding box center [420, 145] width 20 height 20
click at [342, 225] on span "7" at bounding box center [339, 226] width 18 height 18
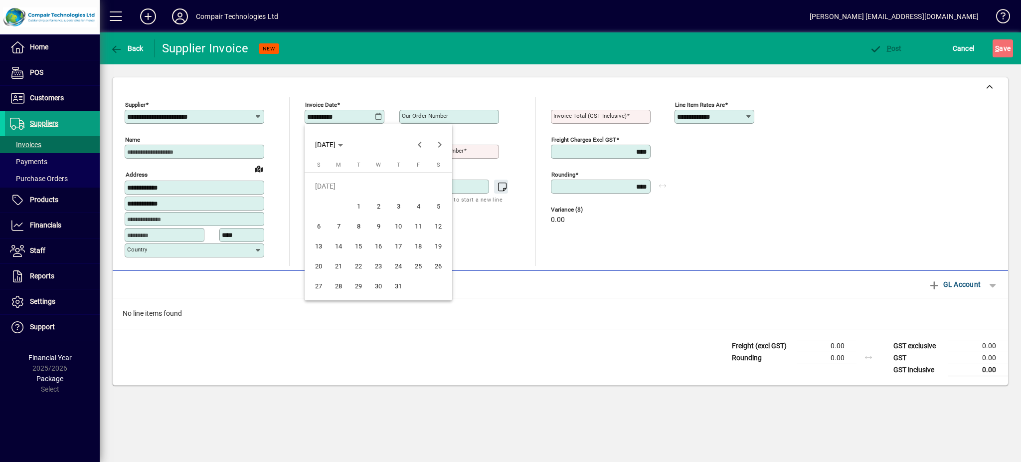
type input "**********"
click at [412, 115] on mat-label "Our order number" at bounding box center [425, 115] width 46 height 7
click at [412, 115] on input "Our order number" at bounding box center [450, 117] width 97 height 8
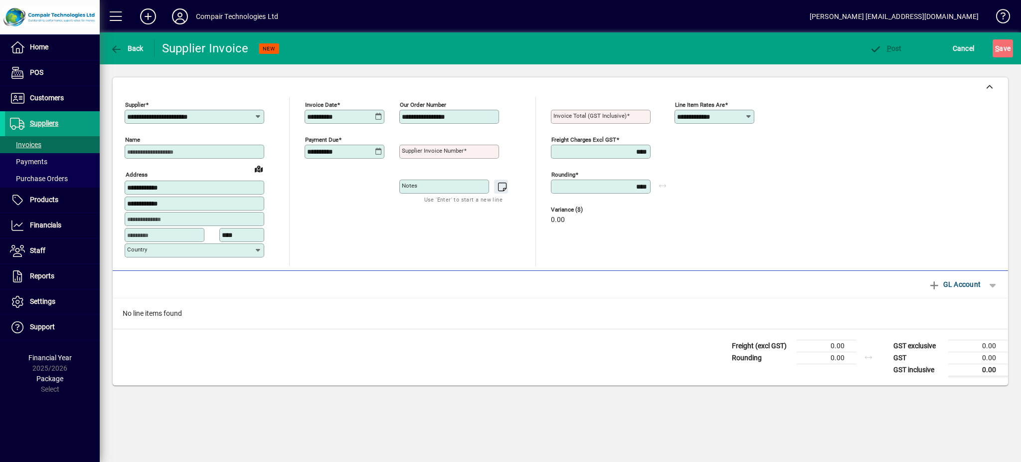
type input "**********"
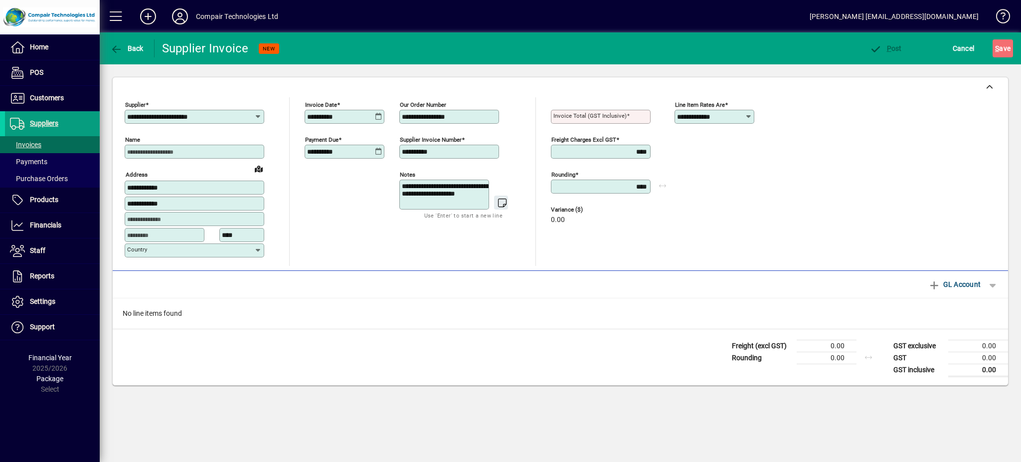
click at [425, 196] on textarea "**********" at bounding box center [445, 195] width 87 height 24
type textarea "**********"
click at [576, 116] on mat-label "Invoice Total (GST inclusive)" at bounding box center [590, 115] width 73 height 7
click at [576, 116] on input "Invoice Total (GST inclusive)" at bounding box center [602, 117] width 97 height 8
type input "*****"
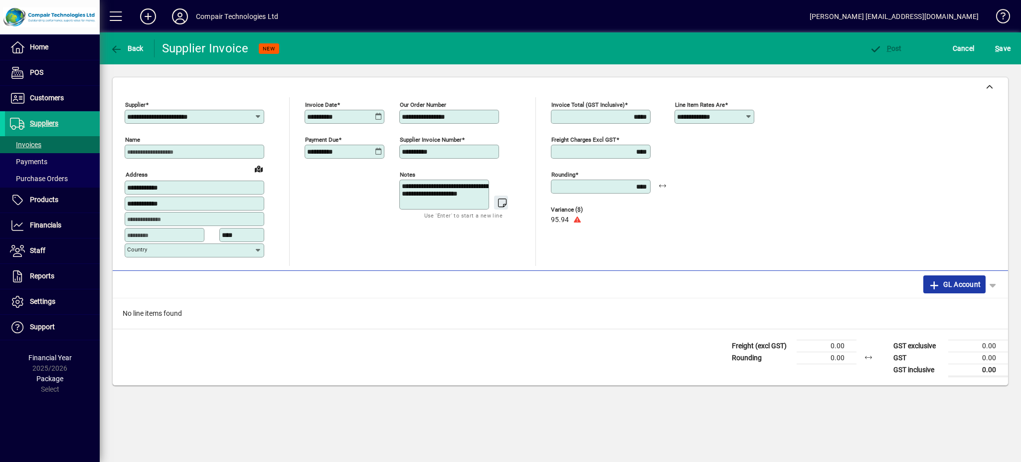
click at [956, 286] on span "GL Account" at bounding box center [955, 284] width 52 height 16
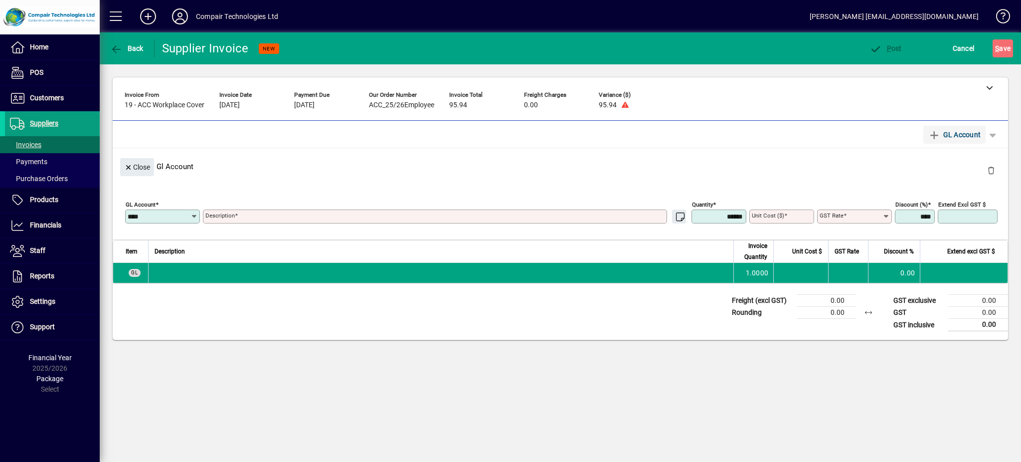
type input "****"
type textarea "*********"
type input "****"
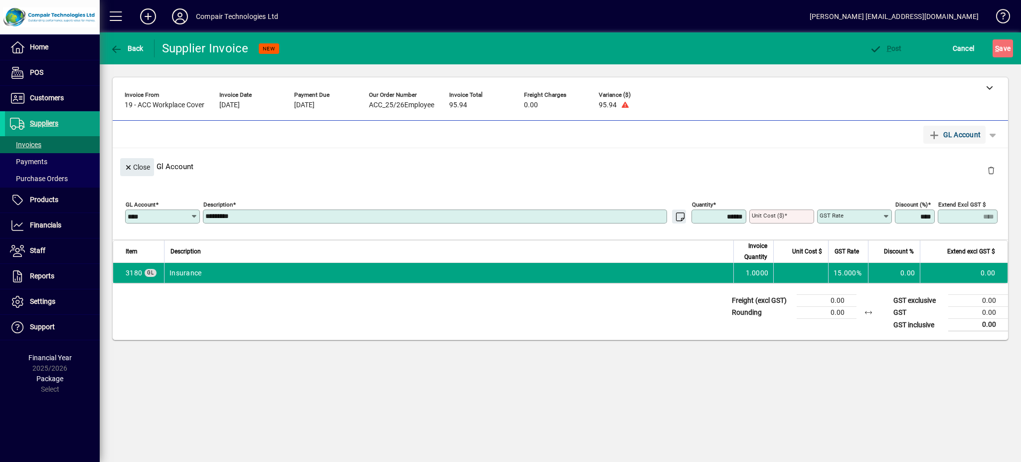
type input "********"
type textarea "**********"
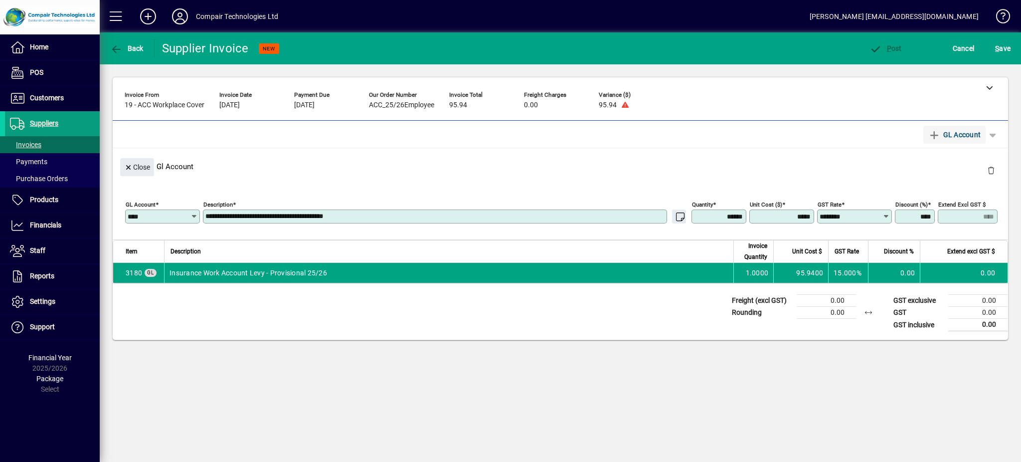
type input "*******"
type input "*****"
type input "*******"
type input "*****"
click at [891, 43] on span "button" at bounding box center [885, 48] width 37 height 24
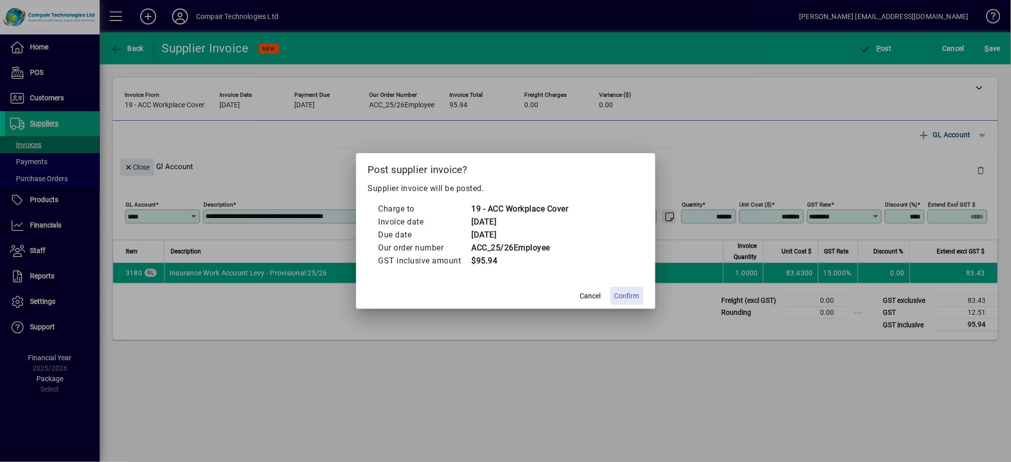
click at [624, 292] on span "Confirm" at bounding box center [626, 296] width 25 height 10
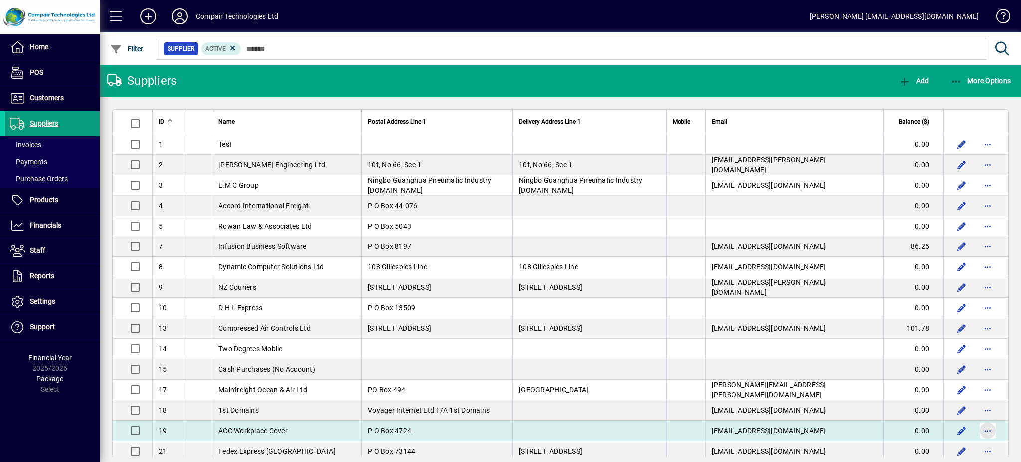
click at [979, 433] on span "button" at bounding box center [988, 430] width 24 height 24
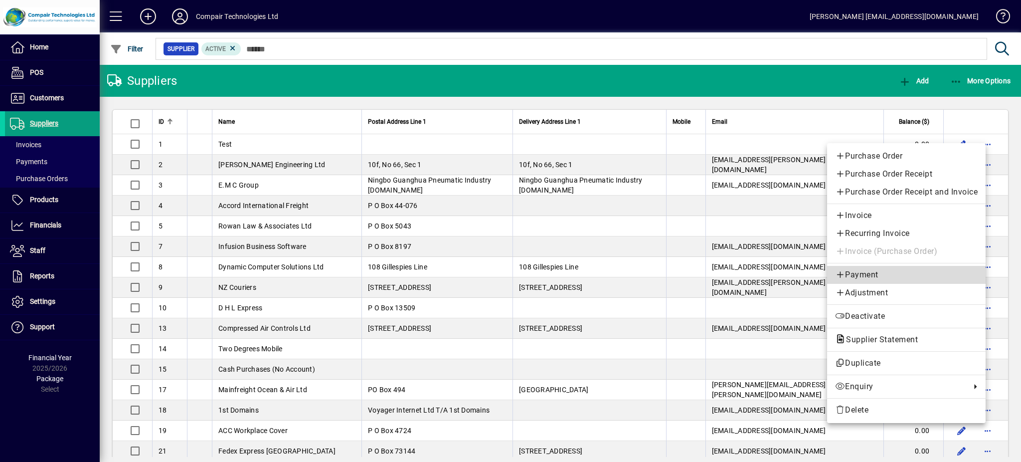
click at [870, 276] on span "Payment" at bounding box center [906, 275] width 143 height 12
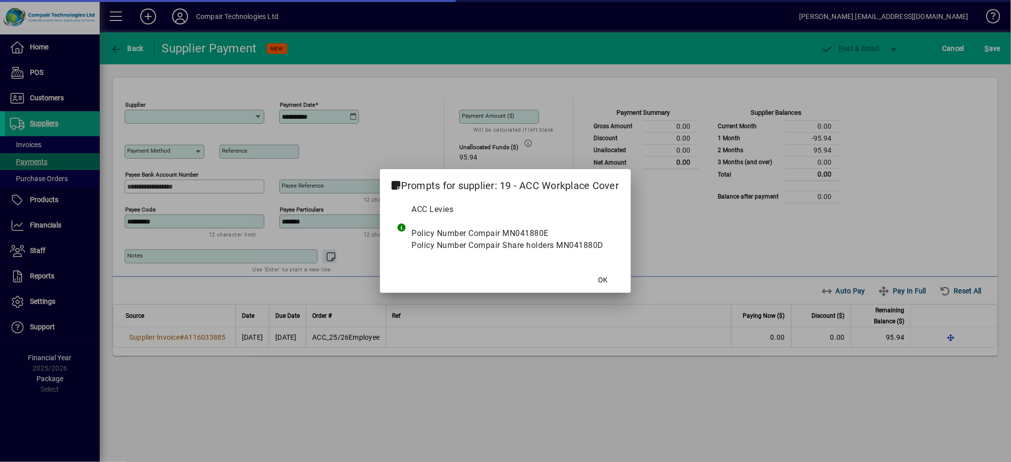
type input "**********"
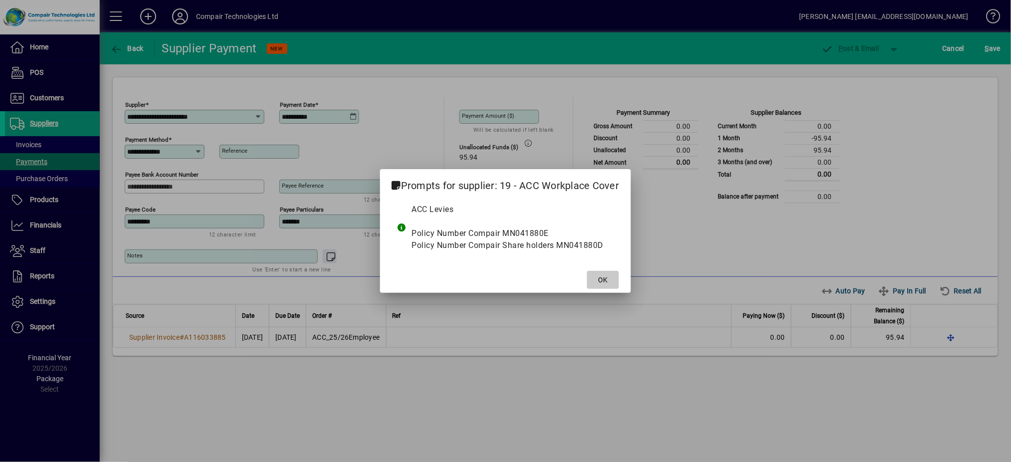
click at [604, 277] on span "OK" at bounding box center [602, 280] width 9 height 10
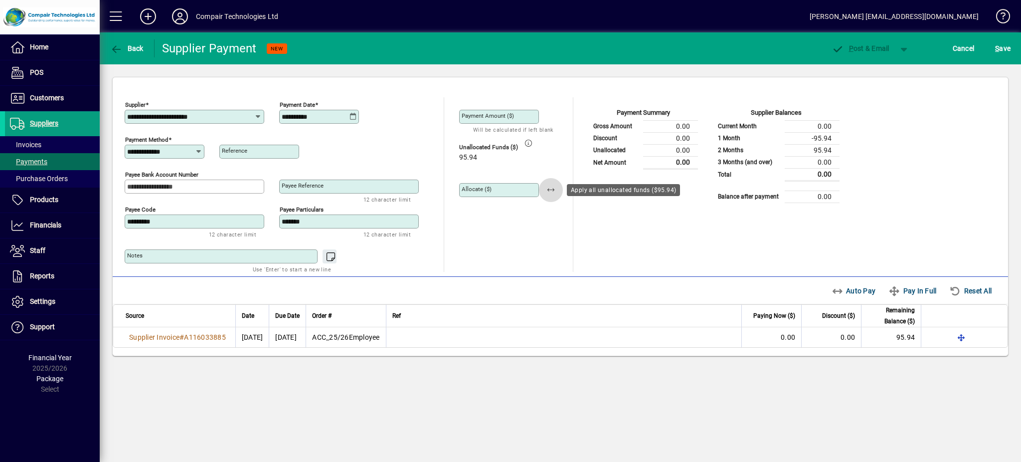
click at [558, 191] on span "button" at bounding box center [551, 190] width 24 height 24
type input "*****"
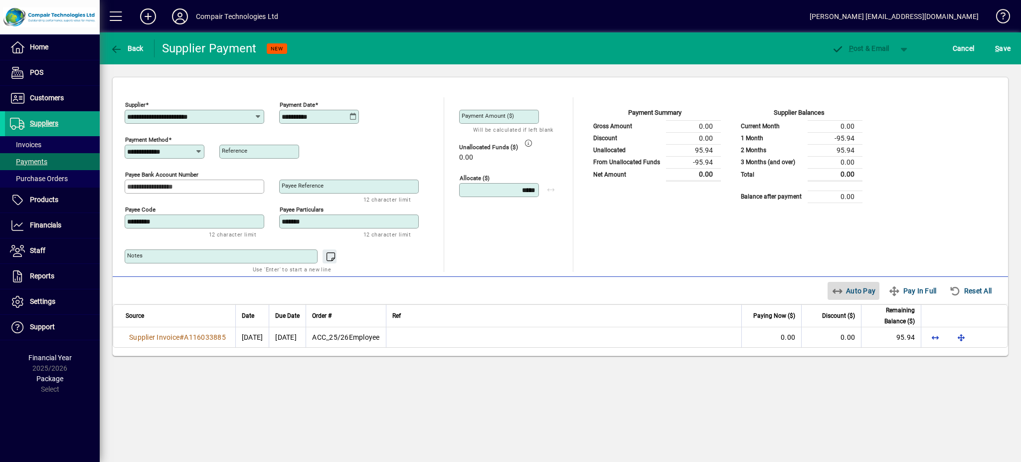
click at [850, 292] on span "Auto Pay" at bounding box center [854, 291] width 44 height 16
click at [123, 41] on span "button" at bounding box center [127, 48] width 38 height 24
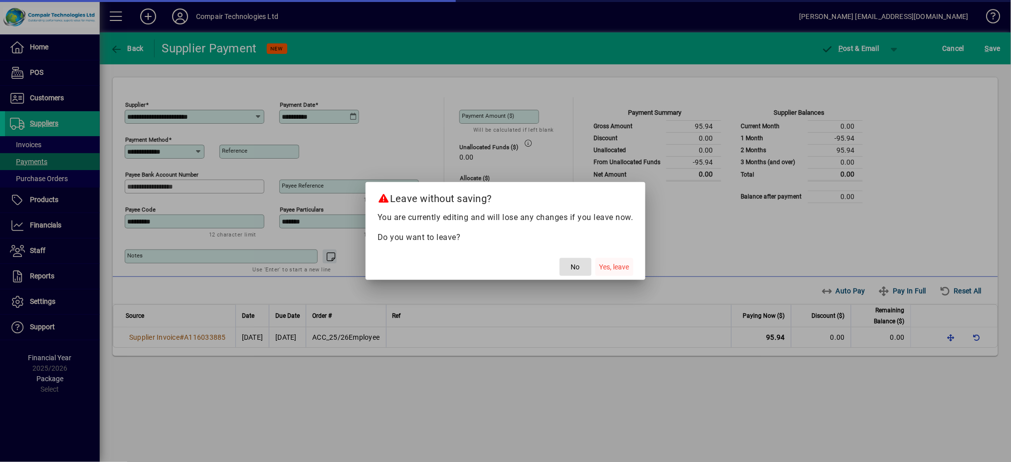
click at [616, 267] on span "Yes, leave" at bounding box center [614, 267] width 30 height 10
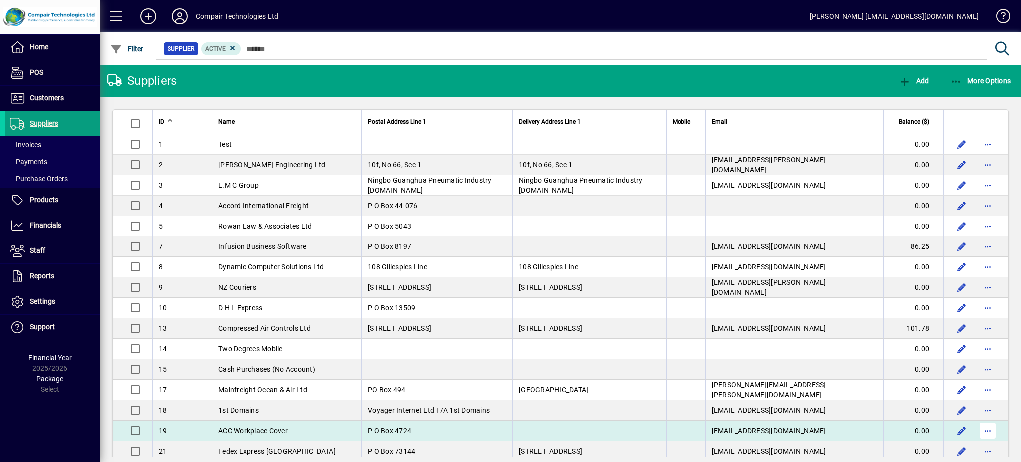
click at [976, 432] on span "button" at bounding box center [988, 430] width 24 height 24
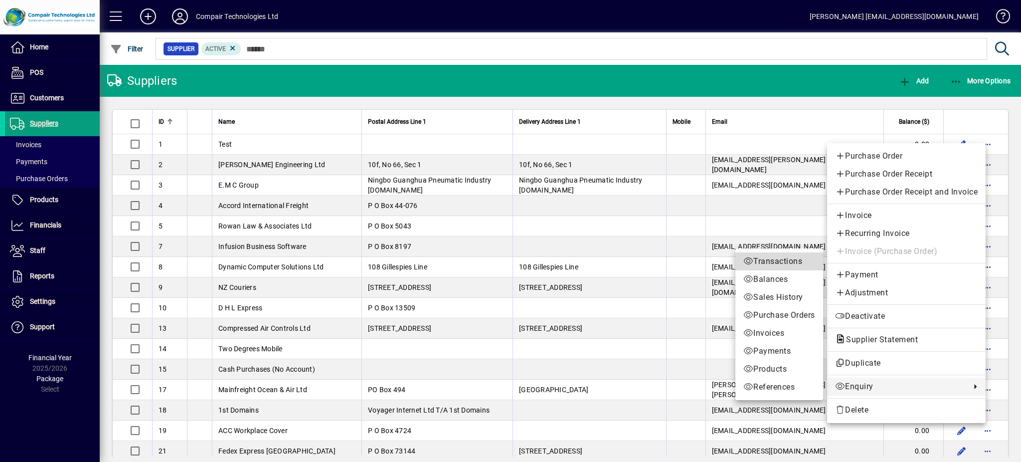
click at [775, 265] on span "Transactions" at bounding box center [780, 261] width 72 height 12
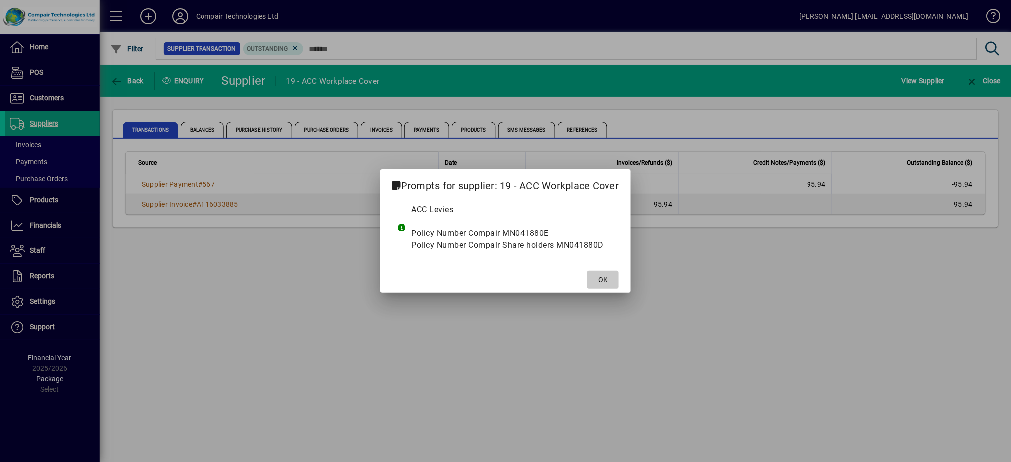
click at [615, 272] on span at bounding box center [603, 280] width 32 height 24
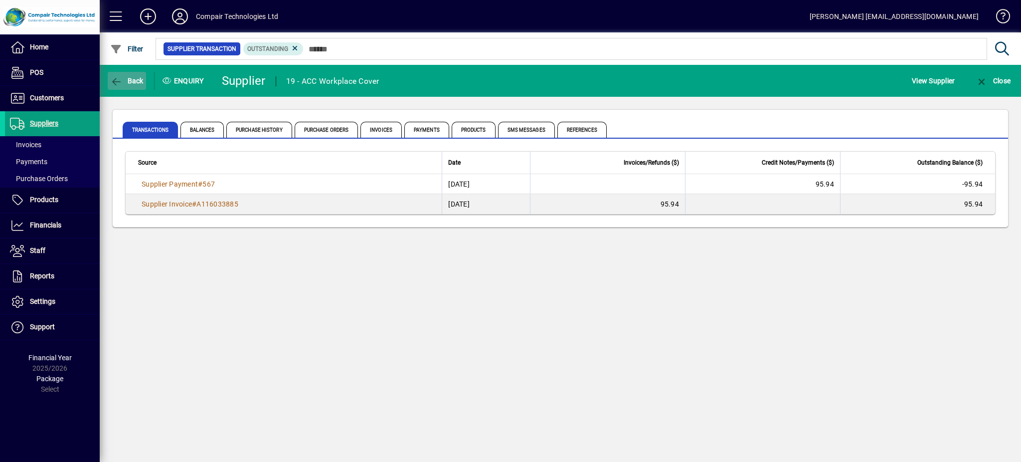
click at [137, 85] on span "button" at bounding box center [127, 81] width 38 height 24
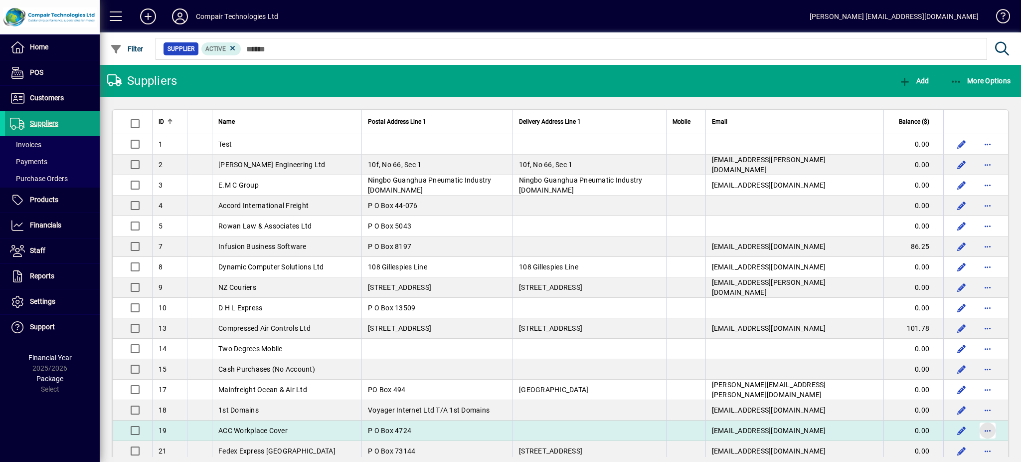
click at [976, 427] on span "button" at bounding box center [988, 430] width 24 height 24
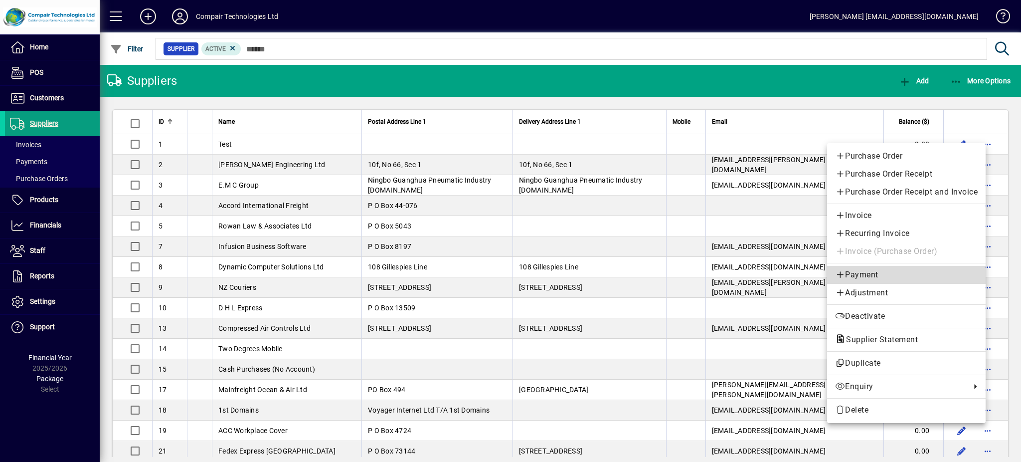
click at [876, 276] on span "Payment" at bounding box center [906, 275] width 143 height 12
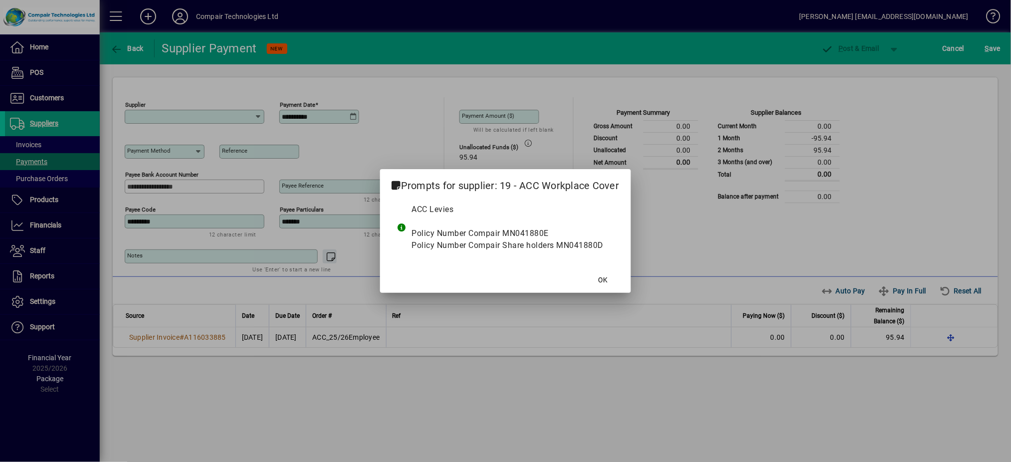
type input "**********"
click at [604, 279] on span "OK" at bounding box center [602, 280] width 9 height 10
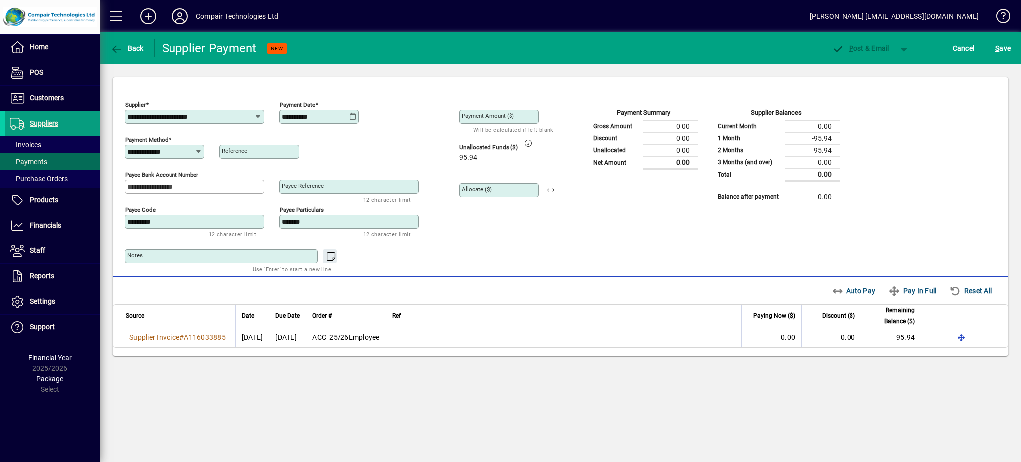
click at [354, 115] on icon at bounding box center [353, 117] width 7 height 8
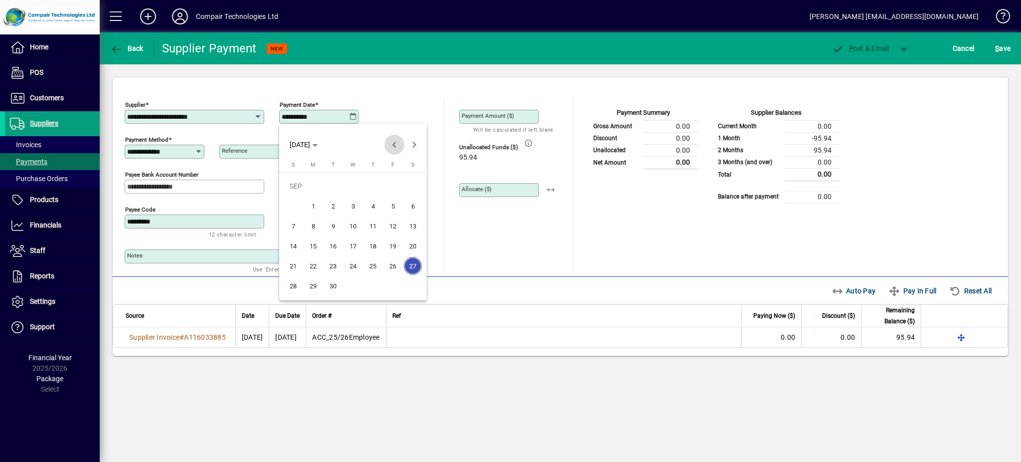
click at [391, 144] on span "Previous month" at bounding box center [395, 145] width 20 height 20
click at [352, 245] on span "20" at bounding box center [353, 246] width 18 height 18
type input "**********"
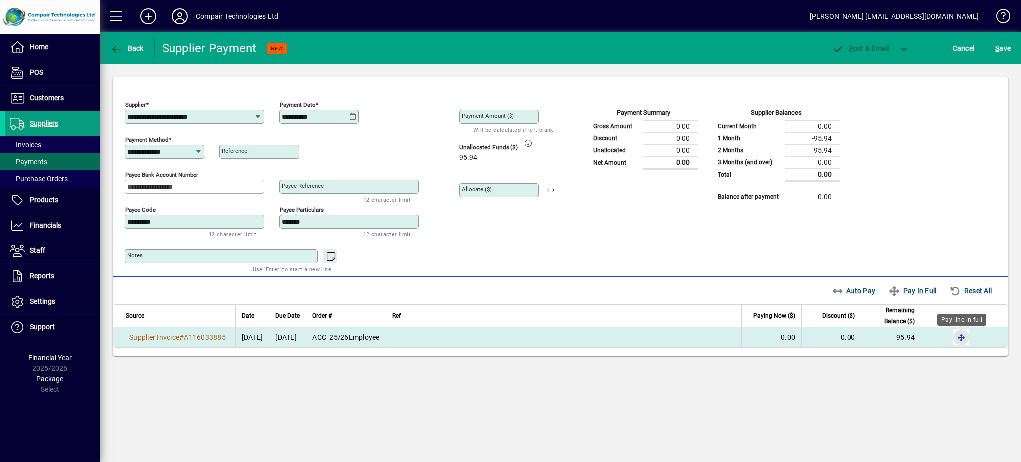
click at [962, 339] on span "button" at bounding box center [962, 337] width 24 height 24
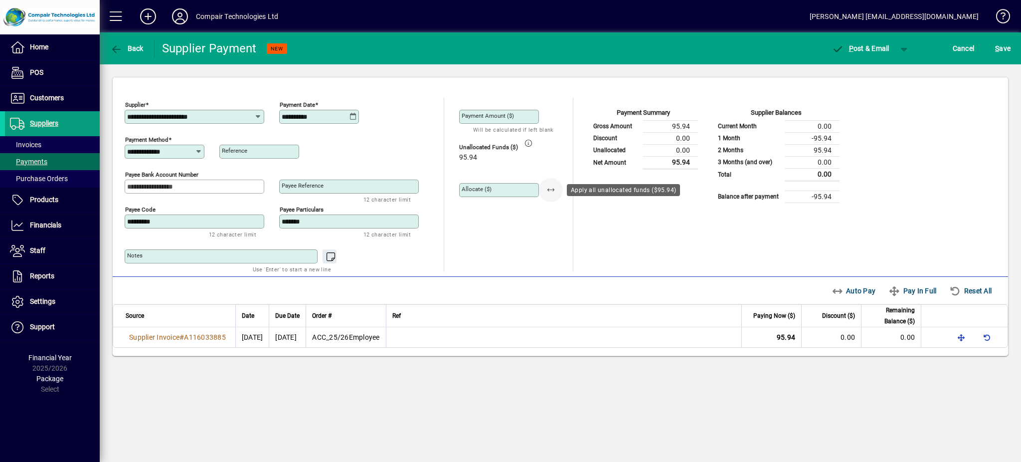
click at [551, 188] on span "button" at bounding box center [551, 190] width 24 height 24
type input "*****"
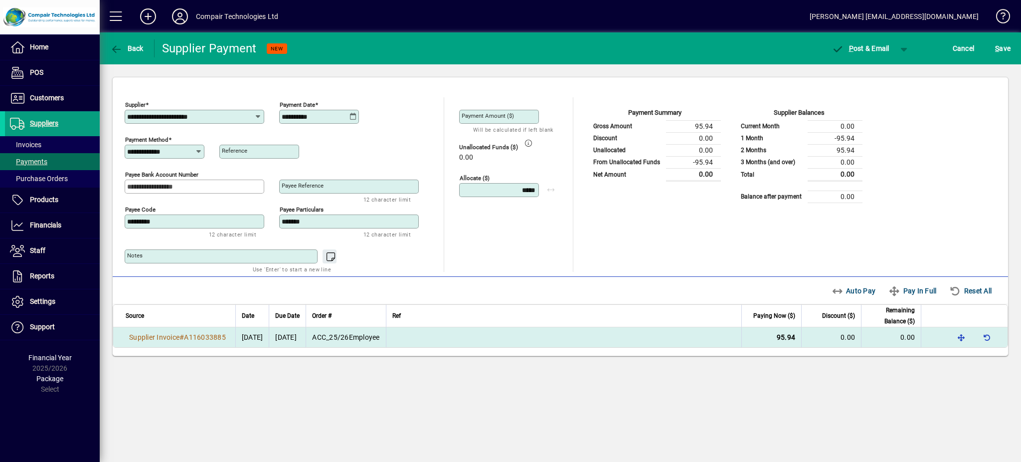
click at [429, 331] on td at bounding box center [564, 337] width 356 height 20
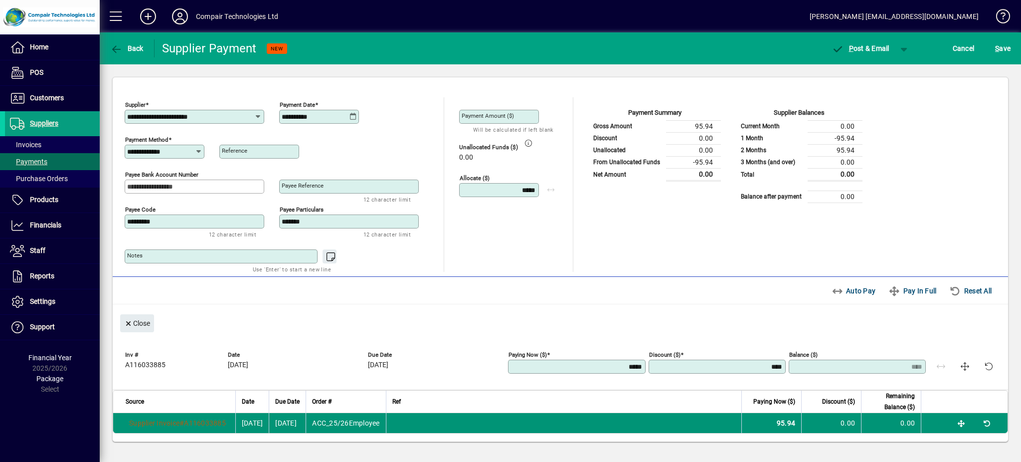
click at [437, 419] on td at bounding box center [564, 423] width 356 height 20
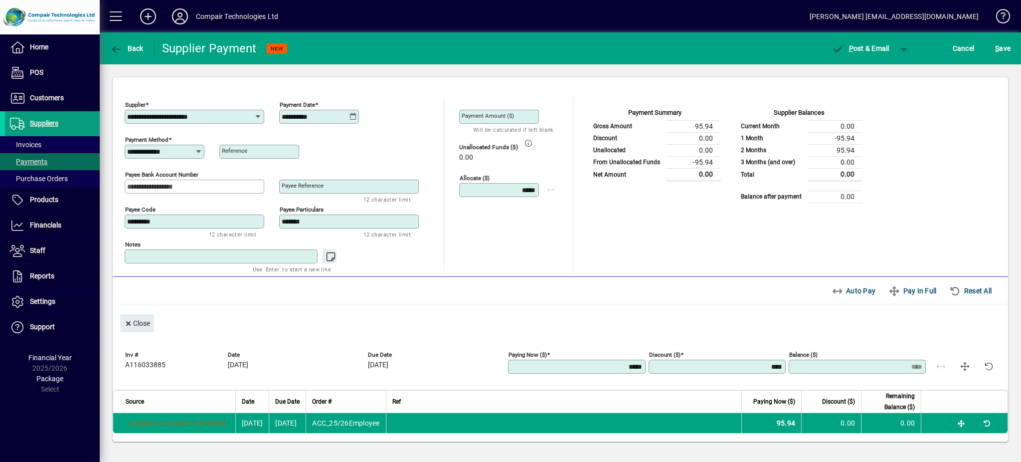
click at [156, 255] on textarea "Notes" at bounding box center [222, 256] width 190 height 8
type textarea "**********"
click at [904, 53] on span "button" at bounding box center [905, 48] width 24 height 24
click at [892, 67] on span "button" at bounding box center [878, 69] width 51 height 24
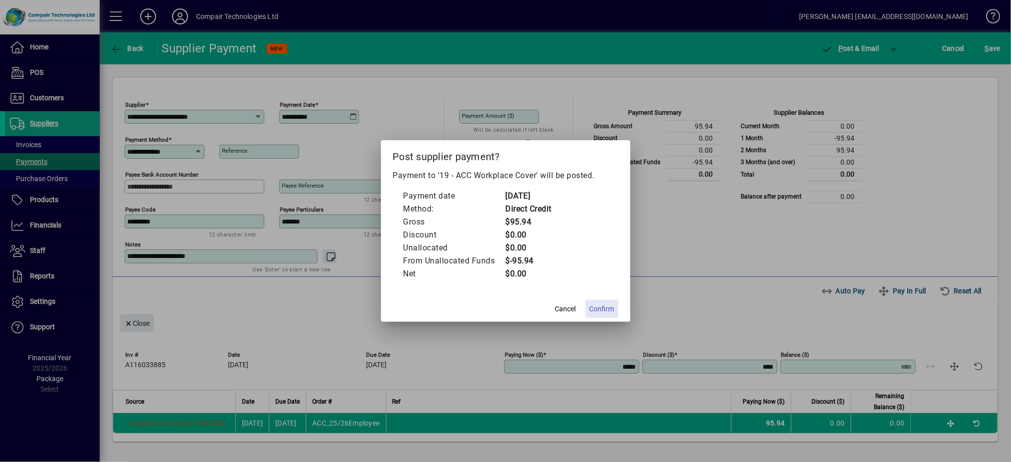
click at [602, 310] on span "Confirm" at bounding box center [601, 309] width 25 height 10
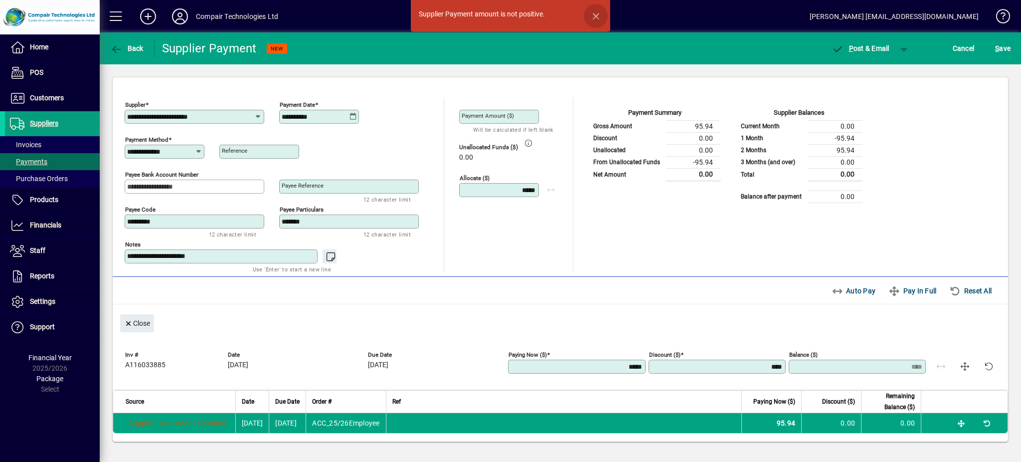
click at [599, 13] on span "button" at bounding box center [596, 16] width 24 height 24
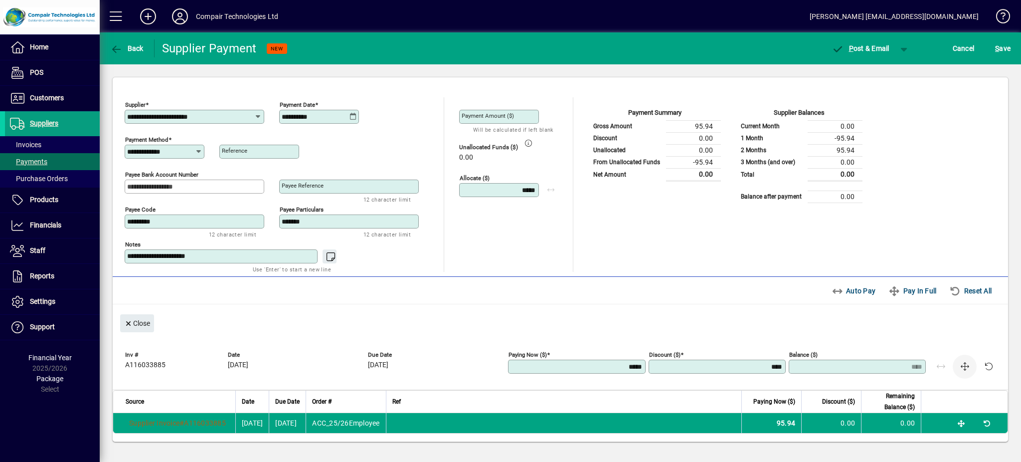
click at [966, 370] on span "button" at bounding box center [965, 367] width 24 height 24
click at [515, 119] on input "Payment Amount ($)" at bounding box center [500, 117] width 77 height 8
type input "****"
click at [974, 292] on span "Reset All" at bounding box center [971, 291] width 42 height 16
type input "****"
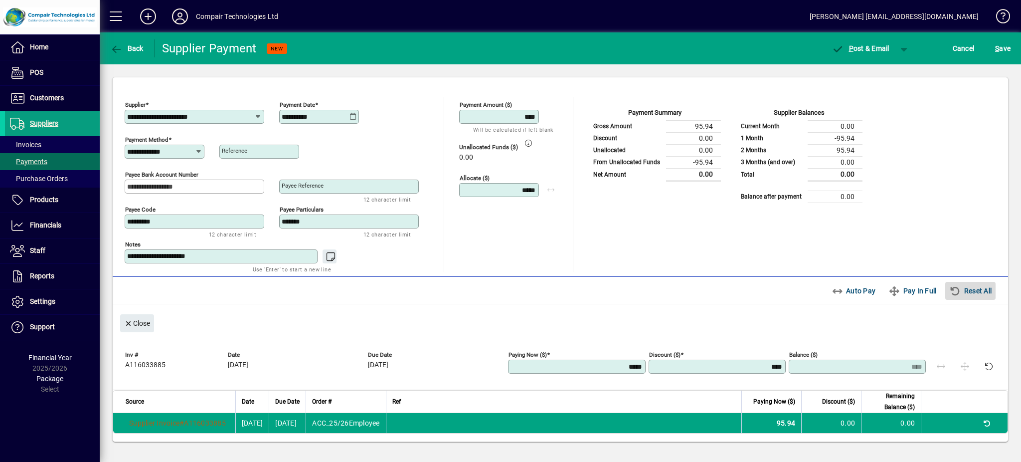
type input "****"
type input "*****"
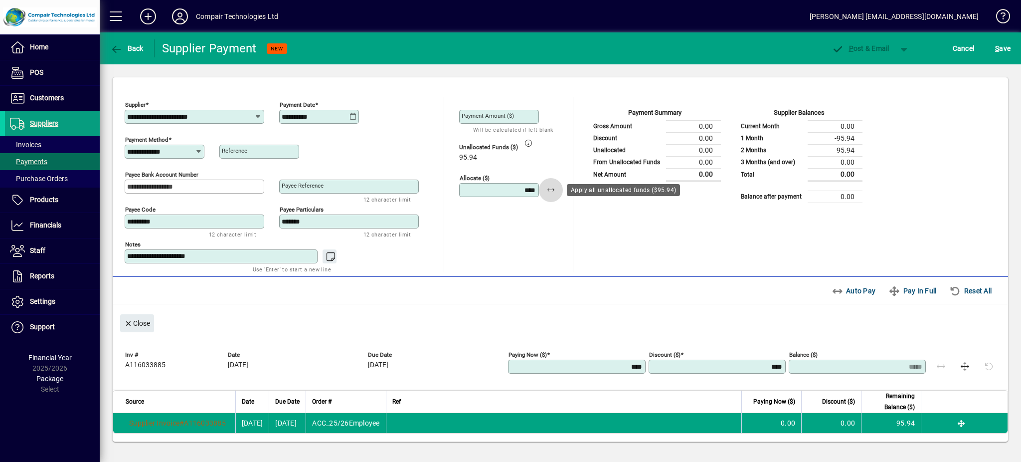
click at [546, 190] on span "button" at bounding box center [551, 190] width 24 height 24
type input "*****"
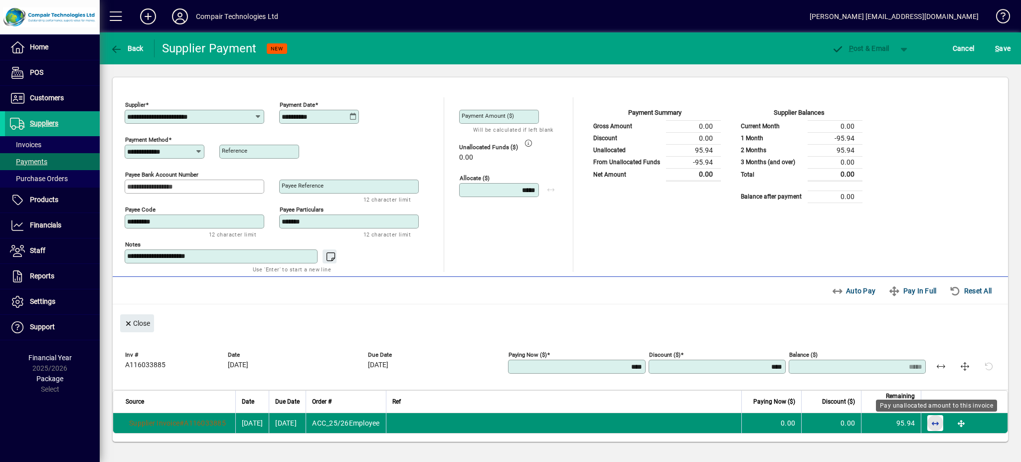
click at [938, 425] on span "button" at bounding box center [936, 423] width 24 height 24
type input "*****"
type input "****"
click at [899, 46] on span "button" at bounding box center [905, 48] width 24 height 24
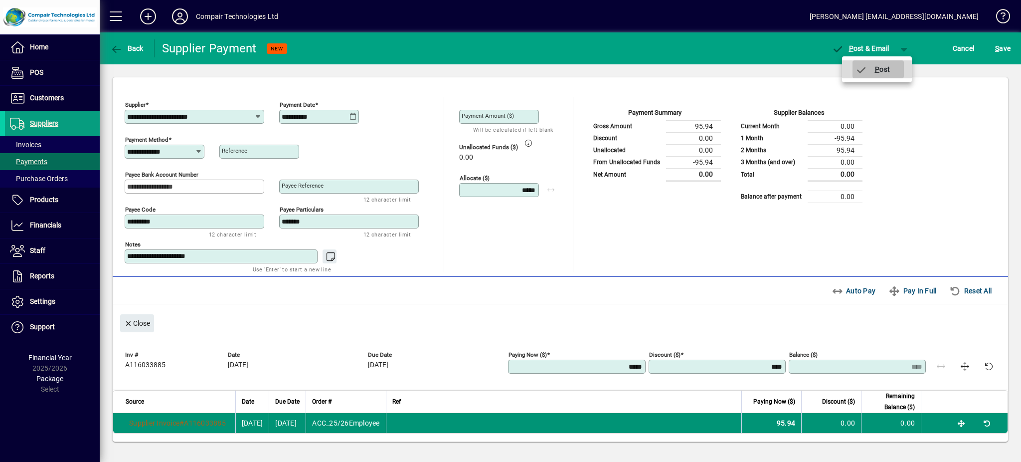
click at [895, 67] on span "button" at bounding box center [878, 69] width 51 height 24
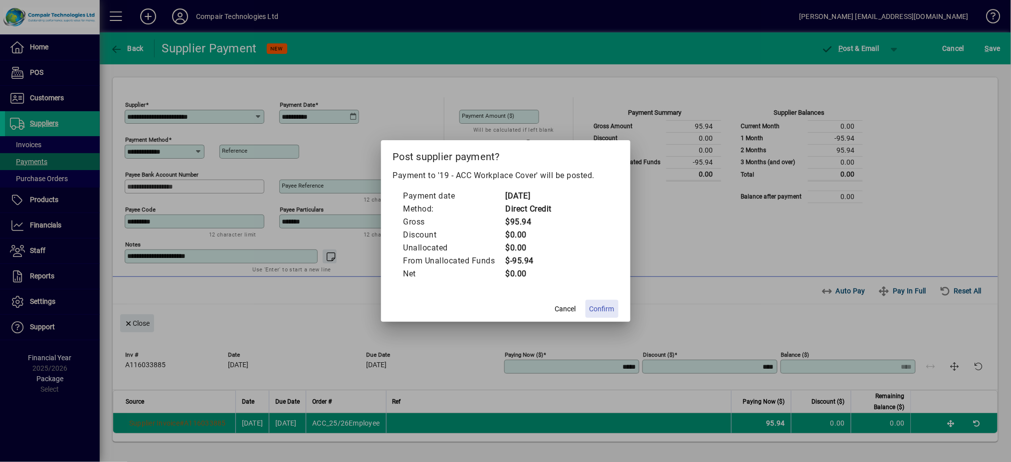
click at [606, 306] on span "Confirm" at bounding box center [601, 309] width 25 height 10
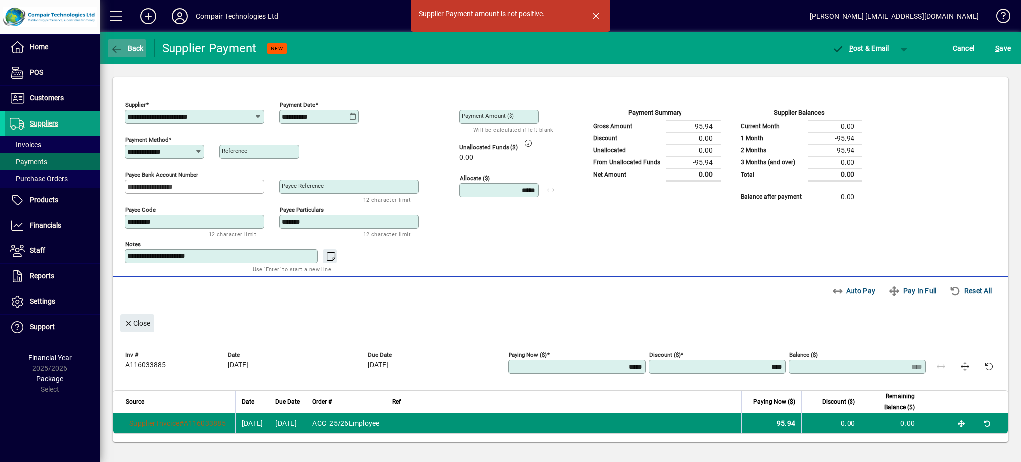
click at [124, 44] on span "Back" at bounding box center [126, 48] width 33 height 8
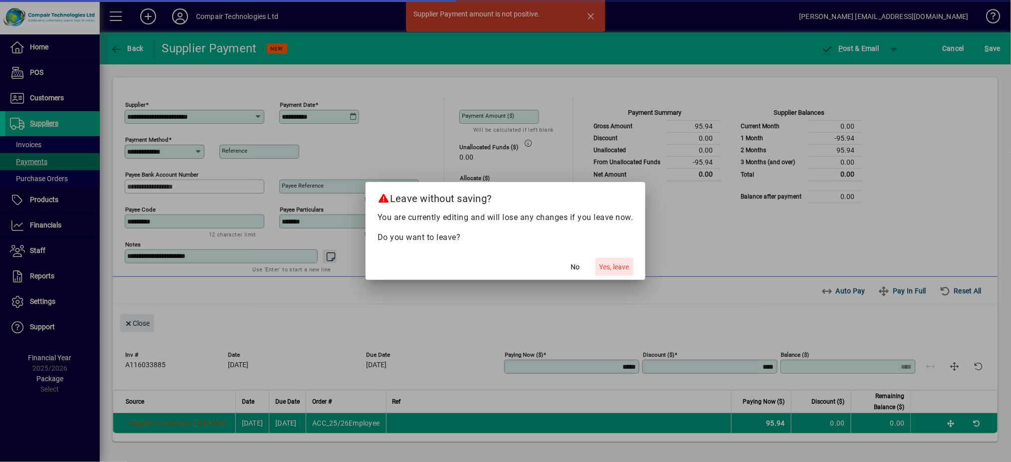
click at [618, 271] on span "Yes, leave" at bounding box center [614, 267] width 30 height 10
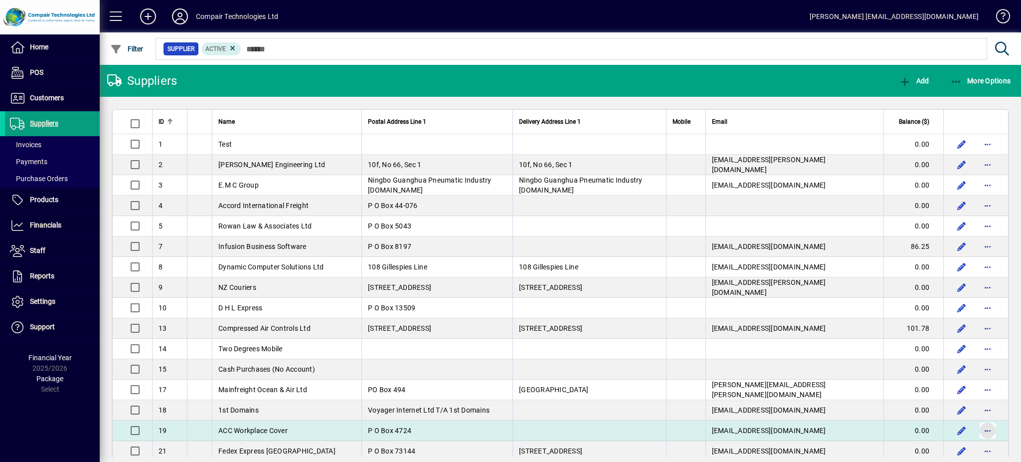
click at [976, 433] on span "button" at bounding box center [988, 430] width 24 height 24
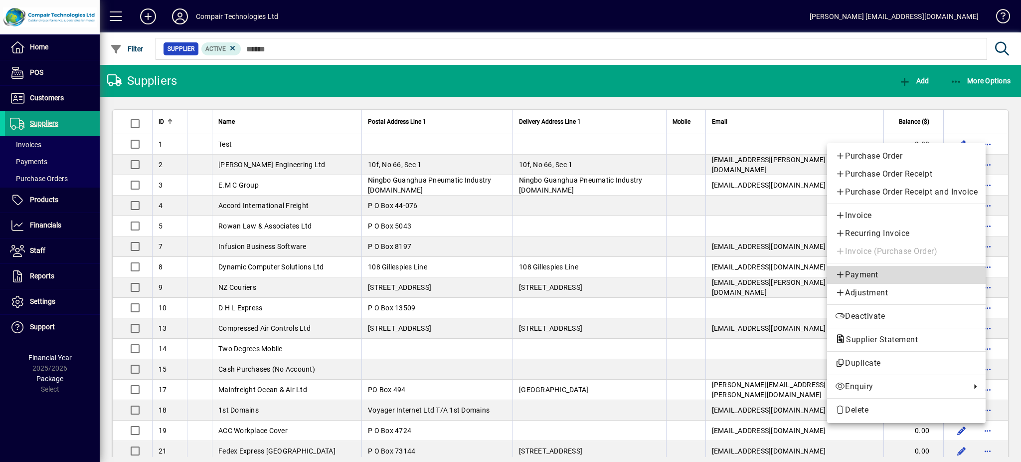
click at [896, 274] on span "Payment" at bounding box center [906, 275] width 143 height 12
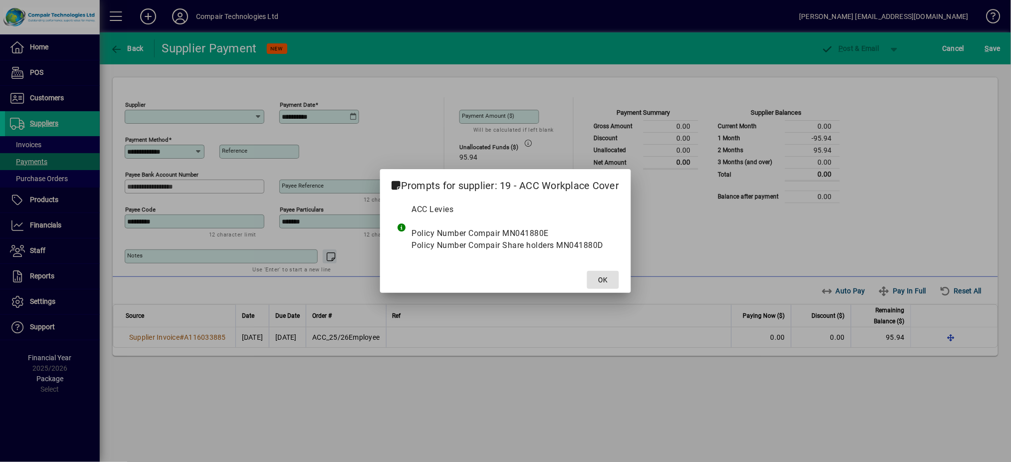
type input "**********"
click at [615, 279] on span at bounding box center [603, 280] width 32 height 24
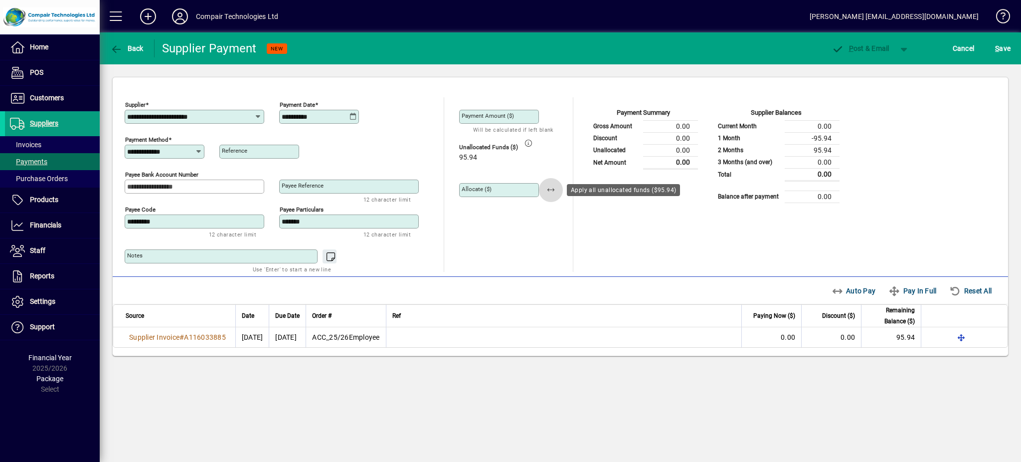
click at [549, 191] on span "button" at bounding box center [551, 190] width 24 height 24
type input "*****"
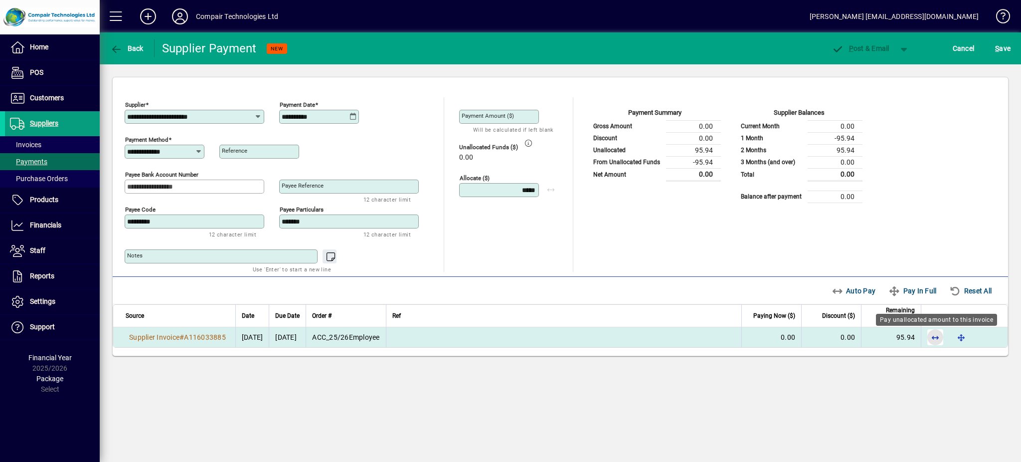
click at [934, 339] on span "button" at bounding box center [936, 337] width 24 height 24
click at [353, 119] on icon at bounding box center [353, 117] width 7 height 8
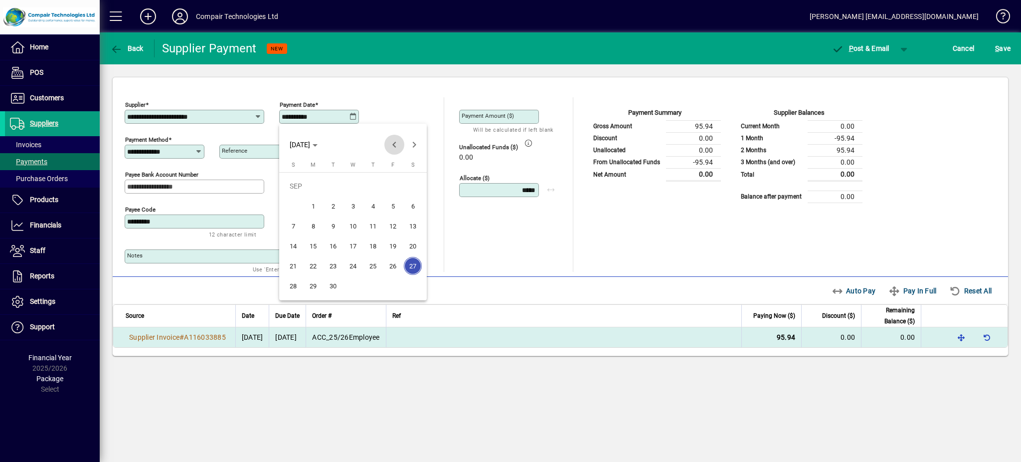
click at [394, 142] on span "Previous month" at bounding box center [395, 145] width 20 height 20
click at [354, 247] on span "20" at bounding box center [353, 246] width 18 height 18
type input "**********"
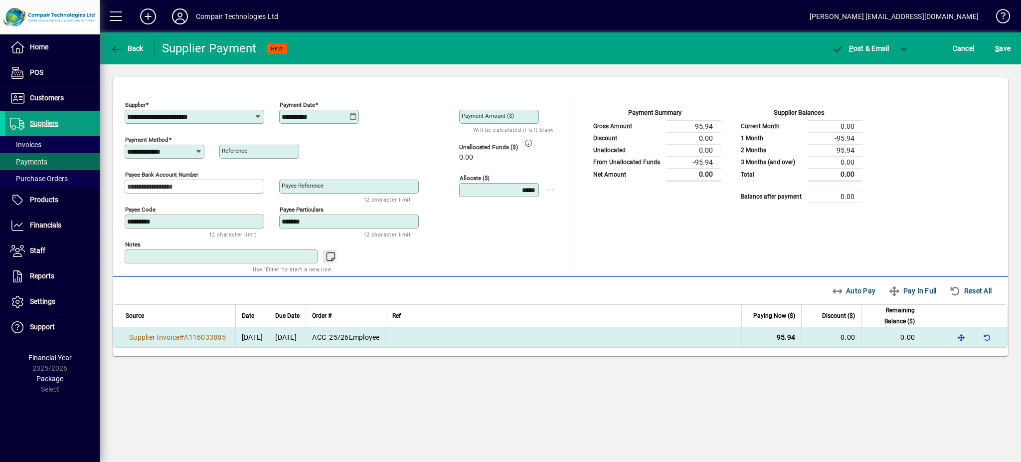
click at [225, 258] on textarea "Notes" at bounding box center [222, 256] width 190 height 8
type textarea "**********"
click at [485, 116] on mat-label "Payment Amount ($)" at bounding box center [488, 115] width 52 height 7
click at [485, 116] on input "Payment Amount ($)" at bounding box center [500, 117] width 77 height 8
type input "****"
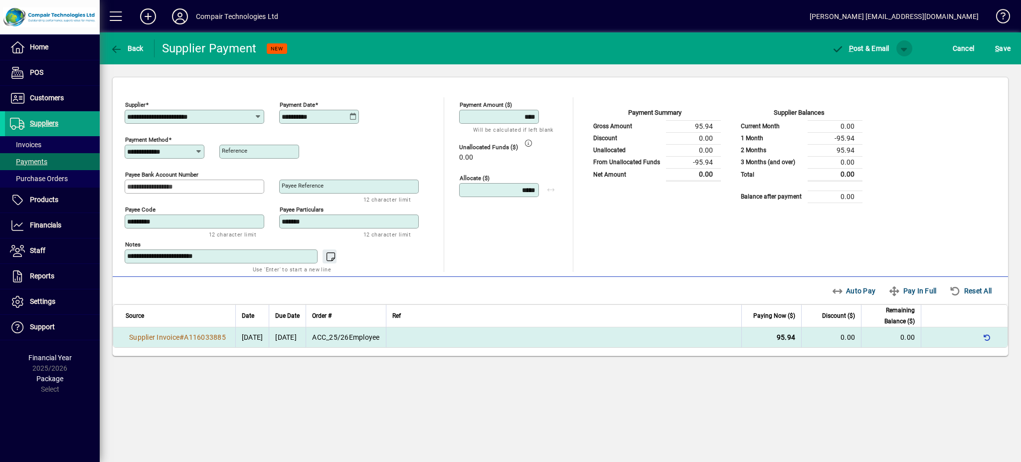
click at [903, 50] on span "button" at bounding box center [905, 48] width 24 height 24
click at [889, 73] on span "button" at bounding box center [878, 69] width 51 height 24
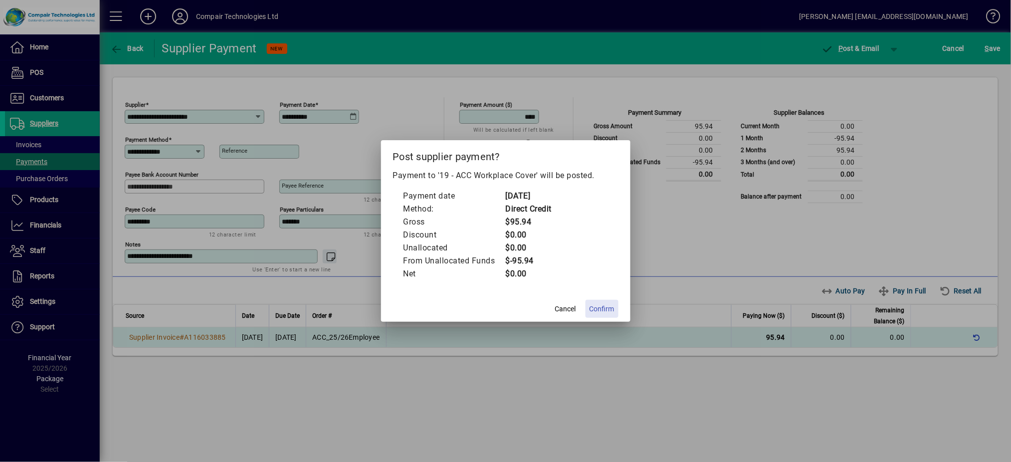
click at [601, 308] on span "Confirm" at bounding box center [601, 309] width 25 height 10
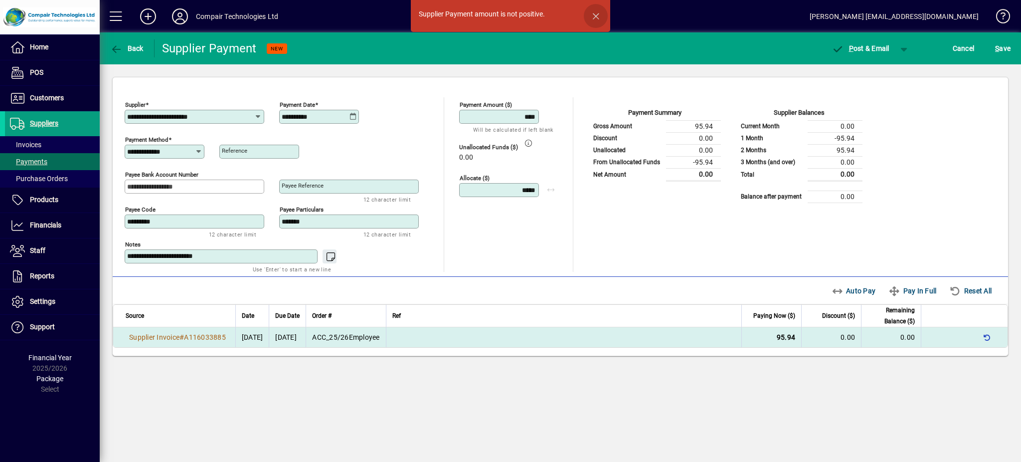
click at [595, 16] on span "button" at bounding box center [596, 16] width 24 height 24
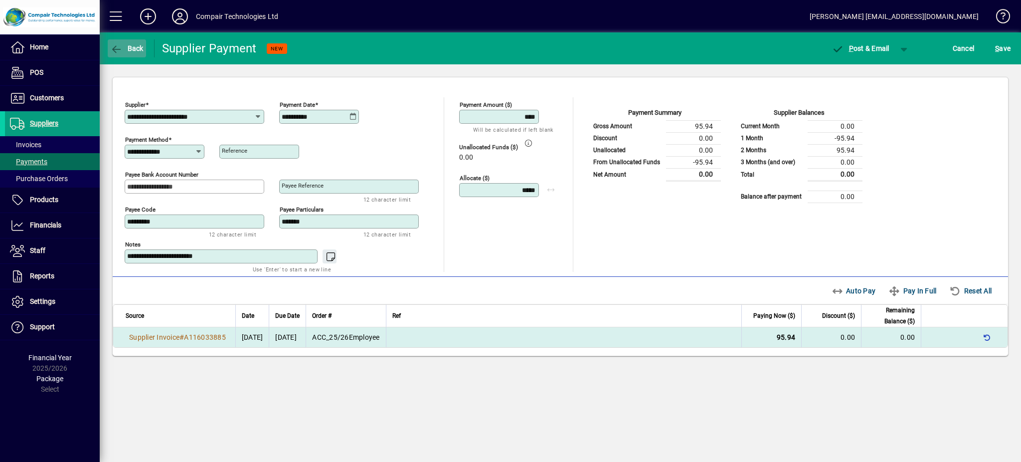
click at [123, 49] on span "Back" at bounding box center [126, 48] width 33 height 8
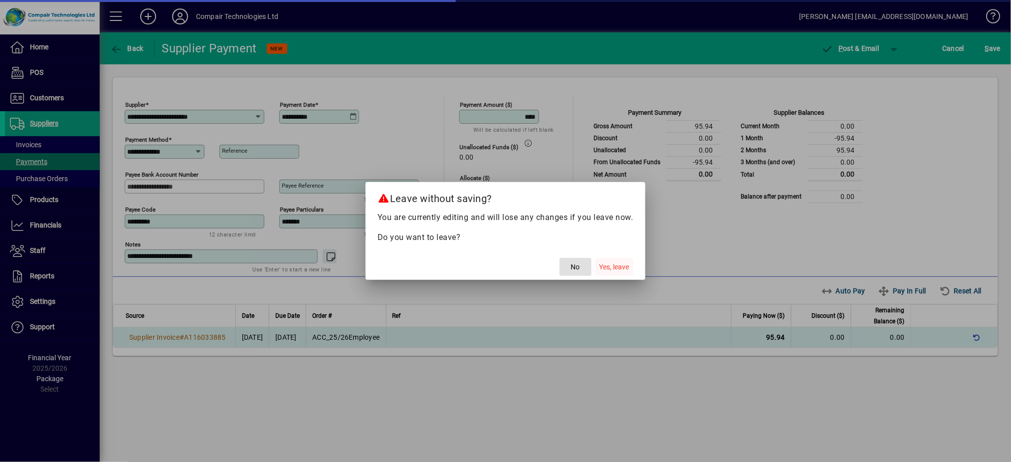
click at [615, 267] on span "Yes, leave" at bounding box center [614, 267] width 30 height 10
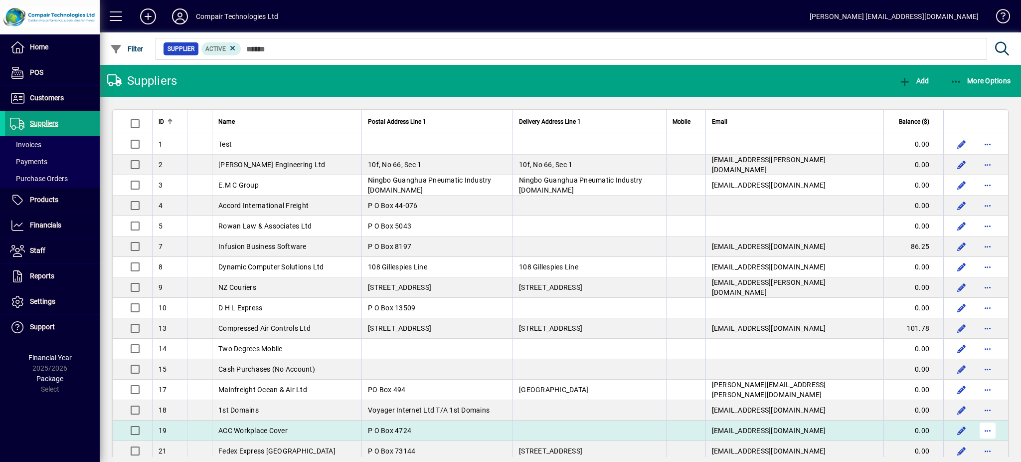
click at [976, 431] on span "button" at bounding box center [988, 430] width 24 height 24
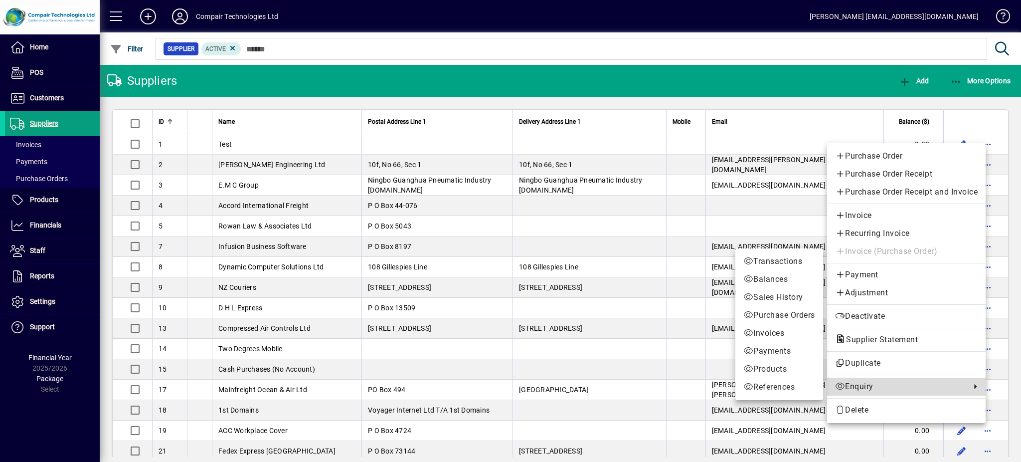
click at [881, 387] on span "Enquiry" at bounding box center [900, 387] width 131 height 12
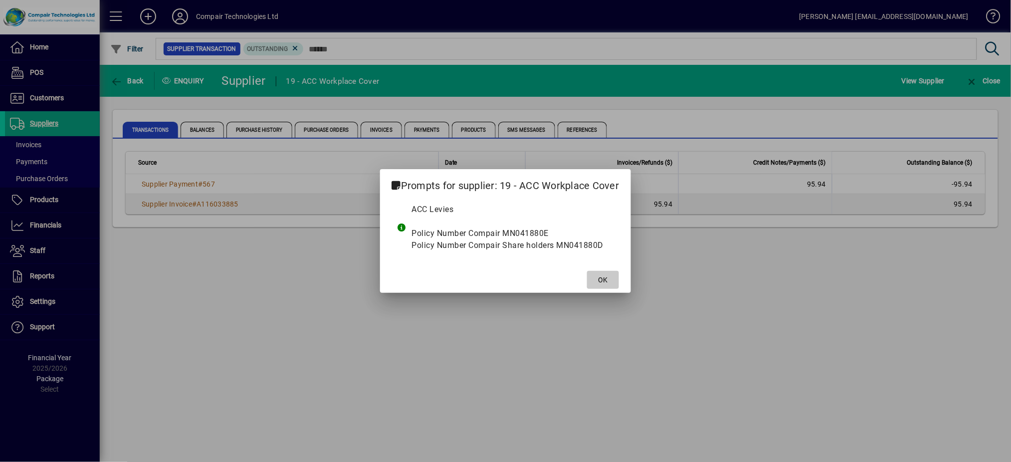
click at [604, 277] on span "OK" at bounding box center [602, 280] width 9 height 10
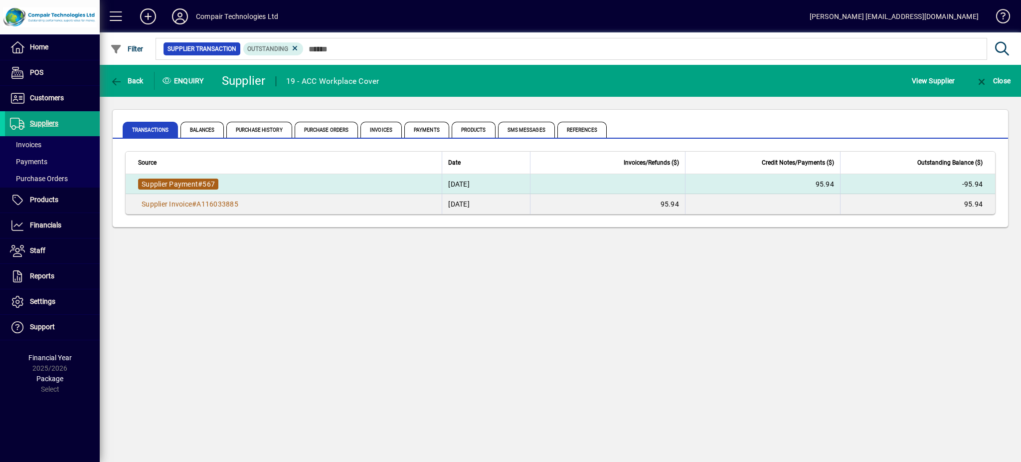
click at [190, 186] on span "Supplier Payment" at bounding box center [170, 184] width 56 height 8
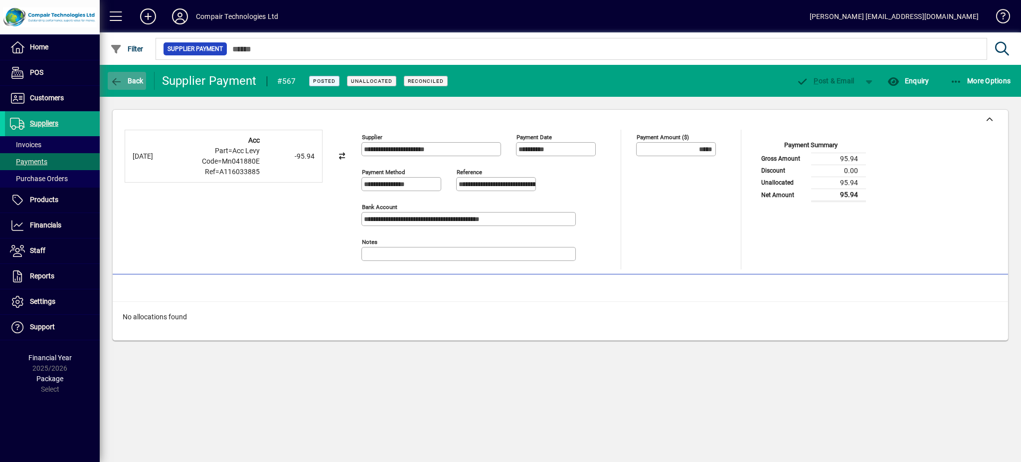
click at [132, 85] on span "button" at bounding box center [127, 81] width 38 height 24
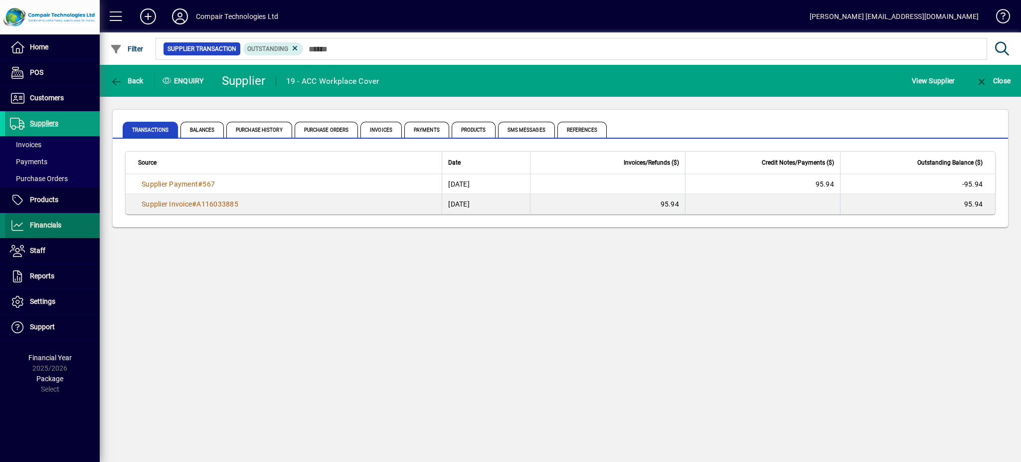
click at [61, 232] on span at bounding box center [52, 225] width 95 height 24
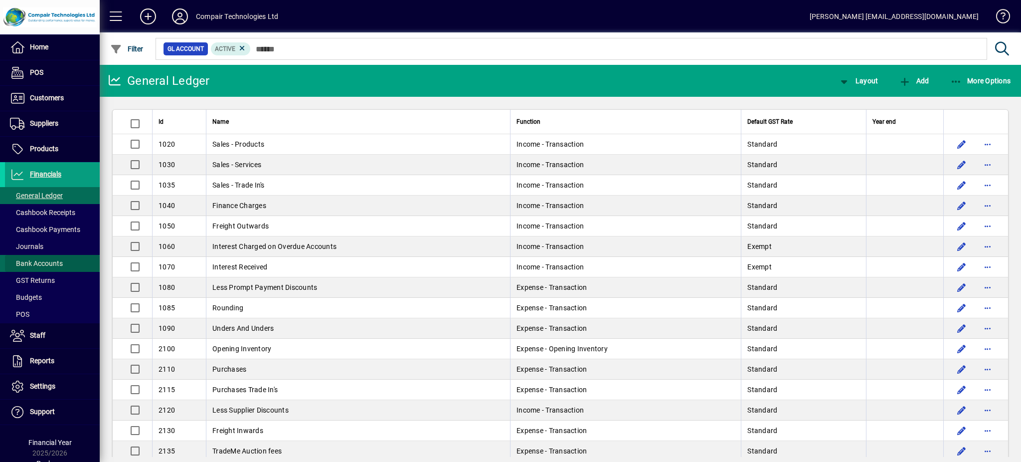
click at [58, 256] on span at bounding box center [52, 263] width 95 height 24
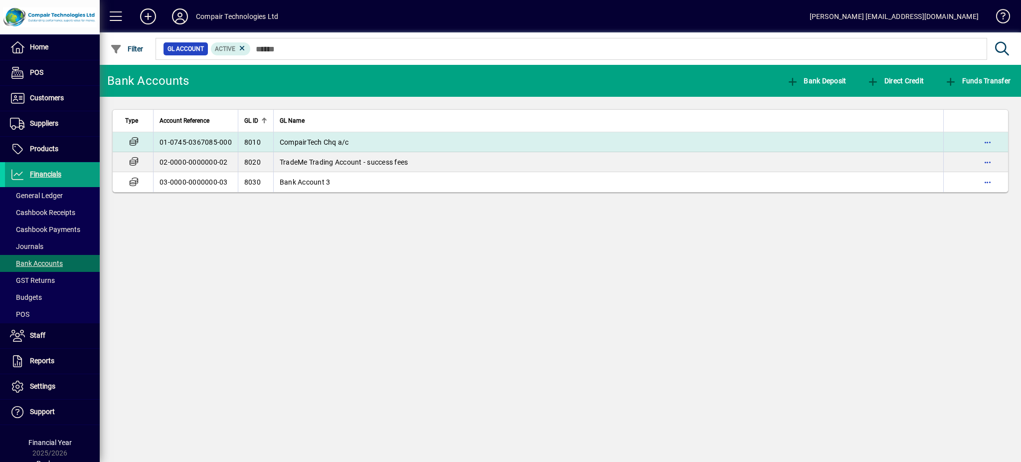
click at [200, 144] on td "01-0745-0367085-000" at bounding box center [195, 142] width 85 height 20
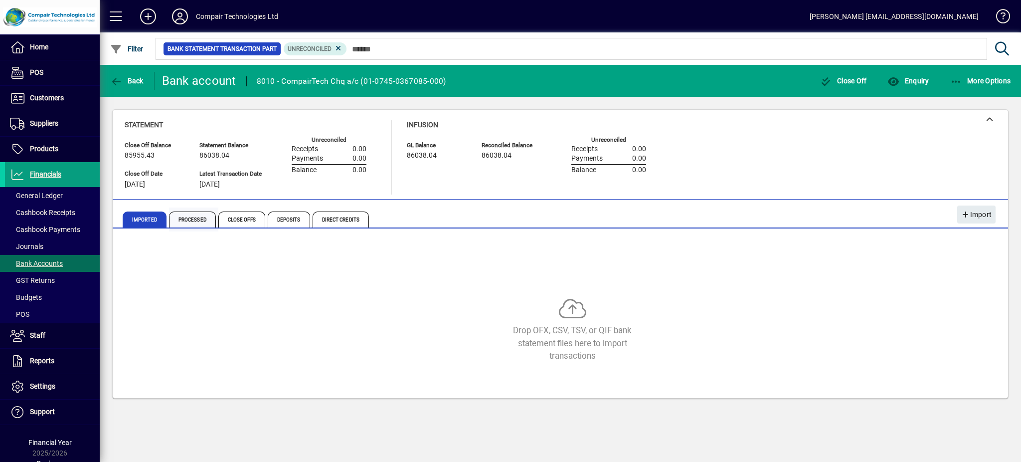
click at [194, 219] on span "Processed" at bounding box center [192, 219] width 47 height 16
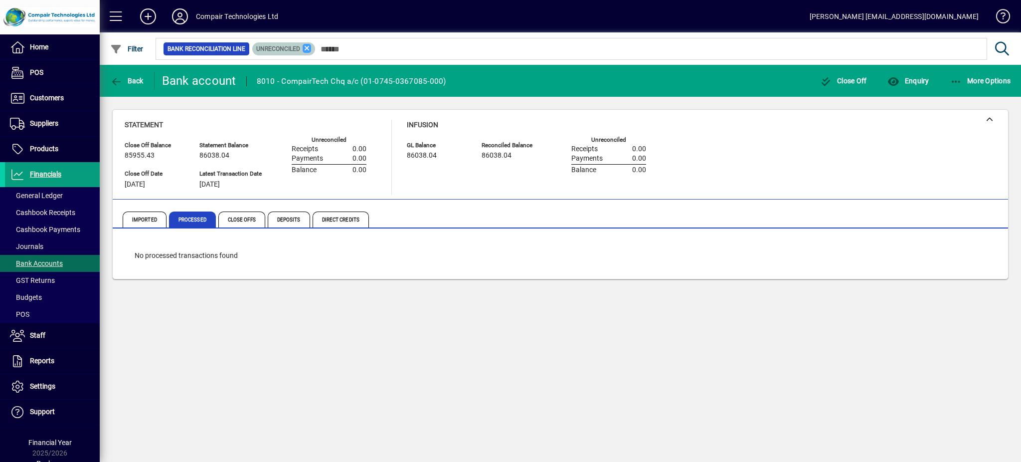
click at [307, 50] on icon at bounding box center [307, 48] width 9 height 9
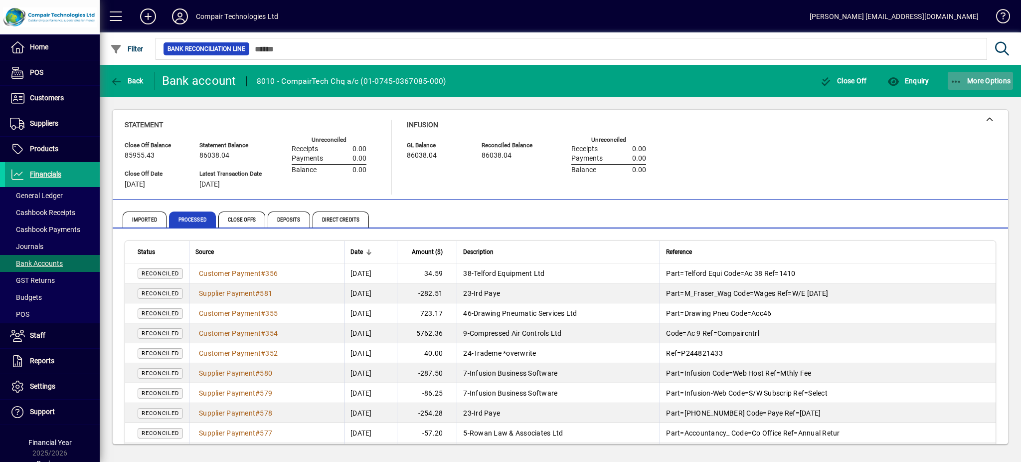
click at [964, 78] on span "More Options" at bounding box center [981, 81] width 61 height 8
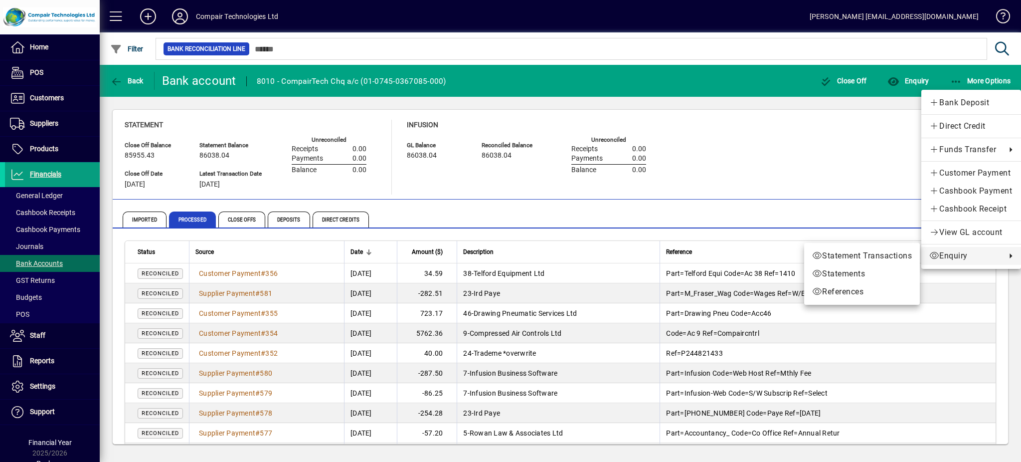
click at [793, 143] on div at bounding box center [510, 231] width 1021 height 462
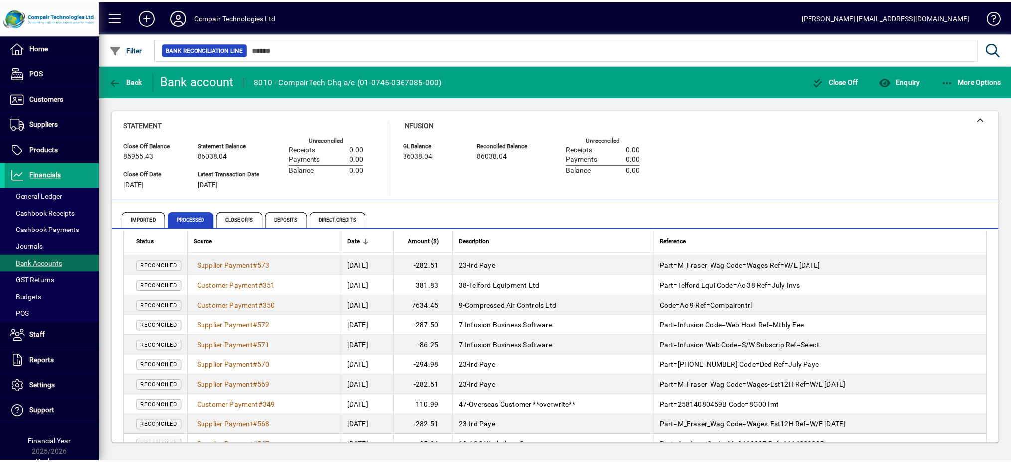
scroll to position [319, 0]
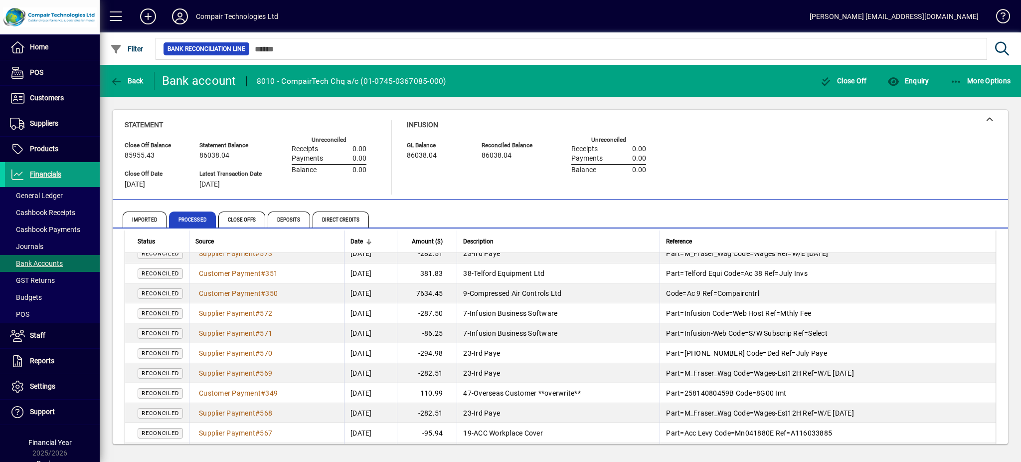
click at [527, 431] on span "ACC Workplace Cover" at bounding box center [508, 433] width 69 height 8
click at [255, 434] on span "Supplier Payment" at bounding box center [227, 433] width 56 height 8
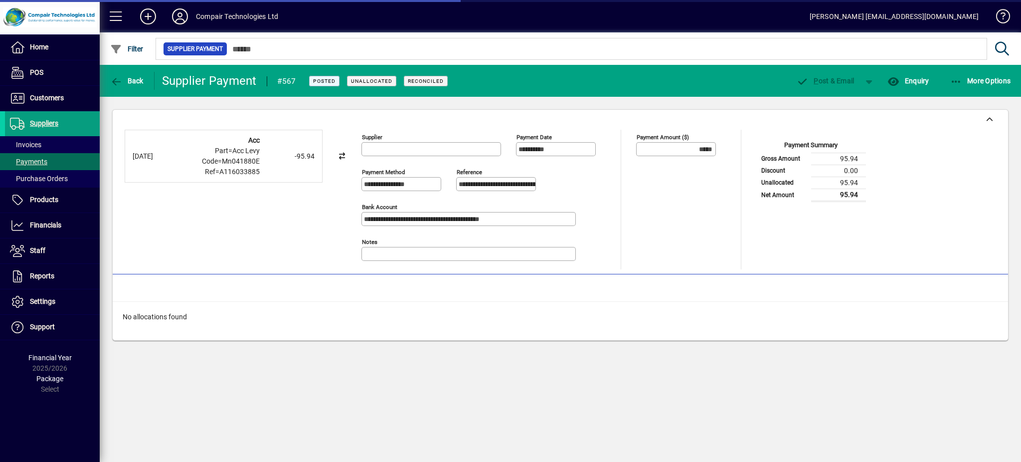
type input "**********"
click at [866, 82] on span "button" at bounding box center [869, 81] width 24 height 24
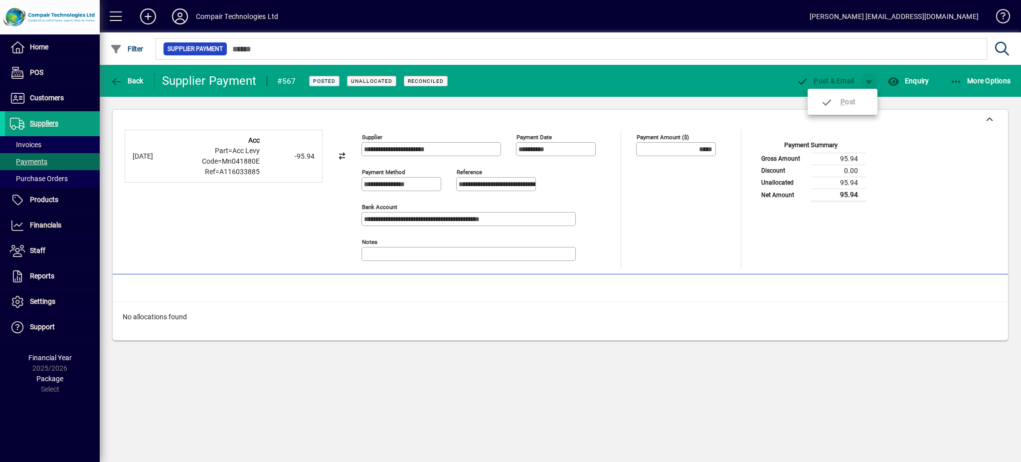
click at [866, 82] on div at bounding box center [510, 231] width 1021 height 462
click at [134, 83] on span "Back" at bounding box center [126, 81] width 33 height 8
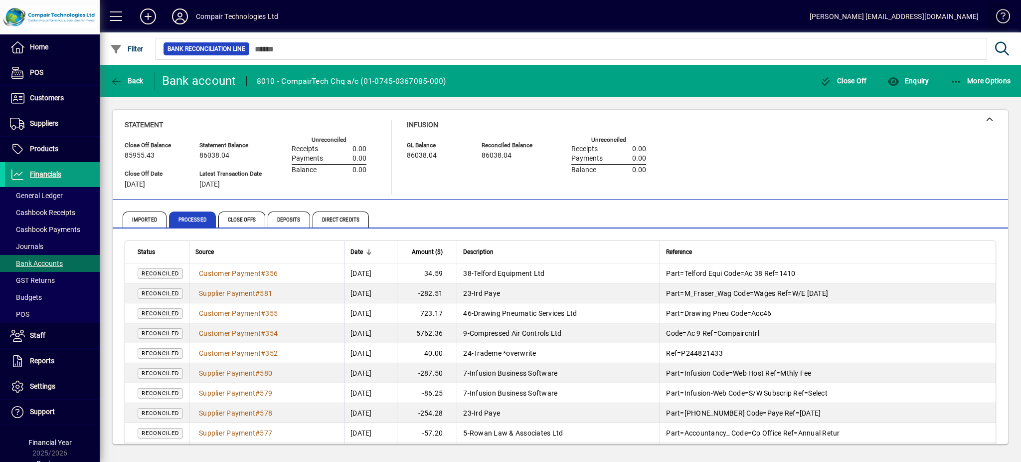
click at [1003, 15] on span at bounding box center [999, 18] width 24 height 24
click at [134, 79] on span "Back" at bounding box center [126, 81] width 33 height 8
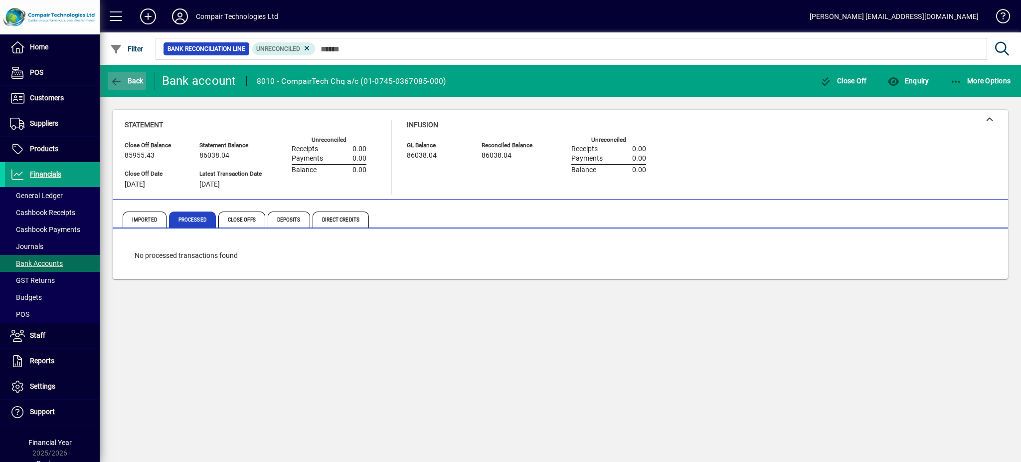
click at [134, 79] on span "Back" at bounding box center [126, 81] width 33 height 8
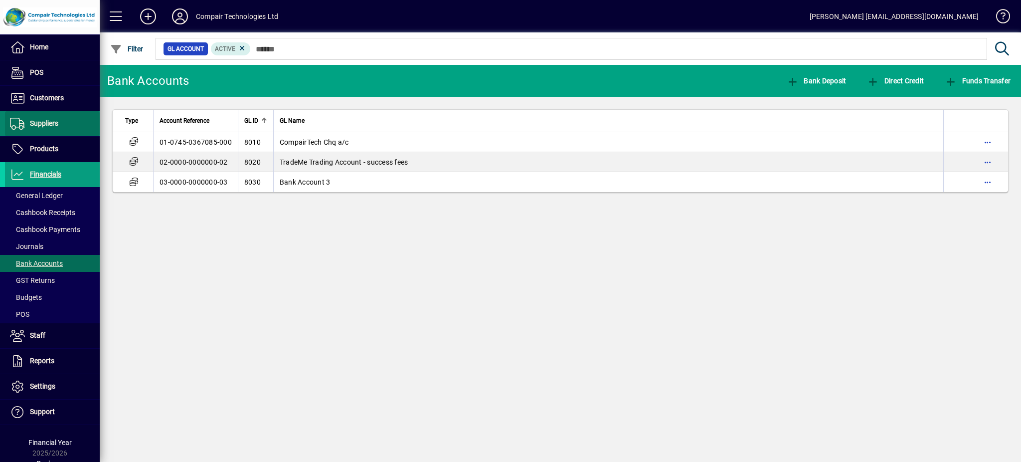
click at [56, 127] on span "Suppliers" at bounding box center [31, 124] width 53 height 12
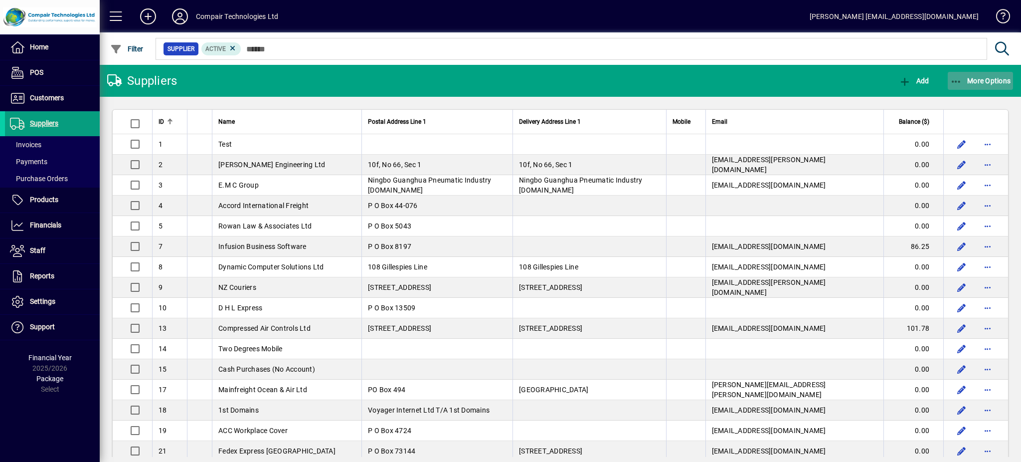
click at [954, 85] on icon "button" at bounding box center [957, 82] width 12 height 10
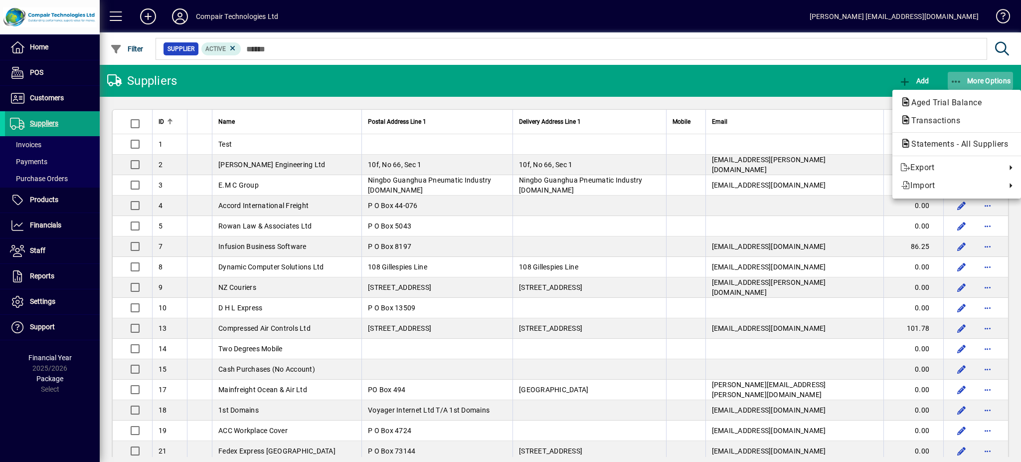
click at [954, 85] on div at bounding box center [510, 231] width 1021 height 462
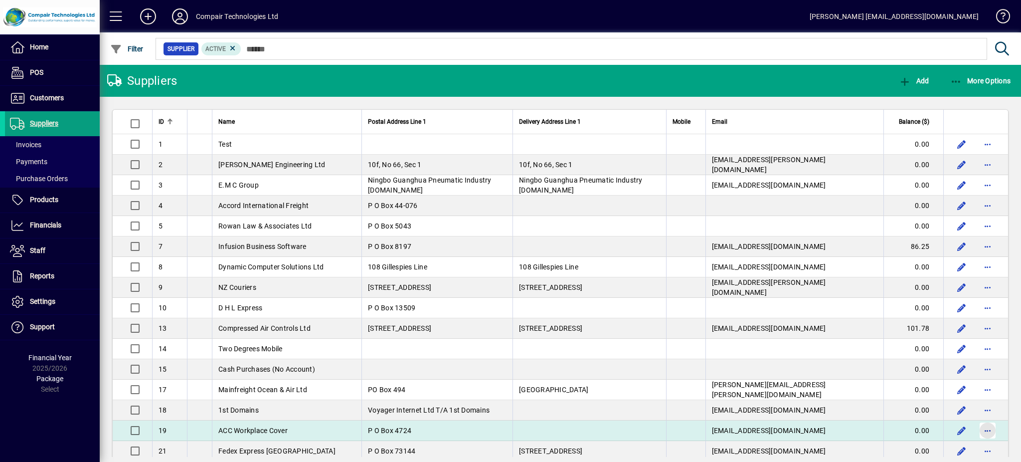
click at [980, 429] on span "button" at bounding box center [988, 430] width 24 height 24
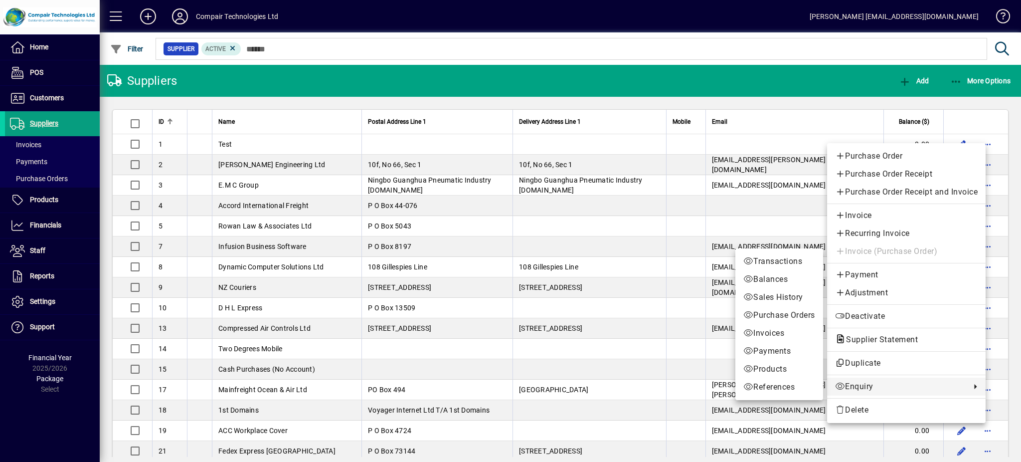
click at [957, 78] on div at bounding box center [510, 231] width 1021 height 462
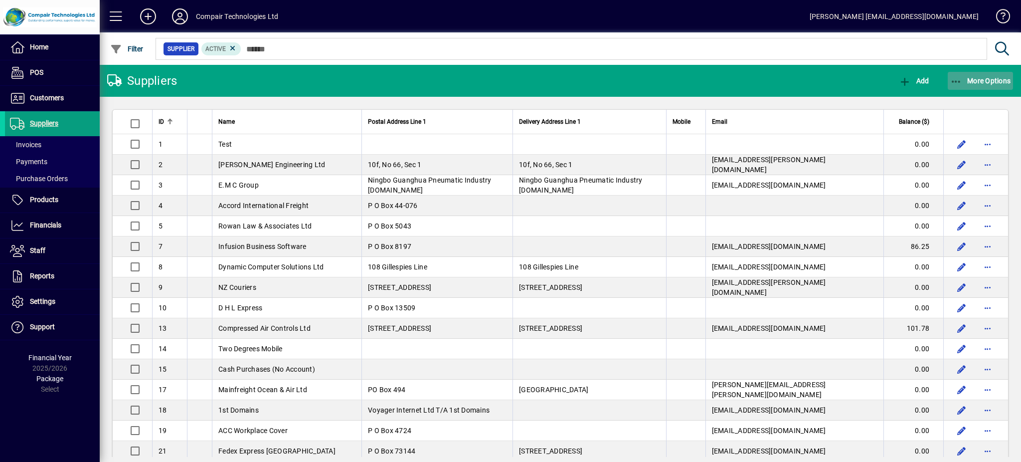
click at [957, 78] on icon "button" at bounding box center [957, 82] width 12 height 10
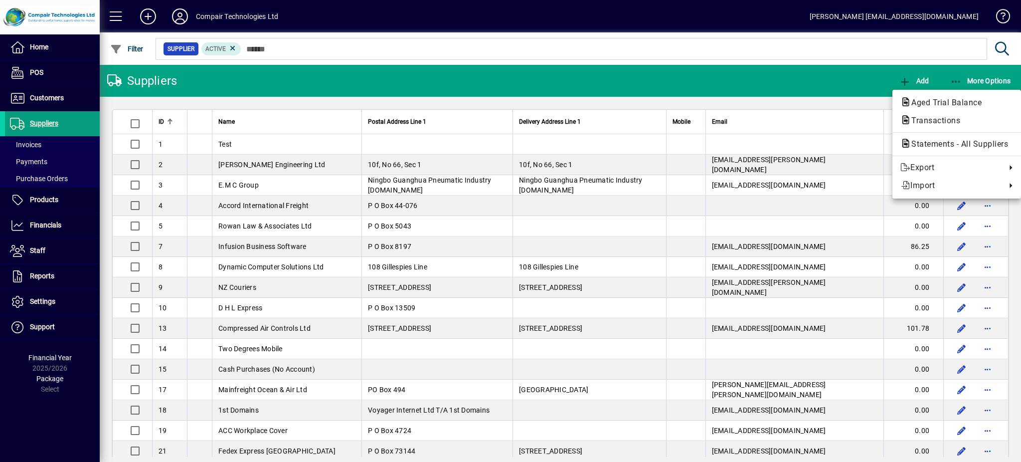
click at [43, 160] on div at bounding box center [510, 231] width 1021 height 462
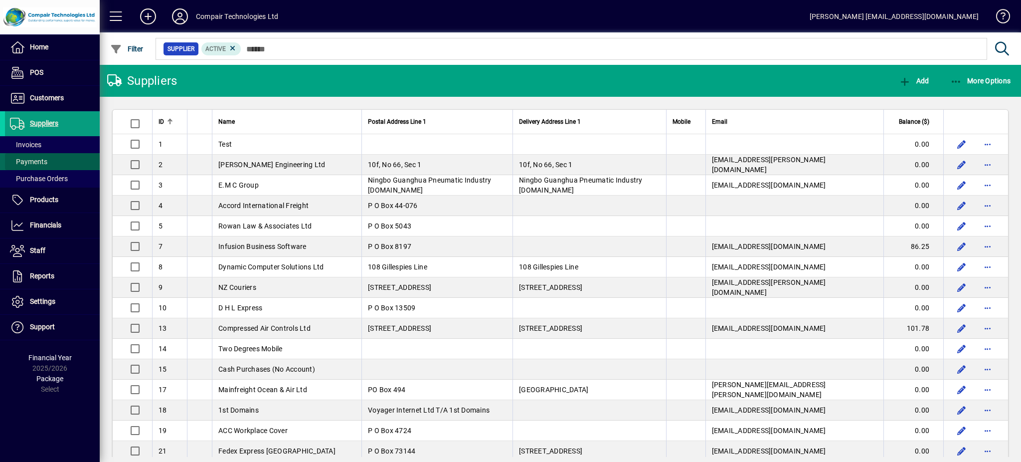
click at [43, 160] on span "Payments" at bounding box center [28, 162] width 37 height 8
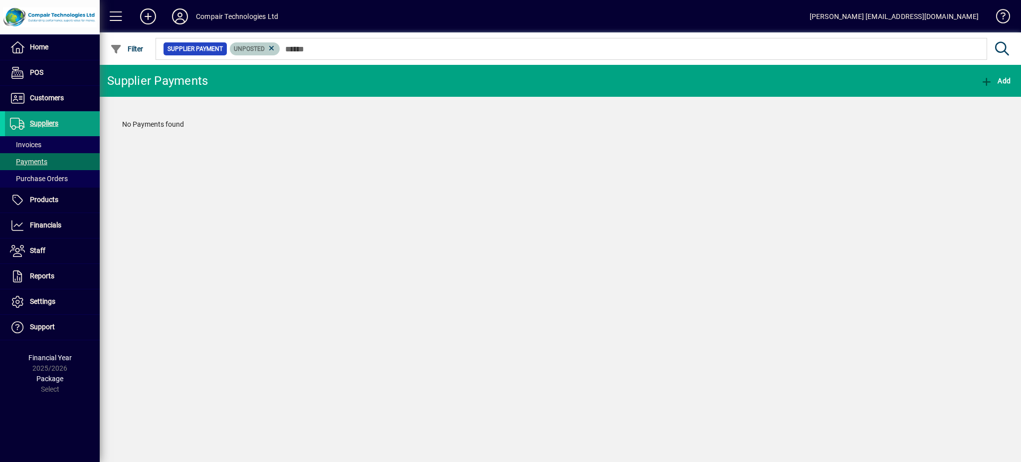
click at [265, 47] on span "Unposted" at bounding box center [255, 49] width 42 height 10
click at [270, 47] on icon at bounding box center [271, 48] width 9 height 9
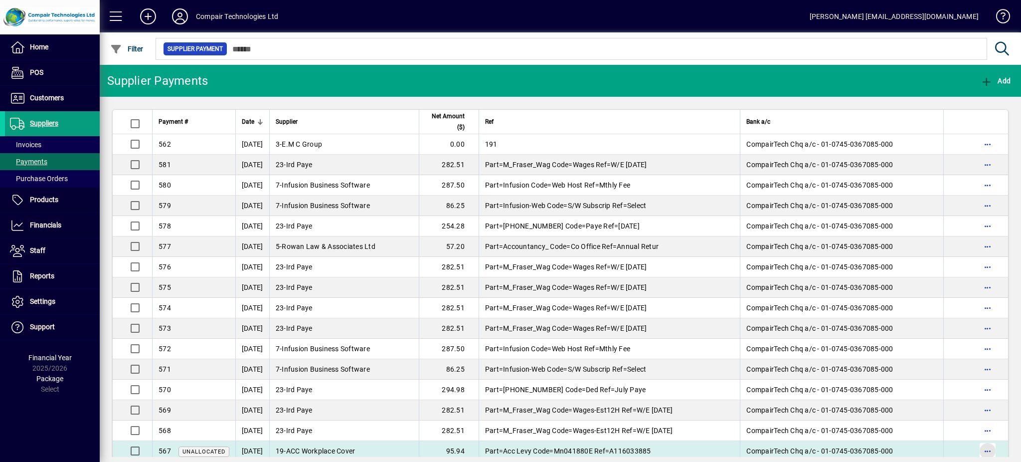
click at [976, 452] on span "button" at bounding box center [988, 451] width 24 height 24
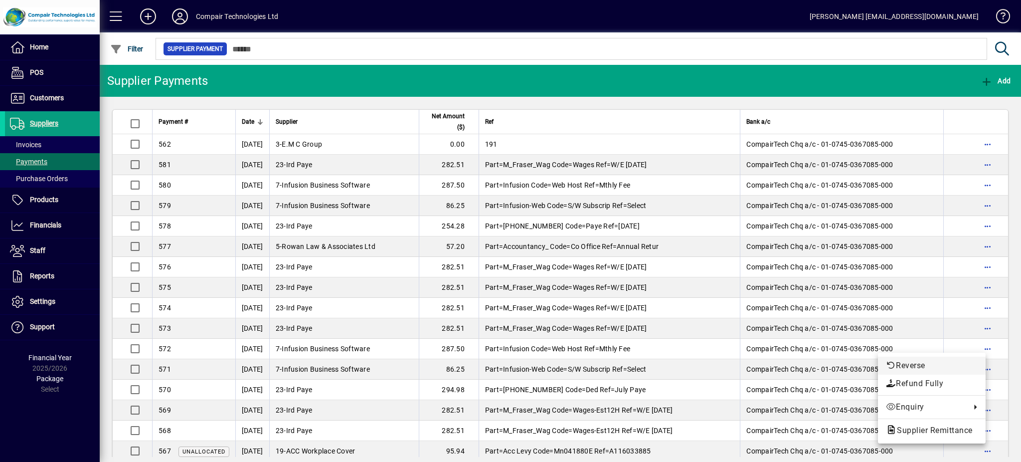
click at [903, 365] on span "Reverse" at bounding box center [932, 366] width 92 height 12
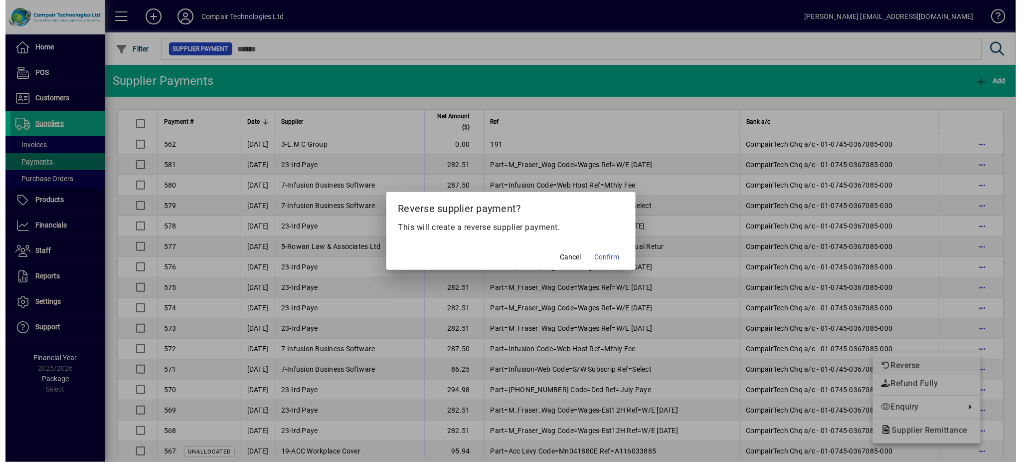
scroll to position [2, 0]
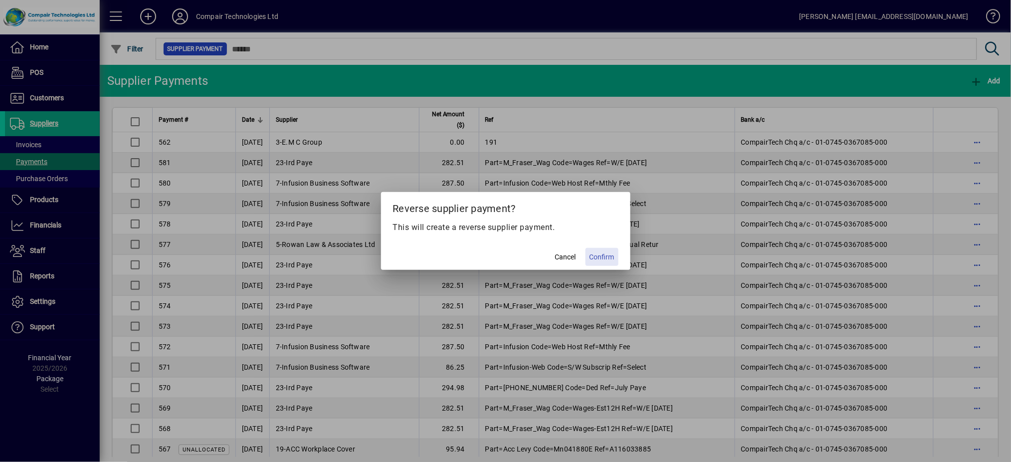
click at [611, 259] on span "Confirm" at bounding box center [601, 257] width 25 height 10
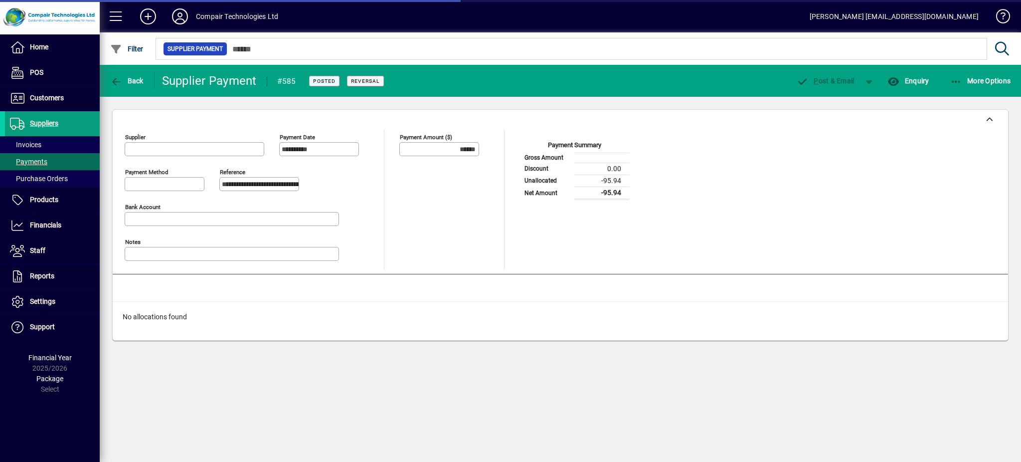
type input "**********"
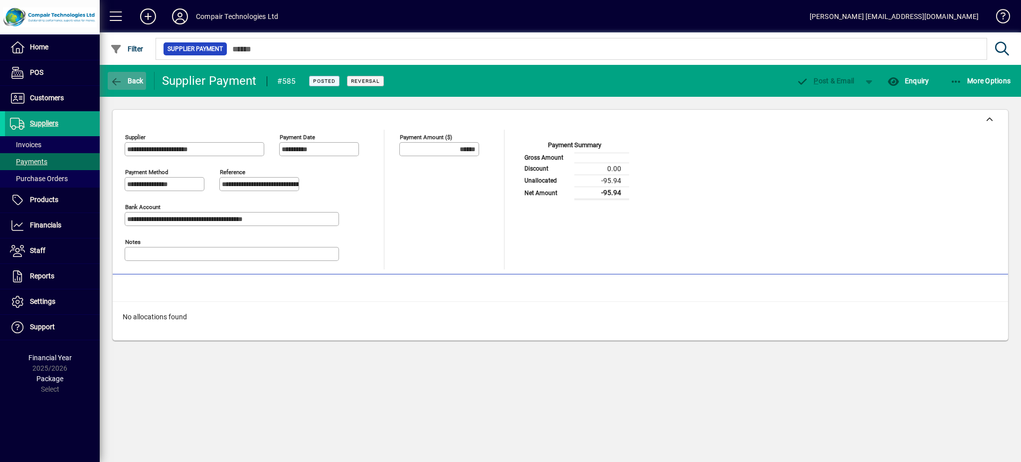
click at [138, 77] on span "Back" at bounding box center [126, 81] width 33 height 8
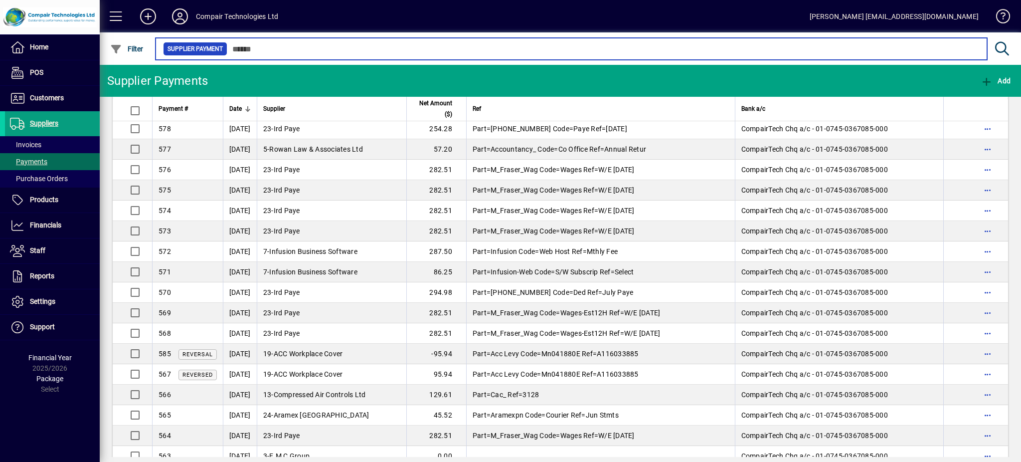
scroll to position [106, 0]
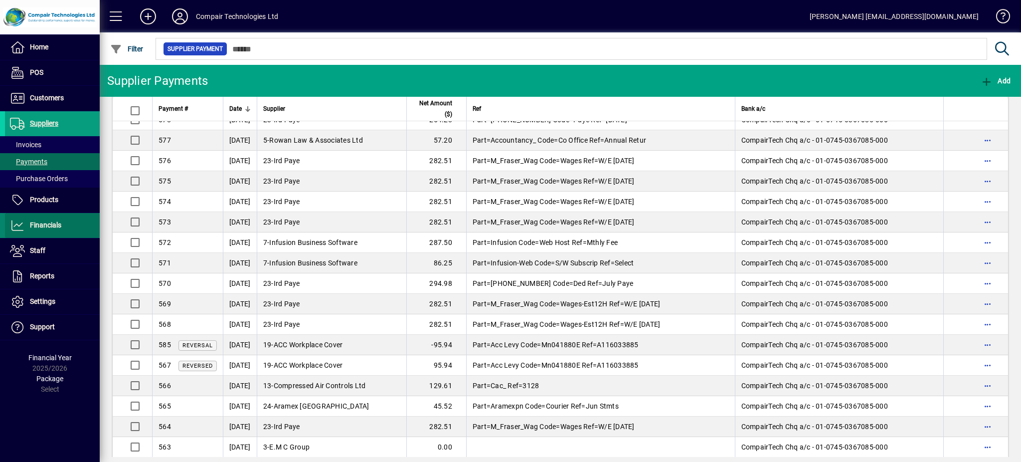
drag, startPoint x: 53, startPoint y: 237, endPoint x: 55, endPoint y: 229, distance: 7.7
click at [55, 229] on span "Financials" at bounding box center [33, 225] width 56 height 12
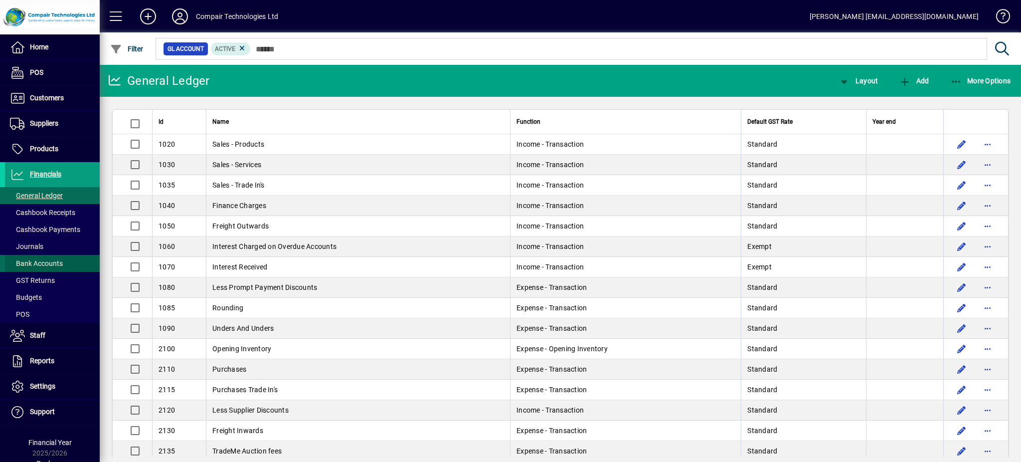
click at [53, 263] on span "Bank Accounts" at bounding box center [36, 263] width 53 height 8
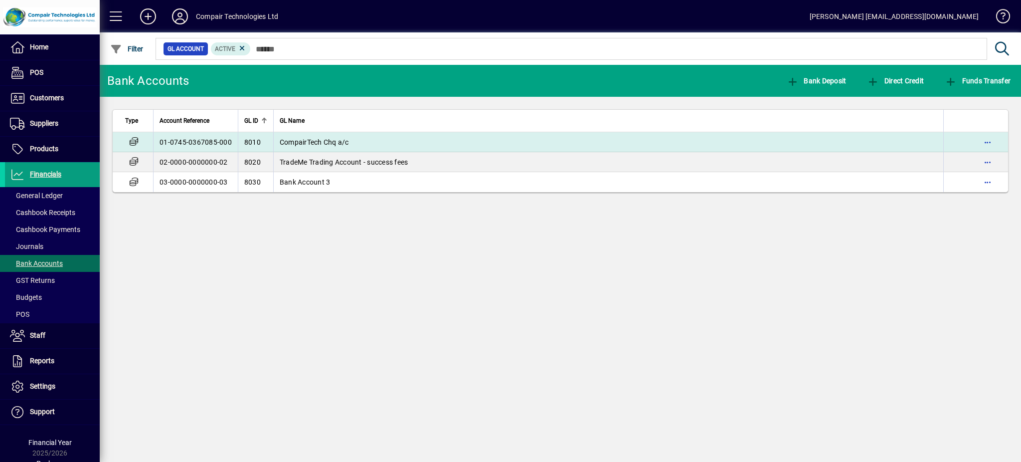
click at [202, 144] on td "01-0745-0367085-000" at bounding box center [195, 142] width 85 height 20
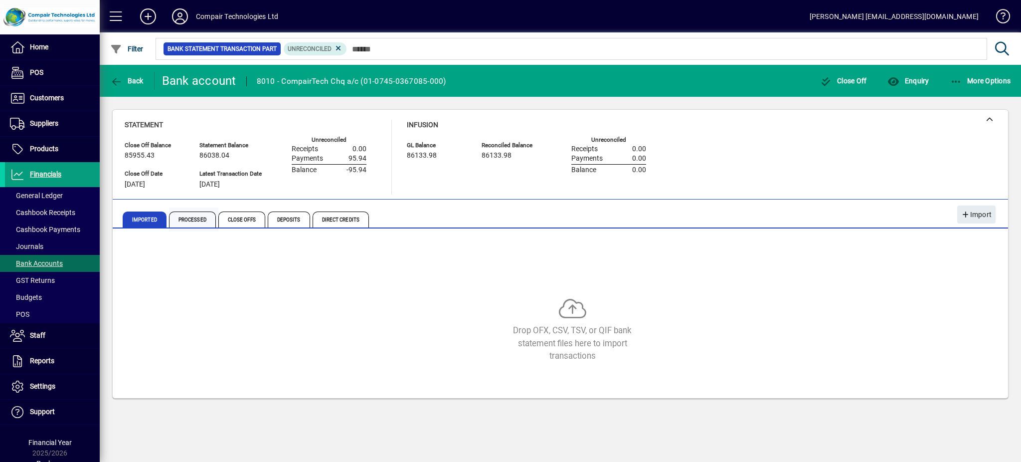
click at [189, 225] on span "Processed" at bounding box center [192, 219] width 47 height 16
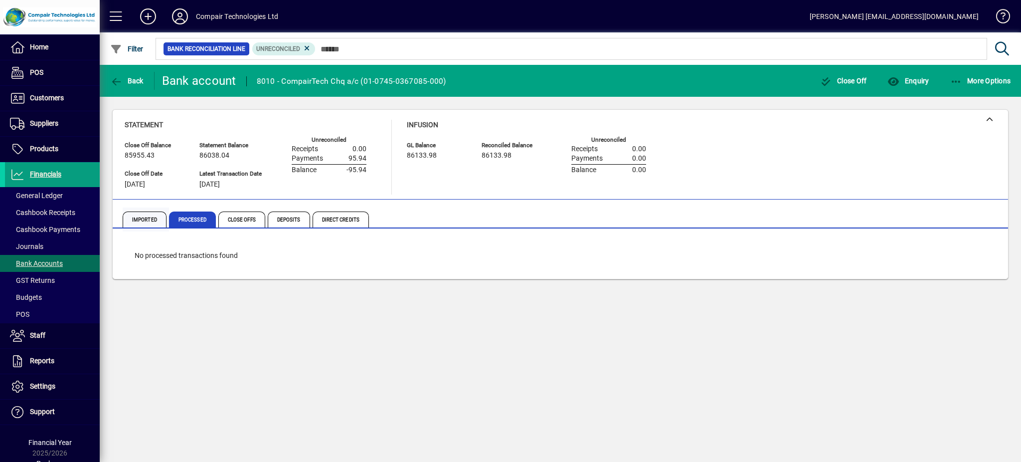
click at [153, 219] on span "Imported" at bounding box center [145, 219] width 44 height 16
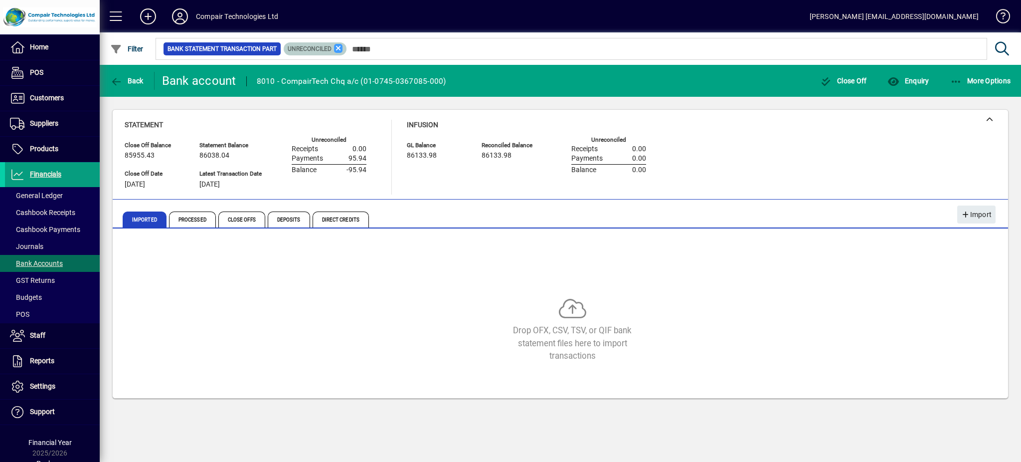
click at [334, 48] on icon at bounding box center [338, 48] width 9 height 9
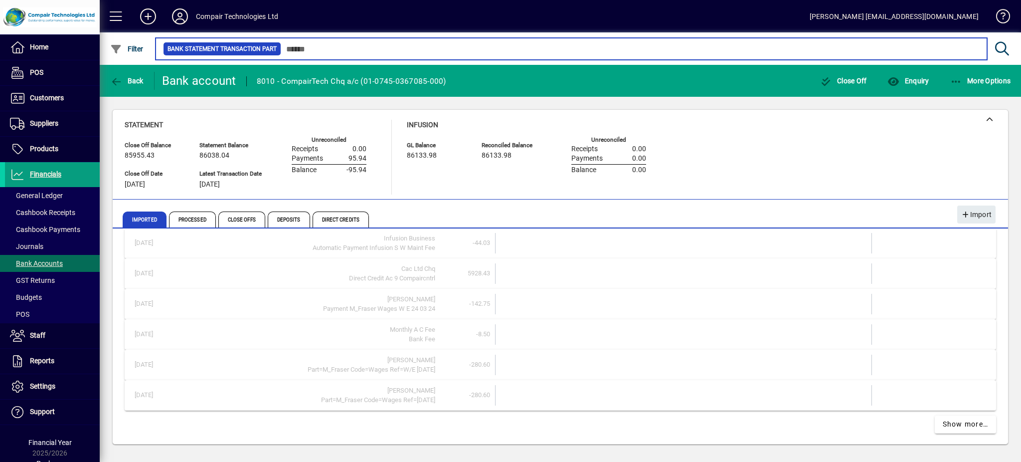
scroll to position [439, 0]
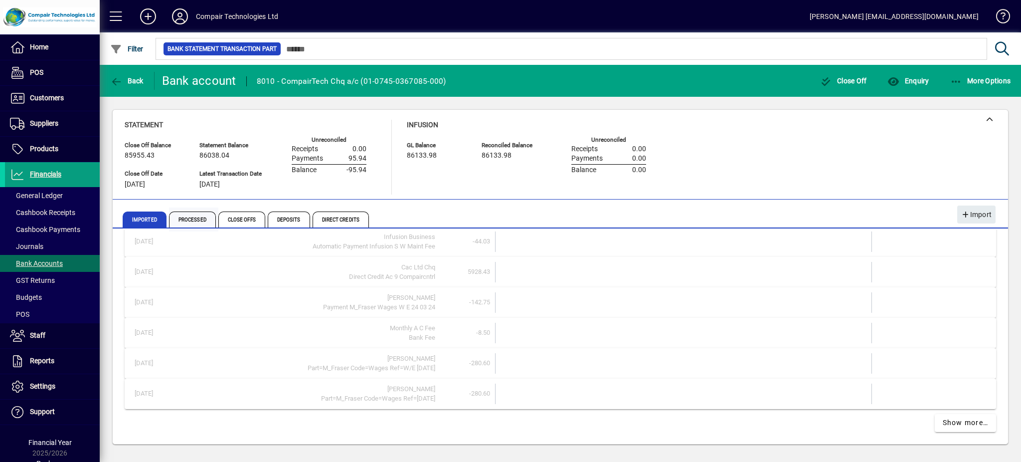
click at [193, 219] on span "Processed" at bounding box center [192, 219] width 47 height 16
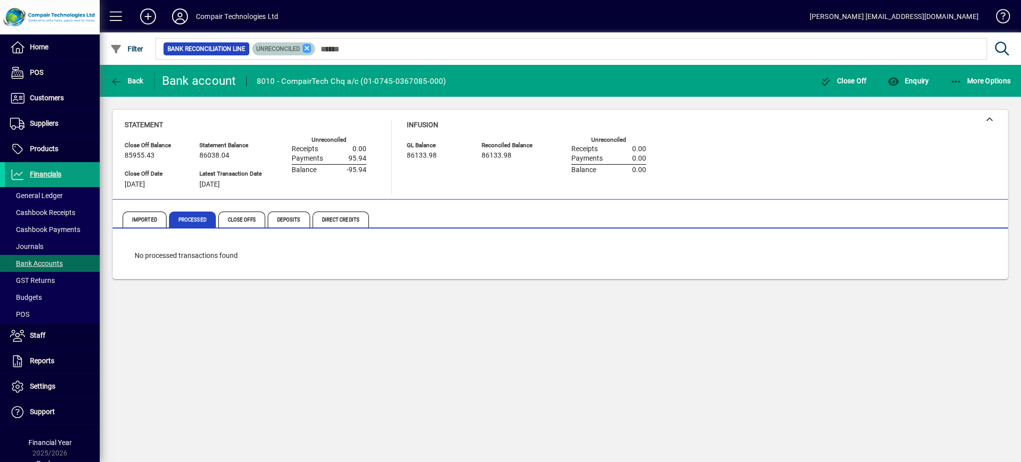
click at [309, 49] on icon at bounding box center [307, 48] width 9 height 9
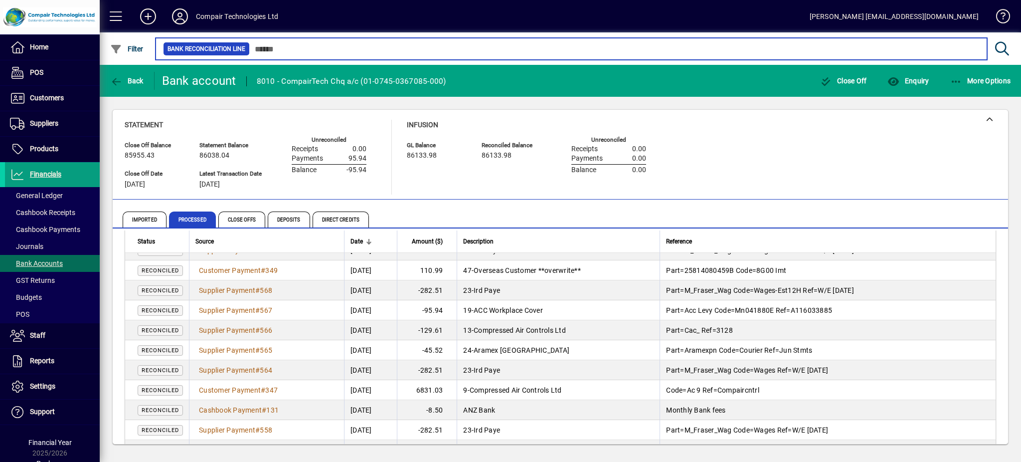
scroll to position [452, 0]
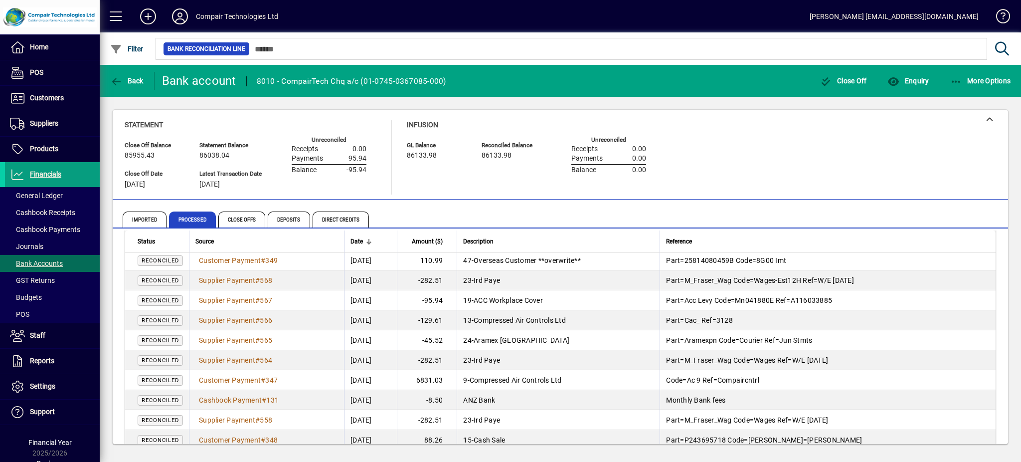
click at [165, 297] on span "Reconciled" at bounding box center [160, 300] width 37 height 6
click at [335, 159] on div "Payments 95.94" at bounding box center [329, 159] width 75 height 8
click at [49, 173] on span "Financials" at bounding box center [45, 174] width 31 height 8
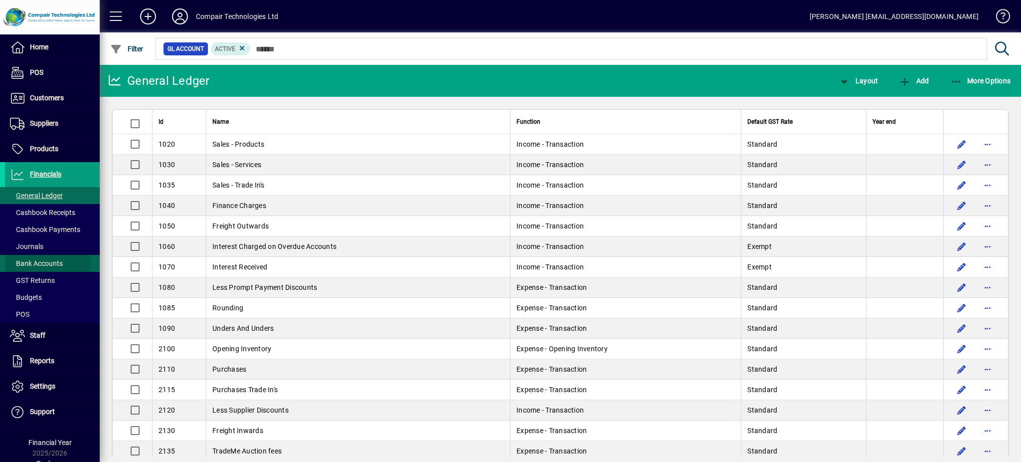
click at [46, 261] on span "Bank Accounts" at bounding box center [36, 263] width 53 height 8
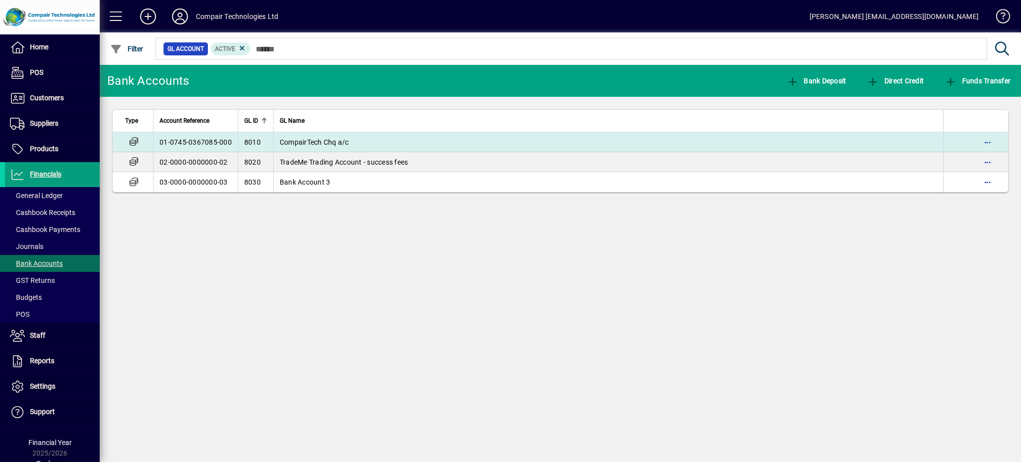
click at [181, 145] on td "01-0745-0367085-000" at bounding box center [195, 142] width 85 height 20
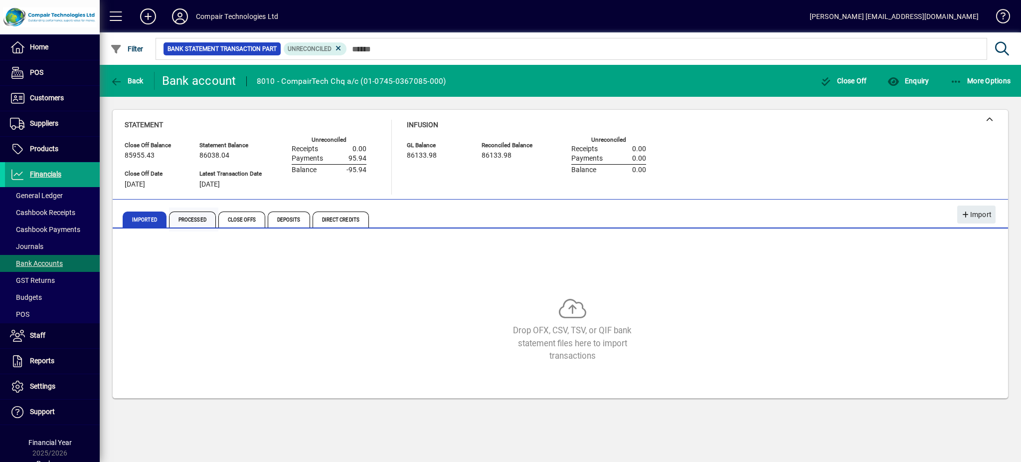
click at [193, 218] on span "Processed" at bounding box center [192, 219] width 47 height 16
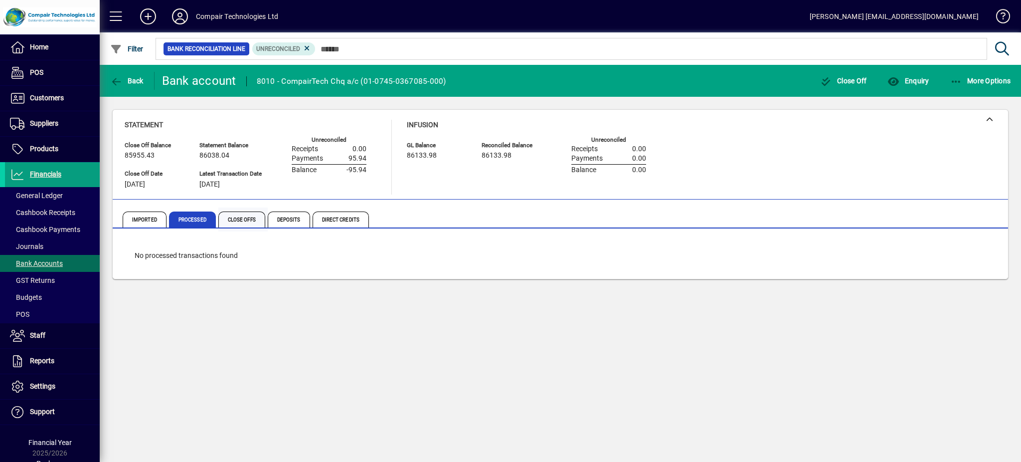
click at [236, 216] on span "Close Offs" at bounding box center [241, 219] width 47 height 16
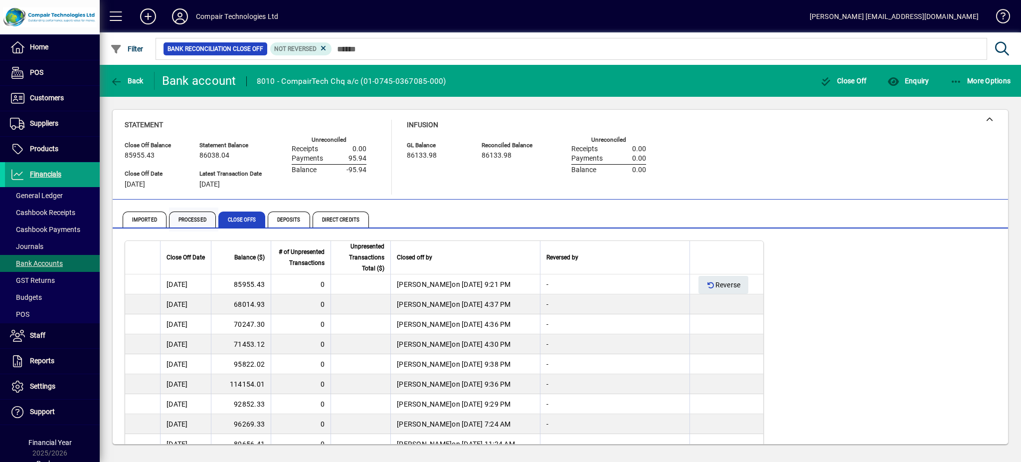
click at [190, 221] on span "Processed" at bounding box center [192, 219] width 47 height 16
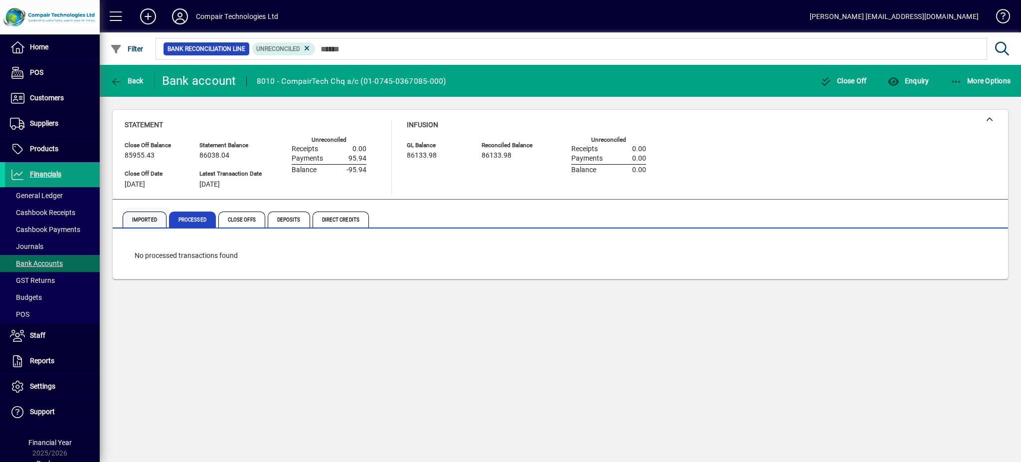
click at [152, 216] on span "Imported" at bounding box center [145, 219] width 44 height 16
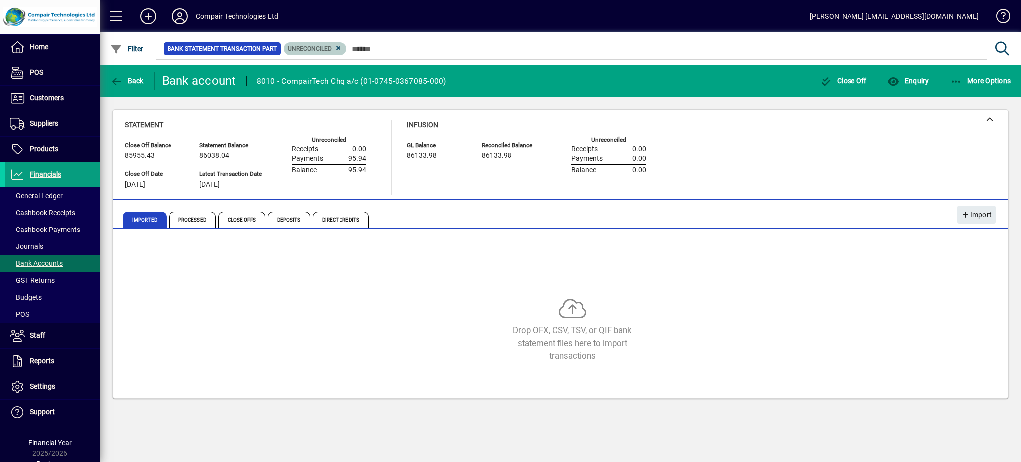
click at [331, 44] on span "Unreconciled" at bounding box center [315, 49] width 55 height 10
click at [334, 48] on icon at bounding box center [338, 48] width 9 height 9
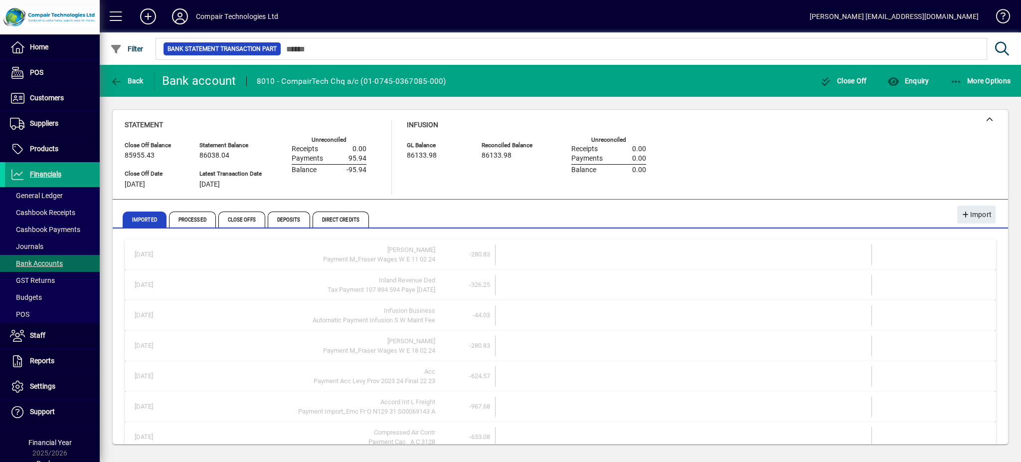
click at [393, 415] on td "Accord Int L Freight Payment Import_Emc Fr O N129 31 S00069143 A" at bounding box center [306, 406] width 259 height 20
click at [955, 415] on span at bounding box center [966, 423] width 62 height 24
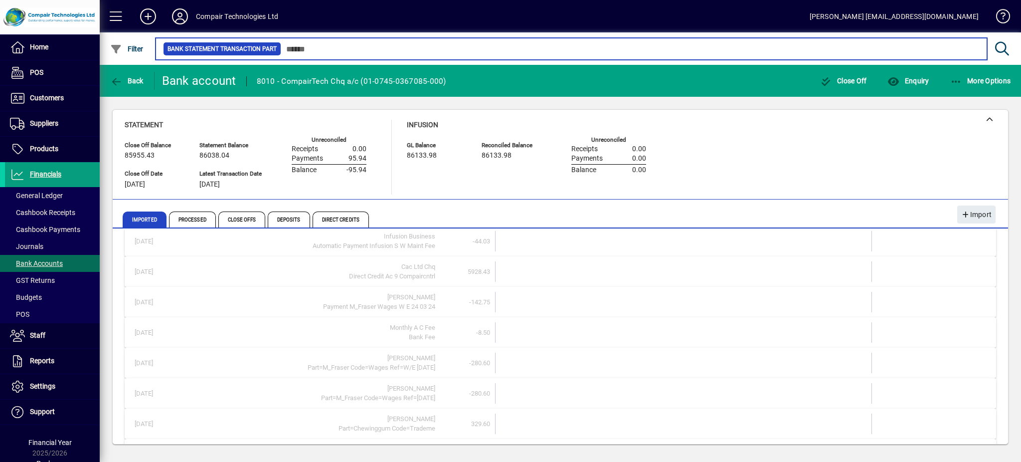
scroll to position [1036, 0]
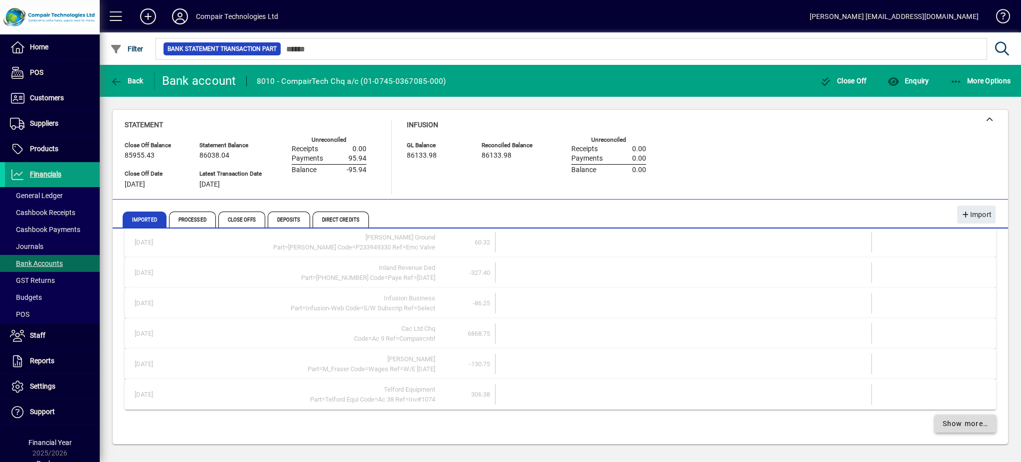
click at [955, 415] on span at bounding box center [966, 423] width 62 height 24
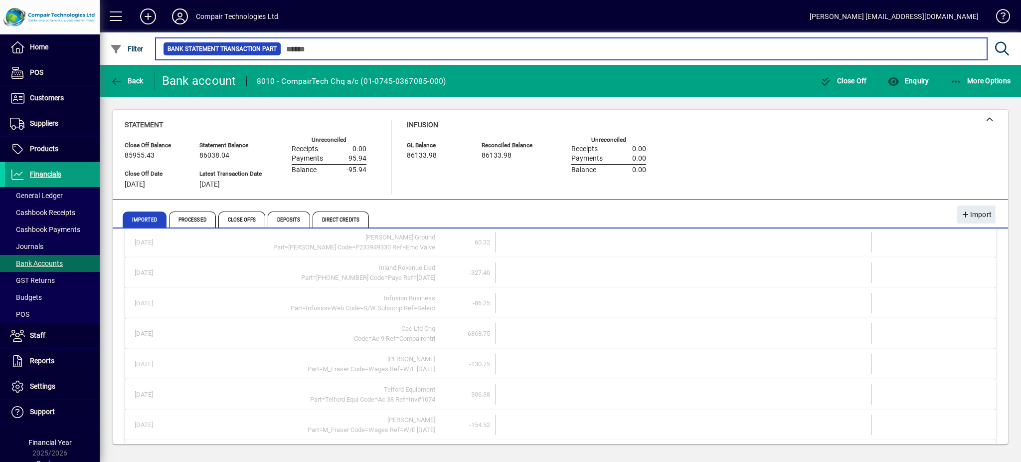
scroll to position [1626, 0]
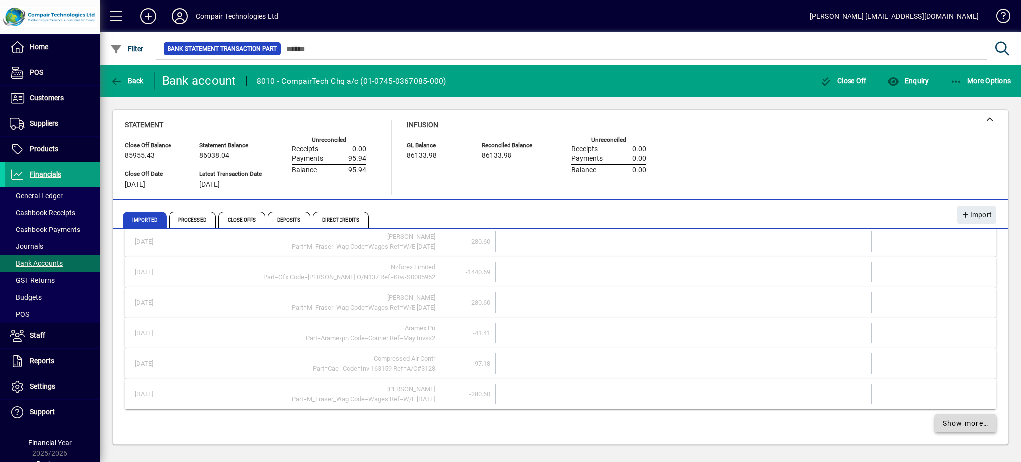
click at [955, 415] on span at bounding box center [966, 423] width 62 height 24
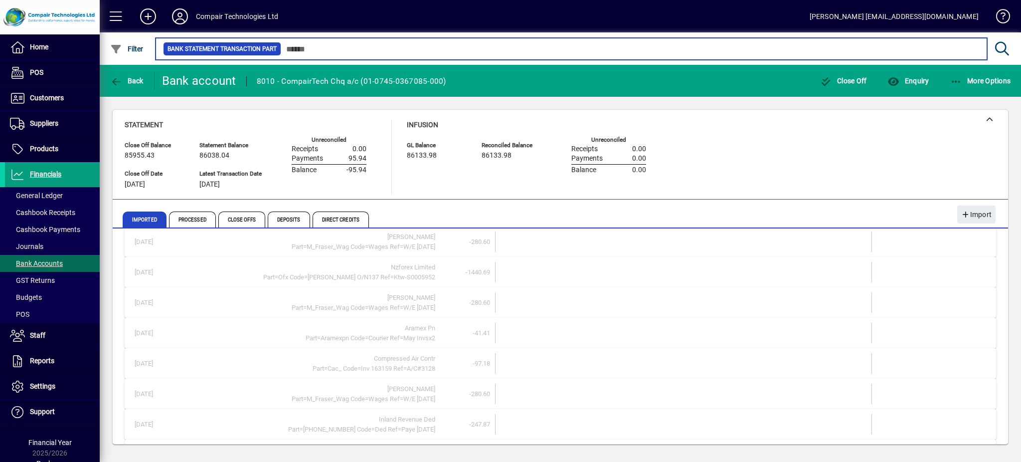
scroll to position [2215, 0]
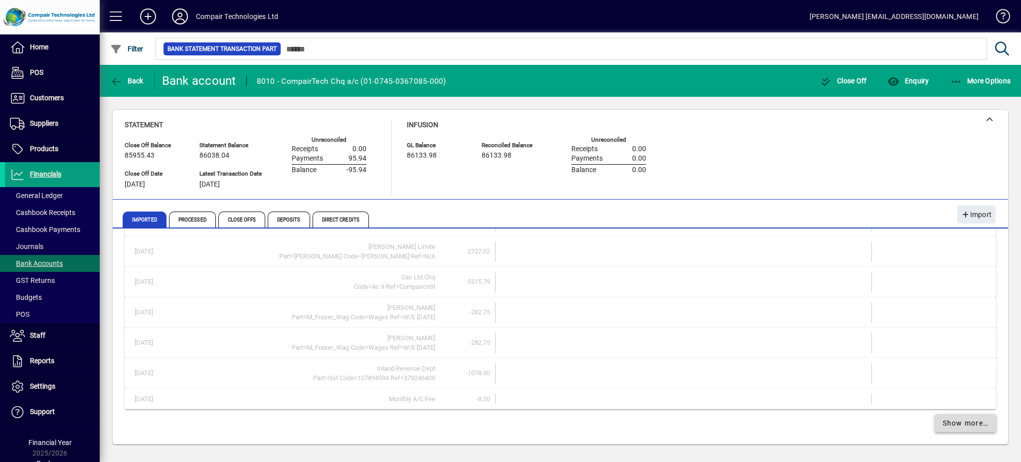
click at [956, 425] on span "Show more…" at bounding box center [966, 423] width 46 height 10
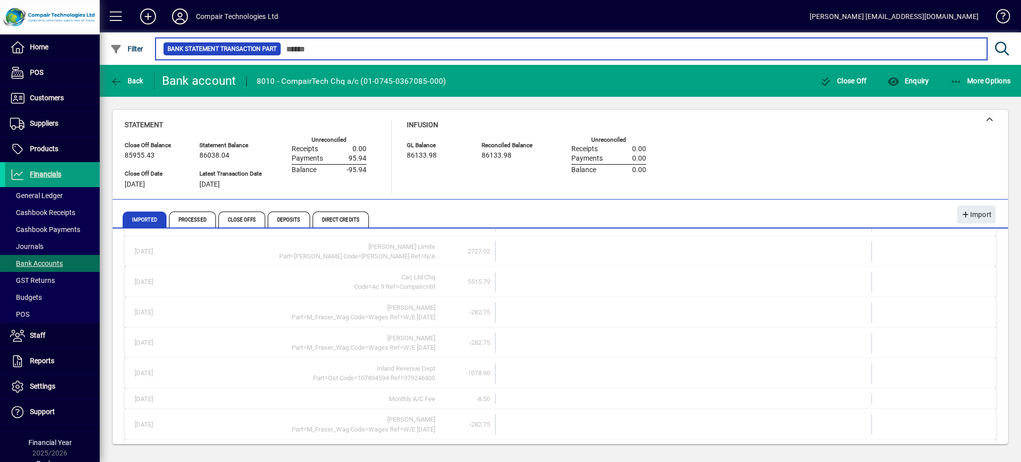
scroll to position [2813, 0]
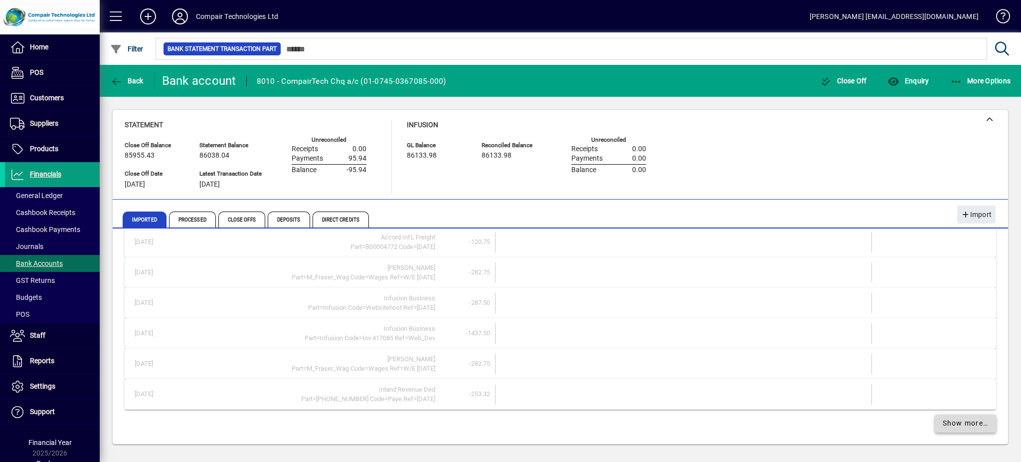
click at [956, 425] on span "Show more…" at bounding box center [966, 423] width 46 height 10
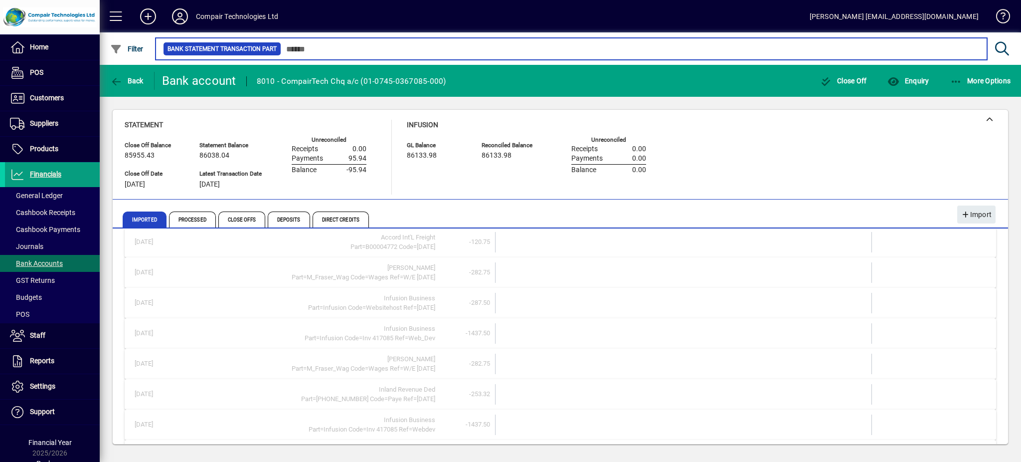
scroll to position [3412, 0]
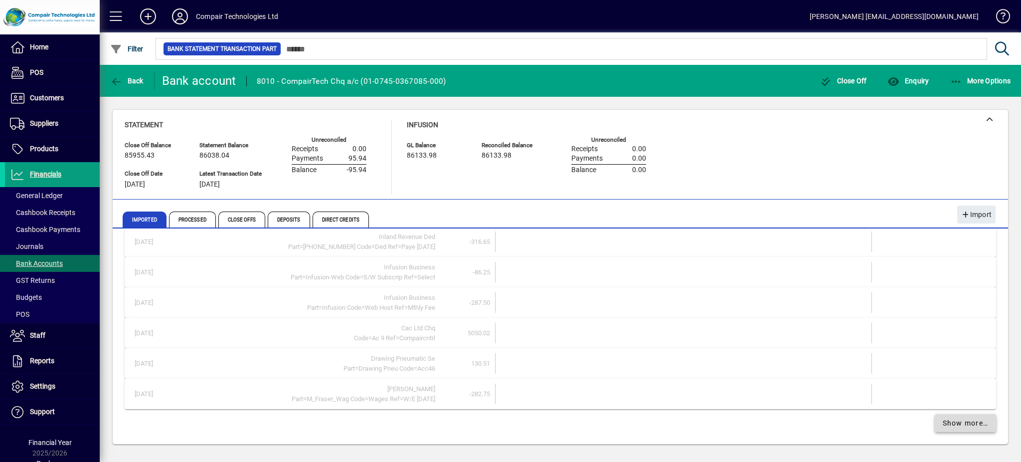
click at [956, 425] on span "Show more…" at bounding box center [966, 423] width 46 height 10
click at [956, 425] on span "Show more…" at bounding box center [966, 422] width 46 height 10
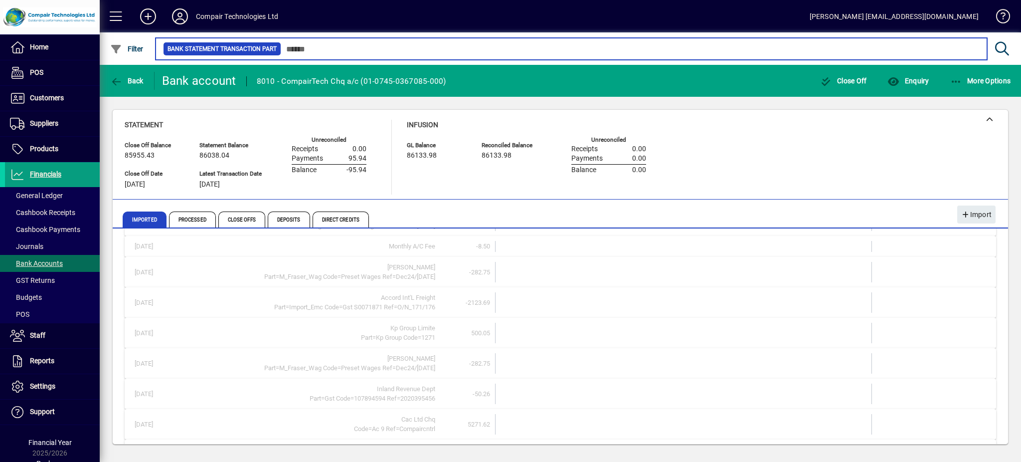
scroll to position [4600, 0]
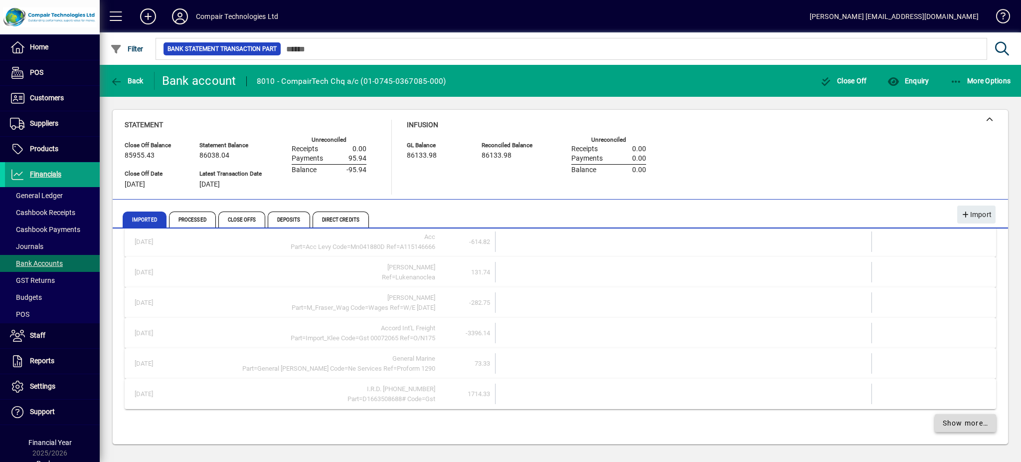
click at [956, 425] on span "Show more…" at bounding box center [966, 423] width 46 height 10
click at [956, 425] on span "Show more…" at bounding box center [966, 422] width 46 height 10
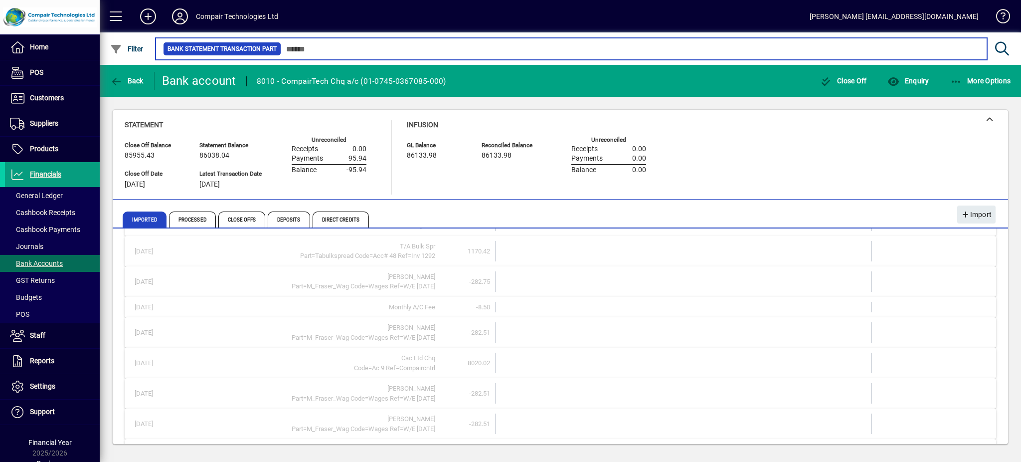
scroll to position [5788, 0]
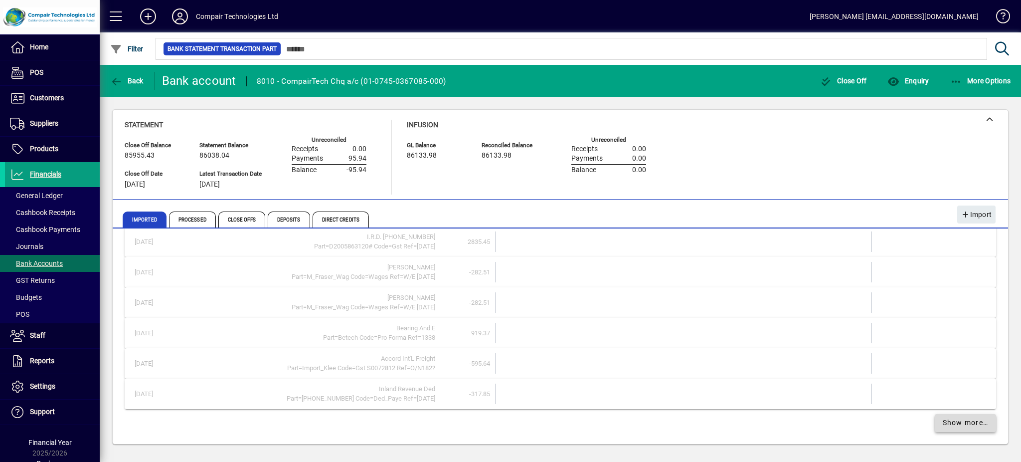
click at [956, 425] on span "Show more…" at bounding box center [966, 422] width 46 height 10
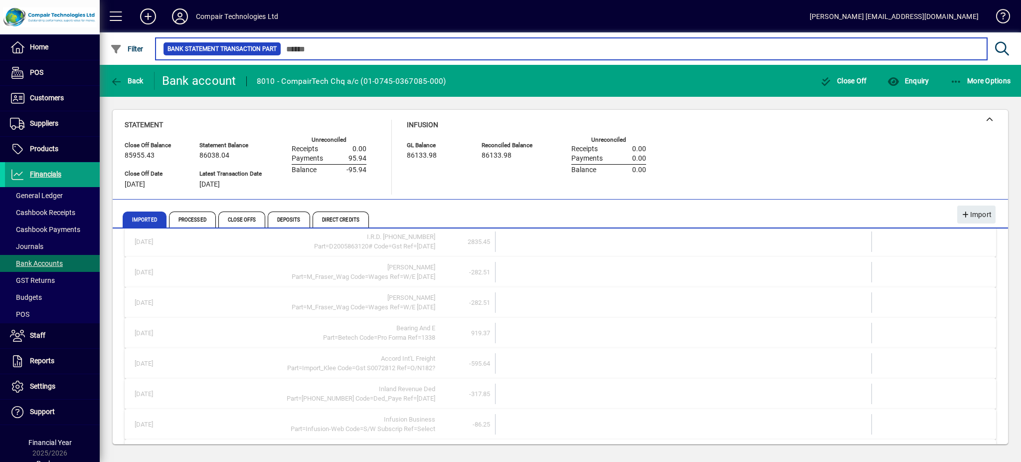
scroll to position [6386, 0]
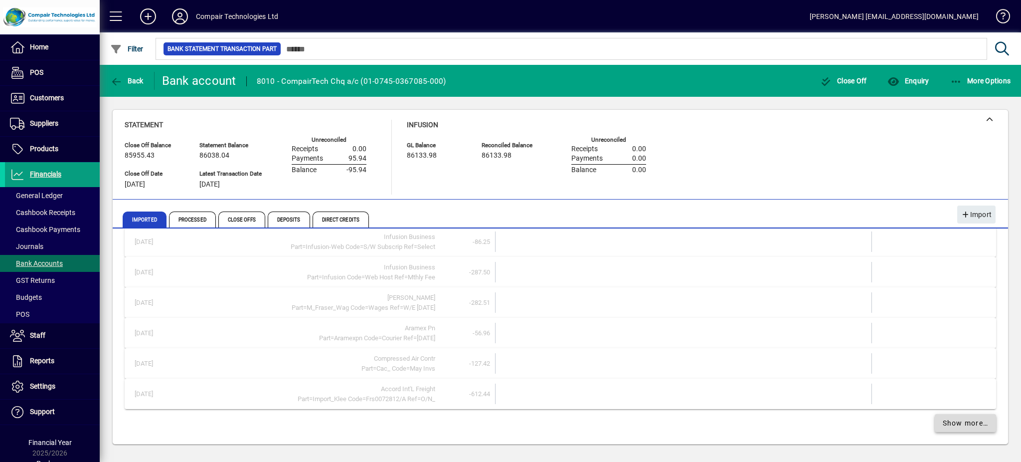
click at [956, 425] on span "Show more…" at bounding box center [966, 423] width 46 height 10
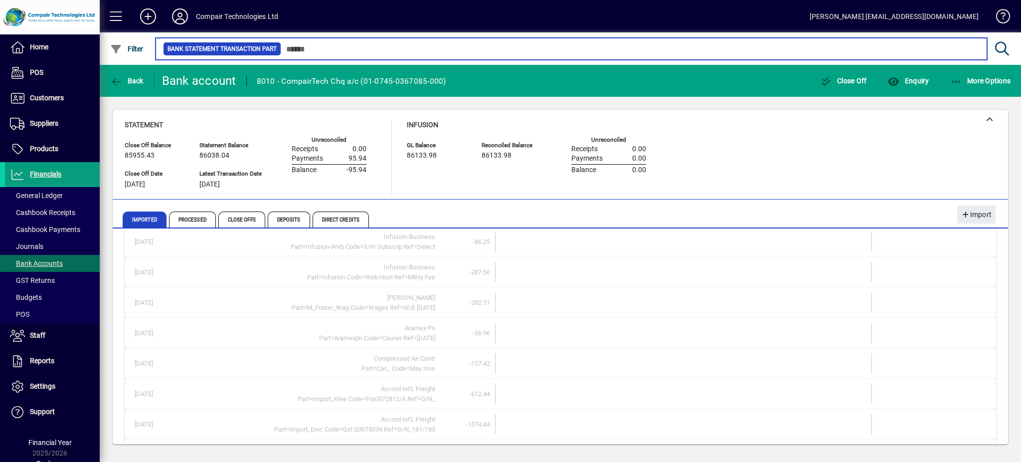
scroll to position [6985, 0]
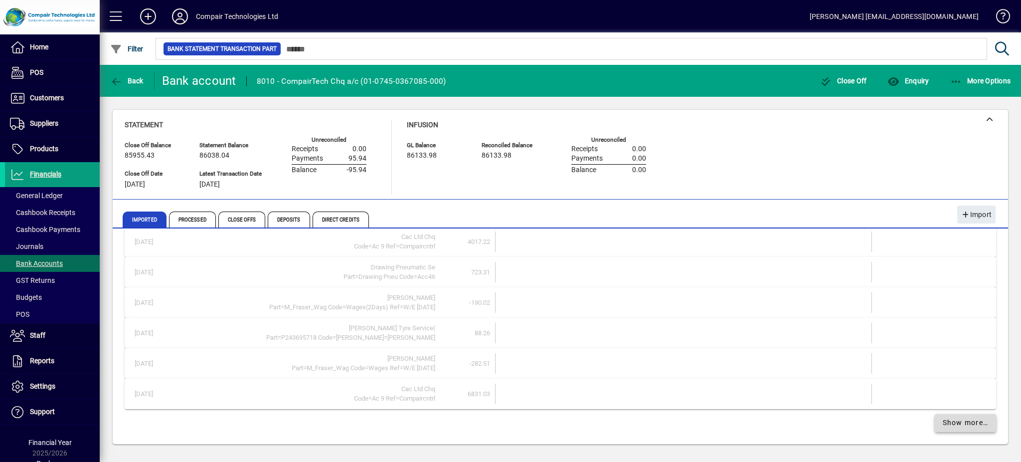
click at [956, 425] on span "Show more…" at bounding box center [966, 422] width 46 height 10
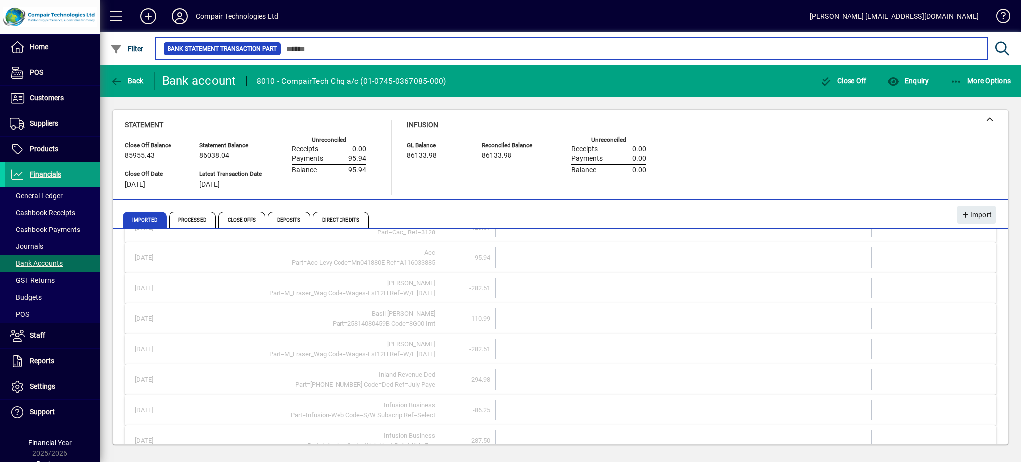
scroll to position [7255, 0]
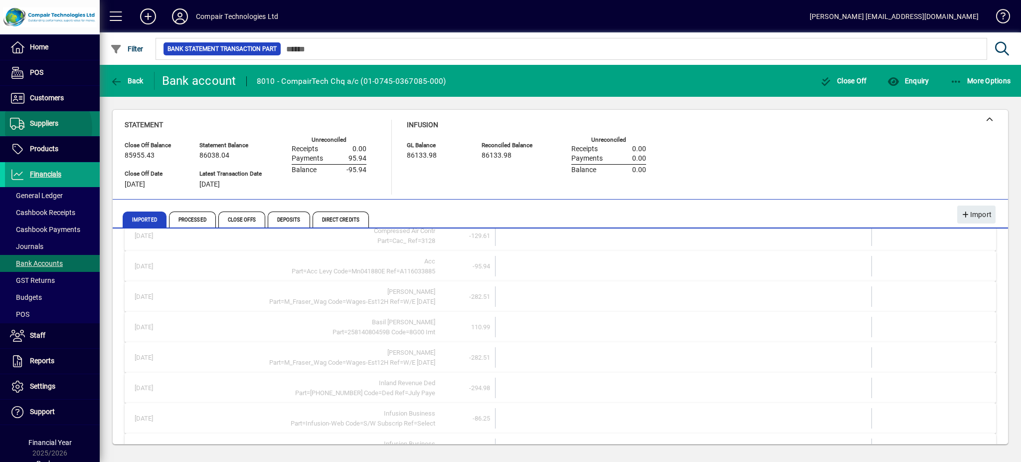
click at [43, 128] on span "Suppliers" at bounding box center [31, 124] width 53 height 12
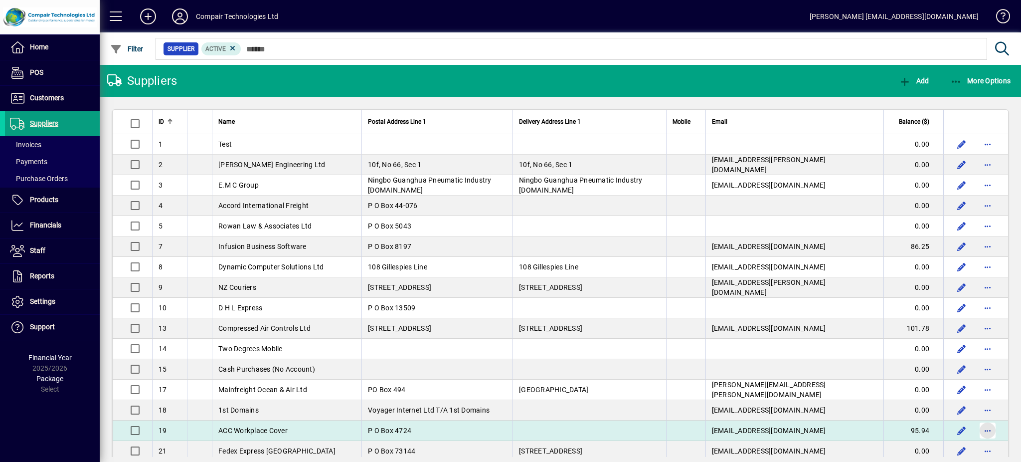
click at [976, 431] on span "button" at bounding box center [988, 430] width 24 height 24
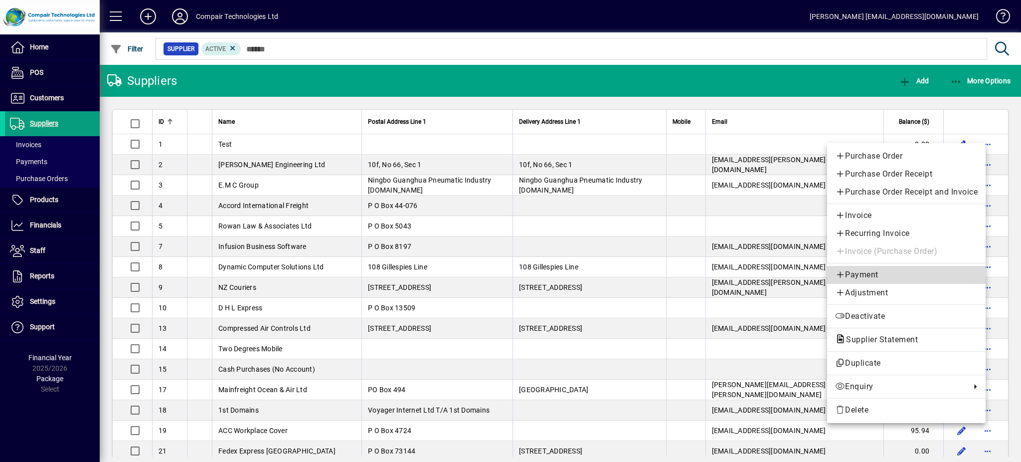
click at [884, 282] on link "Payment" at bounding box center [906, 275] width 159 height 18
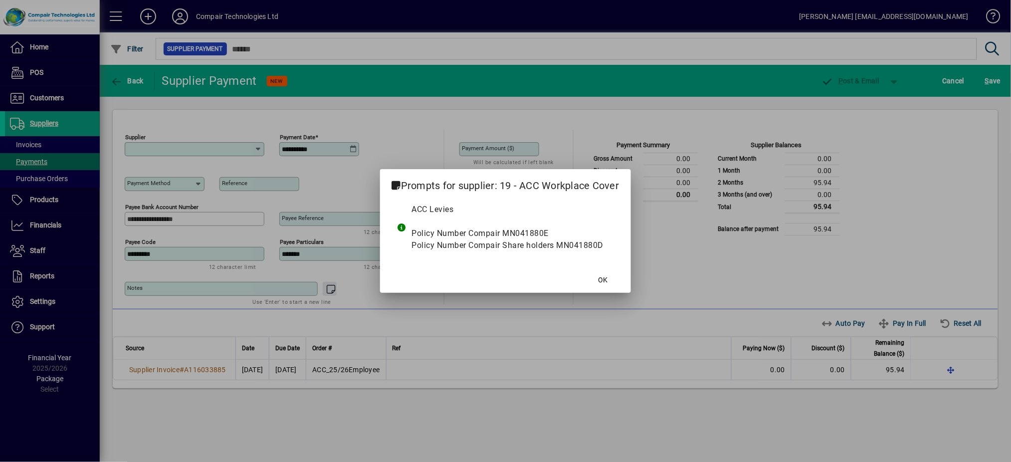
type input "**********"
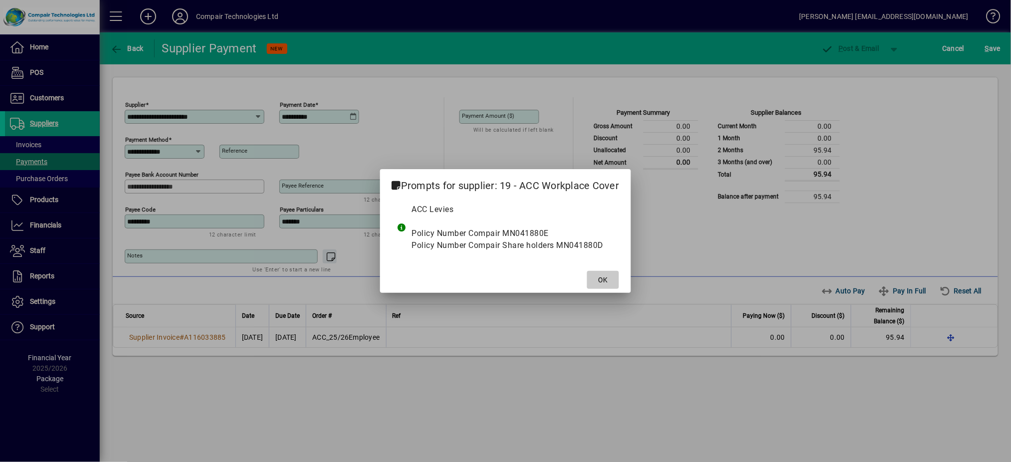
click at [610, 277] on span at bounding box center [603, 280] width 32 height 24
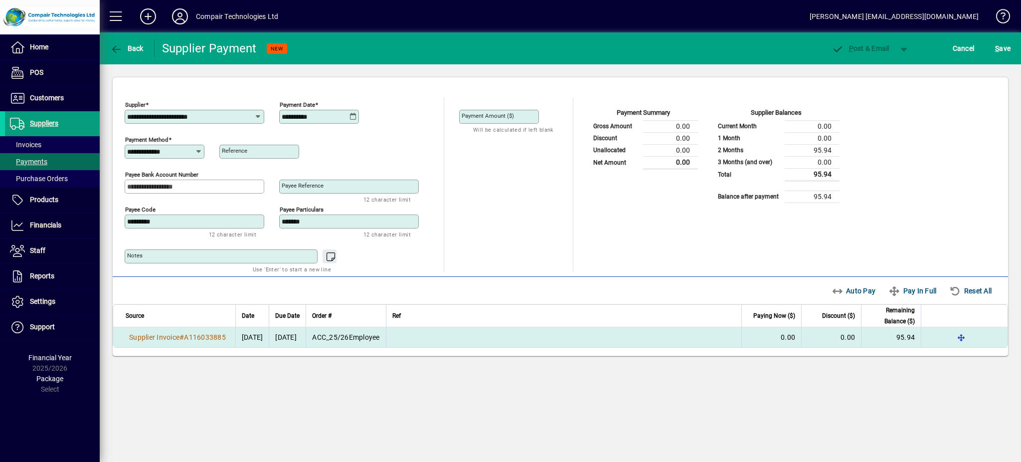
click at [386, 344] on td "ACC_25/26Employee" at bounding box center [346, 337] width 80 height 20
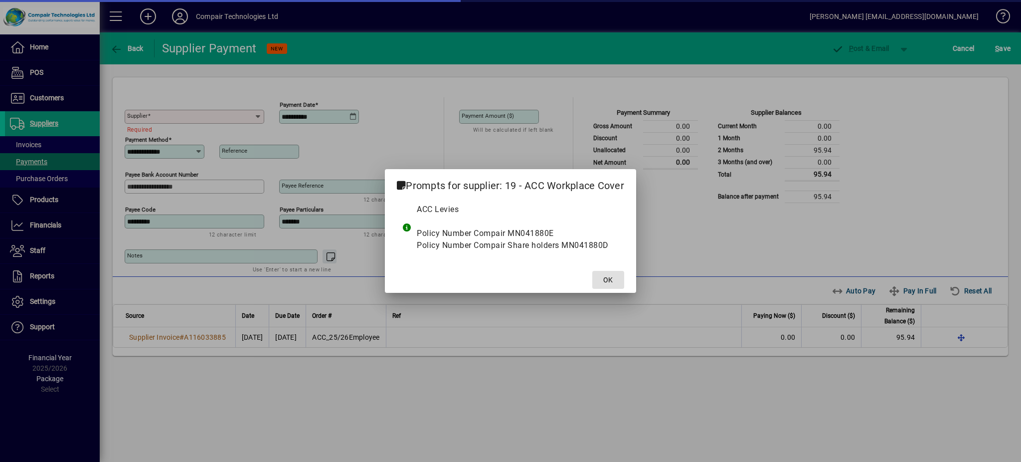
type input "**********"
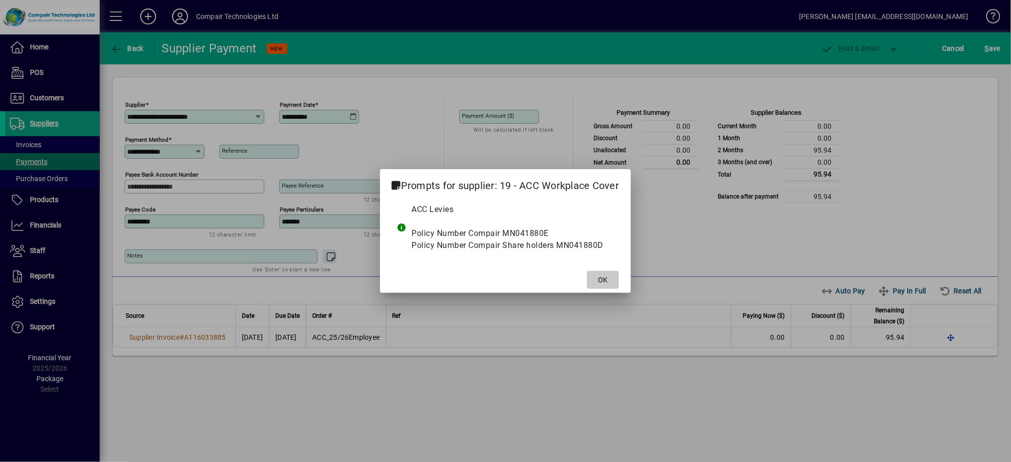
click at [603, 272] on span at bounding box center [603, 280] width 32 height 24
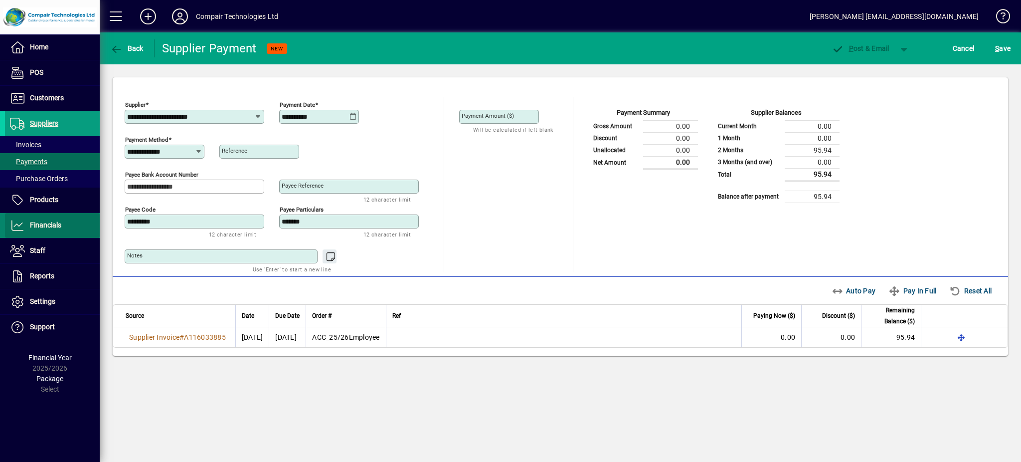
click at [78, 226] on span at bounding box center [52, 225] width 95 height 24
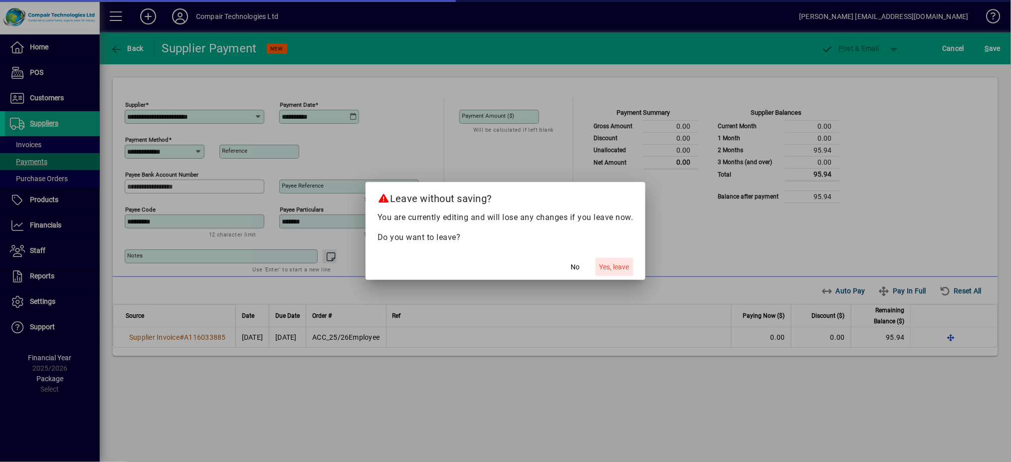
click at [608, 271] on span "Yes, leave" at bounding box center [614, 267] width 30 height 10
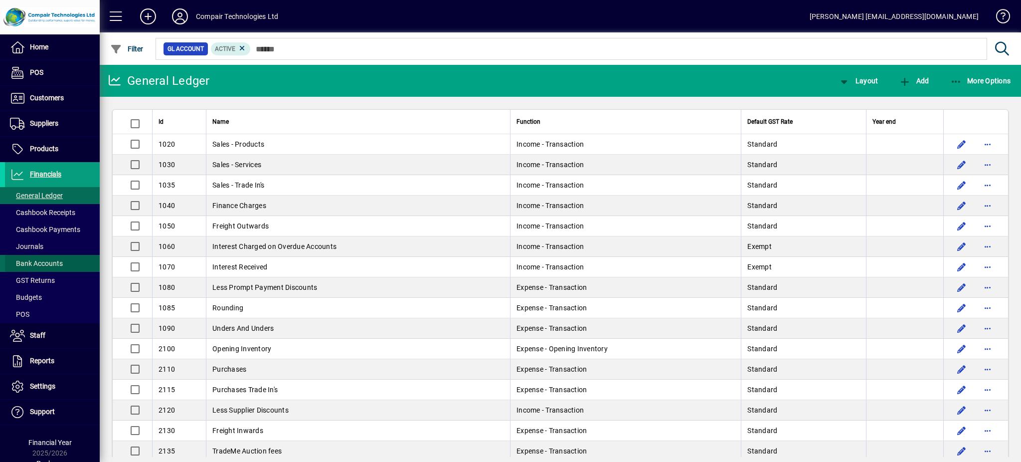
click at [58, 268] on span "Bank Accounts" at bounding box center [34, 263] width 58 height 10
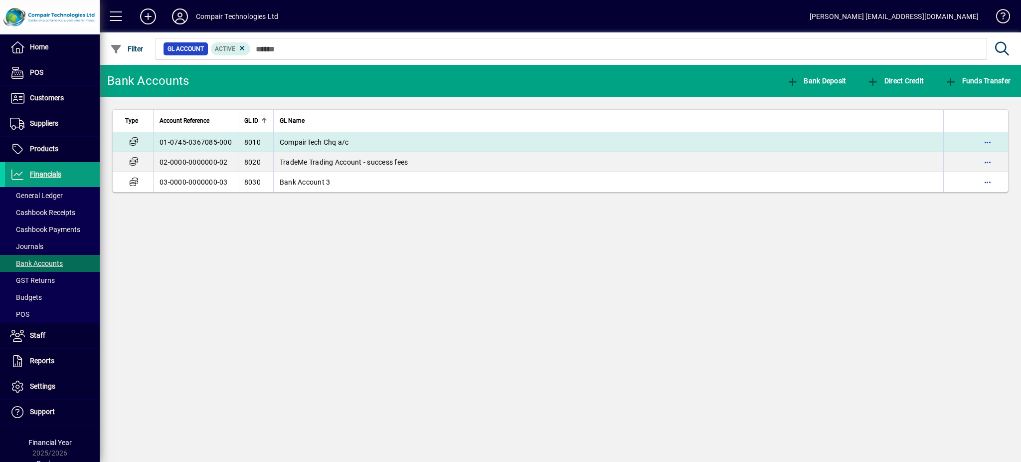
click at [208, 144] on td "01-0745-0367085-000" at bounding box center [195, 142] width 85 height 20
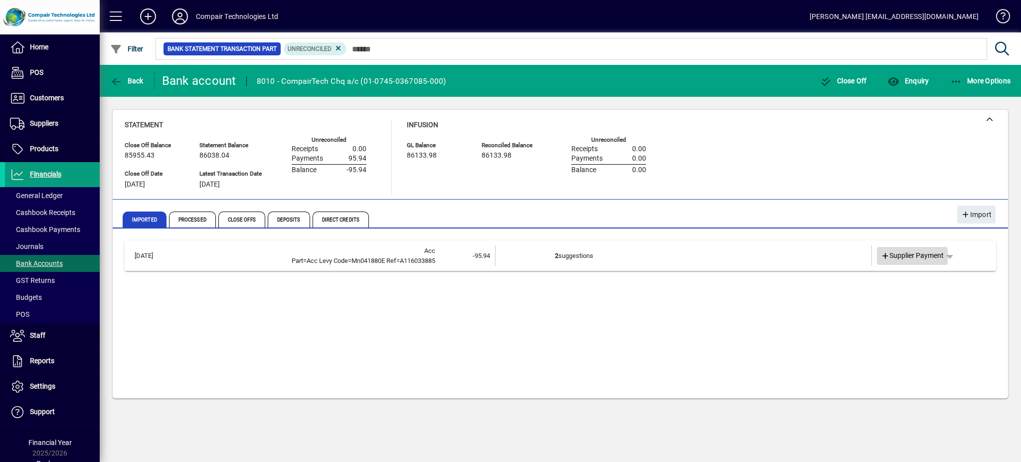
click at [931, 253] on span "Supplier Payment" at bounding box center [912, 255] width 63 height 10
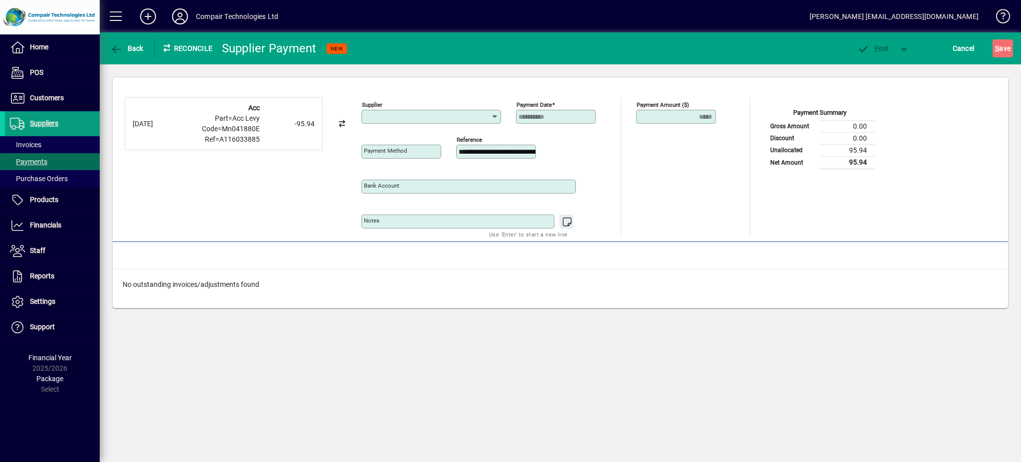
type input "**********"
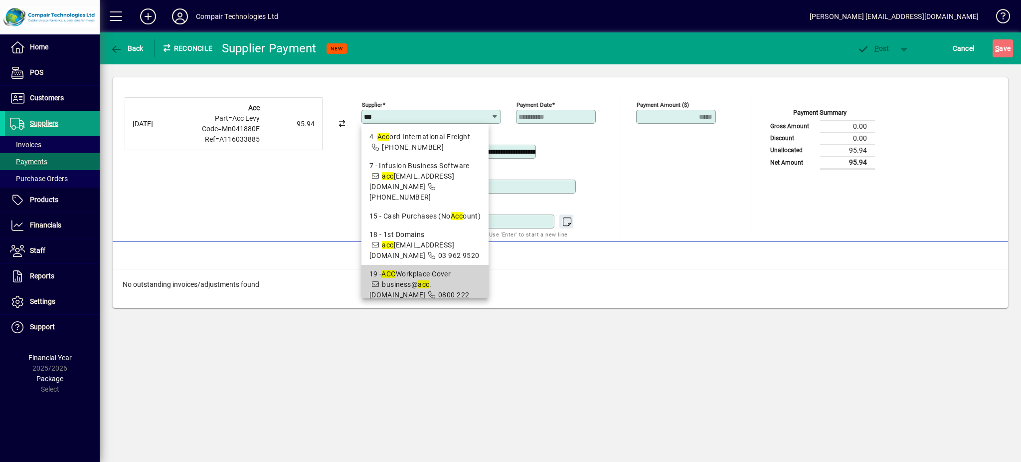
click at [435, 274] on div "19 - ACC Workplace Cover" at bounding box center [426, 274] width 112 height 10
type input "**********"
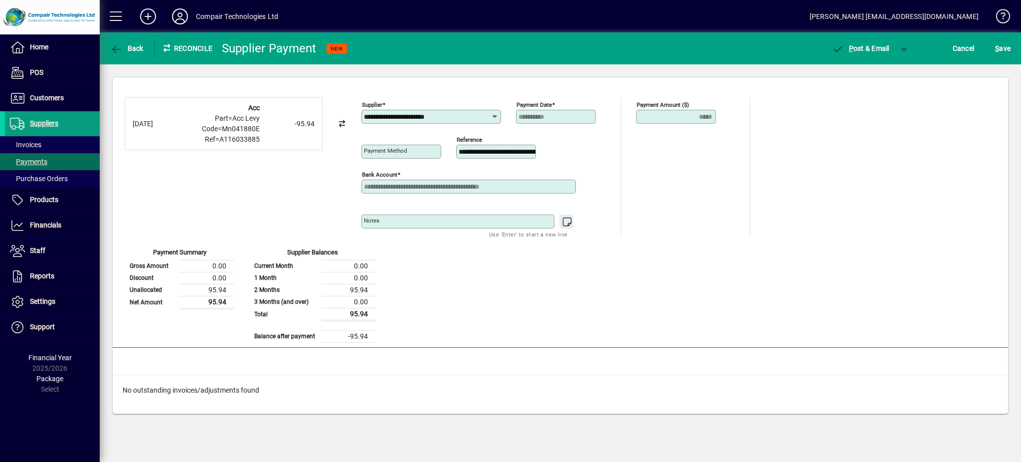
type input "**********"
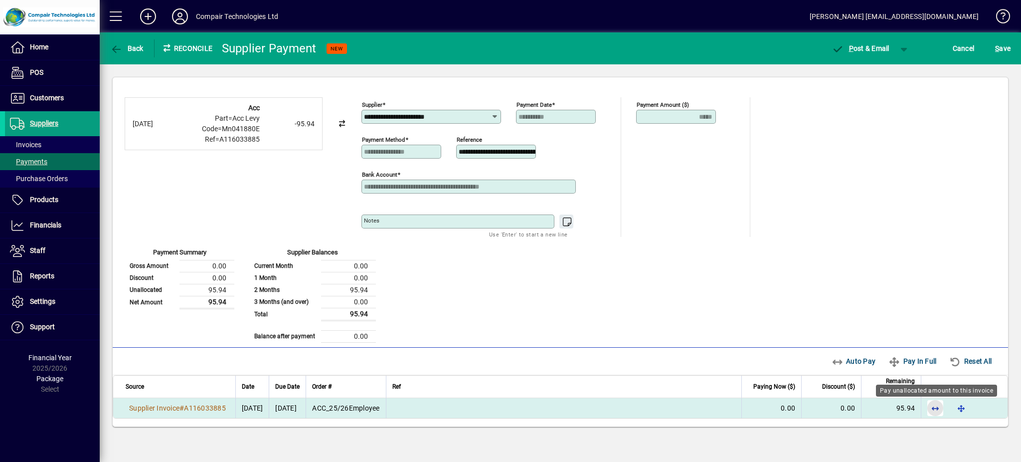
click at [939, 412] on span "button" at bounding box center [936, 408] width 24 height 24
click at [904, 52] on span "button" at bounding box center [905, 48] width 24 height 24
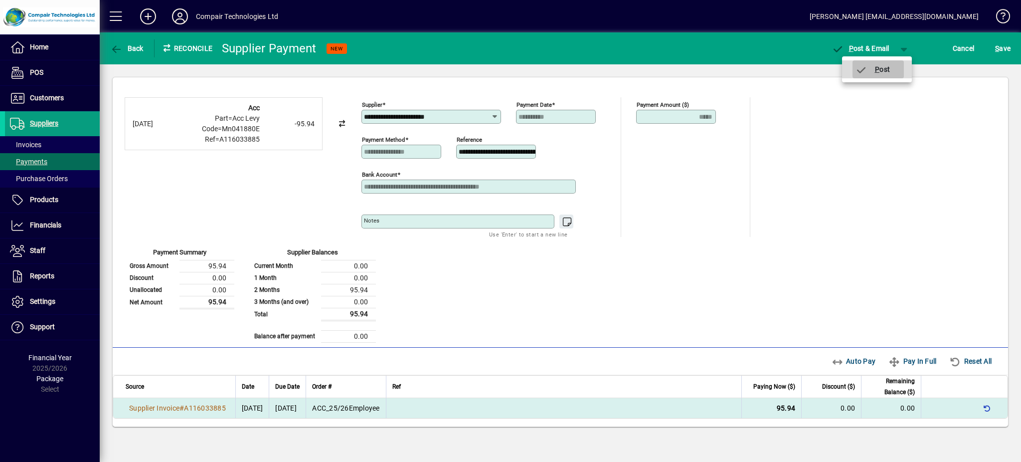
click at [896, 65] on span "button" at bounding box center [878, 69] width 51 height 24
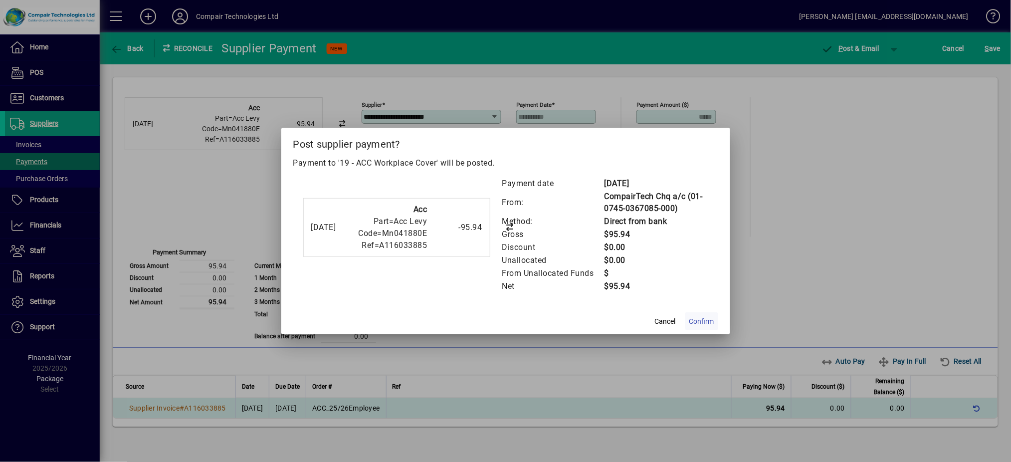
click at [699, 323] on span "Confirm" at bounding box center [701, 321] width 25 height 10
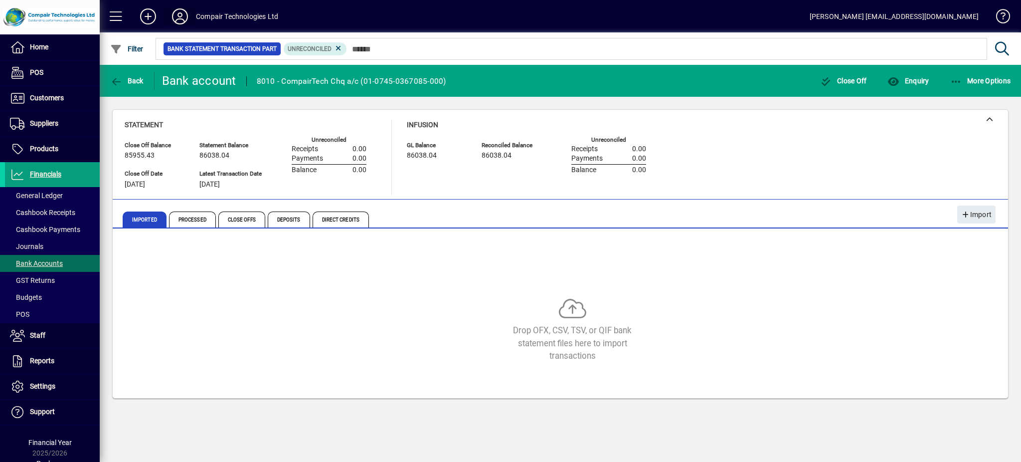
click at [188, 16] on icon at bounding box center [180, 16] width 20 height 16
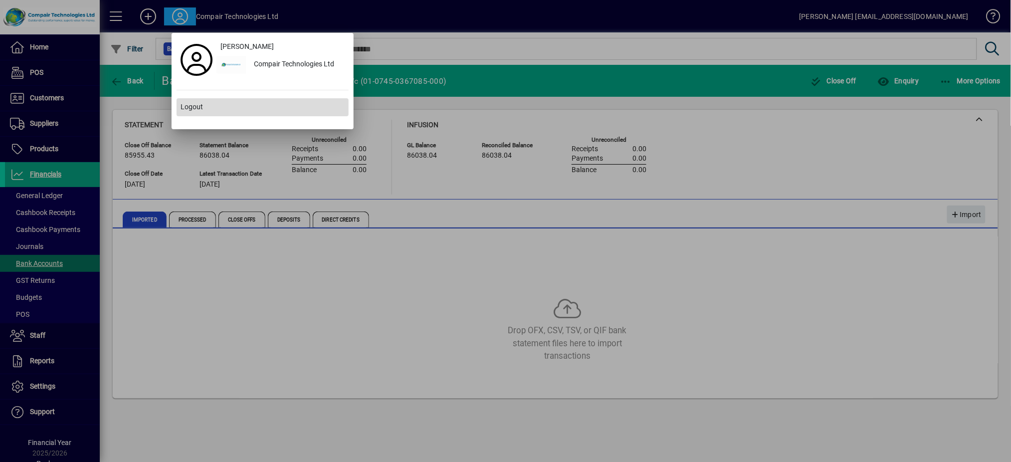
click at [196, 106] on span "Logout" at bounding box center [192, 107] width 22 height 10
